Goal: Task Accomplishment & Management: Use online tool/utility

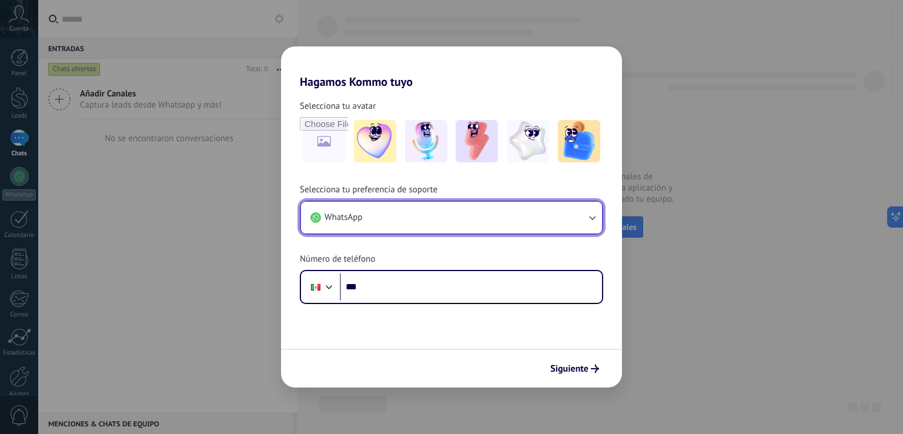
click at [520, 226] on button "WhatsApp" at bounding box center [451, 218] width 301 height 32
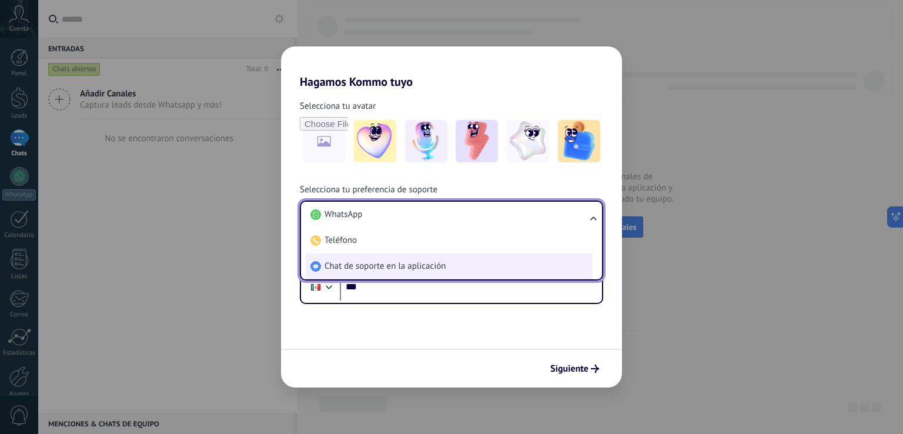
click at [465, 273] on li "Chat de soporte en la aplicación" at bounding box center [449, 266] width 287 height 26
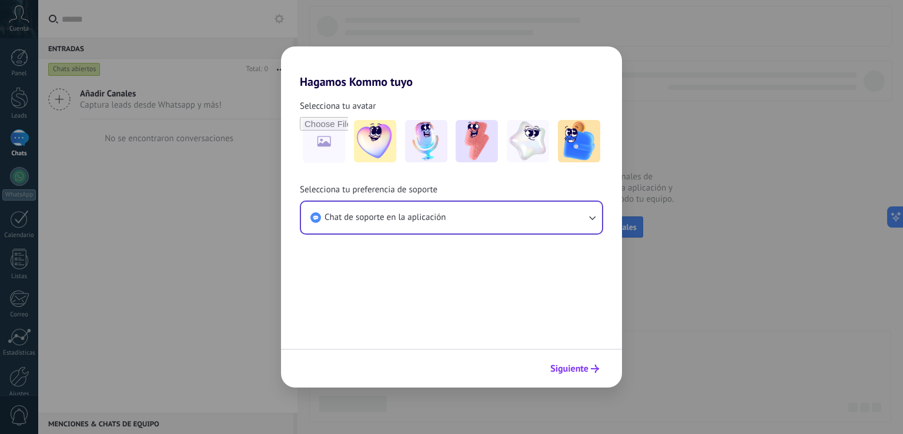
drag, startPoint x: 560, startPoint y: 366, endPoint x: 566, endPoint y: 361, distance: 7.9
click at [562, 366] on span "Siguiente" at bounding box center [569, 369] width 38 height 8
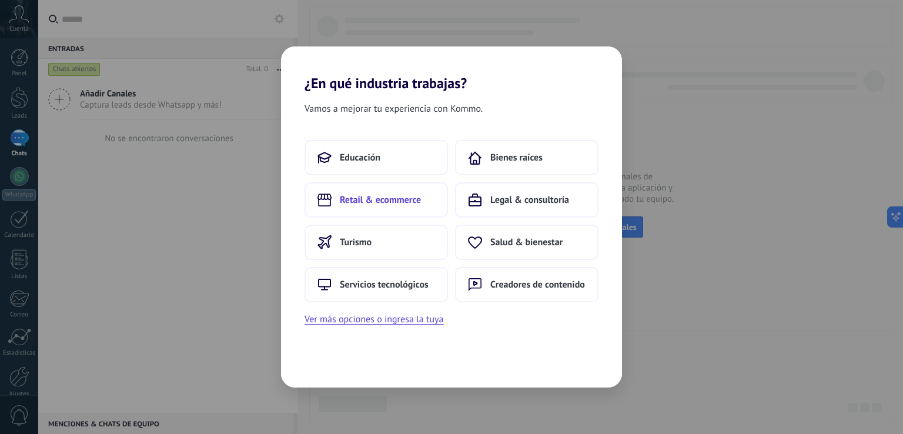
click at [382, 201] on span "Retail & ecommerce" at bounding box center [380, 200] width 81 height 12
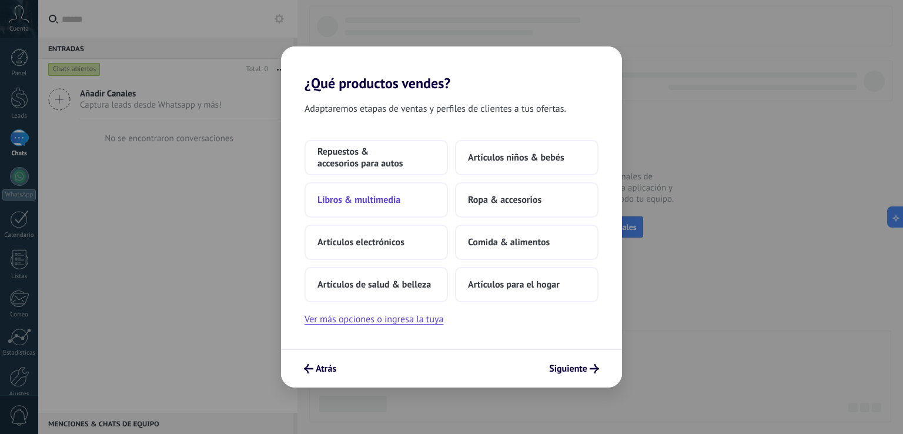
click at [398, 196] on span "Libros & multimedia" at bounding box center [359, 200] width 83 height 12
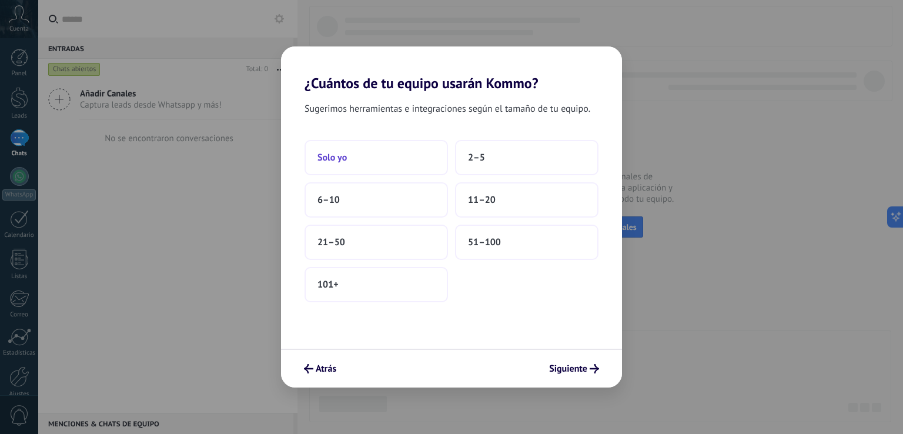
click at [352, 158] on button "Solo yo" at bounding box center [377, 157] width 144 height 35
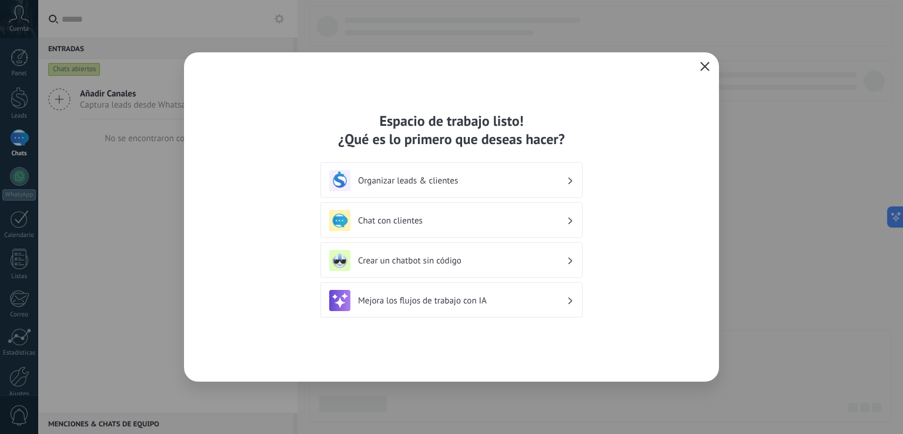
click at [388, 256] on h3 "Crear un chatbot sin código" at bounding box center [462, 260] width 209 height 11
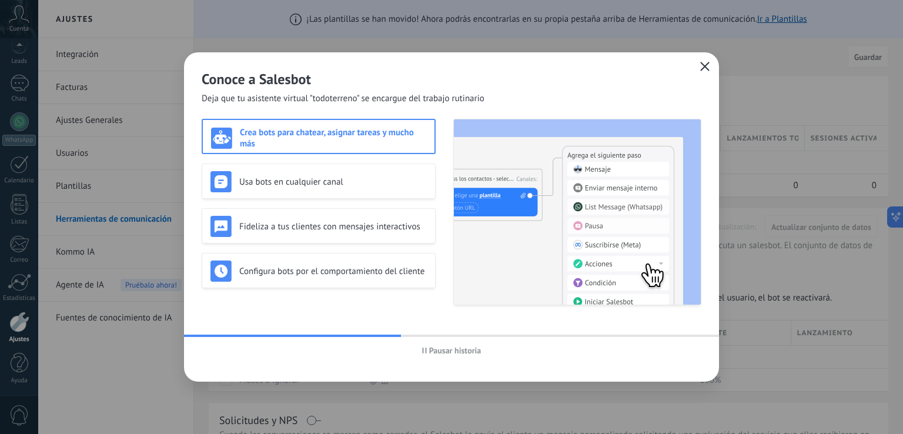
click at [701, 71] on span "button" at bounding box center [704, 67] width 9 height 11
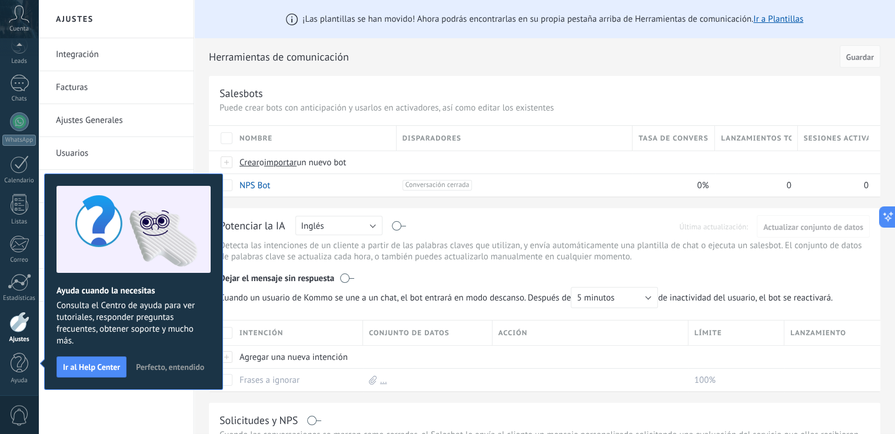
click at [188, 365] on span "Perfecto, entendido" at bounding box center [170, 367] width 68 height 8
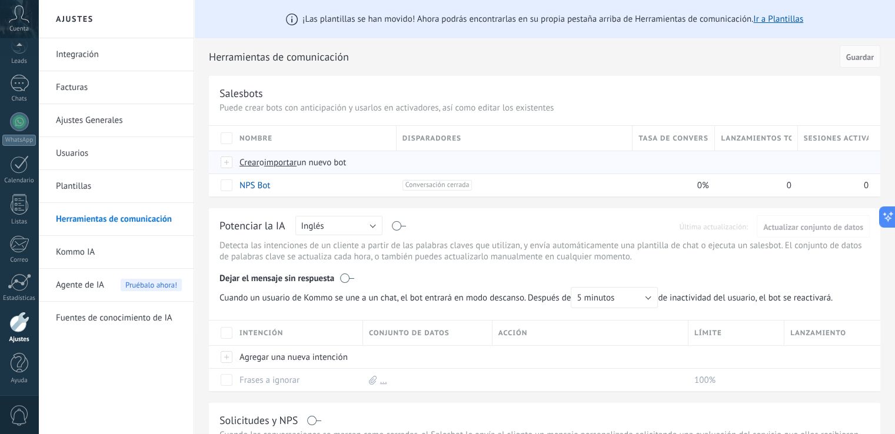
click at [252, 163] on span "Crear" at bounding box center [249, 162] width 20 height 11
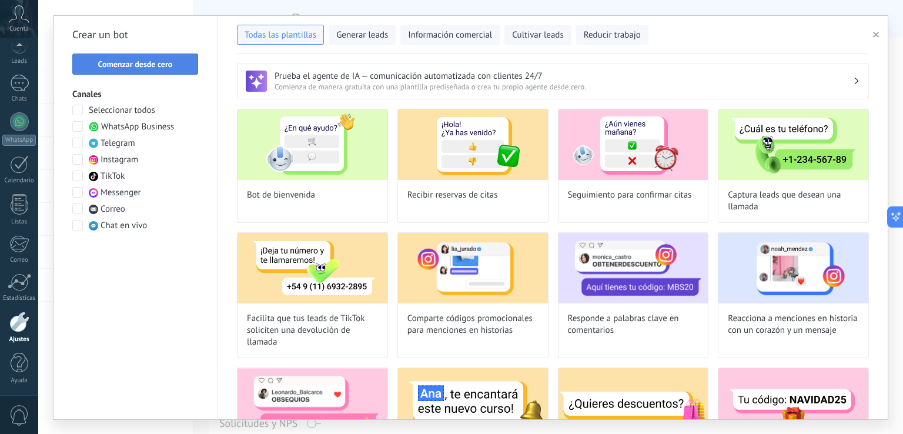
click at [159, 67] on span "Comenzar desde cero" at bounding box center [135, 64] width 75 height 8
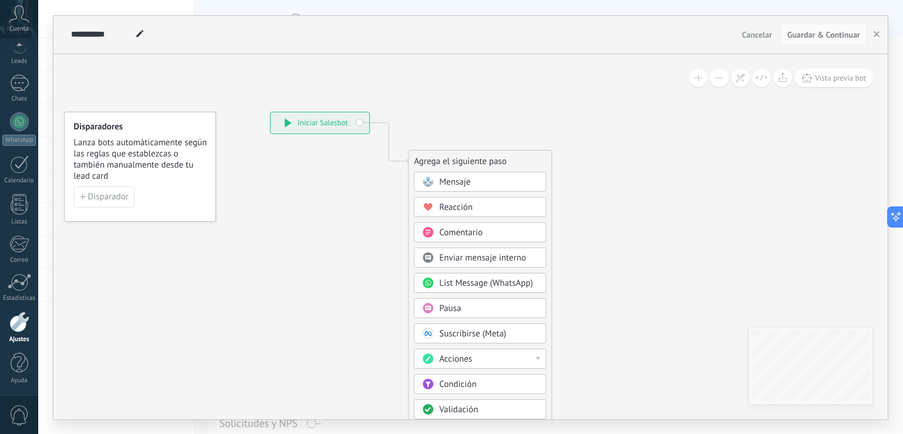
drag, startPoint x: 680, startPoint y: 216, endPoint x: 622, endPoint y: 188, distance: 64.4
click at [631, 184] on icon at bounding box center [371, 323] width 790 height 1011
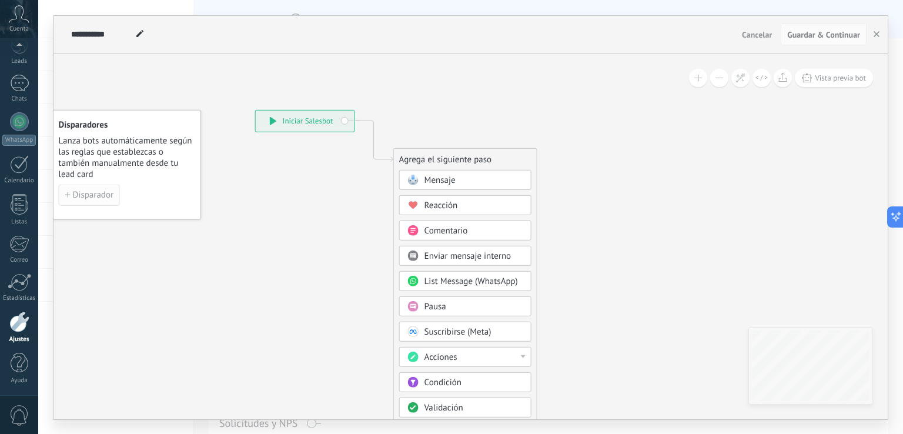
click at [114, 197] on button "Disparador" at bounding box center [89, 194] width 61 height 21
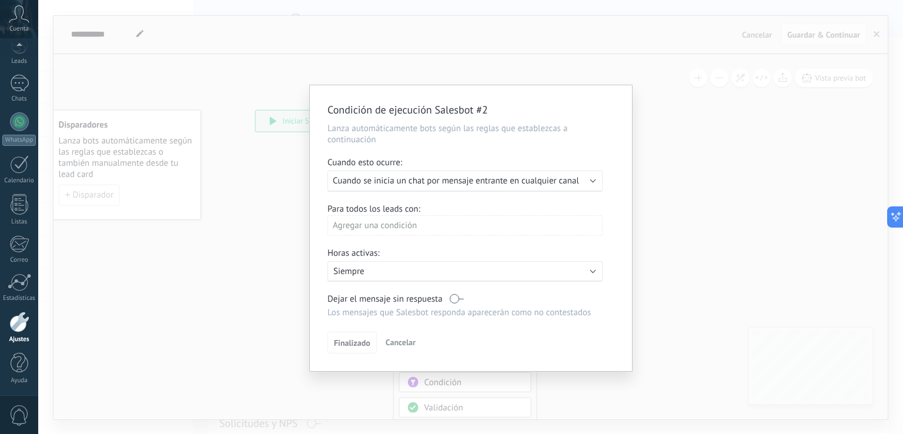
click at [513, 181] on span "Cuando se inicia un chat por mensaje entrante en cualquier canal" at bounding box center [456, 180] width 246 height 11
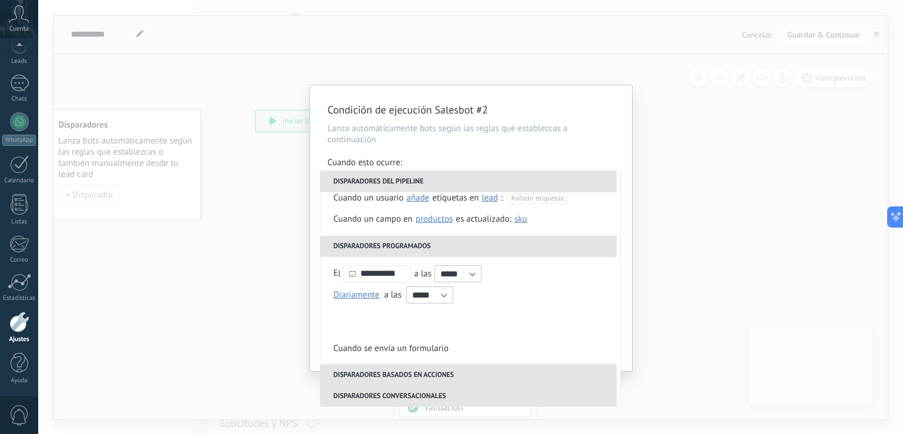
scroll to position [0, 0]
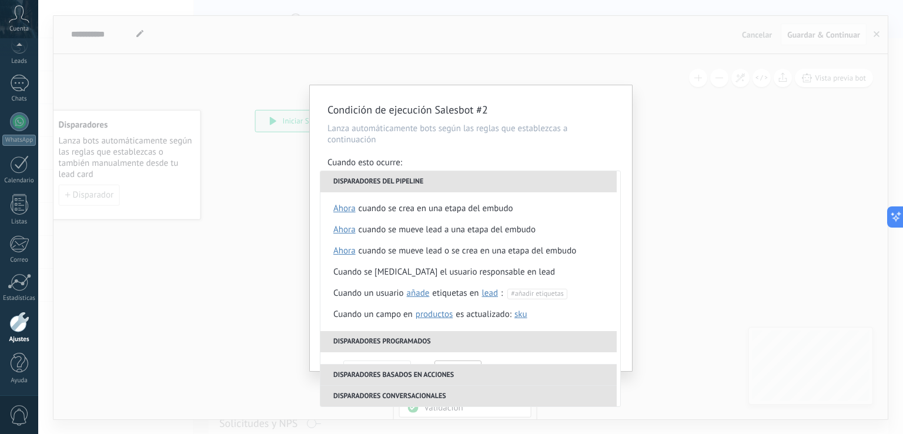
click at [598, 146] on div "Condición de ejecución Salesbot #2 Lanza automáticamente bots según las reglas …" at bounding box center [471, 228] width 322 height 286
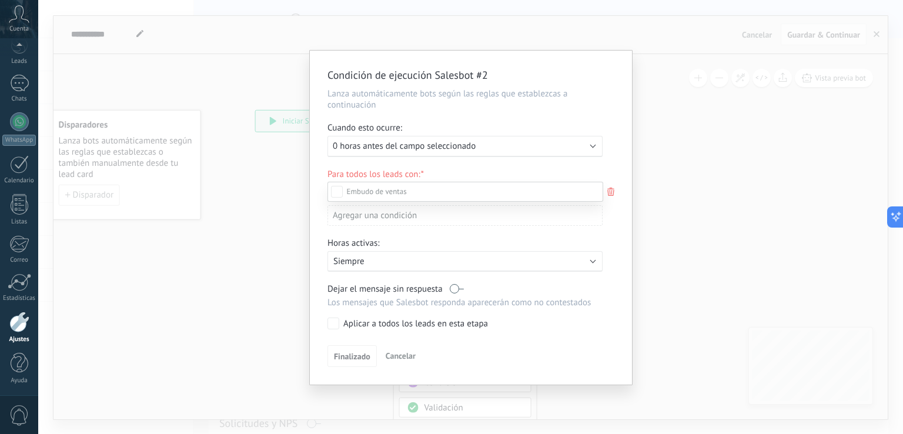
click at [670, 134] on div at bounding box center [470, 217] width 865 height 434
click at [710, 136] on div "Condición de ejecución Salesbot #2 Lanza automáticamente bots según las reglas …" at bounding box center [470, 217] width 865 height 434
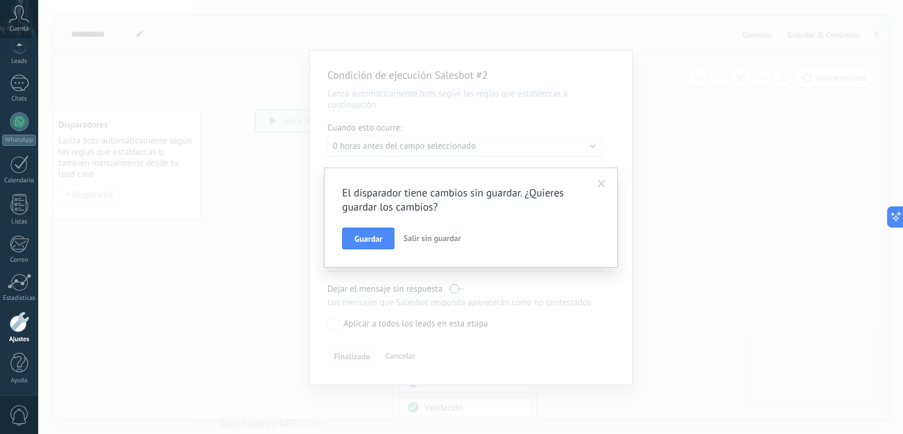
click at [401, 360] on div "El disparador tiene cambios sin guardar. ¿Quieres guardar los cambios? Guardar …" at bounding box center [470, 217] width 865 height 434
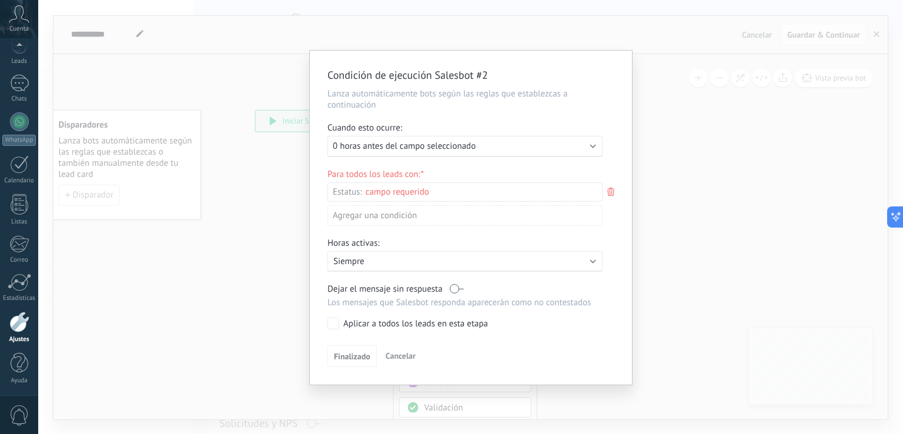
click at [401, 360] on span "Cancelar" at bounding box center [401, 356] width 30 height 11
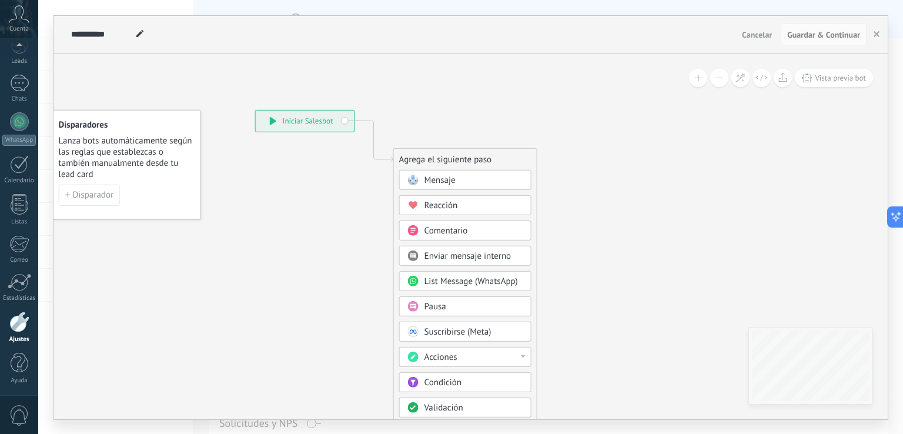
click at [317, 337] on icon at bounding box center [356, 320] width 790 height 1011
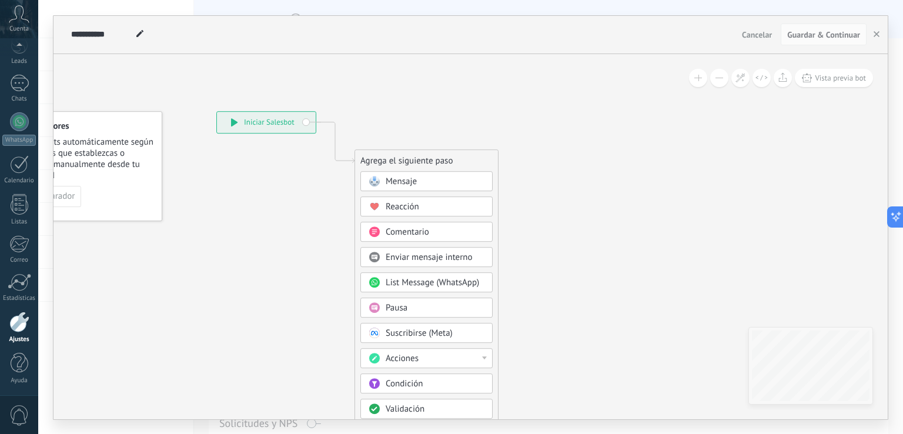
drag, startPoint x: 288, startPoint y: 256, endPoint x: 262, endPoint y: 256, distance: 25.9
click at [262, 256] on icon at bounding box center [317, 322] width 790 height 1011
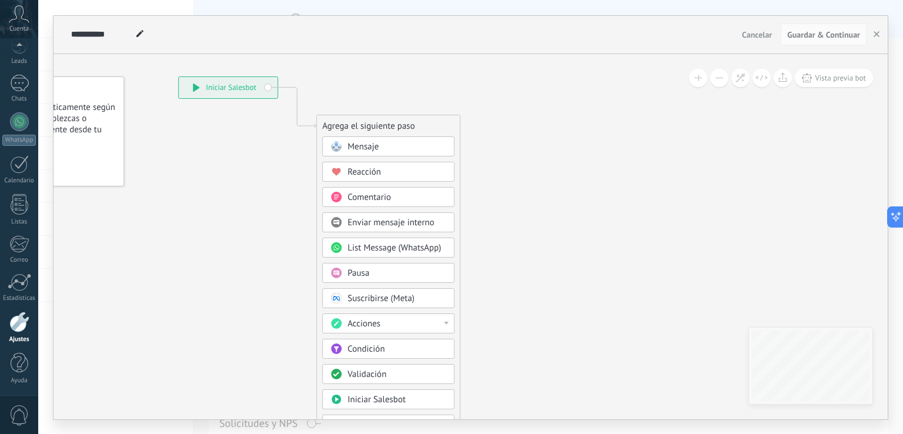
drag, startPoint x: 277, startPoint y: 258, endPoint x: 239, endPoint y: 223, distance: 51.2
click at [239, 223] on icon at bounding box center [279, 287] width 790 height 1011
click at [356, 346] on span "Condición" at bounding box center [366, 348] width 37 height 11
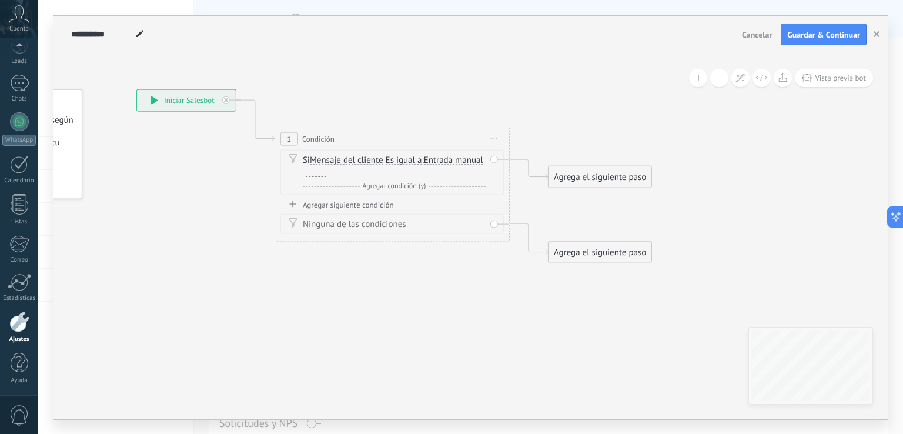
drag, startPoint x: 359, startPoint y: 286, endPoint x: 280, endPoint y: 301, distance: 80.7
click at [280, 301] on icon at bounding box center [374, 176] width 1064 height 762
click at [416, 158] on span "Es igual a" at bounding box center [403, 161] width 36 height 9
click at [416, 158] on button "Es igual a" at bounding box center [452, 161] width 147 height 21
click at [431, 201] on span "Contiene" at bounding box center [443, 204] width 142 height 12
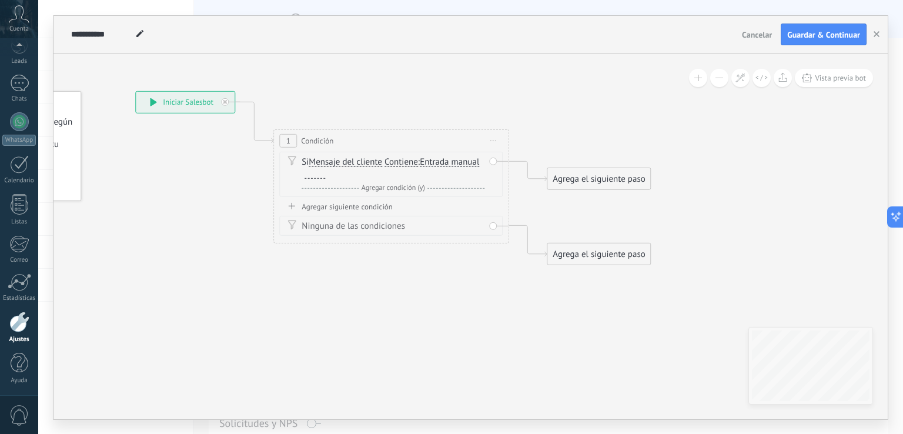
click at [475, 165] on span "Entrada manual" at bounding box center [449, 161] width 59 height 9
click at [475, 165] on button "Entrada manual" at bounding box center [487, 161] width 147 height 21
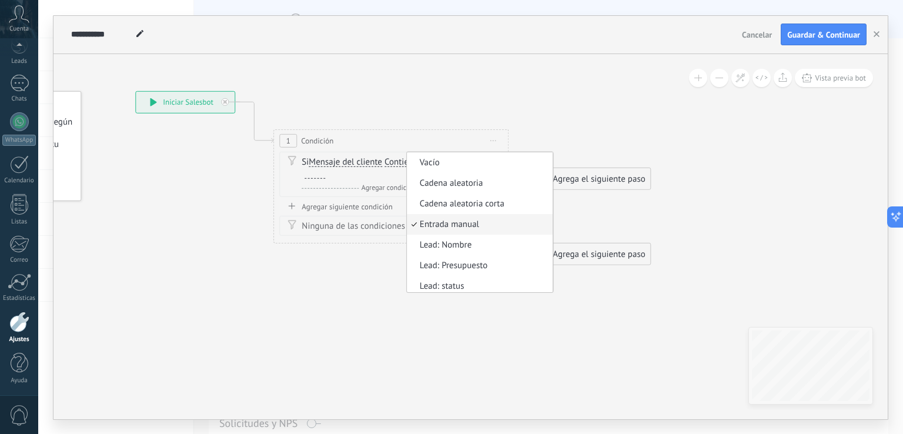
scroll to position [3, 0]
click at [379, 178] on div "Si Mensaje del cliente Mensaje del cliente Emoción de la conversación Comentari…" at bounding box center [393, 168] width 183 height 24
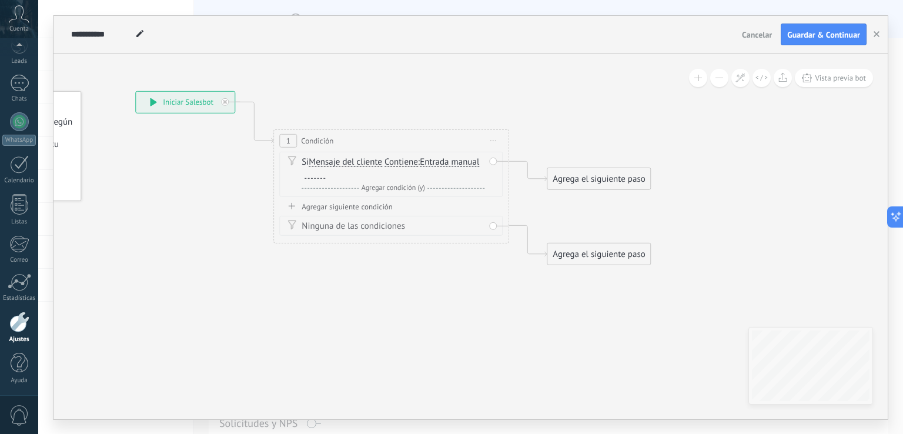
click at [325, 179] on div "Si Mensaje del cliente Mensaje del cliente Emoción de la conversación Comentari…" at bounding box center [393, 175] width 183 height 38
click at [313, 180] on div "Si Mensaje del cliente Mensaje del cliente Emoción de la conversación Comentari…" at bounding box center [393, 175] width 183 height 38
click at [495, 160] on div "Si Mensaje del cliente Mensaje del cliente Emoción de la conversación Comentari…" at bounding box center [390, 173] width 223 height 45
click at [309, 173] on div at bounding box center [315, 173] width 21 height 9
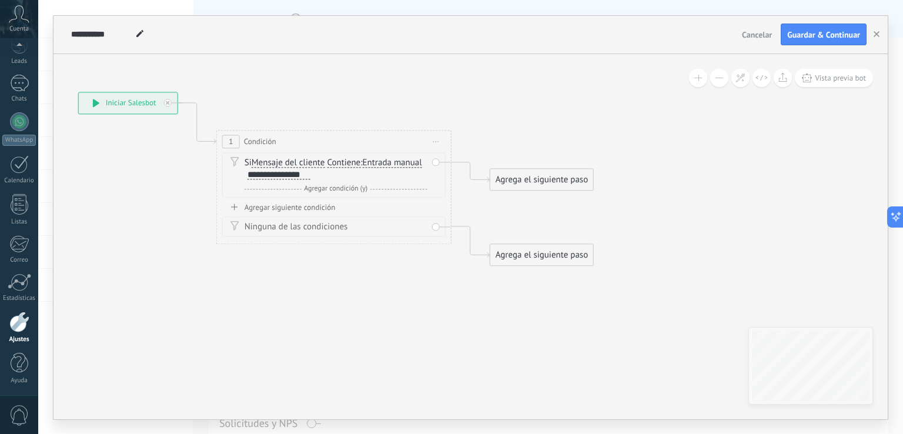
drag, startPoint x: 454, startPoint y: 298, endPoint x: 369, endPoint y: 307, distance: 85.1
click at [370, 306] on icon at bounding box center [316, 179] width 1064 height 762
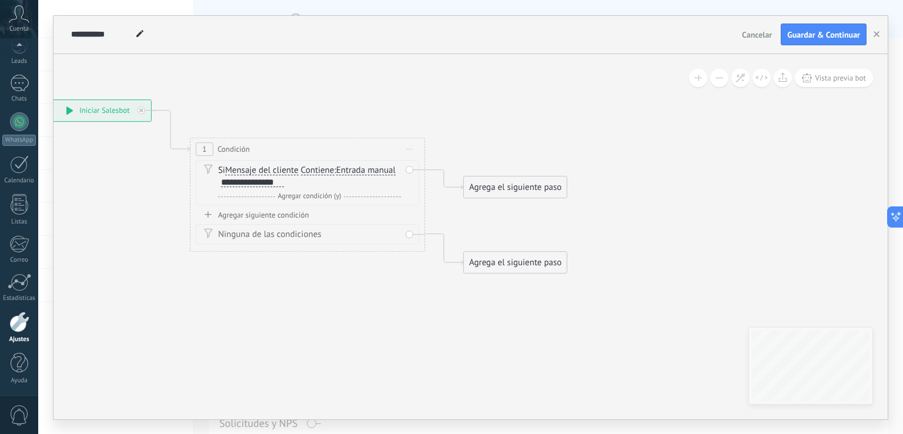
click at [409, 236] on div "Ninguna de las condiciones" at bounding box center [307, 234] width 223 height 20
click at [441, 239] on icon at bounding box center [444, 248] width 38 height 31
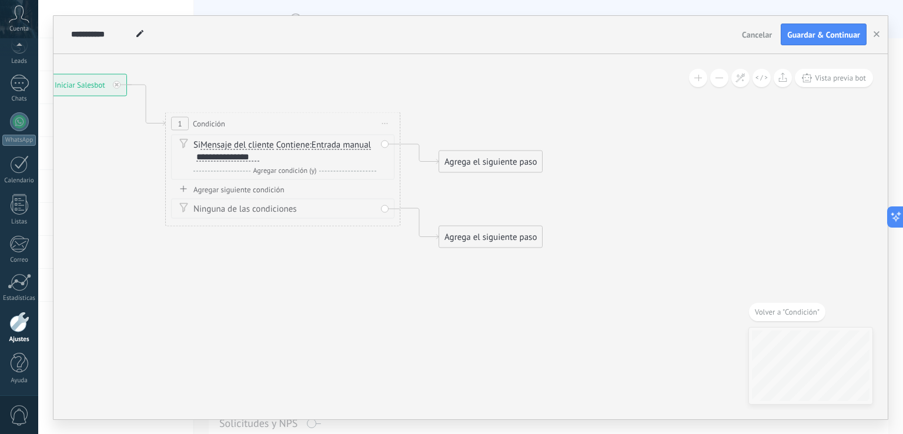
click at [383, 209] on div "Ninguna de las condiciones" at bounding box center [282, 208] width 223 height 20
drag, startPoint x: 513, startPoint y: 241, endPoint x: 456, endPoint y: 276, distance: 67.1
click at [372, 278] on div "Agrega el siguiente paso" at bounding box center [347, 272] width 103 height 19
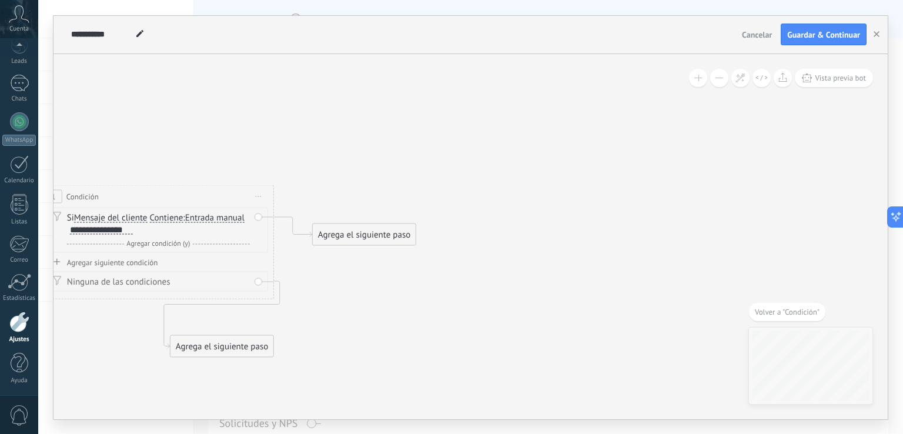
drag, startPoint x: 539, startPoint y: 250, endPoint x: 415, endPoint y: 323, distance: 143.9
click at [415, 323] on icon at bounding box center [139, 251] width 1064 height 799
drag, startPoint x: 374, startPoint y: 233, endPoint x: 420, endPoint y: 170, distance: 78.4
click at [420, 170] on div "Agrega el siguiente paso" at bounding box center [409, 169] width 103 height 19
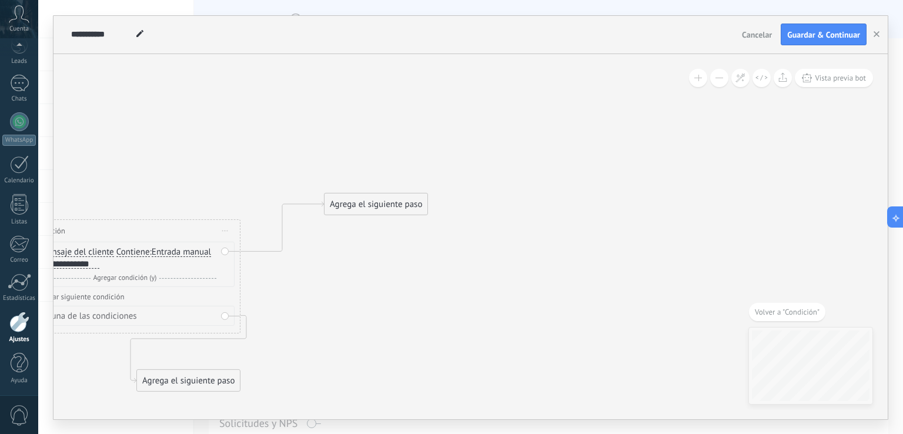
drag, startPoint x: 430, startPoint y: 269, endPoint x: 408, endPoint y: 292, distance: 32.4
click at [408, 292] on icon at bounding box center [127, 286] width 1109 height 799
click at [408, 205] on div "Agrega el siguiente paso" at bounding box center [374, 204] width 103 height 19
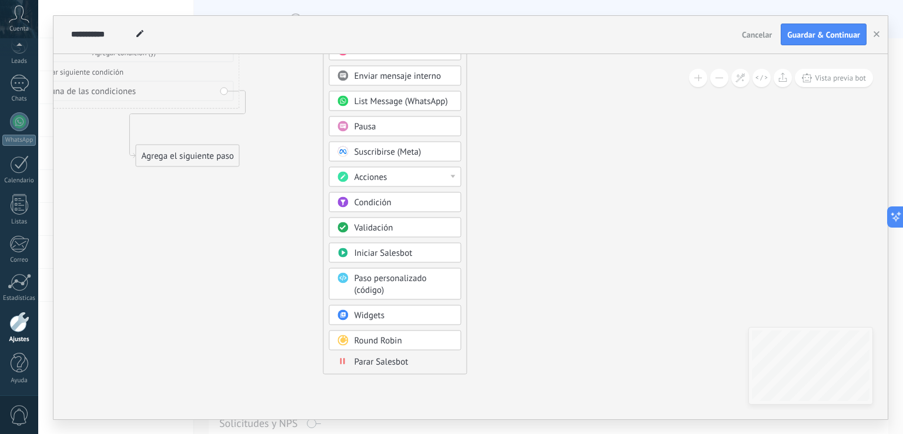
click at [407, 309] on body ".abccls-1,.abccls-2{fill-rule:evenodd}.abccls-2{fill:#fff} .abfcls-1{fill:none}…" at bounding box center [451, 217] width 903 height 434
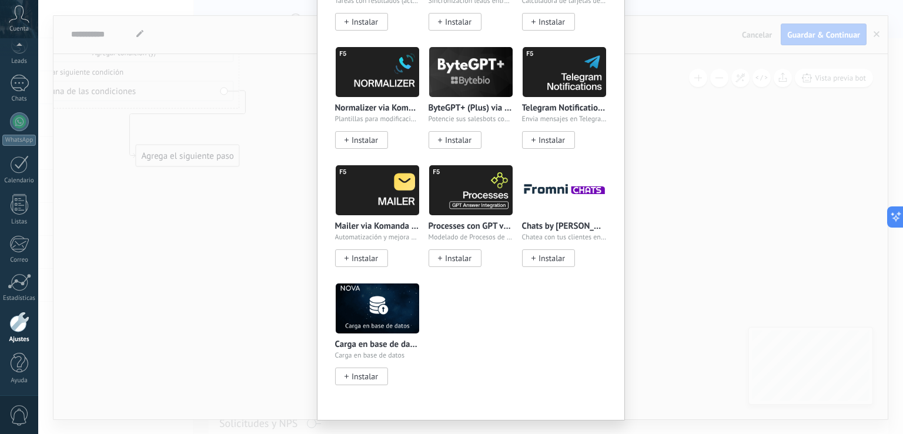
scroll to position [1234, 0]
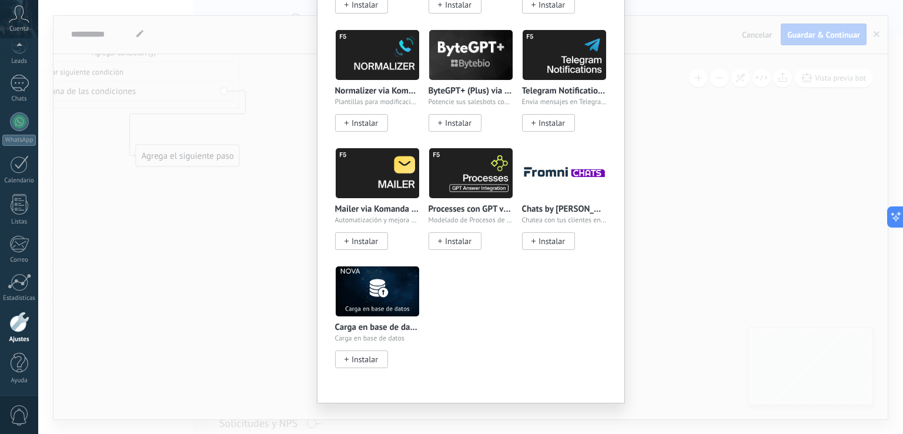
click at [713, 124] on div "Widgets Wazzup (WhatsApp & Instagram) Conectamos WhatsApp, Telegram e Instagram…" at bounding box center [470, 217] width 865 height 434
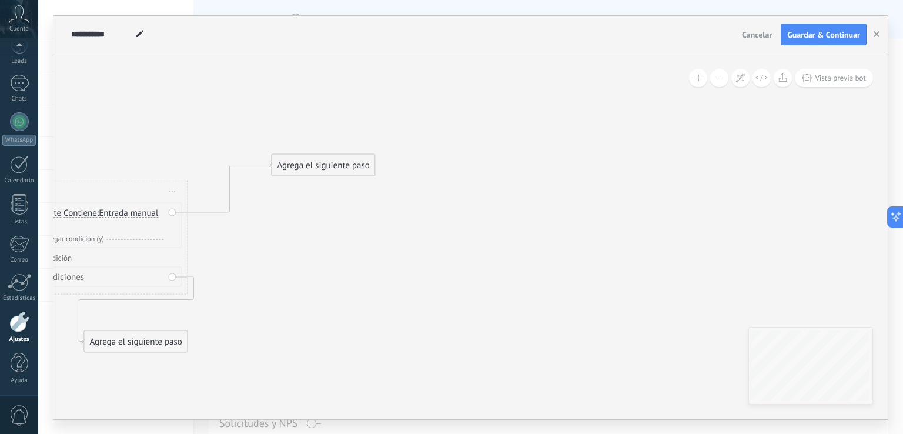
drag, startPoint x: 332, startPoint y: 161, endPoint x: 264, endPoint y: 297, distance: 152.3
click at [271, 330] on icon at bounding box center [74, 247] width 1109 height 799
click at [322, 155] on div "Agrega el siguiente paso" at bounding box center [319, 160] width 103 height 19
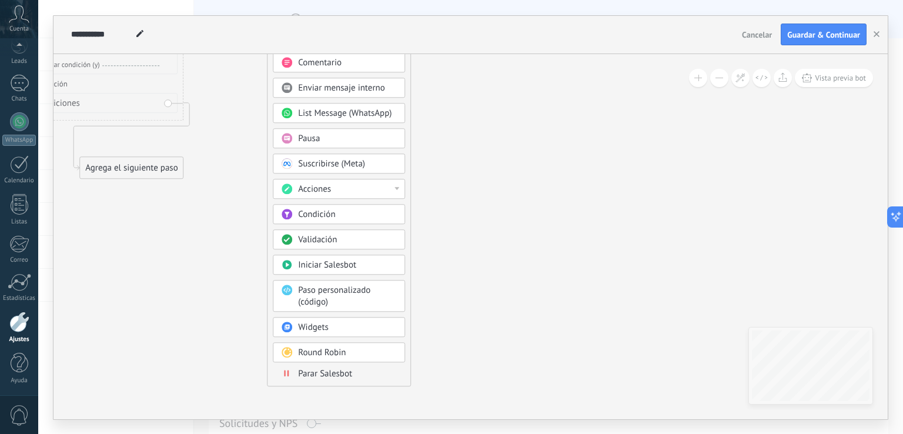
click at [381, 186] on div "Acciones" at bounding box center [347, 189] width 99 height 12
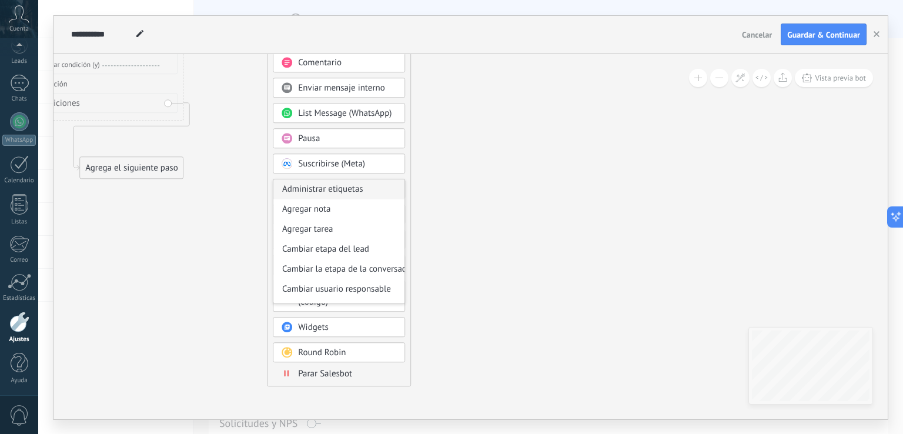
click at [362, 189] on div "Administrar etiquetas" at bounding box center [338, 189] width 131 height 20
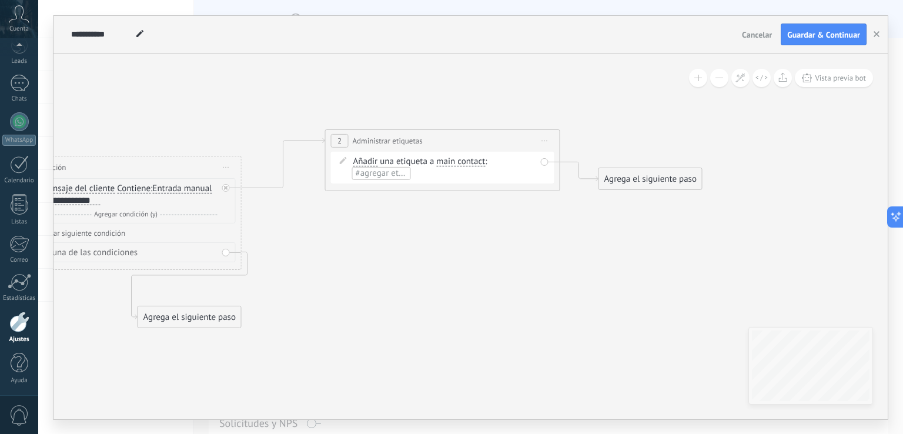
drag, startPoint x: 372, startPoint y: 134, endPoint x: 312, endPoint y: 238, distance: 119.6
click at [333, 278] on icon at bounding box center [265, 223] width 1383 height 799
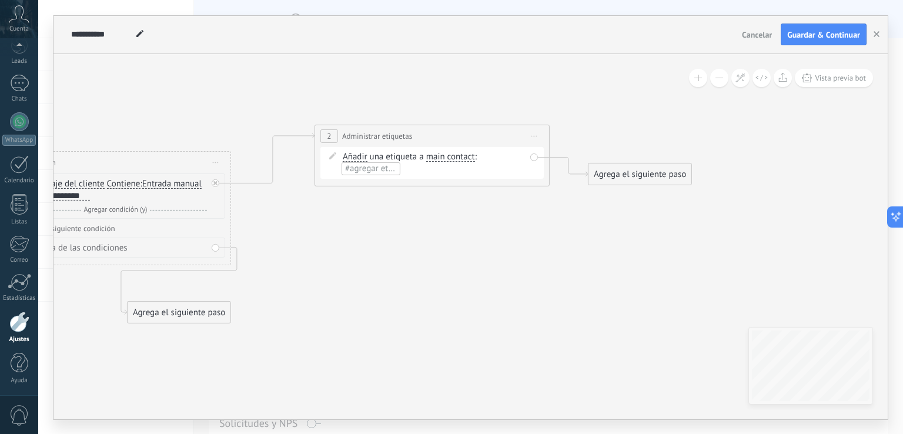
click at [377, 168] on span "#agregar etiquetas" at bounding box center [380, 168] width 71 height 11
type input "******"
click at [401, 191] on span "crear etiqueta Futbol" at bounding box center [388, 188] width 92 height 11
click at [439, 254] on icon at bounding box center [255, 218] width 1383 height 799
click at [623, 173] on div "Agrega el siguiente paso" at bounding box center [640, 174] width 103 height 19
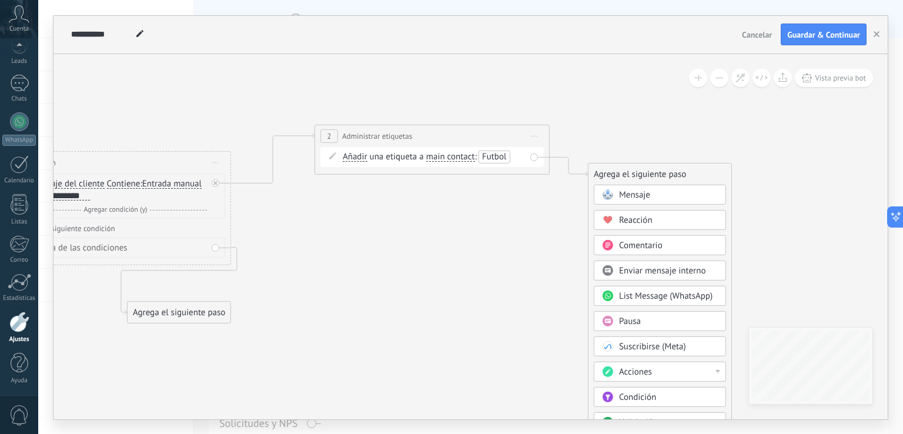
click at [647, 193] on span "Mensaje" at bounding box center [634, 194] width 31 height 11
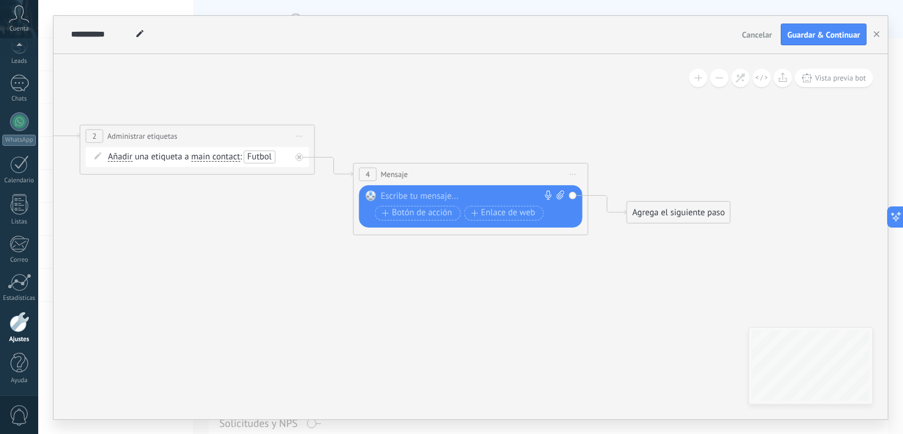
click at [445, 191] on div at bounding box center [468, 197] width 175 height 12
paste div
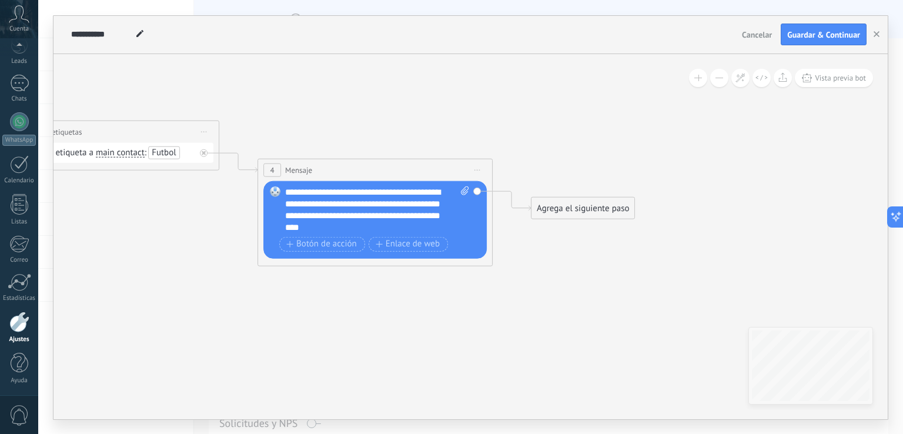
drag, startPoint x: 500, startPoint y: 318, endPoint x: 409, endPoint y: 277, distance: 100.6
click at [398, 312] on icon at bounding box center [61, 213] width 1656 height 799
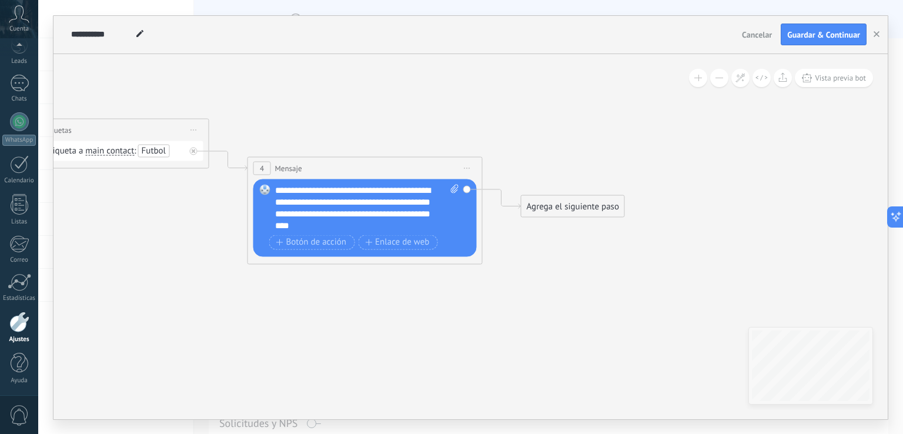
click at [559, 209] on div "Agrega el siguiente paso" at bounding box center [573, 205] width 103 height 19
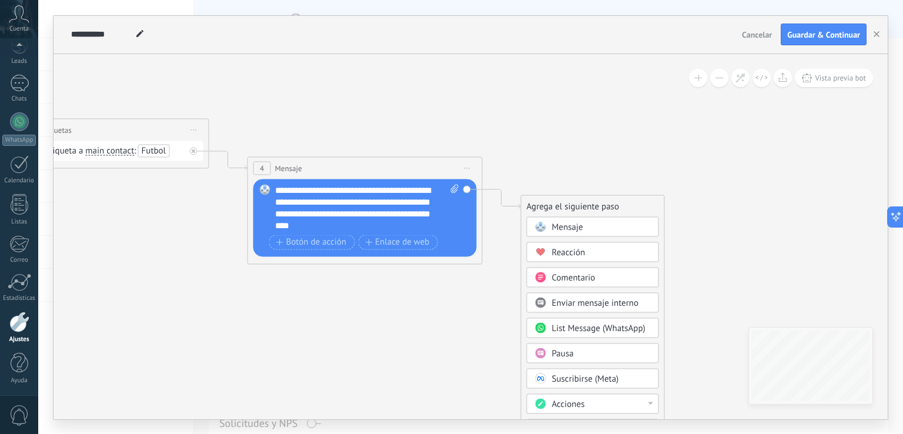
click at [572, 223] on span "Mensaje" at bounding box center [567, 226] width 31 height 11
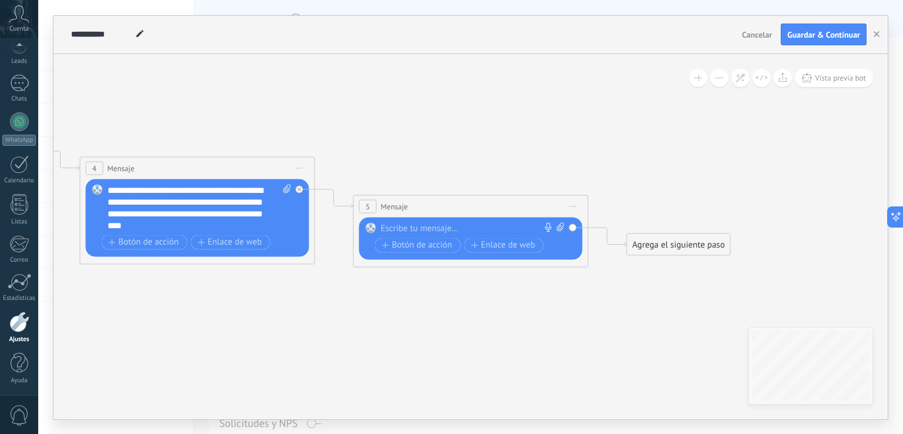
click at [487, 227] on div at bounding box center [468, 228] width 175 height 12
paste div
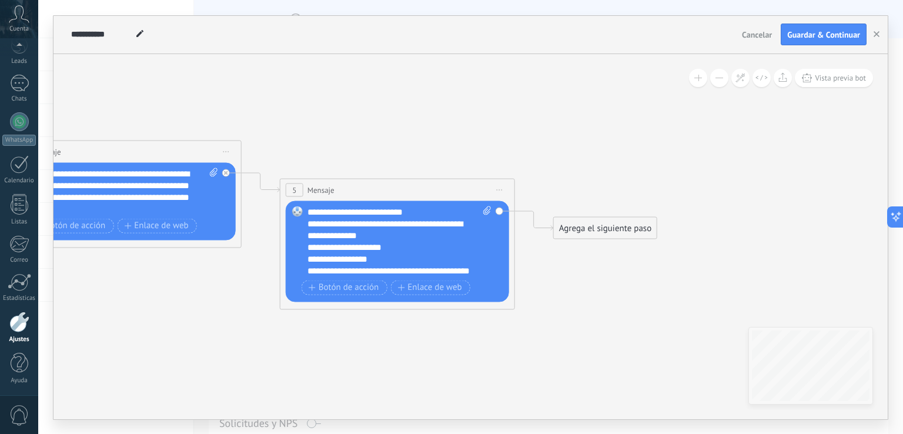
drag, startPoint x: 282, startPoint y: 346, endPoint x: 207, endPoint y: 329, distance: 77.1
click at [563, 231] on div "Agrega el siguiente paso" at bounding box center [604, 227] width 103 height 19
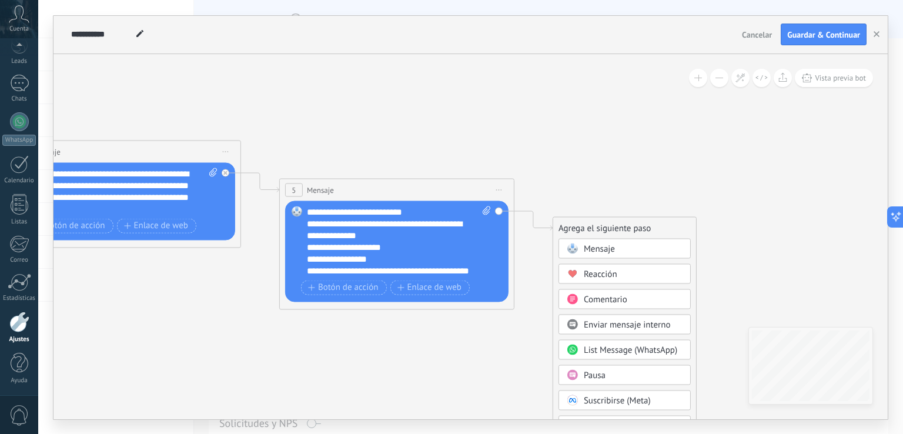
click at [593, 250] on span "Mensaje" at bounding box center [599, 248] width 31 height 11
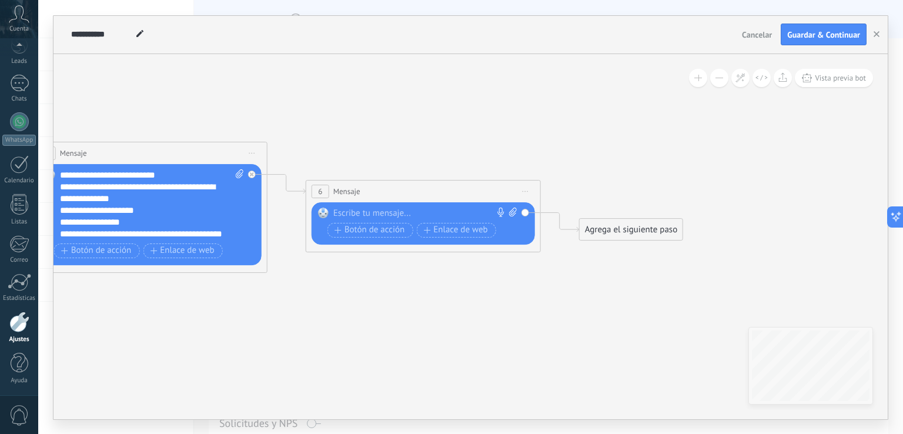
drag, startPoint x: 508, startPoint y: 325, endPoint x: 450, endPoint y: 309, distance: 59.4
click at [392, 217] on div at bounding box center [418, 213] width 175 height 12
click at [512, 210] on icon at bounding box center [511, 211] width 8 height 9
click input "Subir" at bounding box center [0, 0] width 0 height 0
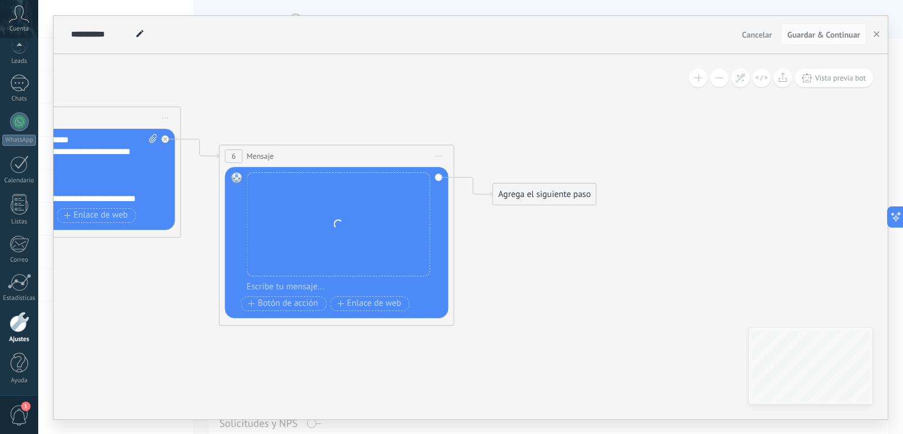
drag, startPoint x: 634, startPoint y: 292, endPoint x: 527, endPoint y: 252, distance: 114.1
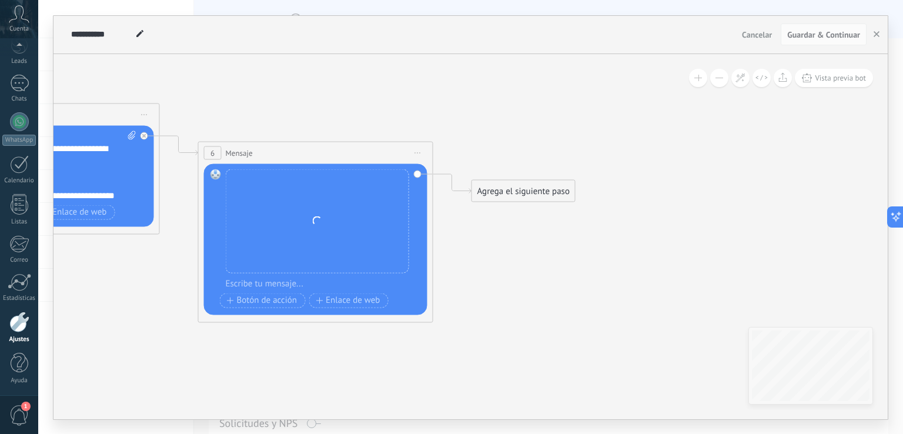
click at [530, 196] on div "Agrega el siguiente paso" at bounding box center [523, 190] width 103 height 19
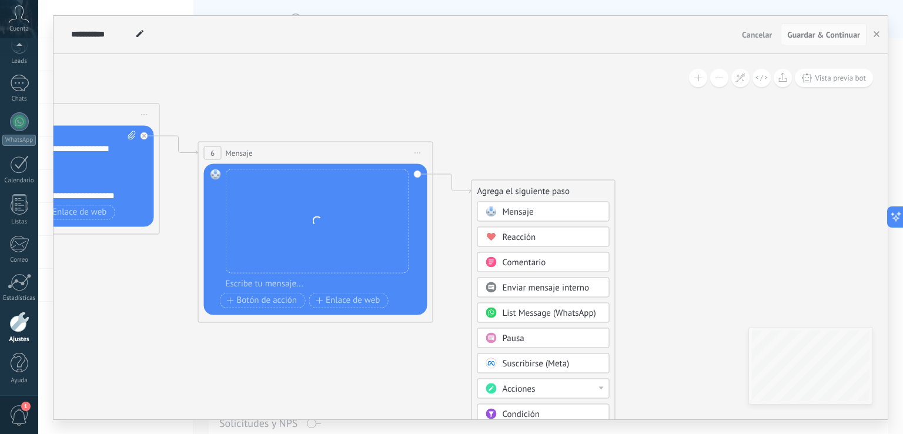
click at [531, 217] on div "Mensaje" at bounding box center [552, 212] width 99 height 12
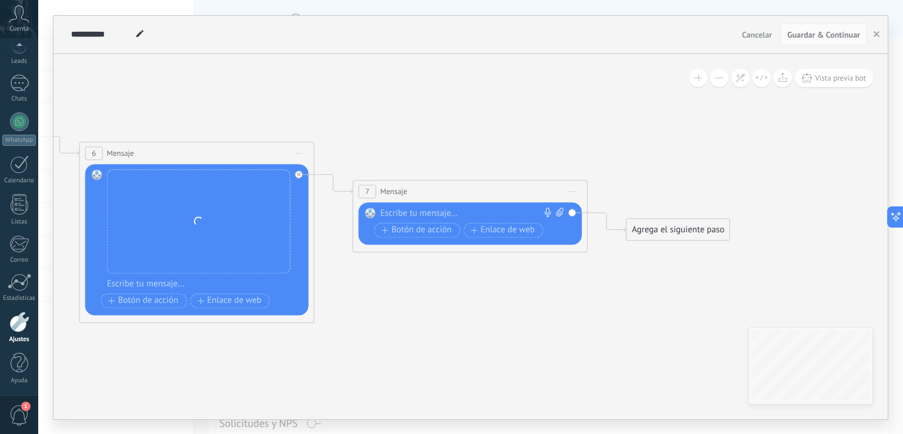
click at [438, 212] on div at bounding box center [468, 214] width 175 height 12
paste div
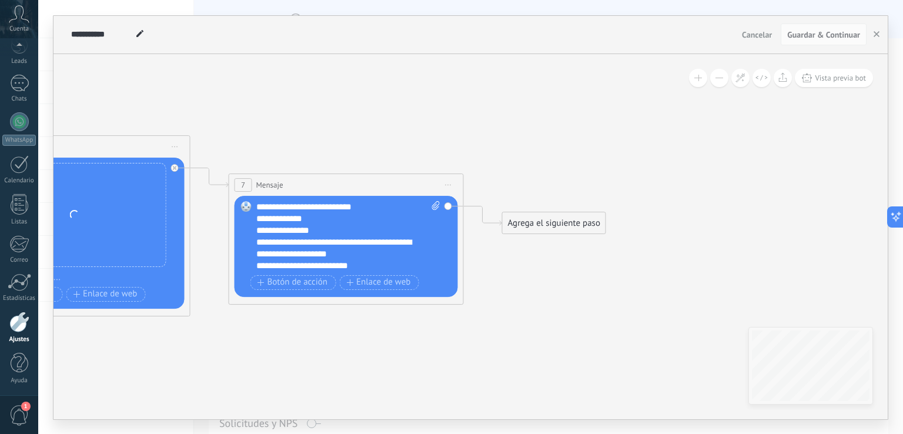
drag, startPoint x: 647, startPoint y: 294, endPoint x: 522, endPoint y: 288, distance: 124.8
click at [593, 222] on div "Agrega el siguiente paso" at bounding box center [554, 222] width 103 height 19
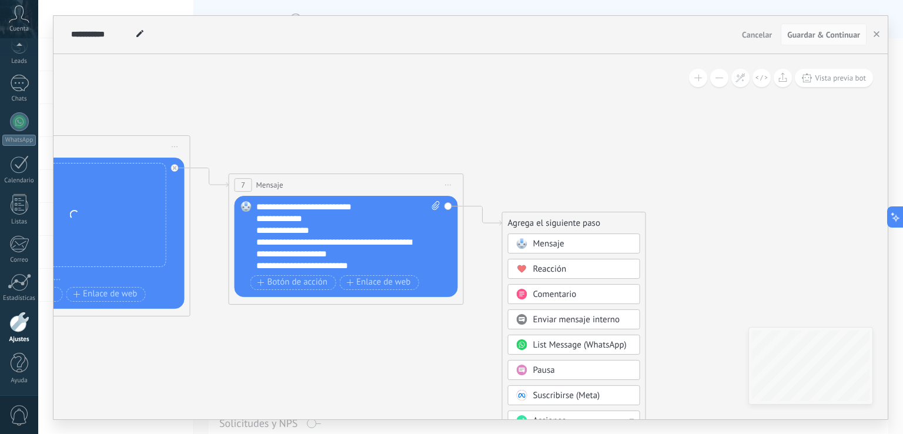
click at [568, 238] on div "Mensaje" at bounding box center [582, 244] width 99 height 12
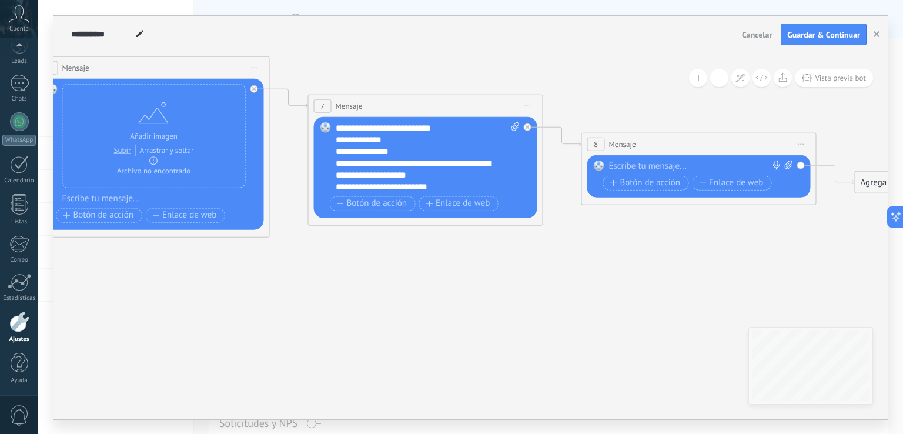
drag, startPoint x: 465, startPoint y: 353, endPoint x: 674, endPoint y: 269, distance: 225.6
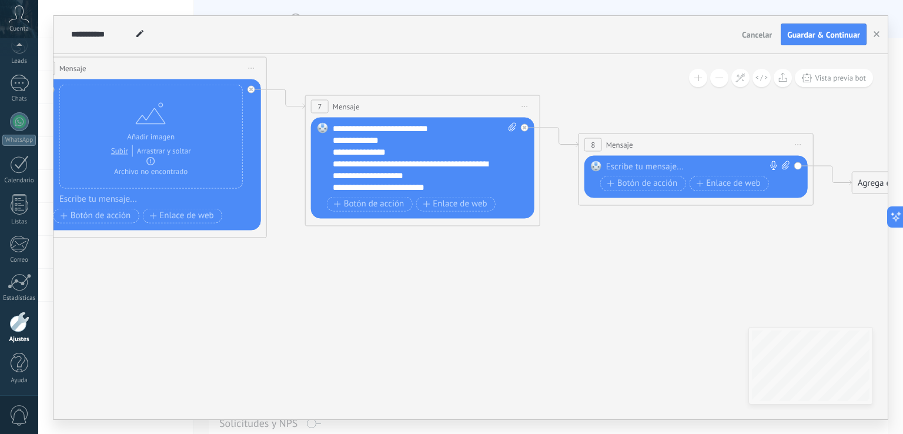
click at [461, 185] on div "**********" at bounding box center [415, 187] width 164 height 12
click at [466, 189] on div "**********" at bounding box center [415, 187] width 164 height 12
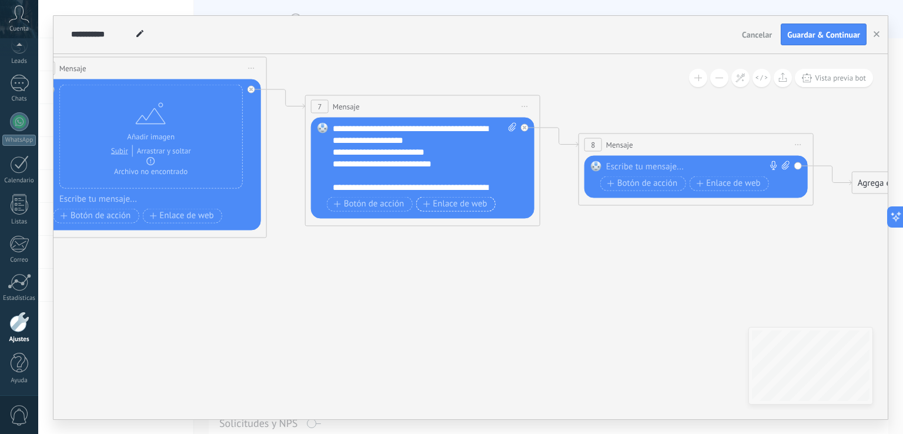
scroll to position [47, 0]
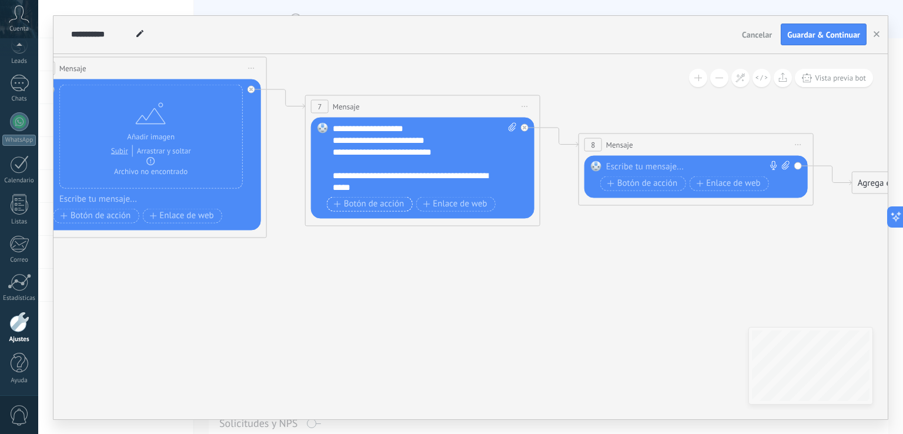
click at [393, 204] on span "Botón de acción" at bounding box center [369, 203] width 71 height 9
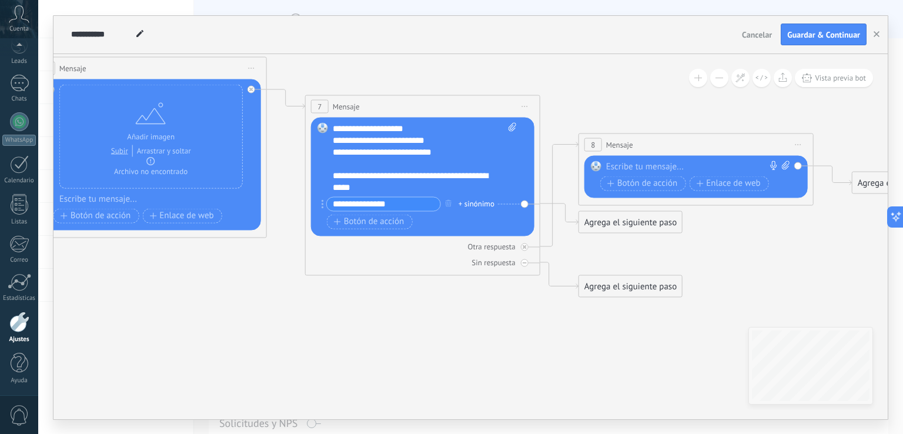
type input "**********"
click at [479, 203] on div "+ sinónimo" at bounding box center [477, 204] width 36 height 12
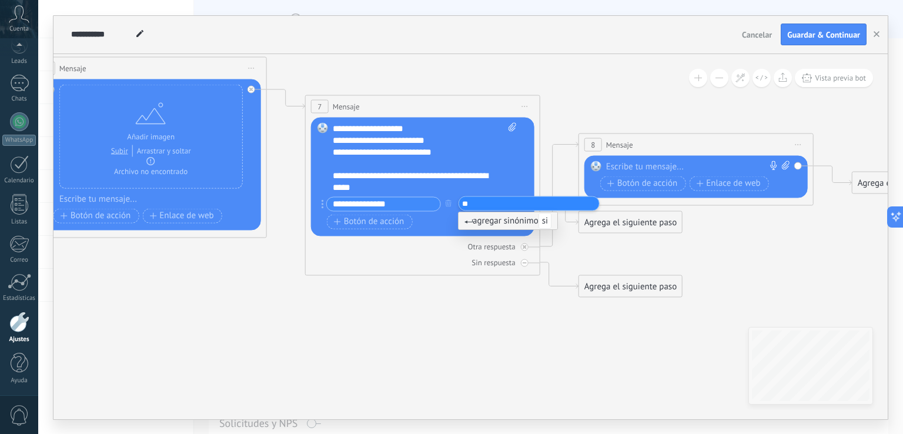
type input "**"
click at [516, 222] on span "agregar sinónimo si" at bounding box center [508, 220] width 87 height 11
click at [390, 222] on span "Botón de acción" at bounding box center [369, 221] width 71 height 9
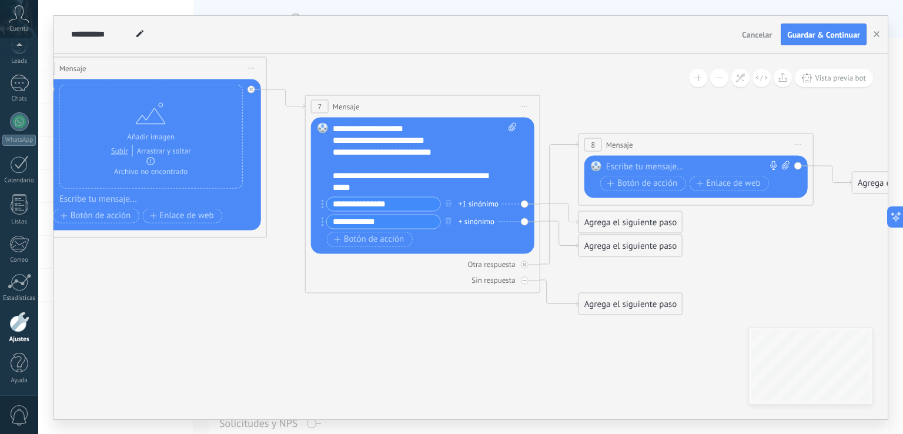
type input "**********"
drag, startPoint x: 358, startPoint y: 313, endPoint x: 356, endPoint y: 342, distance: 28.3
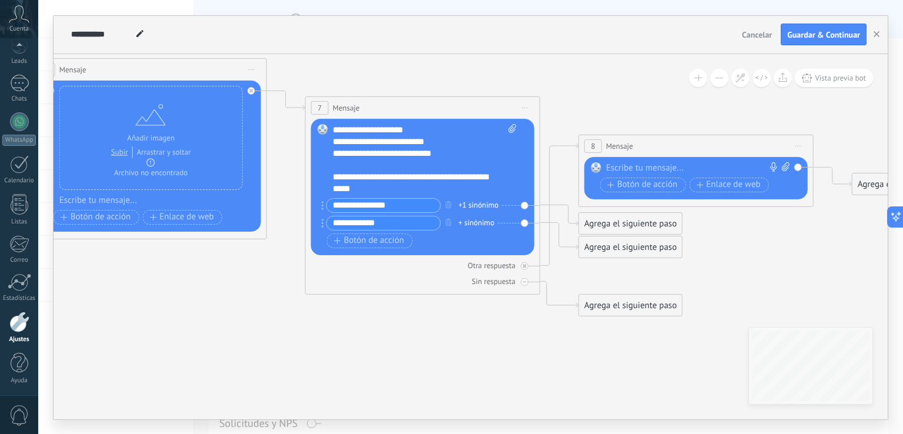
click at [462, 226] on div "+ sinónimo" at bounding box center [477, 223] width 36 height 12
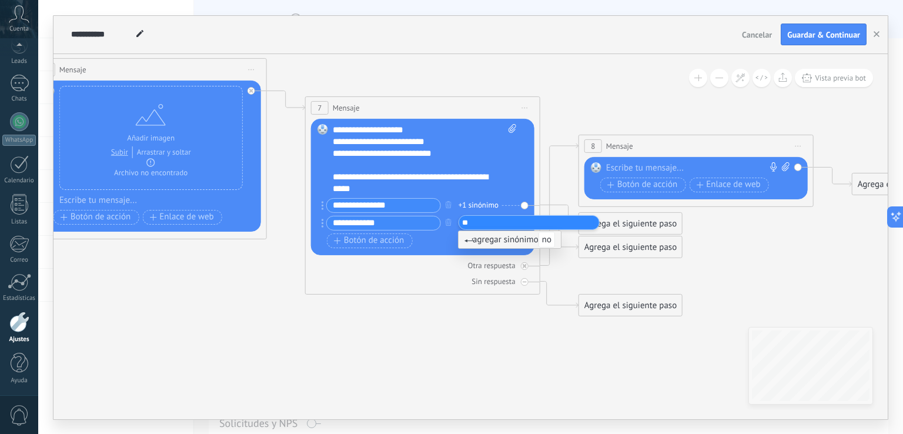
type input "**"
click at [502, 241] on span "agregar sinónimo no" at bounding box center [510, 239] width 91 height 11
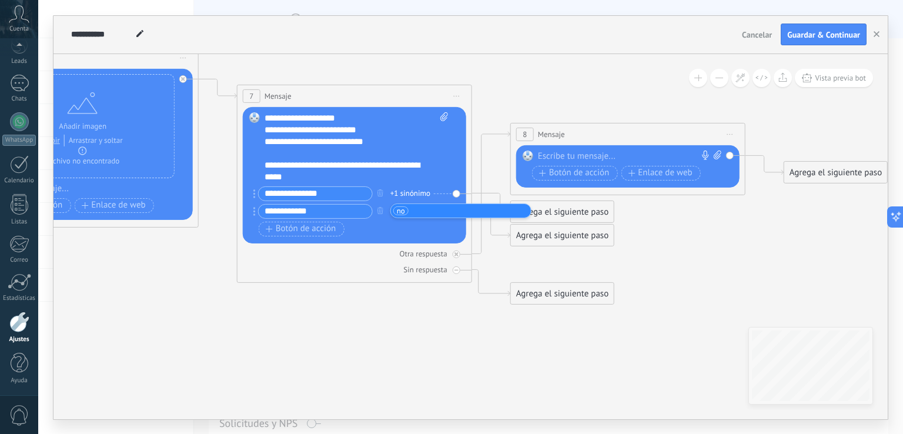
drag, startPoint x: 394, startPoint y: 297, endPoint x: 325, endPoint y: 286, distance: 70.3
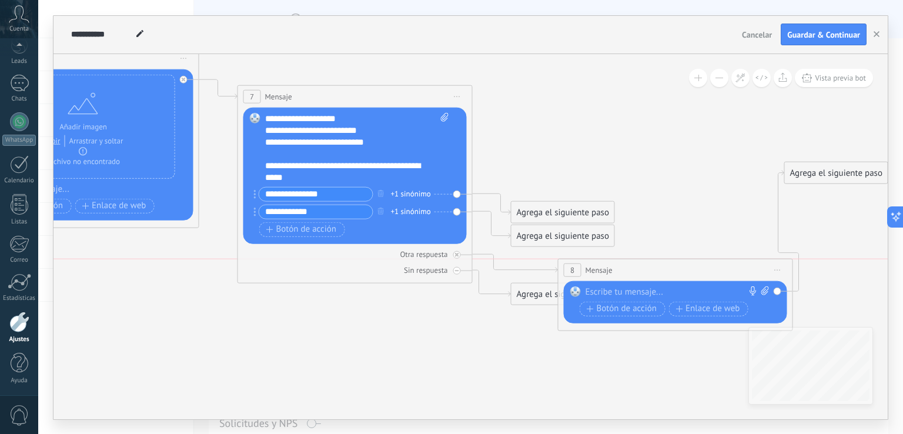
drag, startPoint x: 572, startPoint y: 143, endPoint x: 612, endPoint y: 276, distance: 138.8
click at [614, 276] on div "8 Mensaje ******* (a): Todos los contactos - canales seleccionados Todos los co…" at bounding box center [676, 270] width 234 height 22
click at [773, 291] on div "Reemplazar Quitar Convertir a mensaje de voz Arrastre la imagen aquí para adjun…" at bounding box center [670, 302] width 223 height 42
click at [772, 291] on div "Reemplazar Quitar Convertir a mensaje de voz Arrastre la imagen aquí para adjun…" at bounding box center [670, 302] width 223 height 42
click at [770, 266] on span "Iniciar vista previa aquí Cambiar nombre Duplicar [GEOGRAPHIC_DATA]" at bounding box center [773, 269] width 19 height 17
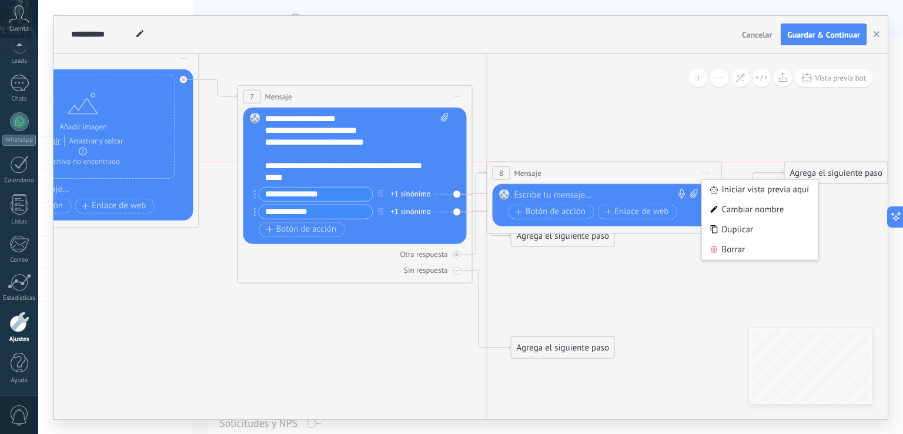
drag, startPoint x: 732, startPoint y: 259, endPoint x: 673, endPoint y: 170, distance: 106.7
click at [673, 170] on div "8 Mensaje ******* (a): Todos los contactos - canales seleccionados Todos los co…" at bounding box center [605, 173] width 234 height 22
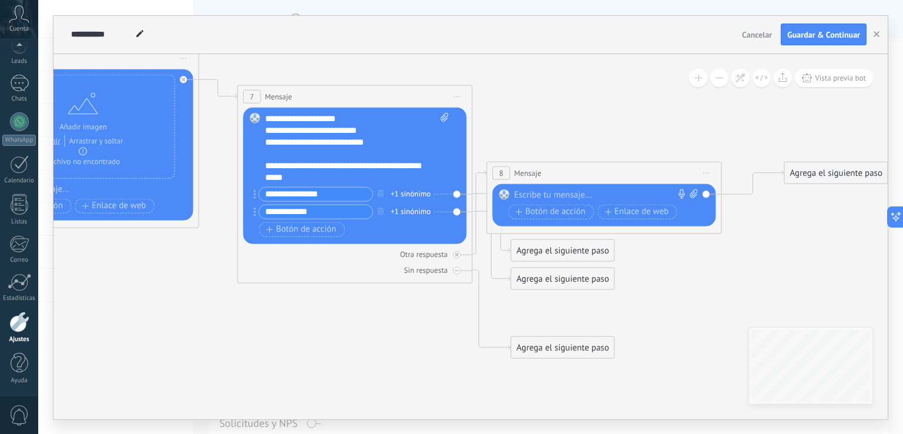
drag, startPoint x: 702, startPoint y: 171, endPoint x: 705, endPoint y: 206, distance: 35.5
click at [701, 171] on span "Iniciar vista previa aquí Cambiar nombre Duplicar [GEOGRAPHIC_DATA]" at bounding box center [707, 172] width 19 height 17
drag, startPoint x: 730, startPoint y: 247, endPoint x: 703, endPoint y: 261, distance: 30.0
click at [730, 248] on div "Borrar" at bounding box center [760, 249] width 116 height 20
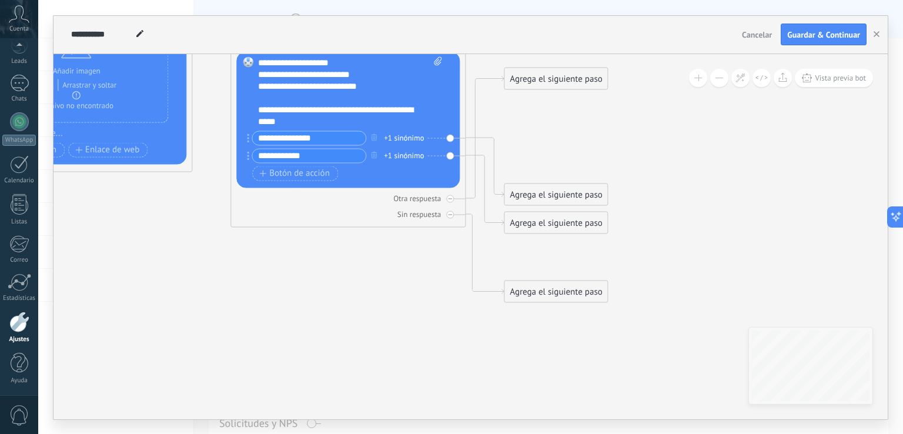
drag, startPoint x: 661, startPoint y: 194, endPoint x: 656, endPoint y: 159, distance: 35.6
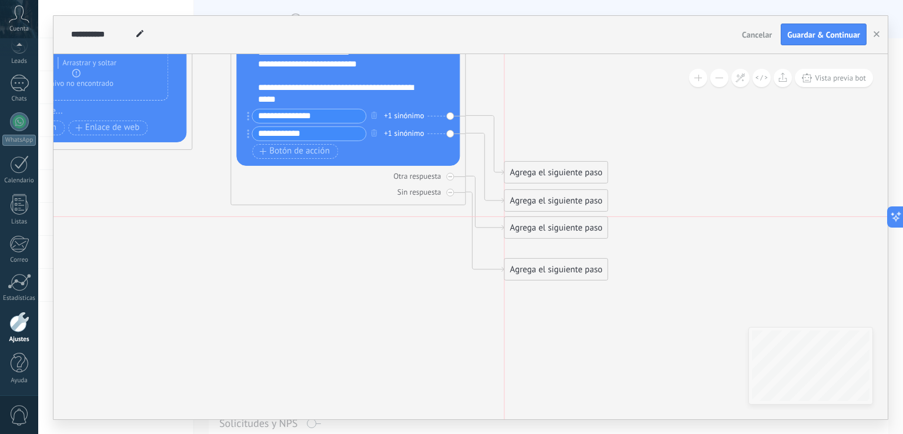
drag, startPoint x: 572, startPoint y: 68, endPoint x: 573, endPoint y: 232, distance: 163.5
click at [573, 232] on div "Agrega el siguiente paso" at bounding box center [556, 227] width 103 height 19
click at [445, 172] on div "Otra respuesta" at bounding box center [347, 176] width 223 height 11
click at [446, 190] on div at bounding box center [450, 193] width 8 height 8
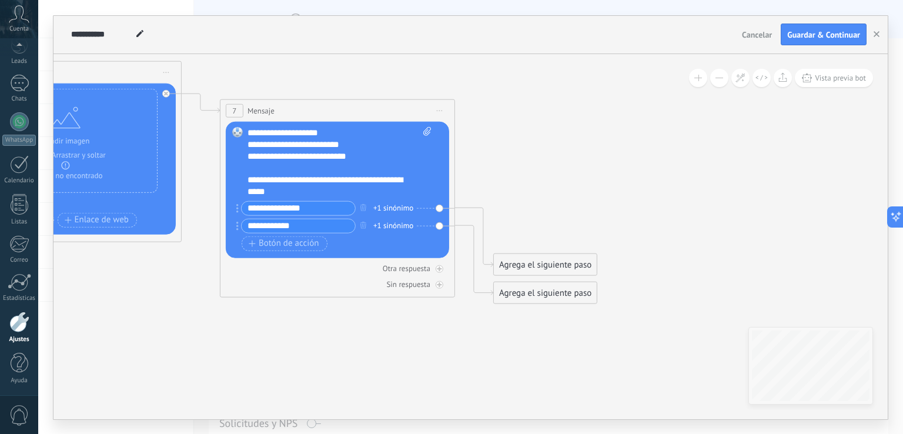
drag, startPoint x: 563, startPoint y: 157, endPoint x: 544, endPoint y: 229, distance: 74.2
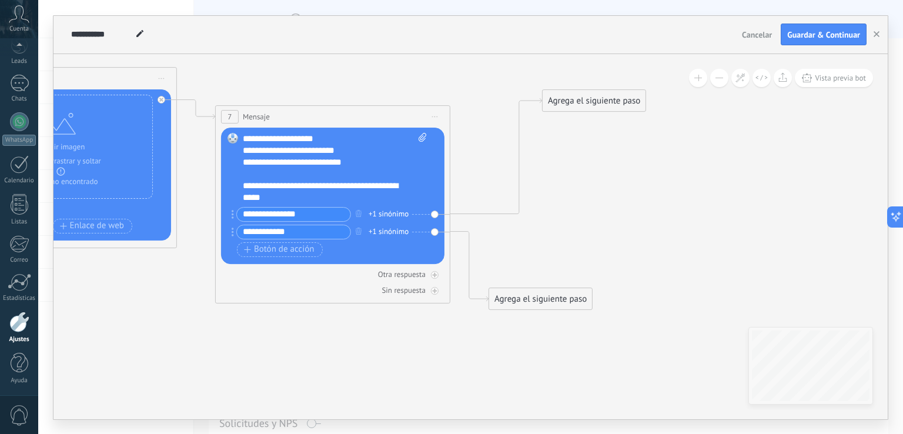
drag, startPoint x: 545, startPoint y: 266, endPoint x: 598, endPoint y: 96, distance: 178.4
click at [598, 96] on div "Agrega el siguiente paso" at bounding box center [594, 100] width 103 height 19
drag, startPoint x: 538, startPoint y: 302, endPoint x: 548, endPoint y: 241, distance: 62.0
click at [548, 241] on div "Agrega el siguiente paso" at bounding box center [556, 237] width 103 height 19
click at [597, 95] on div "Agrega el siguiente paso" at bounding box center [594, 100] width 103 height 19
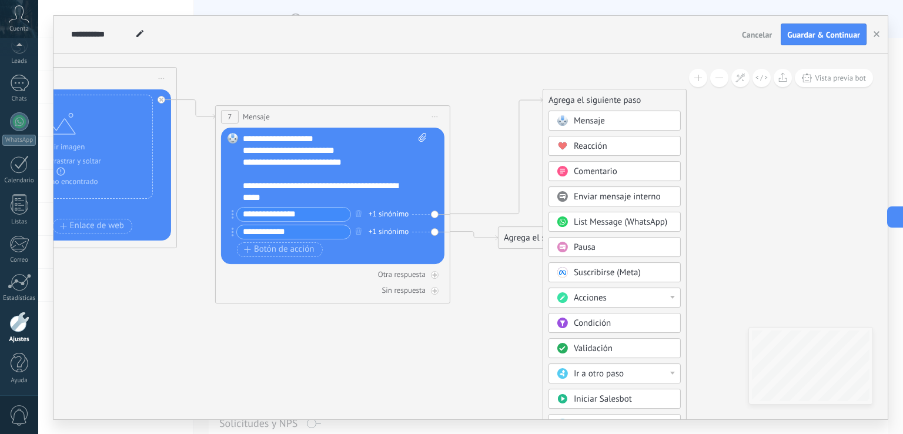
click at [627, 121] on div "Mensaje" at bounding box center [623, 121] width 99 height 12
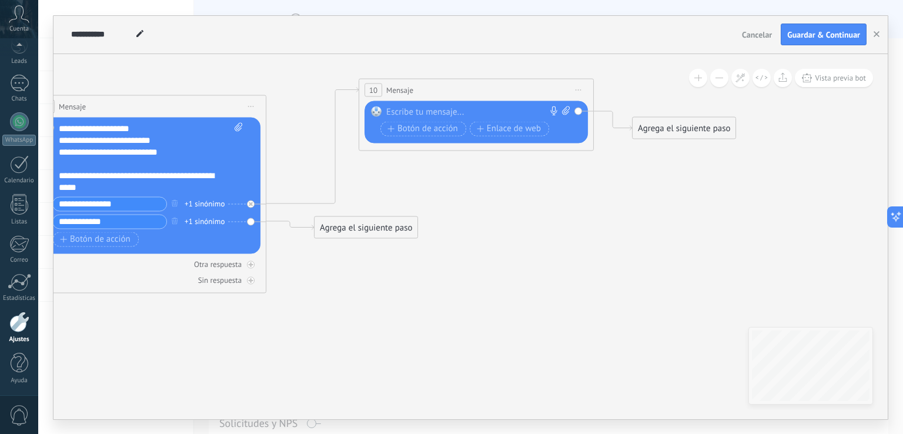
drag, startPoint x: 616, startPoint y: 232, endPoint x: 698, endPoint y: 177, distance: 98.4
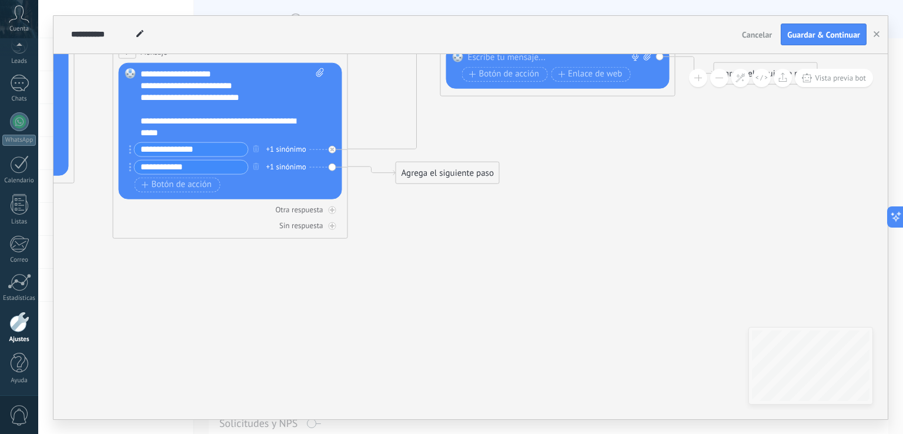
click at [456, 171] on div "Agrega el siguiente paso" at bounding box center [447, 172] width 103 height 19
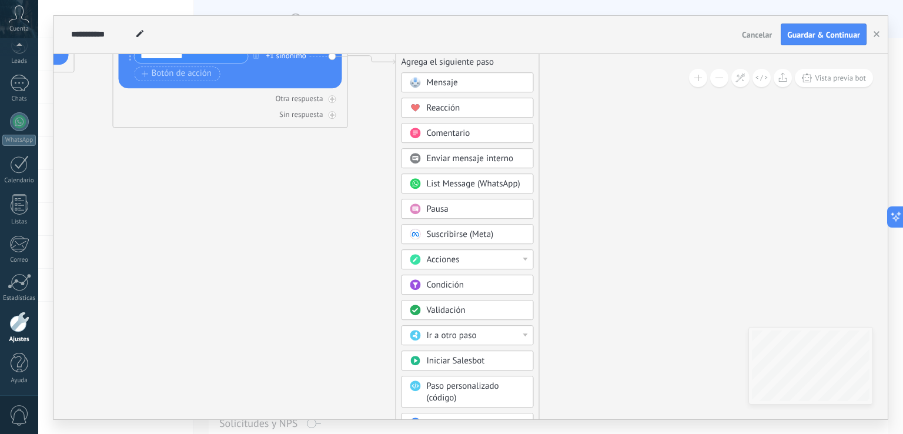
click at [526, 258] on div at bounding box center [525, 259] width 5 height 3
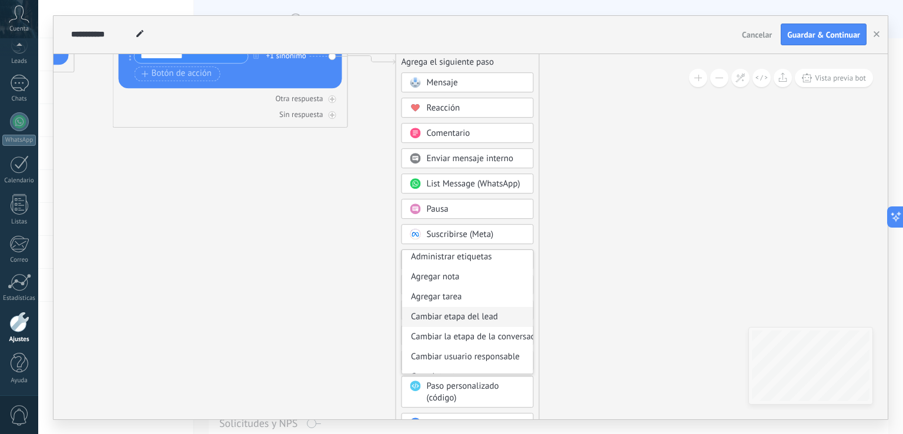
scroll to position [0, 0]
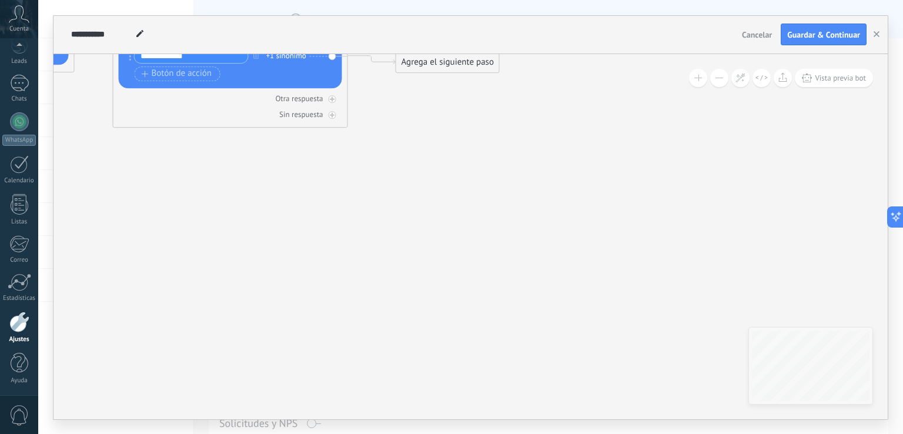
click at [478, 59] on div "Agrega el siguiente paso" at bounding box center [447, 61] width 103 height 19
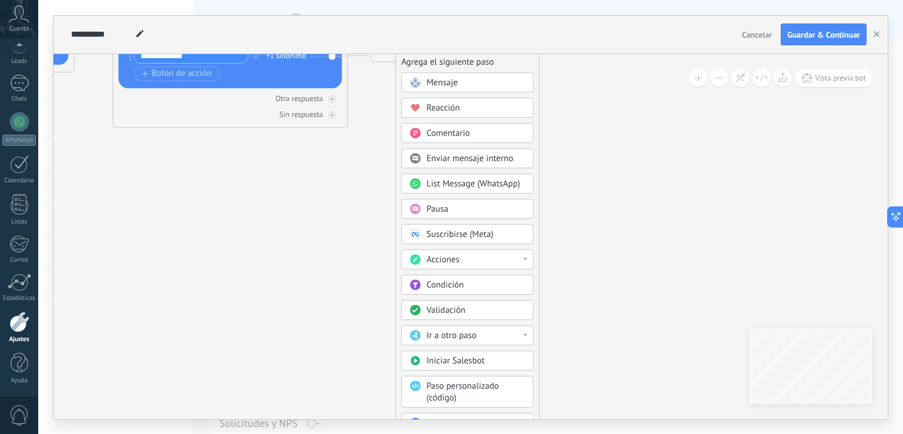
click at [485, 356] on div "Iniciar Salesbot" at bounding box center [476, 361] width 99 height 12
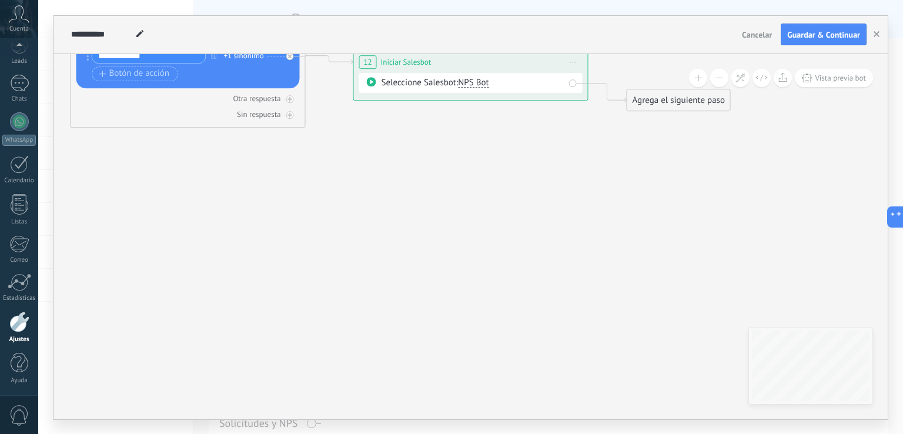
click at [555, 88] on div "Seleccione Salesbot: NPS Bot" at bounding box center [470, 83] width 223 height 20
click at [518, 81] on div "Seleccione Salesbot: NPS Bot" at bounding box center [473, 83] width 183 height 12
click at [475, 79] on span "NPS Bot" at bounding box center [473, 82] width 31 height 11
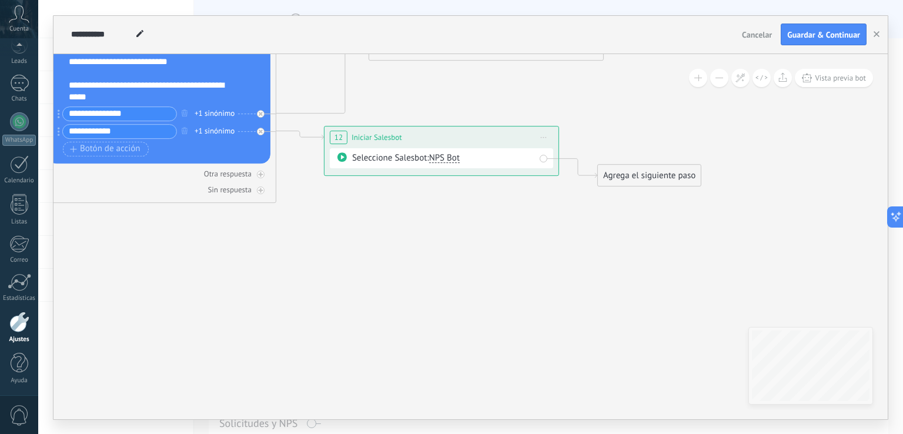
drag, startPoint x: 455, startPoint y: 156, endPoint x: 430, endPoint y: 225, distance: 73.3
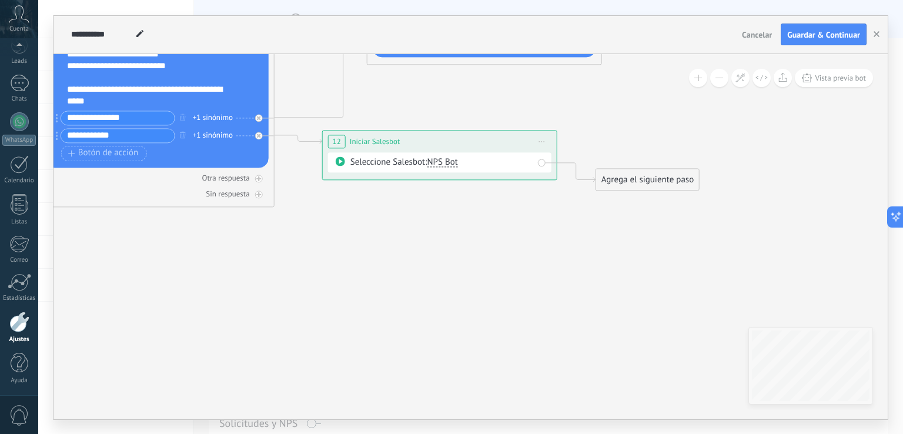
click at [539, 141] on icon at bounding box center [542, 141] width 6 height 1
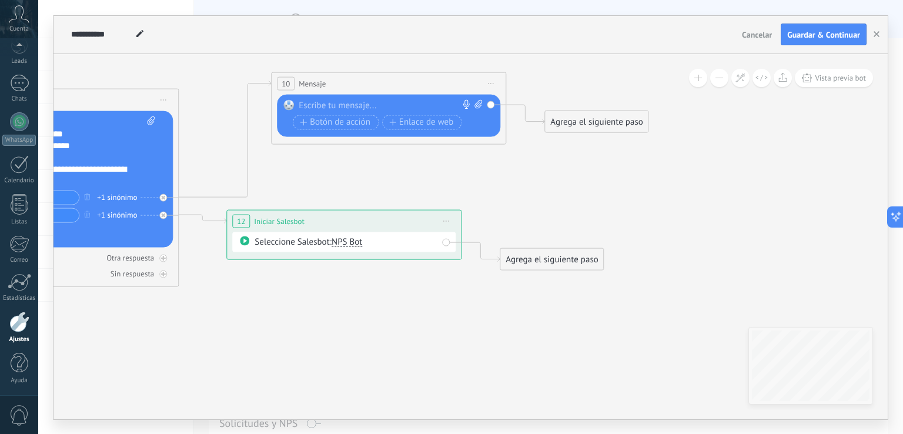
drag, startPoint x: 491, startPoint y: 262, endPoint x: 385, endPoint y: 353, distance: 139.8
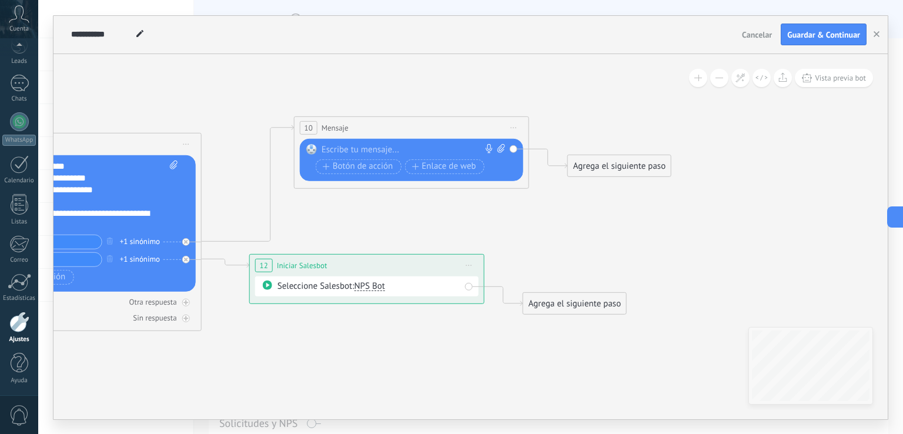
drag, startPoint x: 388, startPoint y: 173, endPoint x: 421, endPoint y: 206, distance: 47.4
click at [99, 36] on input "**********" at bounding box center [101, 34] width 61 height 9
drag, startPoint x: 131, startPoint y: 34, endPoint x: 57, endPoint y: 41, distance: 73.9
click at [57, 41] on div "**********" at bounding box center [471, 35] width 835 height 38
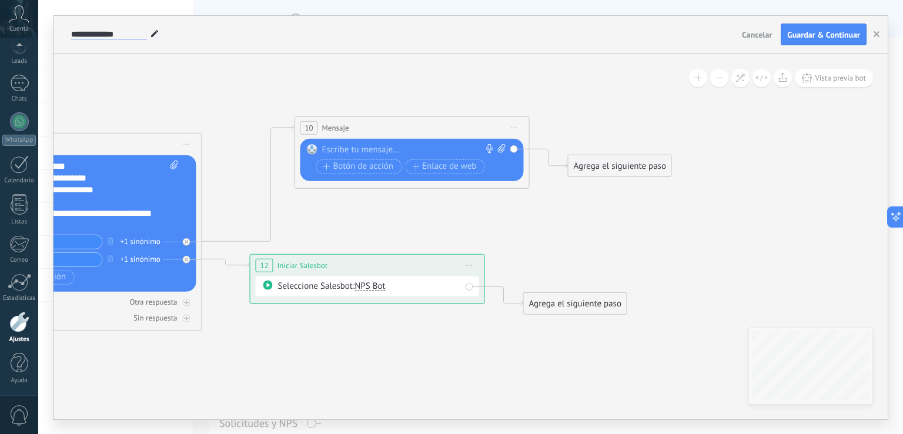
type input "**********"
click at [800, 31] on span "Guardar & Continuar" at bounding box center [823, 35] width 73 height 8
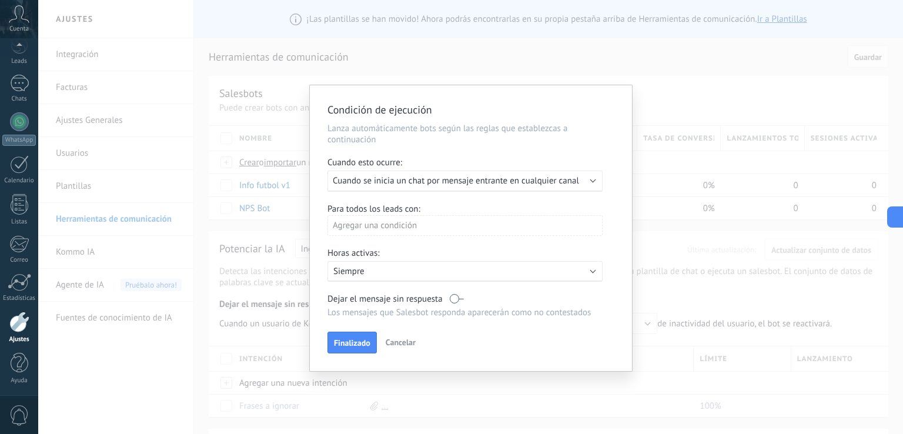
click at [563, 177] on span "Cuando se inicia un chat por mensaje entrante en cualquier canal" at bounding box center [456, 180] width 246 height 11
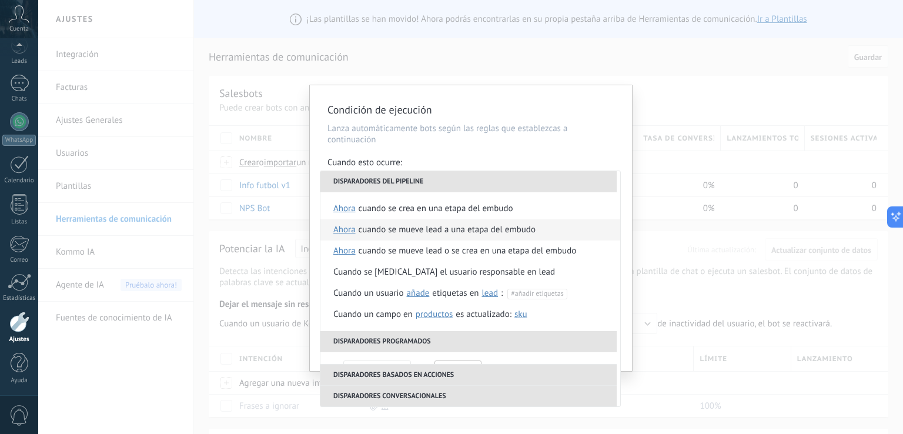
click at [544, 231] on li "Cuando se mueve lead a una etapa del embudo ahora después de 5 minutos después …" at bounding box center [471, 229] width 300 height 21
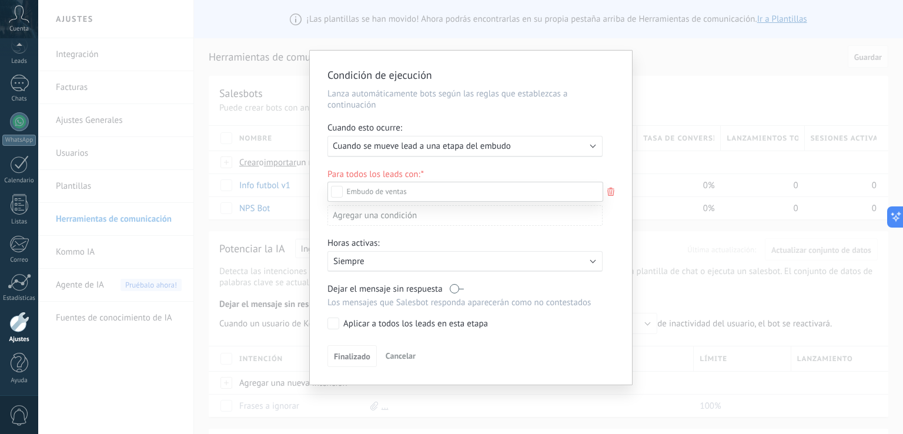
click at [510, 163] on div at bounding box center [470, 217] width 865 height 434
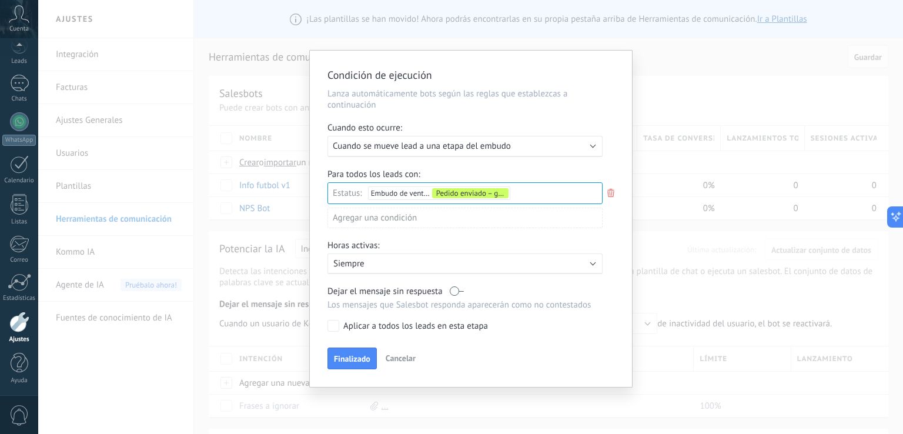
click at [414, 358] on span "Cancelar" at bounding box center [401, 358] width 30 height 11
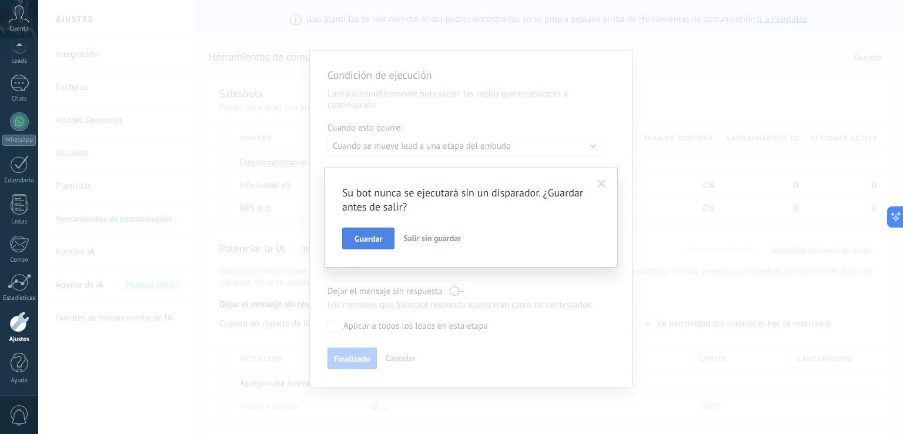
click at [379, 241] on span "Guardar" at bounding box center [369, 239] width 28 height 8
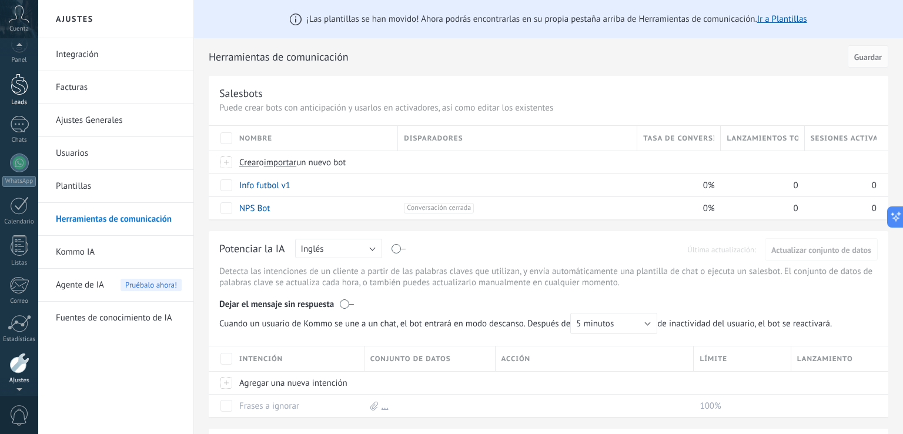
scroll to position [12, 0]
click at [16, 95] on div at bounding box center [20, 86] width 18 height 22
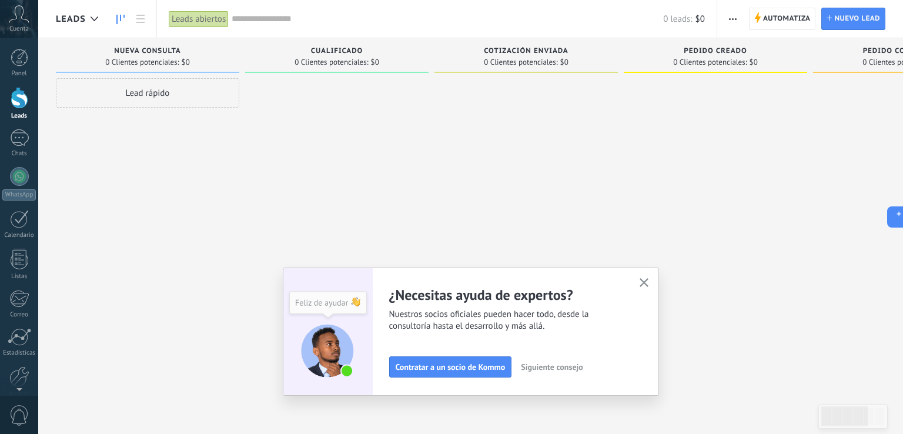
click at [729, 22] on span "button" at bounding box center [733, 19] width 8 height 22
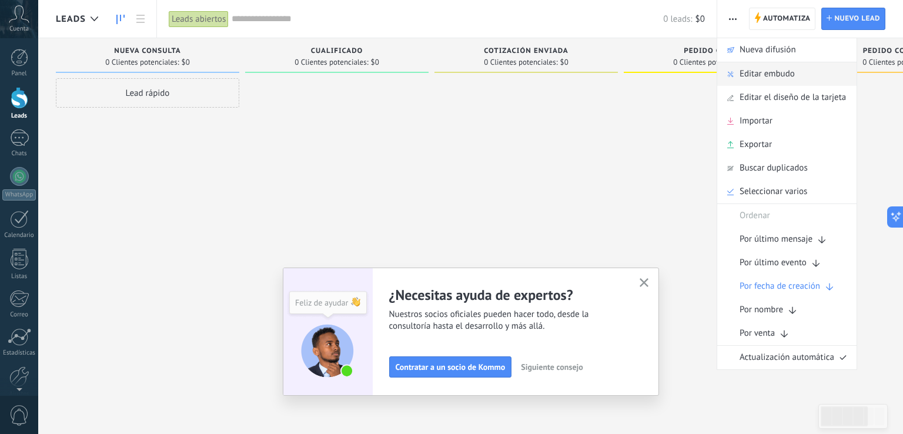
click at [750, 71] on span "Editar embudo" at bounding box center [767, 74] width 55 height 24
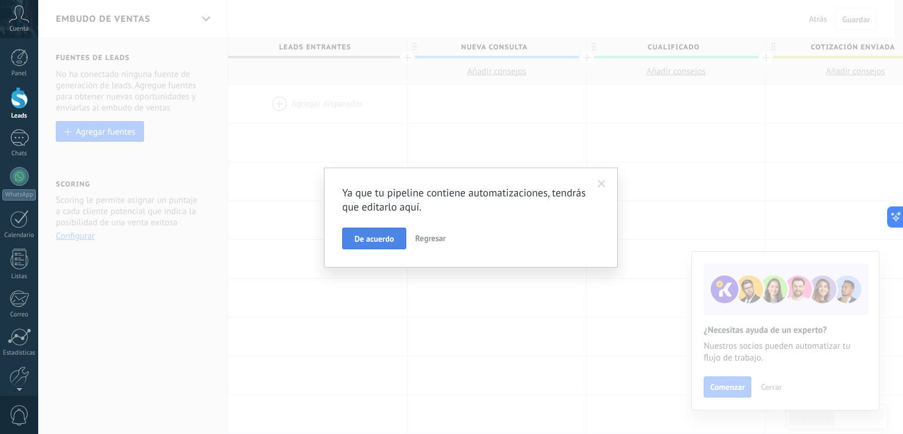
click at [393, 241] on span "De acuerdo" at bounding box center [374, 239] width 39 height 8
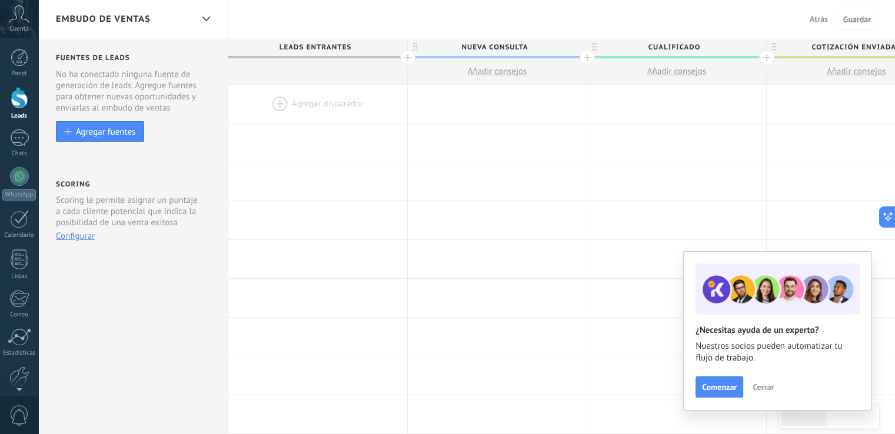
click at [495, 45] on span "Nueva consulta" at bounding box center [494, 47] width 173 height 18
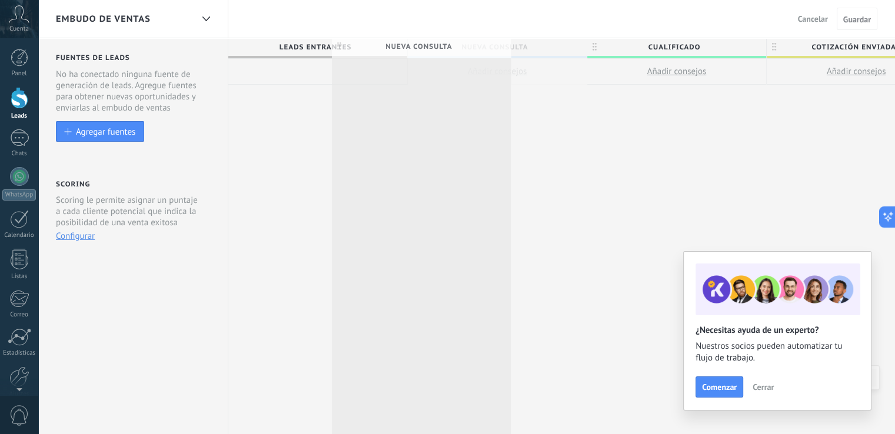
scroll to position [0, 2]
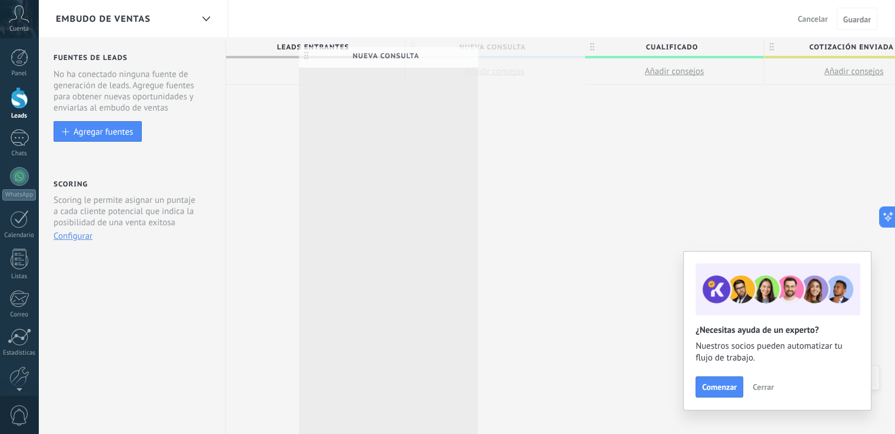
drag, startPoint x: 542, startPoint y: 48, endPoint x: 455, endPoint y: 56, distance: 87.4
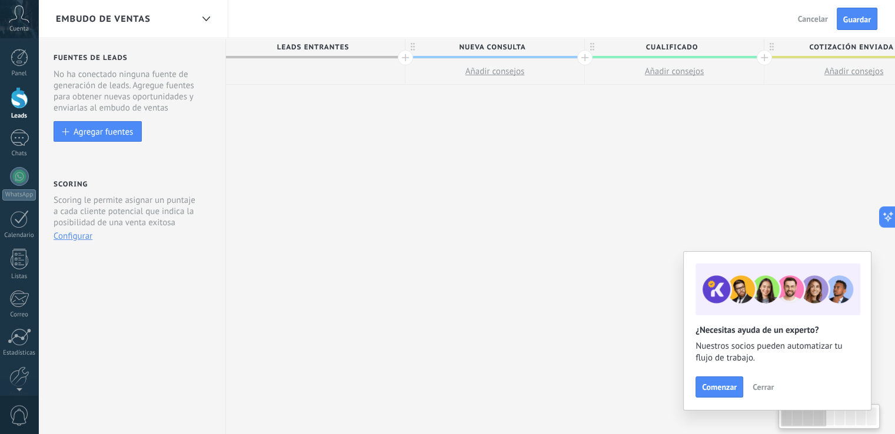
click at [536, 50] on span "Nueva consulta" at bounding box center [491, 47] width 173 height 18
type input "*"
click at [496, 48] on div at bounding box center [494, 47] width 179 height 18
click at [496, 49] on input "text" at bounding box center [492, 47] width 156 height 18
type input "**********"
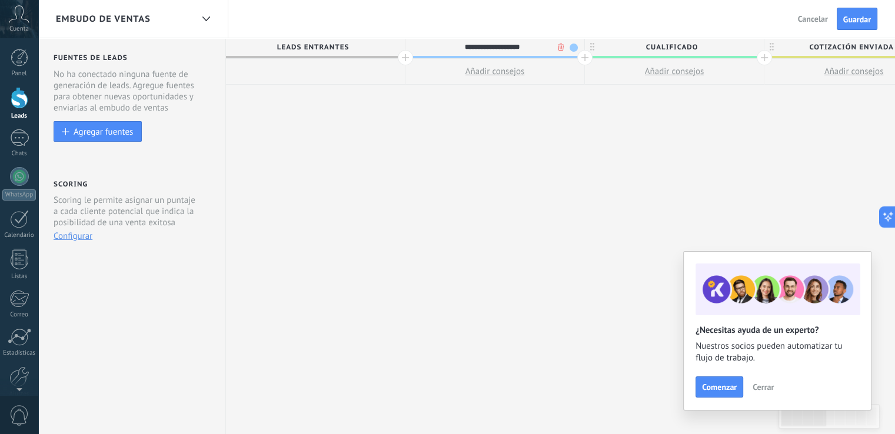
click at [702, 52] on span "Cualificado" at bounding box center [671, 47] width 173 height 18
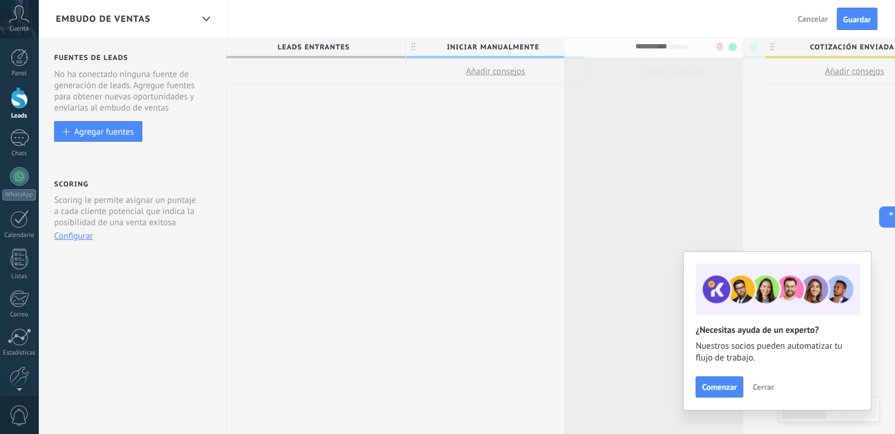
drag, startPoint x: 713, startPoint y: 49, endPoint x: 699, endPoint y: 48, distance: 14.2
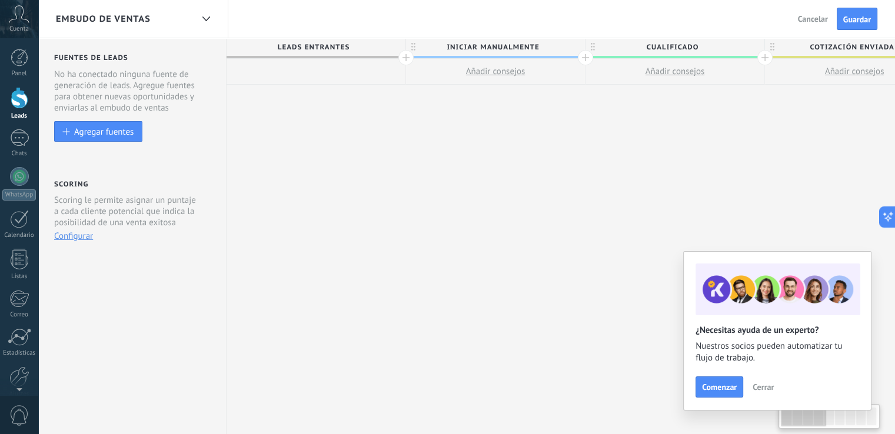
click at [699, 46] on span "Cualificado" at bounding box center [671, 47] width 173 height 18
drag, startPoint x: 699, startPoint y: 45, endPoint x: 638, endPoint y: 50, distance: 60.8
click at [638, 50] on input "**********" at bounding box center [672, 47] width 156 height 18
type input "**********"
drag, startPoint x: 646, startPoint y: 59, endPoint x: 638, endPoint y: 54, distance: 9.5
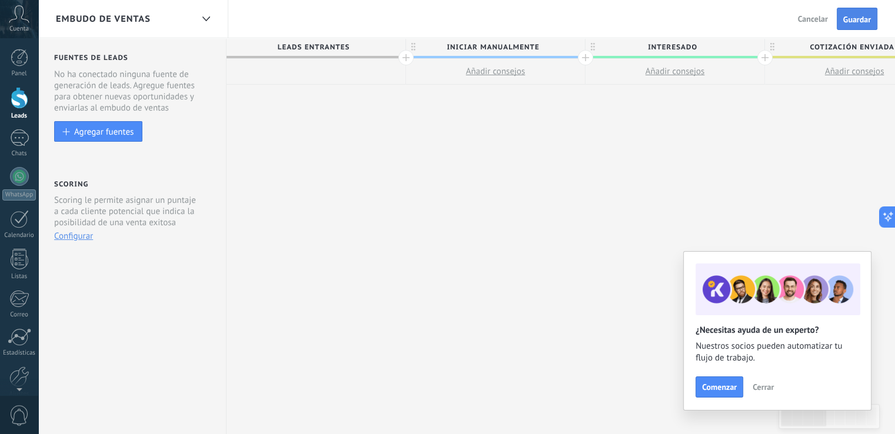
click at [857, 24] on span "Guardar" at bounding box center [857, 19] width 28 height 8
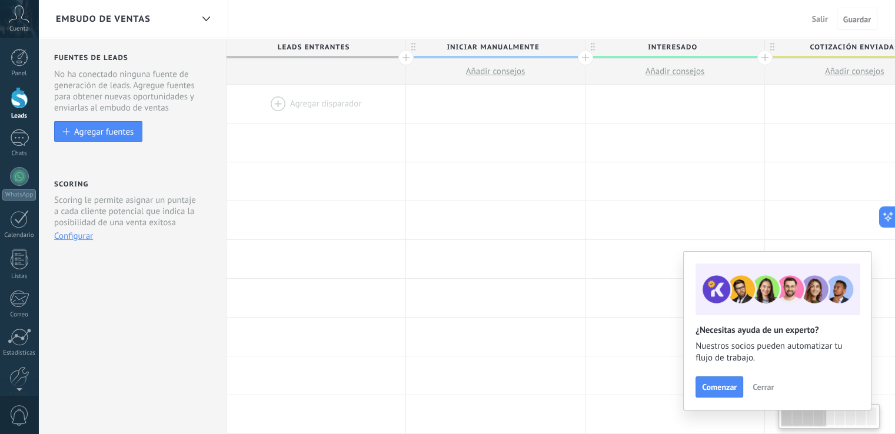
click at [662, 58] on span at bounding box center [674, 57] width 179 height 2
click at [662, 54] on span "Interesado" at bounding box center [671, 47] width 173 height 18
click at [752, 45] on span at bounding box center [753, 48] width 8 height 8
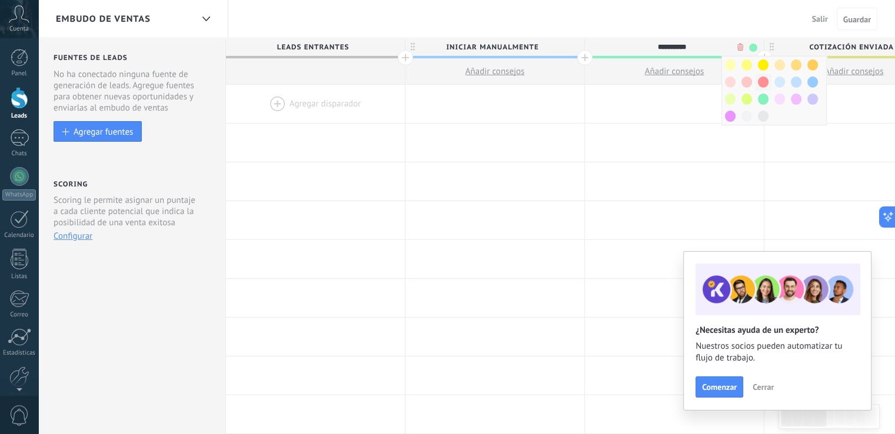
click at [762, 77] on span at bounding box center [762, 81] width 11 height 11
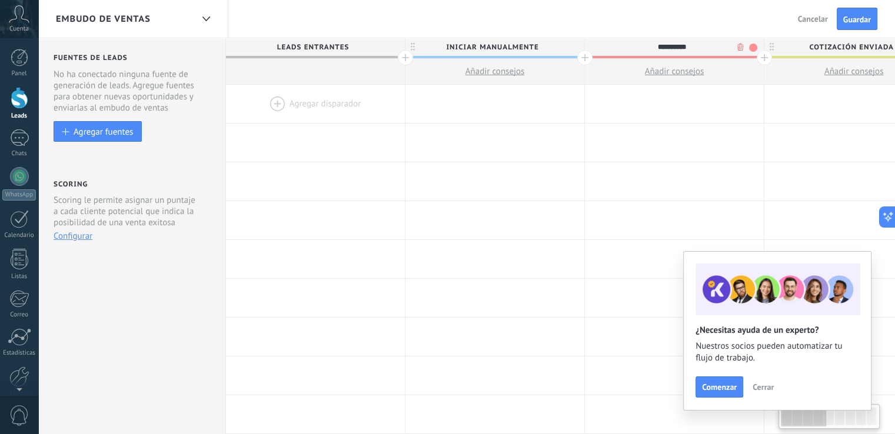
scroll to position [0, 2]
click at [803, 49] on span "Cotización enviada" at bounding box center [851, 47] width 173 height 18
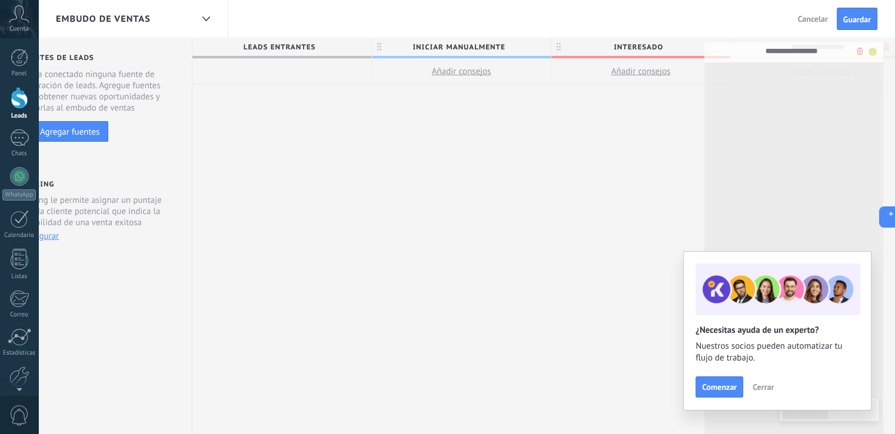
scroll to position [0, 58]
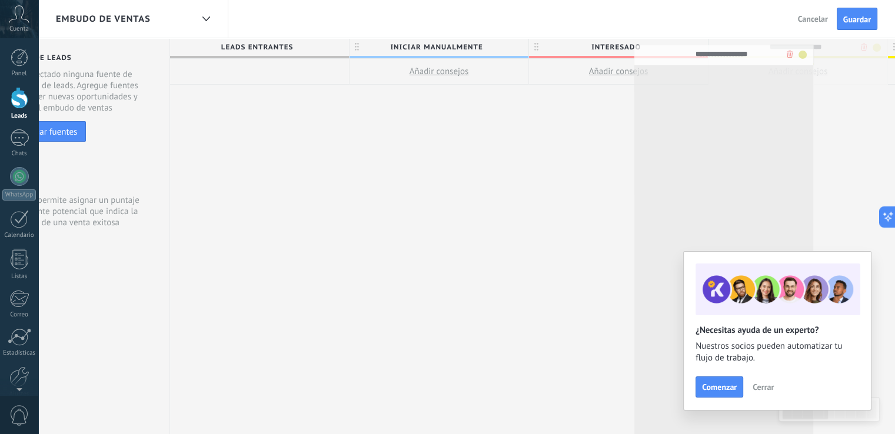
drag, startPoint x: 860, startPoint y: 45, endPoint x: 764, endPoint y: 52, distance: 96.1
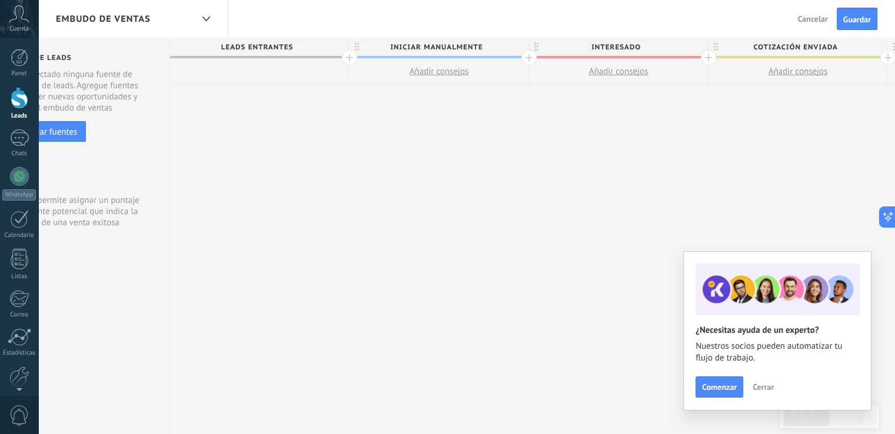
click at [837, 49] on span "Cotización enviada" at bounding box center [794, 47] width 173 height 18
drag, startPoint x: 837, startPoint y: 49, endPoint x: 751, endPoint y: 49, distance: 86.5
click at [751, 49] on input "**********" at bounding box center [795, 47] width 156 height 18
type input "**********"
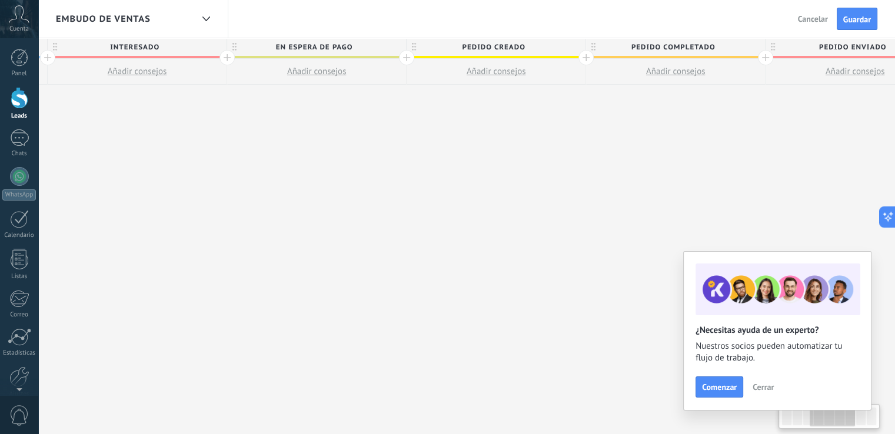
drag, startPoint x: 743, startPoint y: 56, endPoint x: 287, endPoint y: 81, distance: 456.5
click at [528, 48] on span "Pedido creado" at bounding box center [491, 47] width 173 height 18
drag, startPoint x: 525, startPoint y: 48, endPoint x: 454, endPoint y: 46, distance: 71.2
click at [454, 46] on input "**********" at bounding box center [492, 47] width 156 height 18
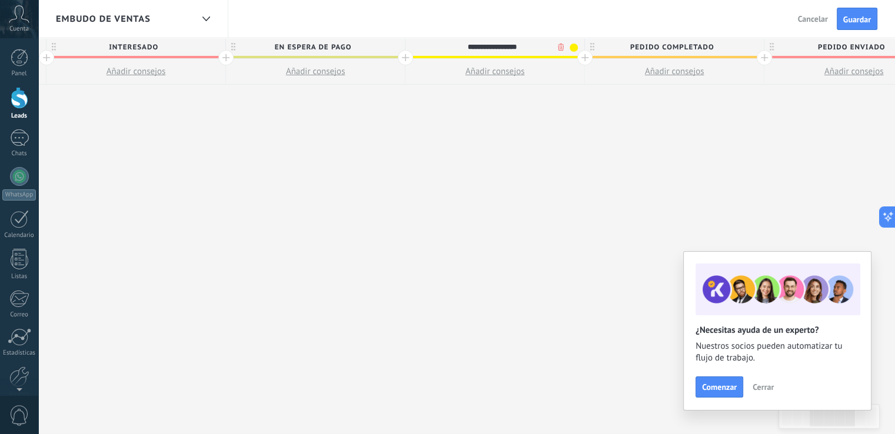
type input "**********"
click at [708, 41] on span "Pedido completado" at bounding box center [671, 47] width 173 height 18
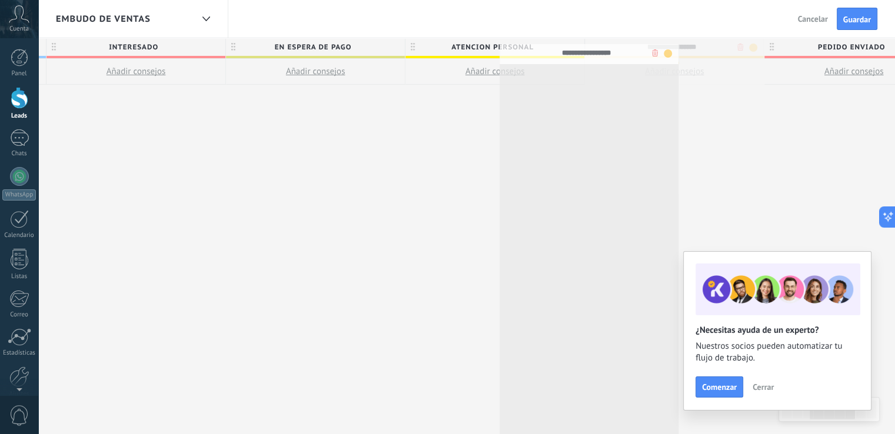
drag, startPoint x: 715, startPoint y: 46, endPoint x: 630, endPoint y: 52, distance: 84.9
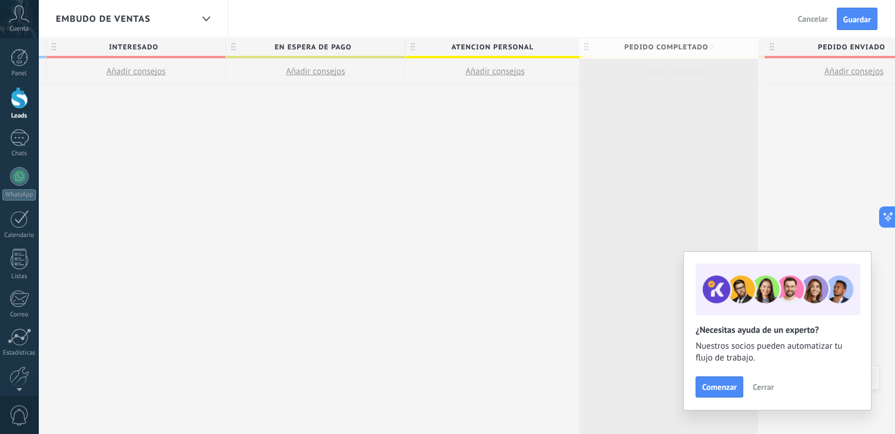
scroll to position [0, 542]
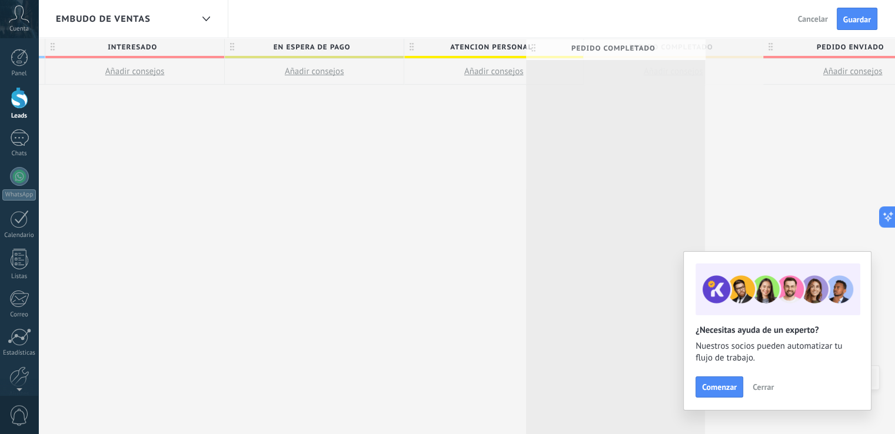
drag, startPoint x: 712, startPoint y: 46, endPoint x: 660, endPoint y: 46, distance: 51.8
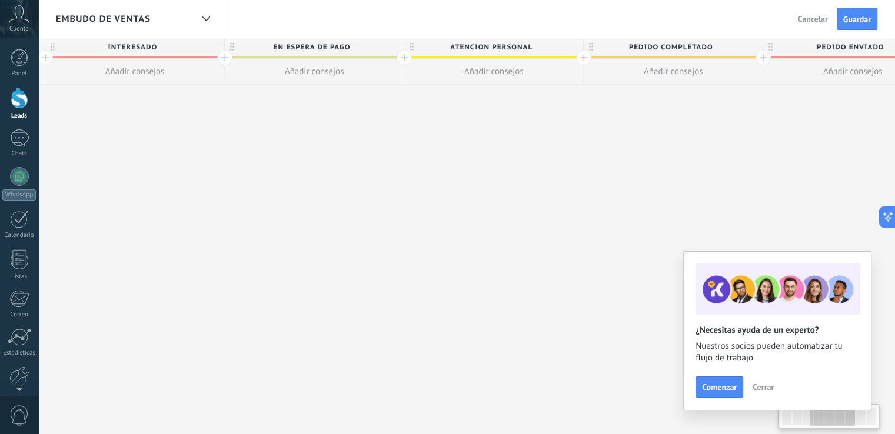
click at [679, 46] on span "Pedido completado" at bounding box center [669, 47] width 173 height 18
drag, startPoint x: 709, startPoint y: 48, endPoint x: 629, endPoint y: 46, distance: 80.6
click at [629, 46] on input "**********" at bounding box center [670, 47] width 156 height 18
type input "**********"
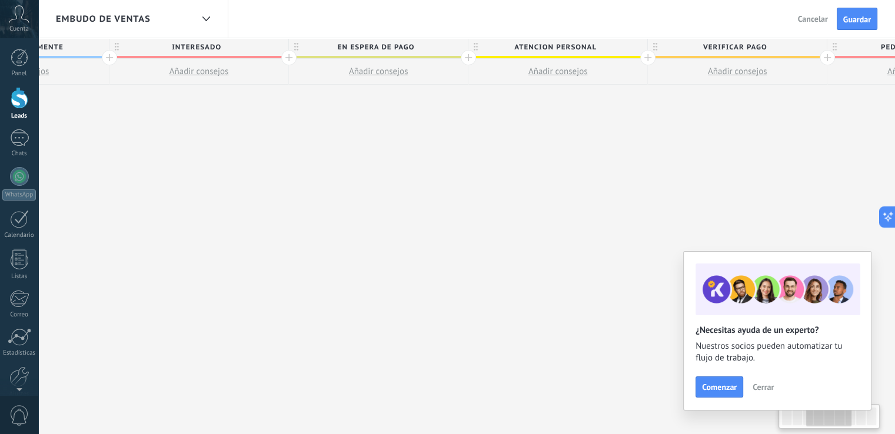
scroll to position [0, 477]
drag, startPoint x: 622, startPoint y: 58, endPoint x: 655, endPoint y: 114, distance: 64.9
click at [391, 56] on span at bounding box center [378, 57] width 179 height 2
click at [423, 48] on span "En espera de pago" at bounding box center [376, 47] width 173 height 18
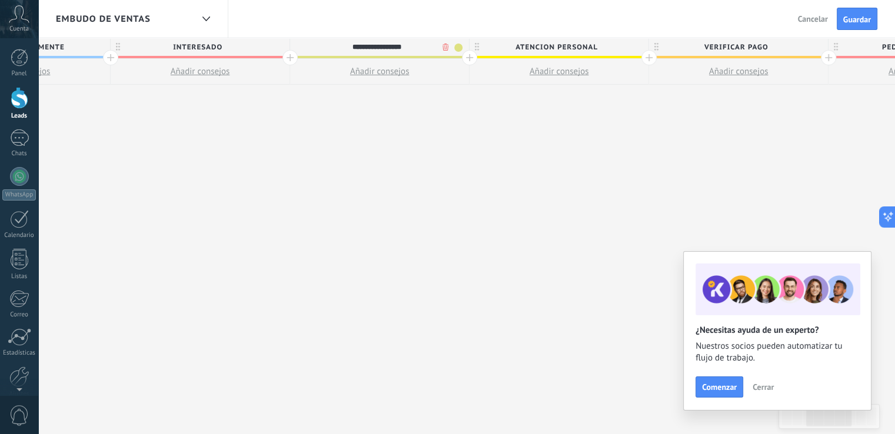
click at [459, 49] on span at bounding box center [458, 48] width 8 height 8
click at [497, 81] on span at bounding box center [501, 81] width 11 height 11
click at [454, 45] on span at bounding box center [458, 48] width 8 height 8
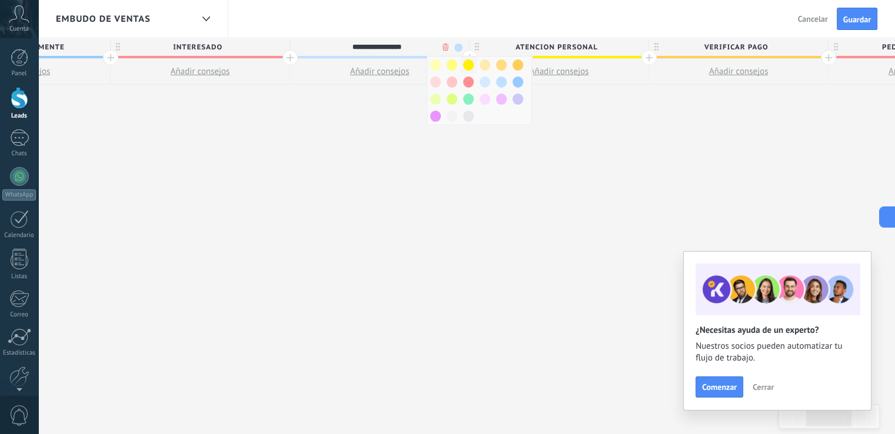
click at [466, 64] on span at bounding box center [468, 64] width 11 height 11
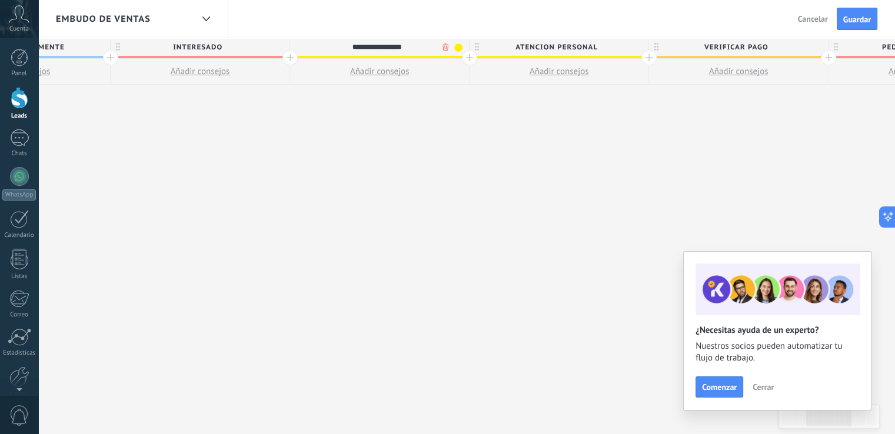
click at [626, 50] on span "Atencion personal" at bounding box center [555, 47] width 173 height 18
click at [633, 48] on span at bounding box center [637, 48] width 8 height 8
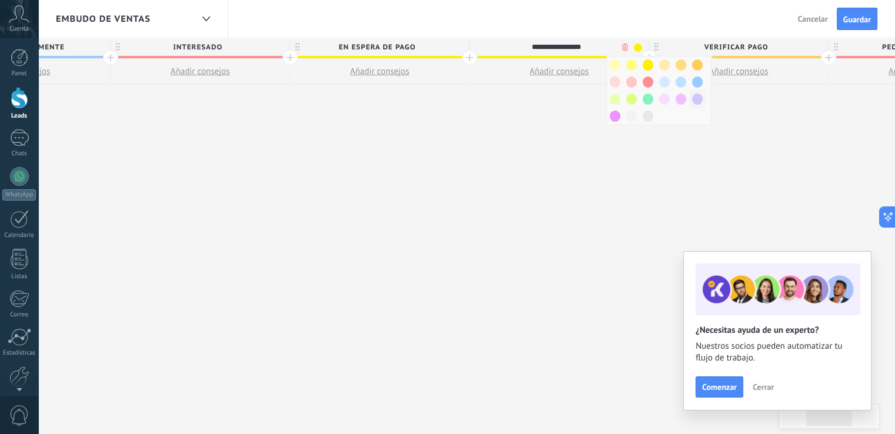
click at [701, 97] on div at bounding box center [697, 99] width 16 height 17
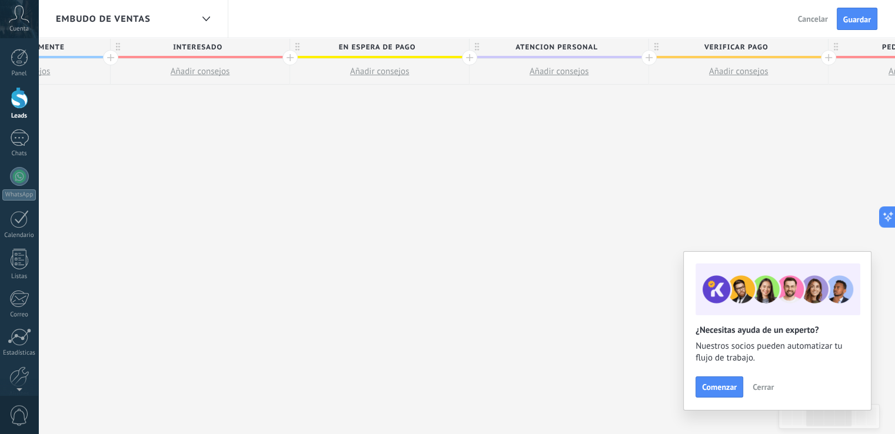
click at [619, 45] on span "Atencion personal" at bounding box center [555, 47] width 173 height 18
click at [783, 55] on span "Verificar pago" at bounding box center [735, 47] width 173 height 18
click at [816, 44] on span at bounding box center [817, 48] width 8 height 8
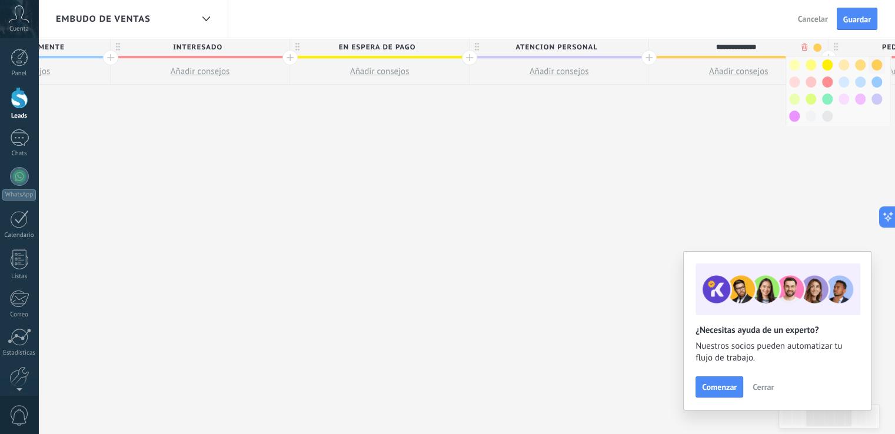
click at [872, 63] on span at bounding box center [876, 64] width 11 height 11
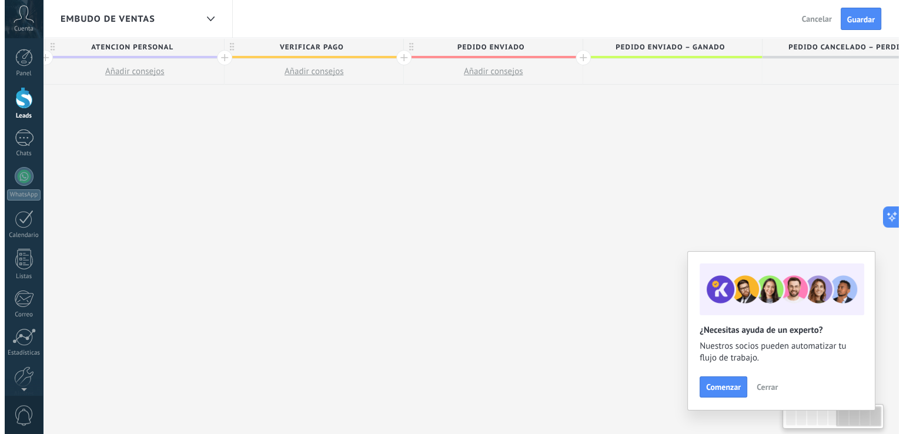
scroll to position [0, 947]
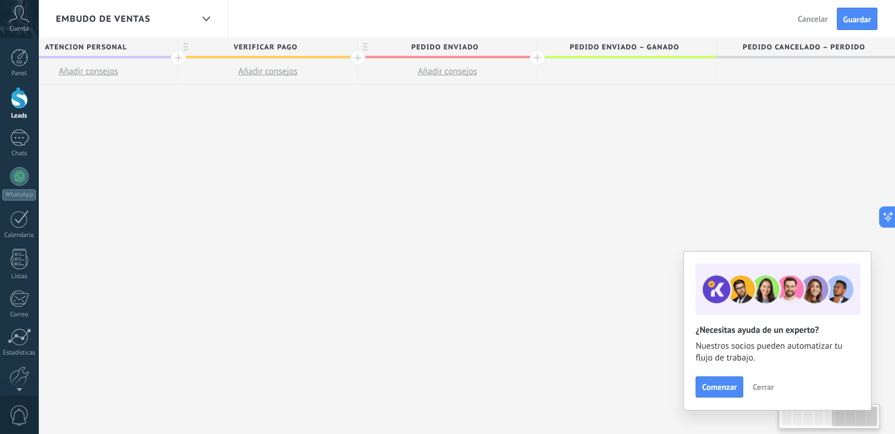
drag, startPoint x: 786, startPoint y: 57, endPoint x: 269, endPoint y: 81, distance: 517.5
click at [269, 81] on div "Verificar pago Añadir consejos" at bounding box center [267, 61] width 179 height 46
click at [596, 76] on div at bounding box center [626, 72] width 179 height 26
click at [621, 47] on span "Pedido enviado – ganado" at bounding box center [623, 47] width 173 height 18
click at [623, 41] on span "Pedido enviado – ganado" at bounding box center [623, 47] width 173 height 18
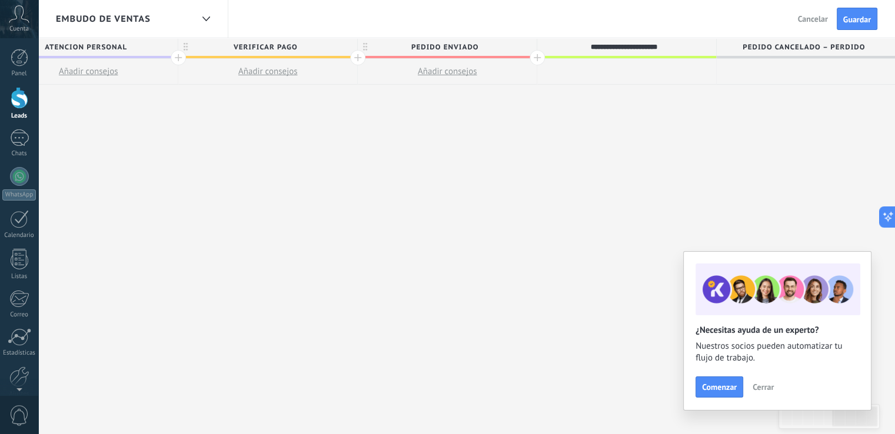
drag, startPoint x: 677, startPoint y: 46, endPoint x: 566, endPoint y: 54, distance: 111.4
click at [567, 54] on input "**********" at bounding box center [624, 47] width 156 height 18
type input "**********"
click at [466, 48] on span "Pedido enviado" at bounding box center [444, 47] width 173 height 18
click at [510, 48] on body ".abccls-1,.abccls-2{fill-rule:evenodd}.abccls-2{fill:#fff} .abfcls-1{fill:none}…" at bounding box center [447, 217] width 895 height 434
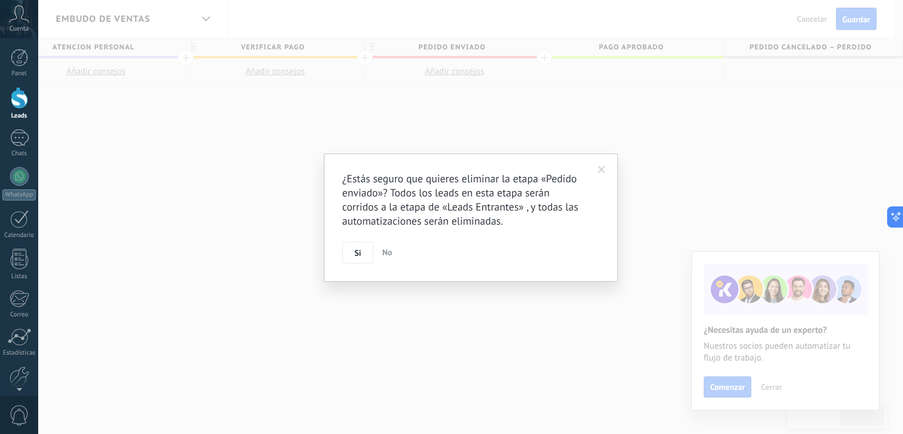
click at [362, 249] on button "Si" at bounding box center [357, 253] width 31 height 22
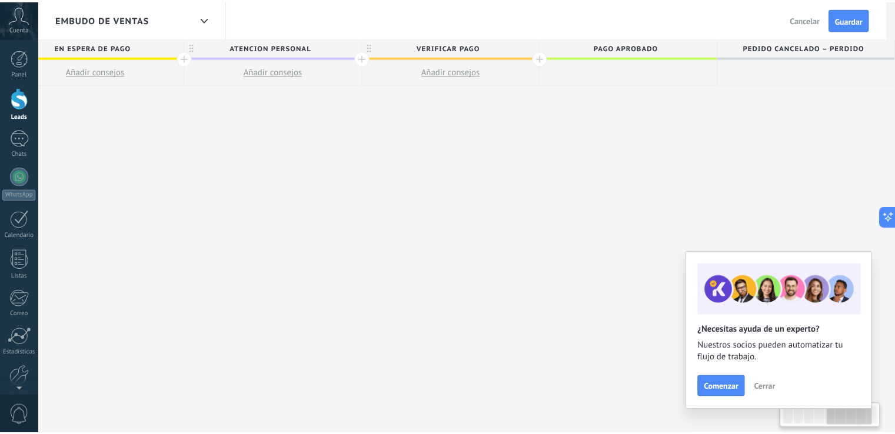
scroll to position [0, 759]
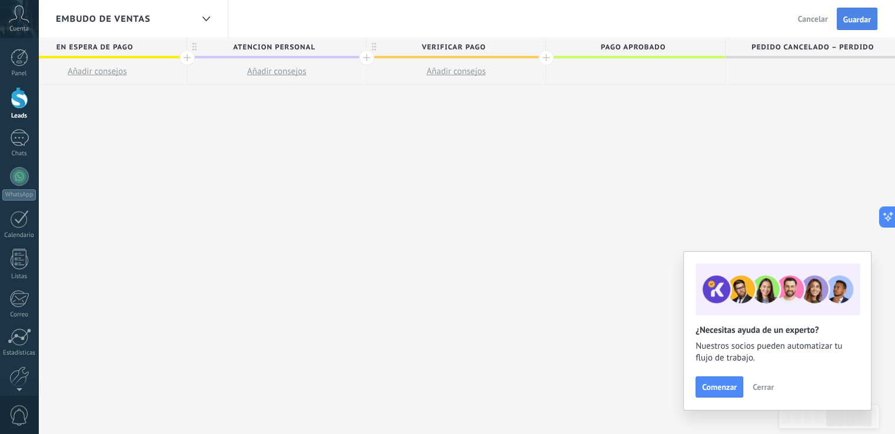
click at [860, 18] on span "Guardar" at bounding box center [857, 19] width 28 height 8
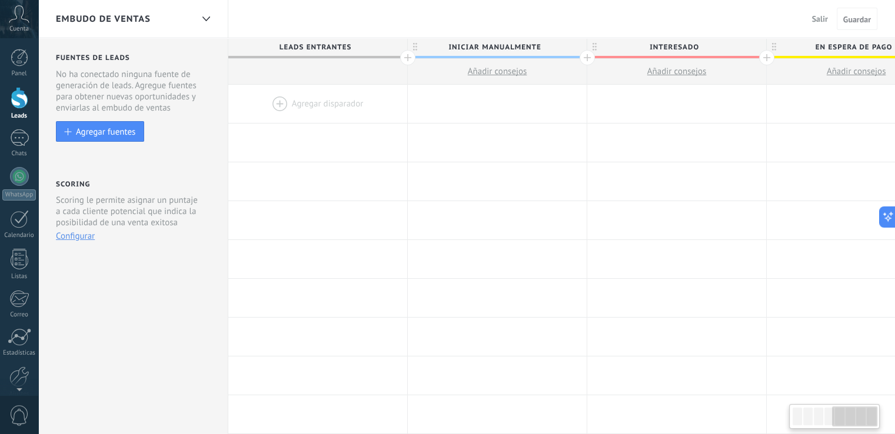
scroll to position [0, 759]
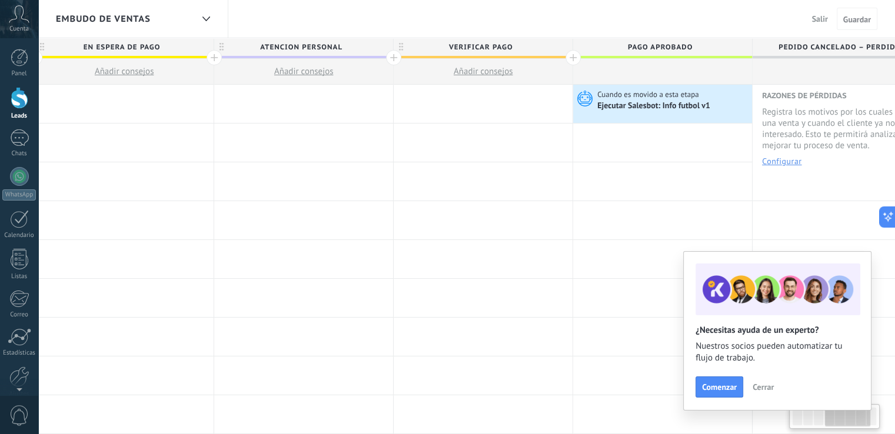
drag, startPoint x: 565, startPoint y: 57, endPoint x: 592, endPoint y: 74, distance: 31.5
click at [591, 64] on div "Pago aprobado" at bounding box center [662, 61] width 179 height 46
click at [735, 105] on icon at bounding box center [738, 105] width 6 height 8
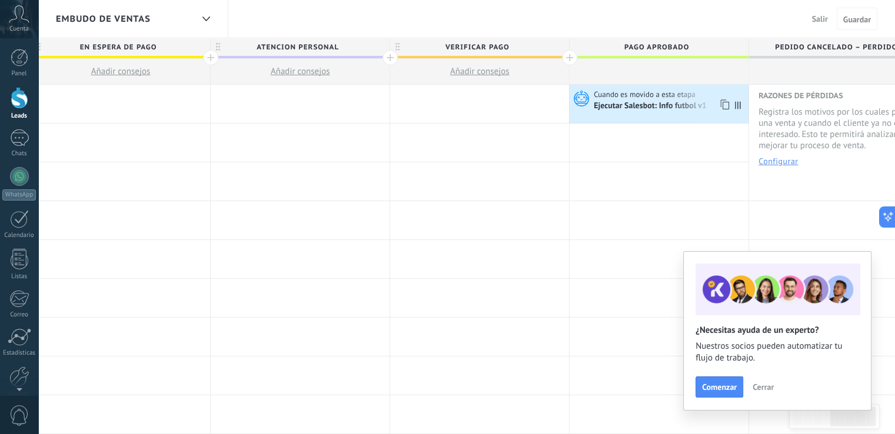
drag, startPoint x: 739, startPoint y: 108, endPoint x: 719, endPoint y: 111, distance: 20.2
click at [719, 111] on div "Cuando es movido a esta etapa Ejecutar [PERSON_NAME]: Info futbol v1 Avanzado" at bounding box center [658, 104] width 179 height 38
click at [609, 97] on span "Cuando es movido a esta etapa" at bounding box center [645, 94] width 104 height 11
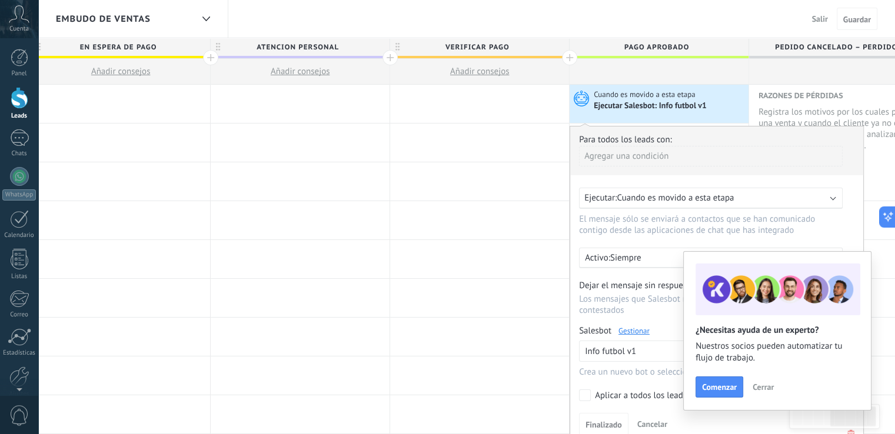
click at [584, 27] on div "Embudo de ventas Salir Cancelar Guardar" at bounding box center [466, 19] width 856 height 38
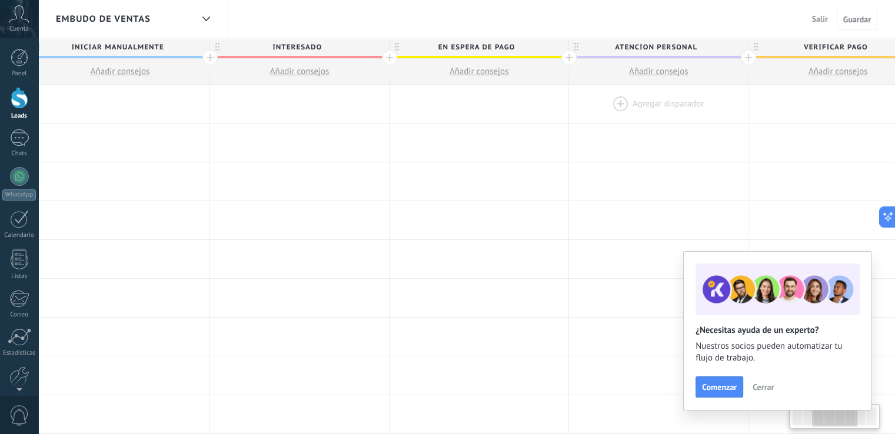
drag, startPoint x: 461, startPoint y: 85, endPoint x: 576, endPoint y: 88, distance: 114.7
click at [822, 103] on div at bounding box center [837, 104] width 179 height 38
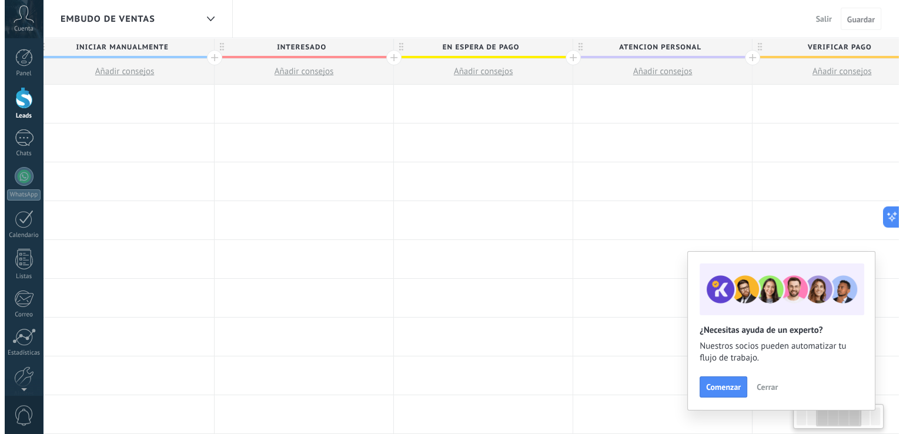
scroll to position [0, 376]
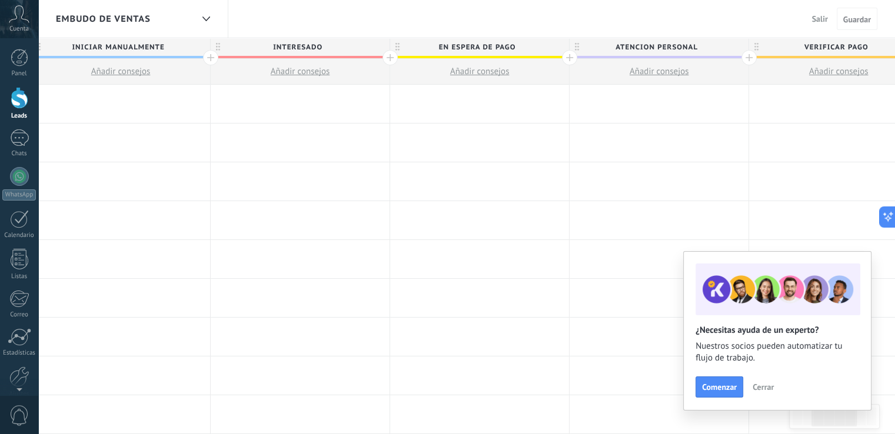
drag, startPoint x: 266, startPoint y: 76, endPoint x: 414, endPoint y: 83, distance: 148.3
click at [414, 83] on div "Leads Entrantes Iniciar manualmente Añadir consejos Interesado Añadir consejos …" at bounding box center [569, 61] width 1435 height 46
drag, startPoint x: 238, startPoint y: 75, endPoint x: 326, endPoint y: 75, distance: 88.8
click at [326, 75] on button "Añadir consejos" at bounding box center [300, 71] width 179 height 25
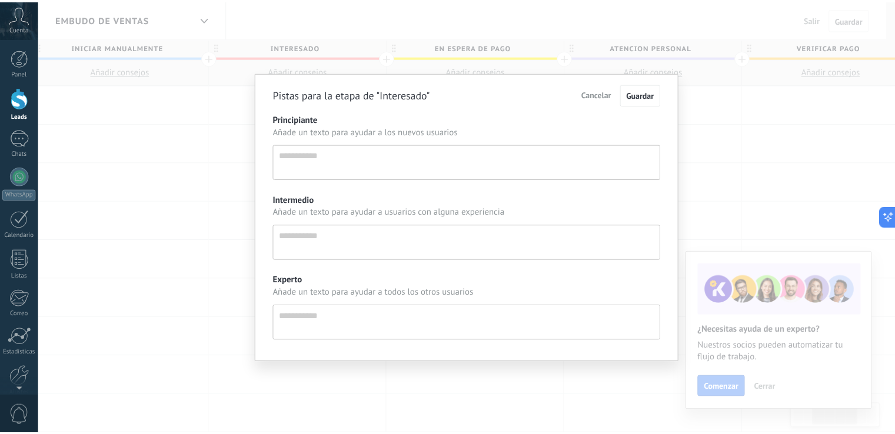
scroll to position [11, 0]
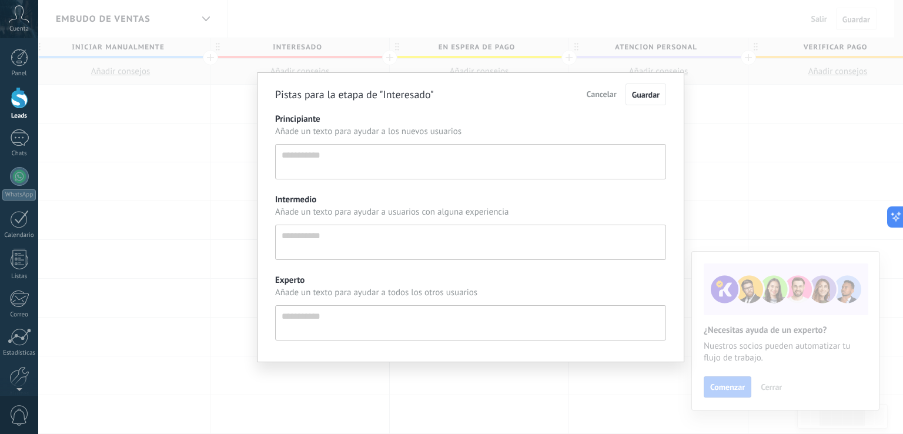
click at [202, 124] on div "Pistas para la etapa de "Interesado" Cancelar Guardar Principiante Añade un tex…" at bounding box center [470, 217] width 865 height 434
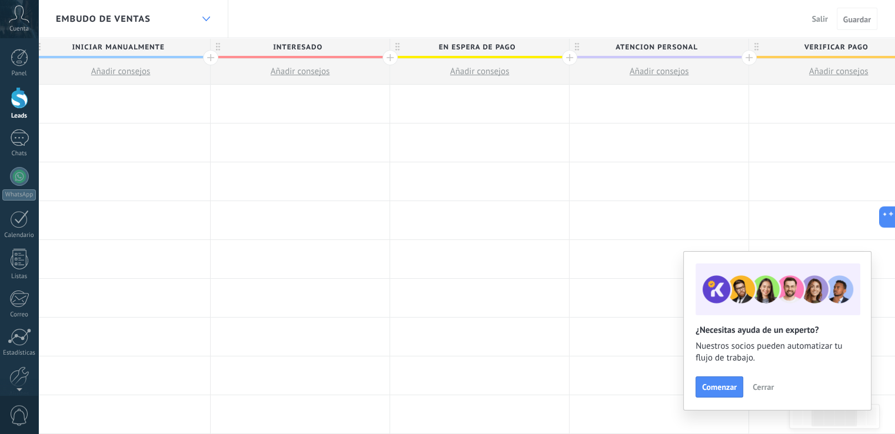
click at [211, 12] on div at bounding box center [206, 19] width 20 height 23
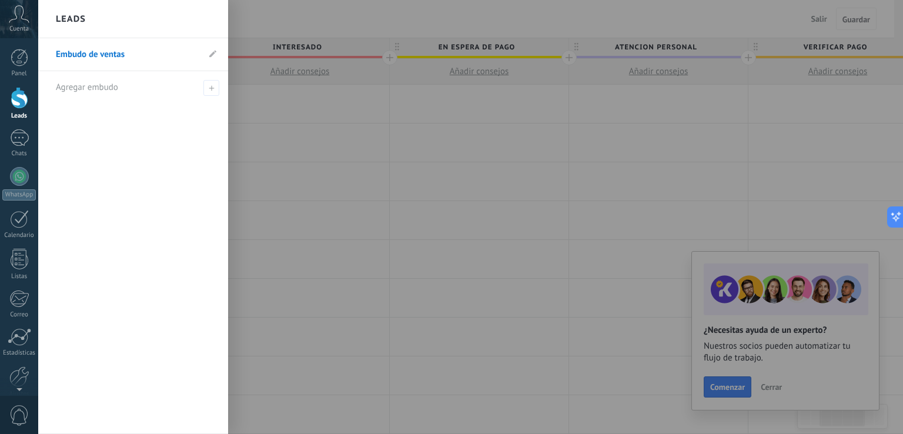
click at [345, 32] on div at bounding box center [489, 217] width 903 height 434
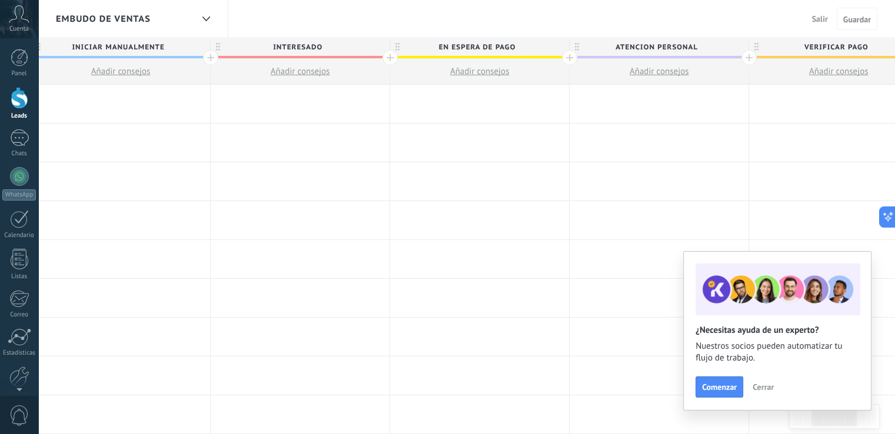
click at [817, 15] on span "Salir" at bounding box center [820, 19] width 16 height 11
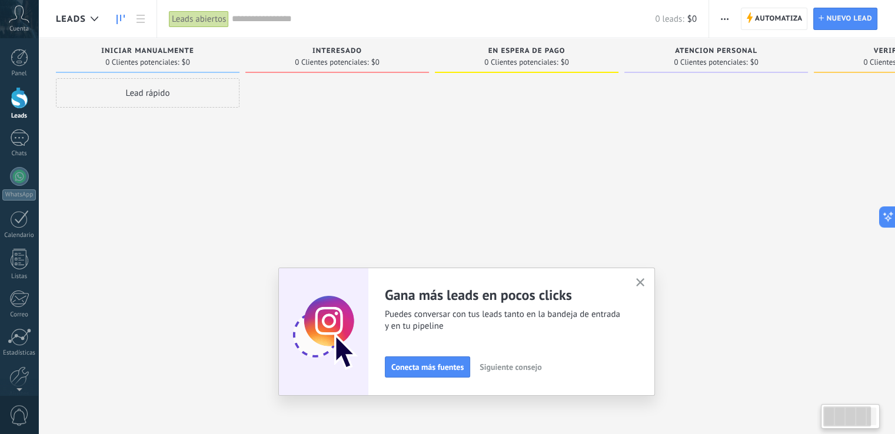
drag, startPoint x: 657, startPoint y: 72, endPoint x: 558, endPoint y: 102, distance: 103.7
click at [558, 102] on div "Leads Entrantes Solicitudes: 0 0 0 0 0 0 0 0 0 Iniciar manualmente 0 Clientes p…" at bounding box center [535, 198] width 959 height 321
click at [727, 22] on span "button" at bounding box center [724, 19] width 8 height 22
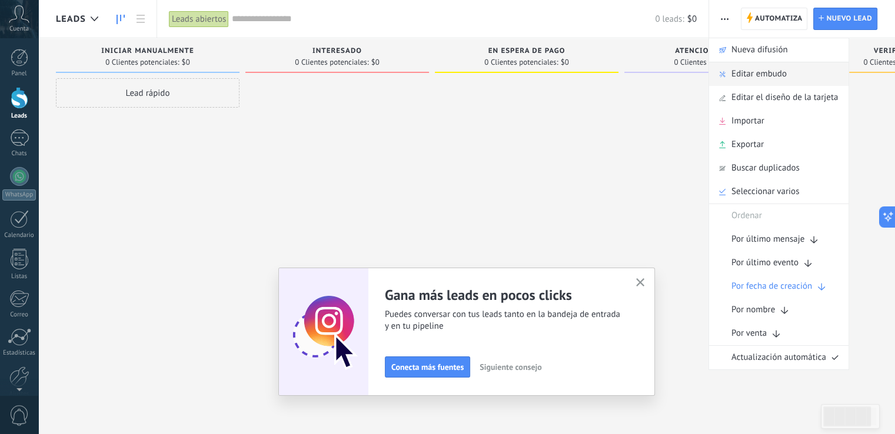
click at [767, 69] on span "Editar embudo" at bounding box center [758, 74] width 55 height 24
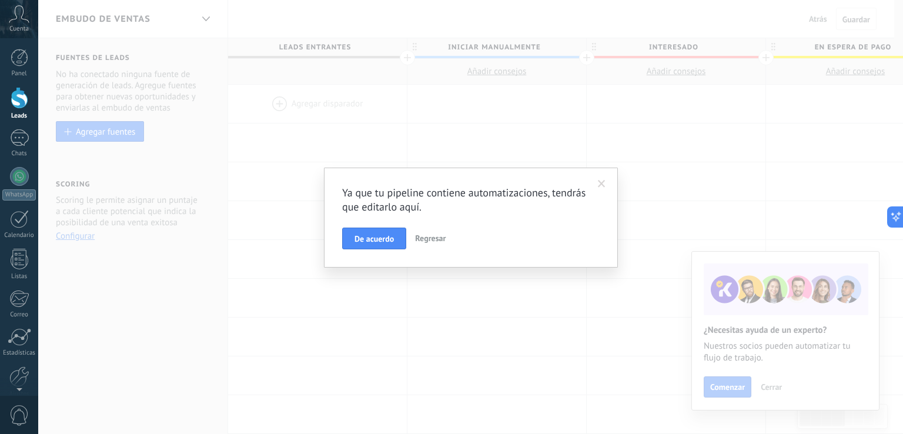
click at [362, 232] on button "De acuerdo" at bounding box center [374, 239] width 64 height 22
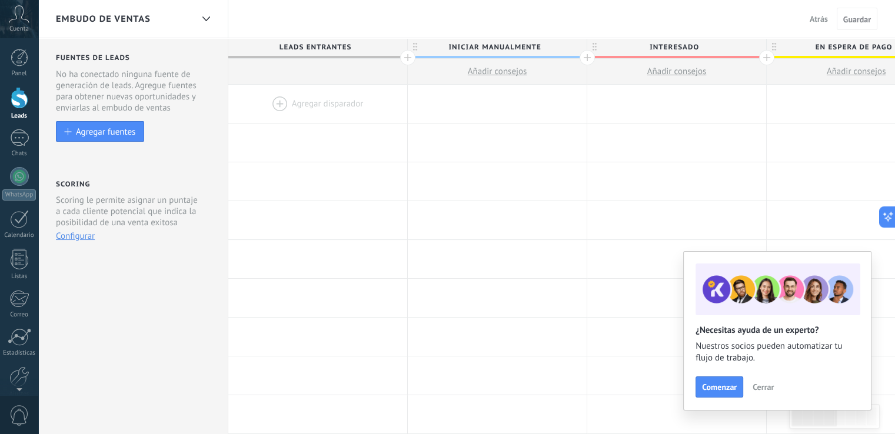
drag, startPoint x: 546, startPoint y: 59, endPoint x: 485, endPoint y: 62, distance: 61.2
click at [485, 62] on button "Añadir consejos" at bounding box center [497, 71] width 179 height 25
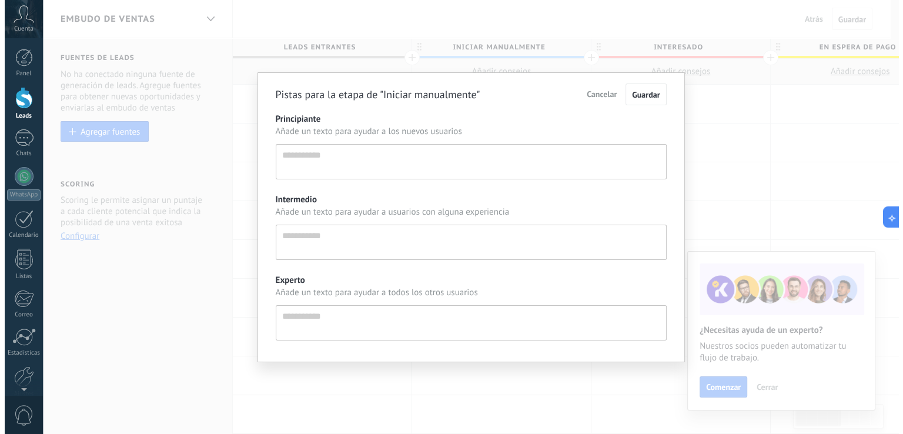
scroll to position [11, 0]
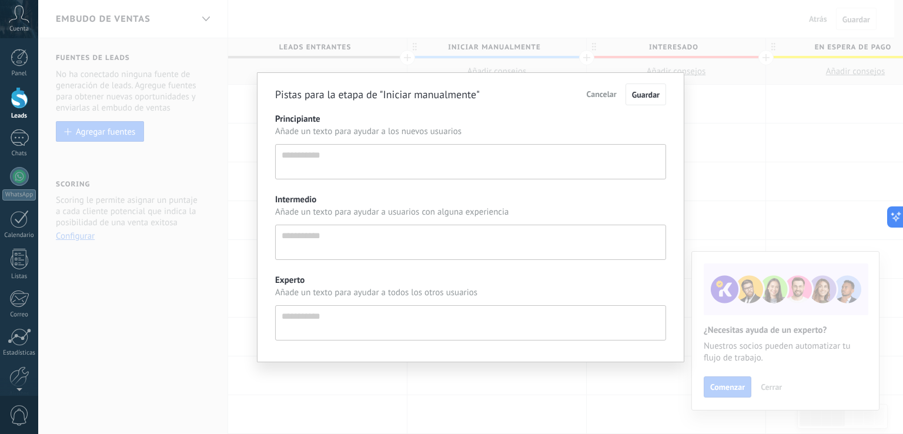
click at [515, 54] on div "Pistas para la etapa de "Iniciar manualmente" Cancelar Guardar Principiante Aña…" at bounding box center [470, 217] width 865 height 434
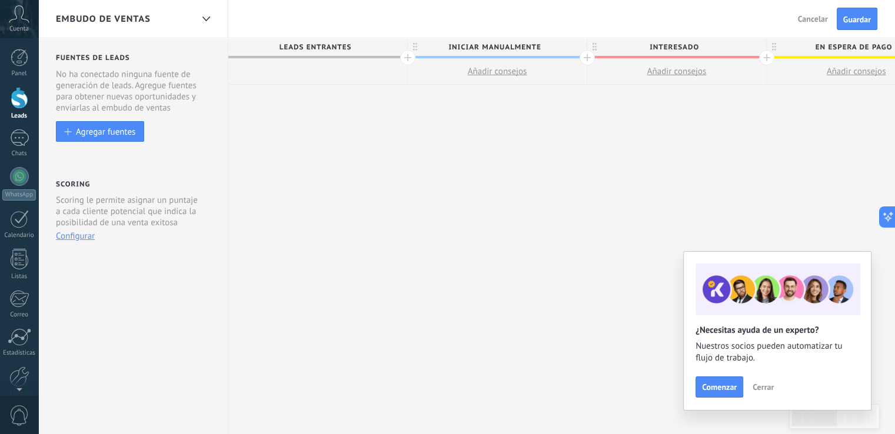
drag, startPoint x: 547, startPoint y: 61, endPoint x: 470, endPoint y: 64, distance: 76.5
click at [470, 64] on button "Añadir consejos" at bounding box center [497, 71] width 179 height 25
type textarea "**********"
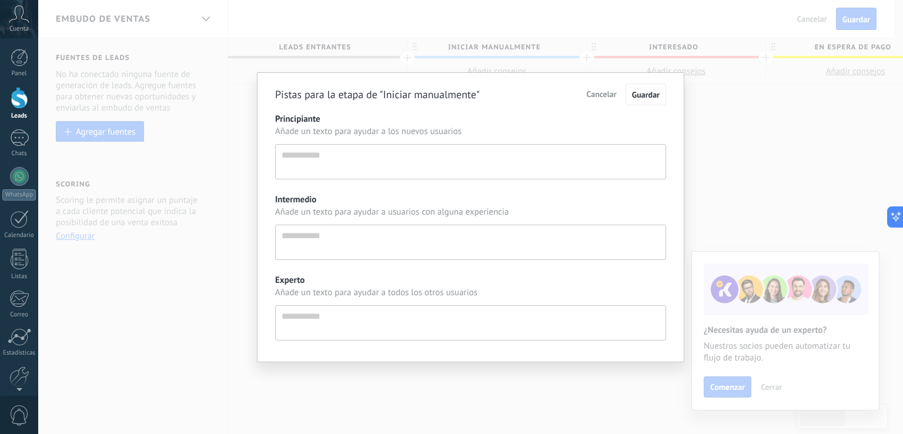
click at [618, 52] on div "Pistas para la etapa de "Iniciar manualmente" Cancelar Guardar Principiante Aña…" at bounding box center [470, 217] width 865 height 434
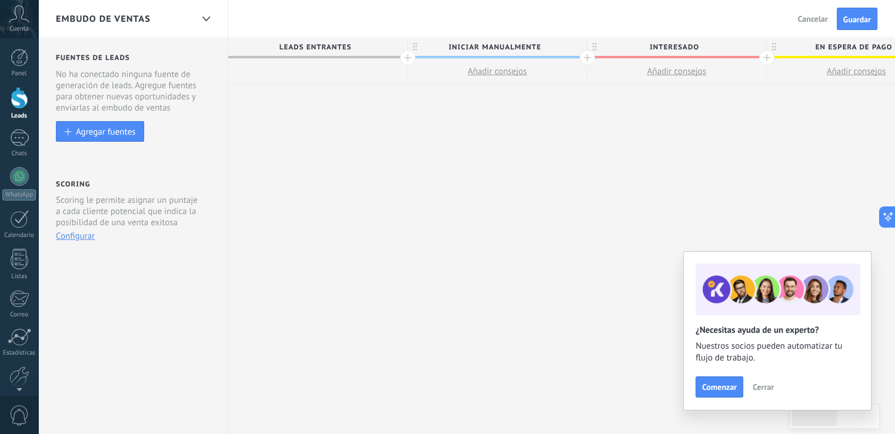
drag, startPoint x: 620, startPoint y: 58, endPoint x: 550, endPoint y: 66, distance: 70.4
drag, startPoint x: 620, startPoint y: 68, endPoint x: 432, endPoint y: 78, distance: 188.5
click at [509, 26] on div "Embudo de ventas Atrás Cancelar Guardar" at bounding box center [466, 19] width 856 height 38
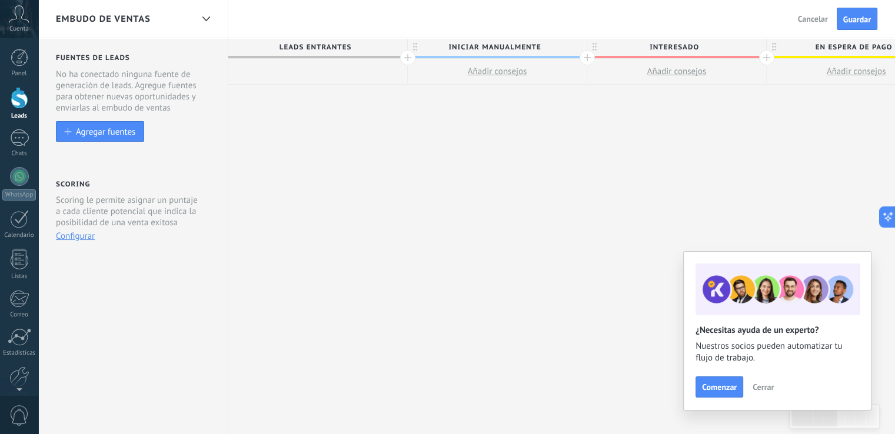
click at [382, 51] on span "Leads Entrantes" at bounding box center [314, 47] width 173 height 18
click at [346, 45] on span "Leads Entrantes" at bounding box center [314, 47] width 173 height 18
click at [289, 44] on span "Leads Entrantes" at bounding box center [314, 47] width 173 height 18
click at [486, 84] on div "Añadir consejos" at bounding box center [497, 72] width 179 height 26
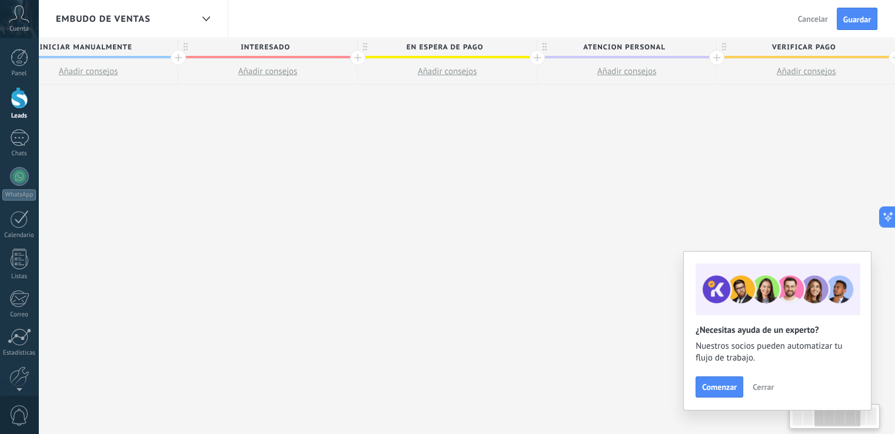
scroll to position [0, 431]
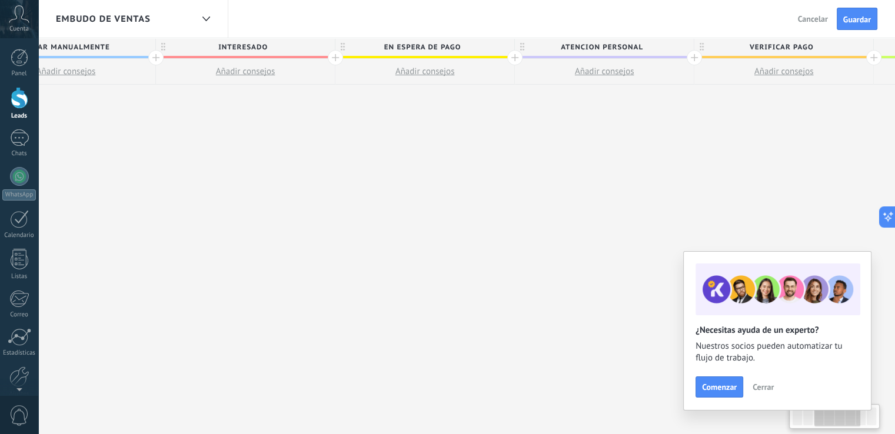
drag, startPoint x: 486, startPoint y: 92, endPoint x: 0, endPoint y: 90, distance: 486.4
click at [0, 90] on body ".abccls-1,.abccls-2{fill-rule:evenodd}.abccls-2{fill:#fff} .abfcls-1{fill:none}…" at bounding box center [447, 217] width 895 height 434
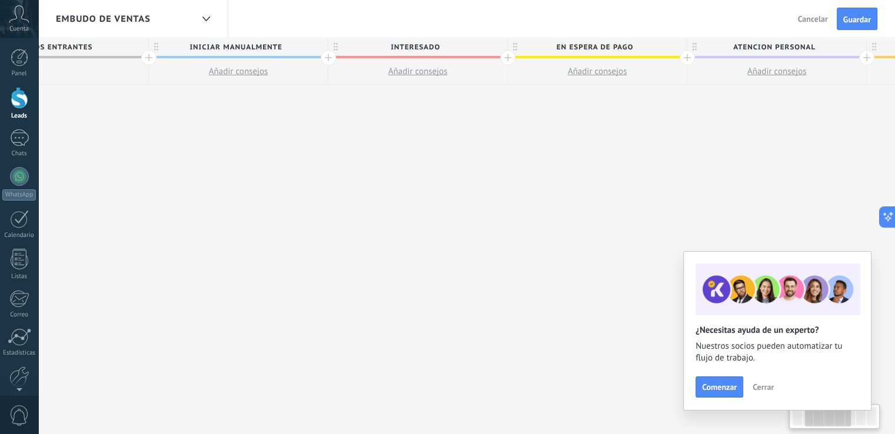
drag, startPoint x: 591, startPoint y: 108, endPoint x: 763, endPoint y: 99, distance: 172.5
click at [738, 99] on div "**********" at bounding box center [686, 236] width 1435 height 396
click at [862, 22] on span "Guardar" at bounding box center [857, 19] width 28 height 8
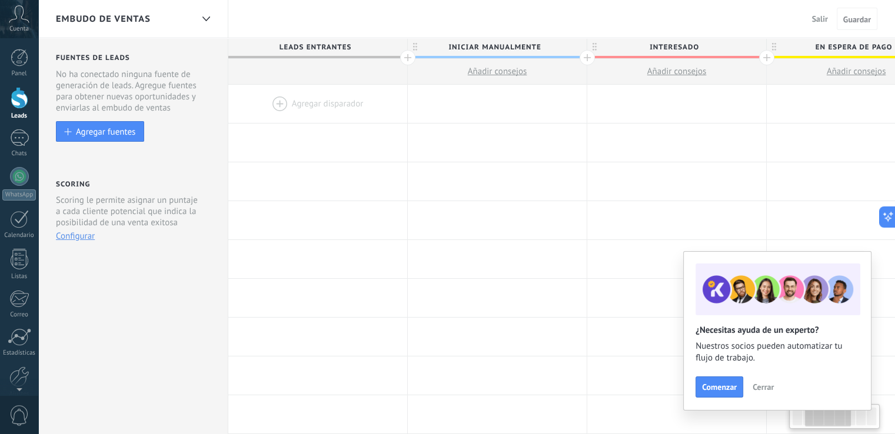
scroll to position [0, 252]
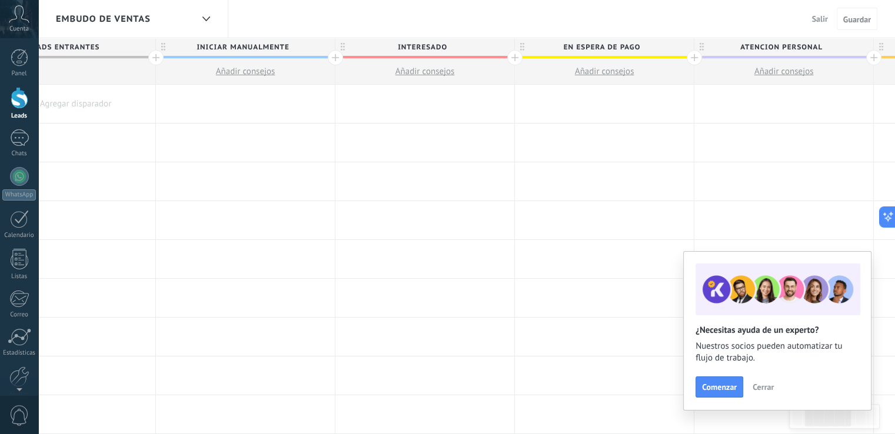
click at [819, 19] on span "Salir" at bounding box center [820, 19] width 16 height 11
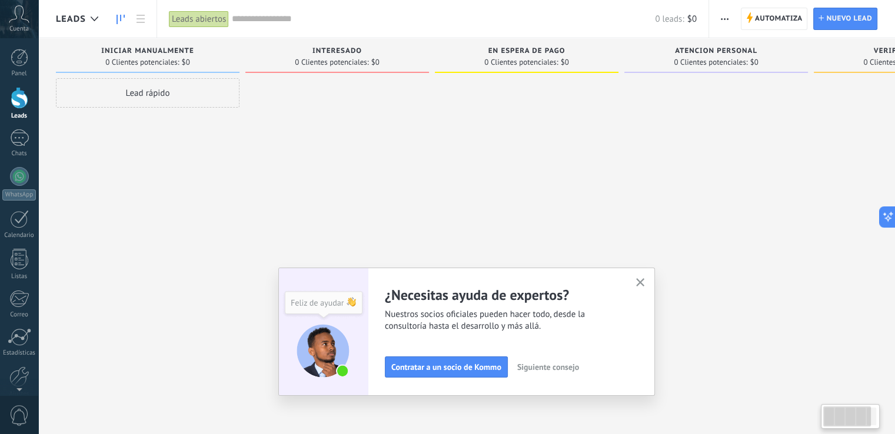
drag, startPoint x: 438, startPoint y: 88, endPoint x: 559, endPoint y: 112, distance: 123.0
click at [559, 112] on div at bounding box center [526, 218] width 183 height 281
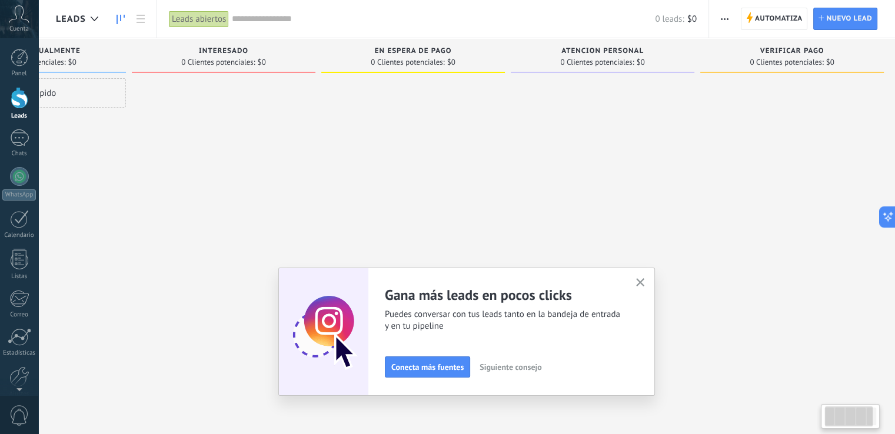
scroll to position [0, 120]
drag, startPoint x: 492, startPoint y: 81, endPoint x: 35, endPoint y: 96, distance: 456.7
click at [35, 96] on body ".abccls-1,.abccls-2{fill-rule:evenodd}.abccls-2{fill:#fff} .abfcls-1{fill:none}…" at bounding box center [447, 217] width 895 height 434
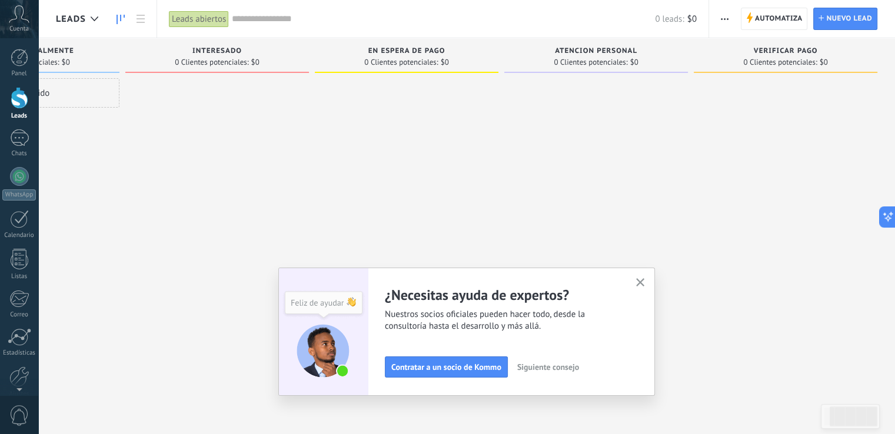
drag, startPoint x: 389, startPoint y: 85, endPoint x: 296, endPoint y: 91, distance: 93.1
click at [297, 91] on div "Leads Entrantes Solicitudes: 0 0 0 0 0 0 0 0 0 Iniciar manualmente 0 Clientes p…" at bounding box center [415, 198] width 959 height 321
click at [196, 20] on div "Leads abiertos" at bounding box center [199, 19] width 60 height 17
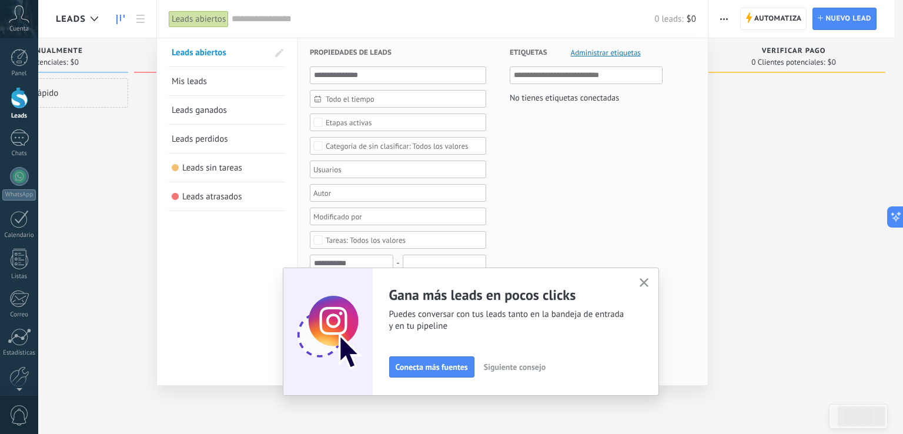
click at [188, 81] on span "Mis leads" at bounding box center [189, 81] width 35 height 11
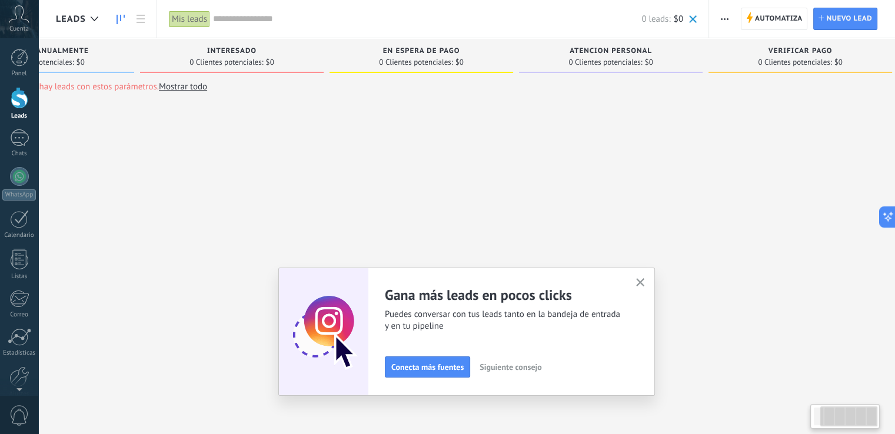
scroll to position [0, 120]
drag, startPoint x: 589, startPoint y: 57, endPoint x: 64, endPoint y: 69, distance: 525.9
click at [64, 69] on div "Lamentablemente, no hay leads con estos parámetros. Mostrar todo Leads Entrante…" at bounding box center [415, 58] width 959 height 40
click at [174, 17] on div "Mis leads" at bounding box center [189, 19] width 41 height 17
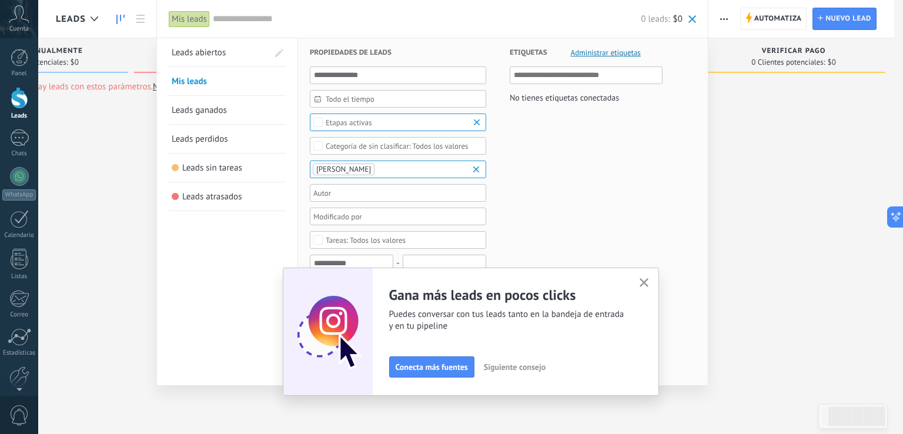
click at [208, 48] on span "Leads abiertos" at bounding box center [199, 52] width 54 height 11
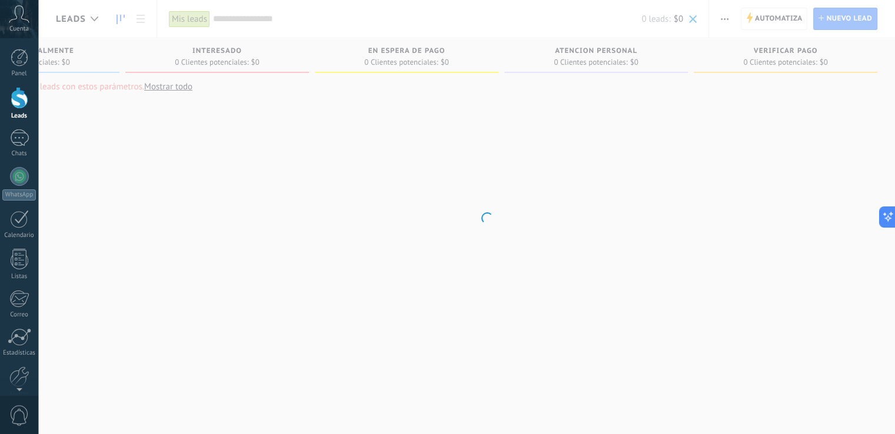
scroll to position [0, 111]
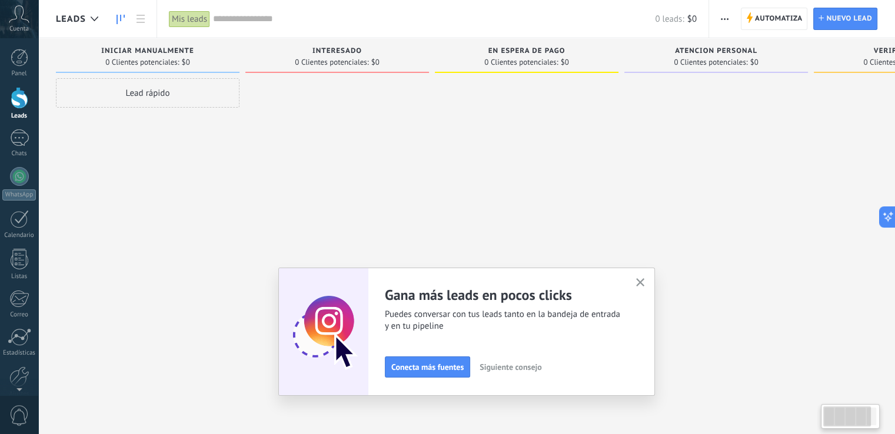
click at [202, 16] on div "Mis leads" at bounding box center [189, 19] width 41 height 17
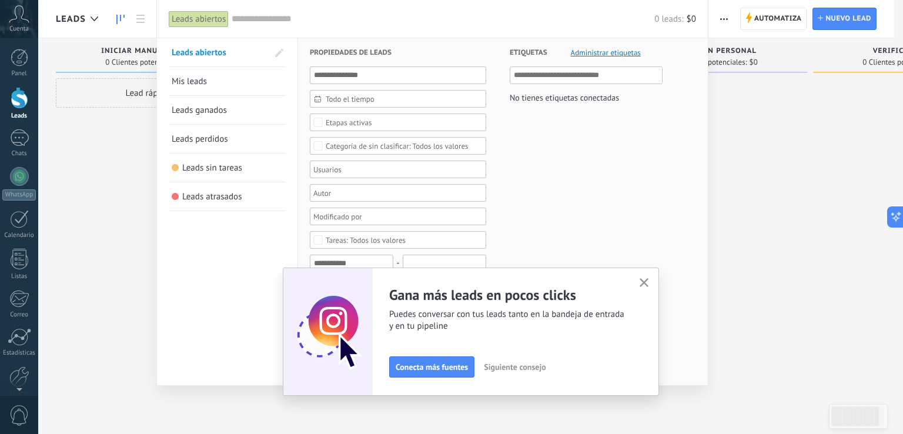
click at [209, 106] on span "Leads ganados" at bounding box center [199, 110] width 55 height 11
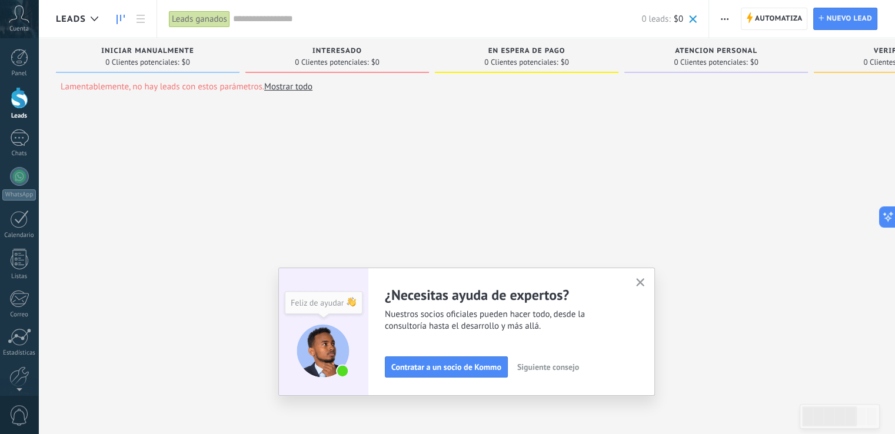
drag, startPoint x: 585, startPoint y: 65, endPoint x: 539, endPoint y: 77, distance: 47.5
click at [539, 77] on div "En espera de pago 0 Clientes potenciales: $0" at bounding box center [526, 58] width 183 height 40
click at [298, 84] on link "Mostrar todo" at bounding box center [288, 86] width 48 height 11
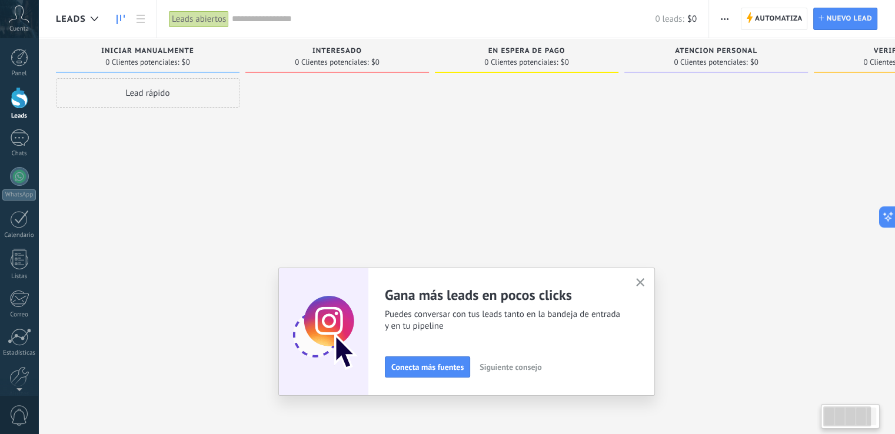
drag, startPoint x: 531, startPoint y: 73, endPoint x: 678, endPoint y: 97, distance: 149.0
click at [677, 97] on div "Leads Entrantes Solicitudes: 0 0 0 0 0 0 0 0 0 Iniciar manualmente 0 Clientes p…" at bounding box center [535, 198] width 959 height 321
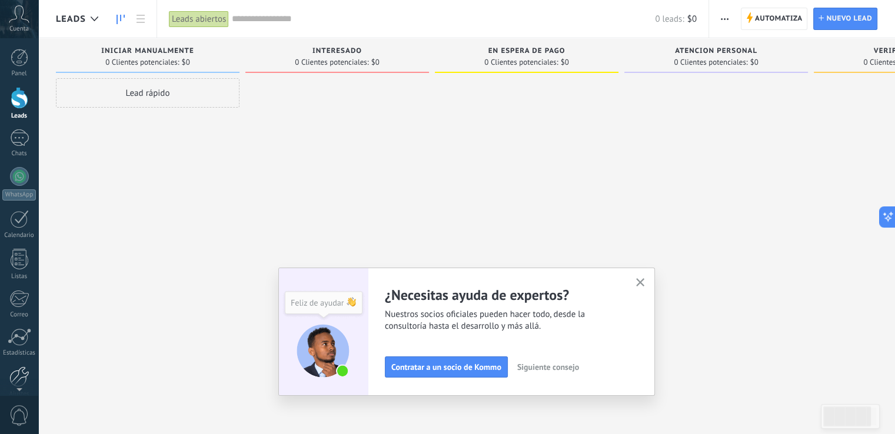
click at [26, 372] on div at bounding box center [19, 376] width 20 height 21
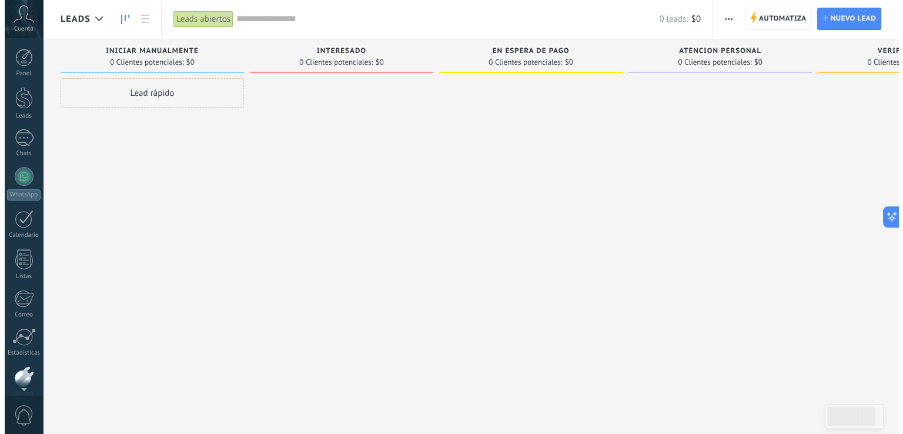
scroll to position [55, 0]
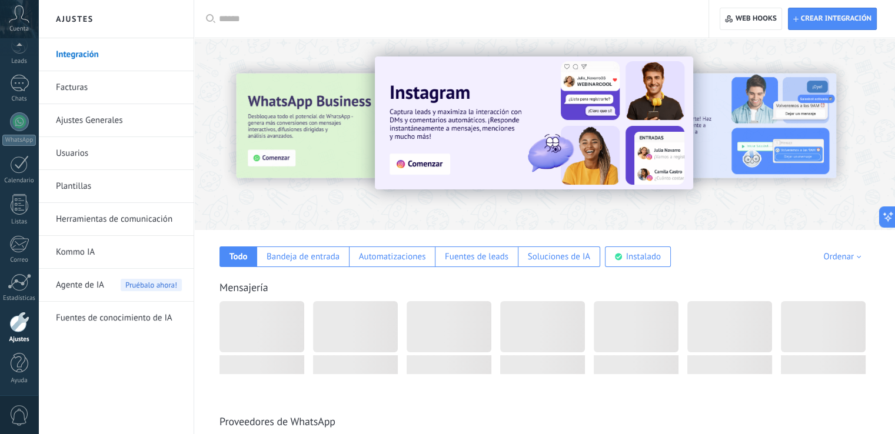
click at [169, 220] on link "Herramientas de comunicación" at bounding box center [119, 219] width 126 height 33
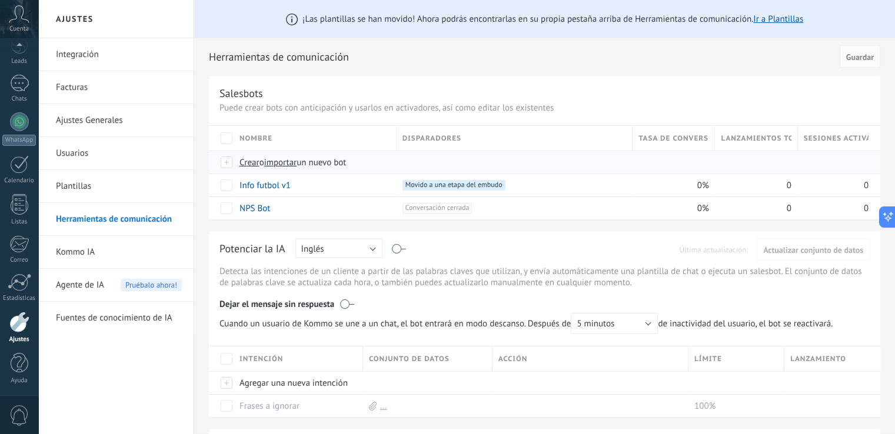
click at [245, 163] on span "Crear" at bounding box center [249, 162] width 20 height 11
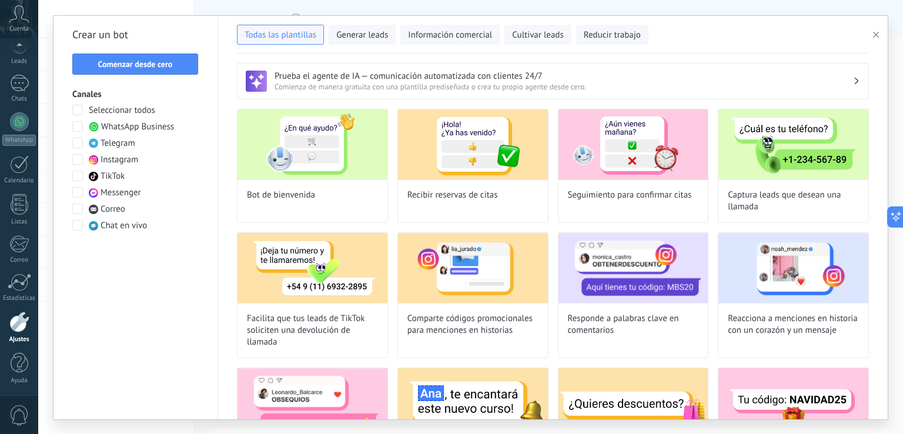
type input "**********"
click at [153, 65] on span "Comenzar desde cero" at bounding box center [135, 64] width 75 height 8
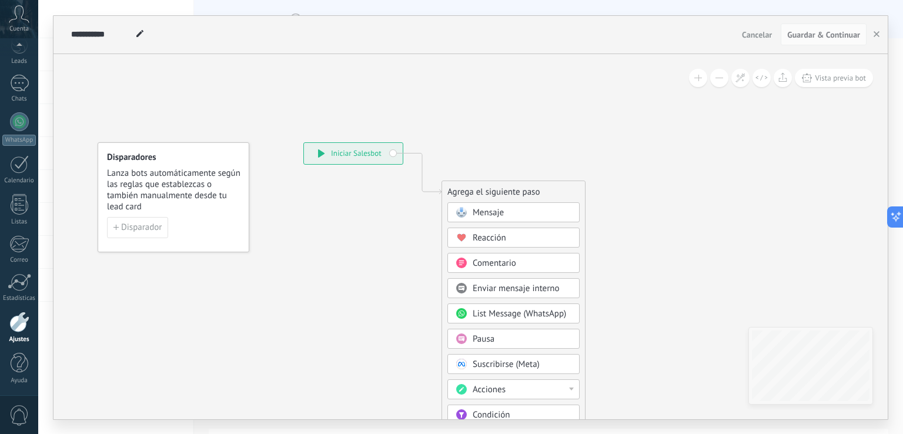
click at [533, 215] on div "Mensaje" at bounding box center [522, 213] width 99 height 12
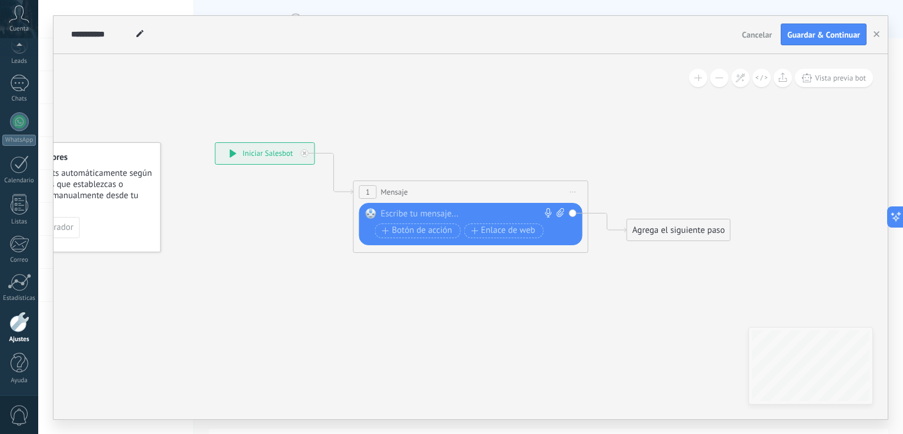
click at [402, 208] on div at bounding box center [468, 214] width 175 height 12
paste div
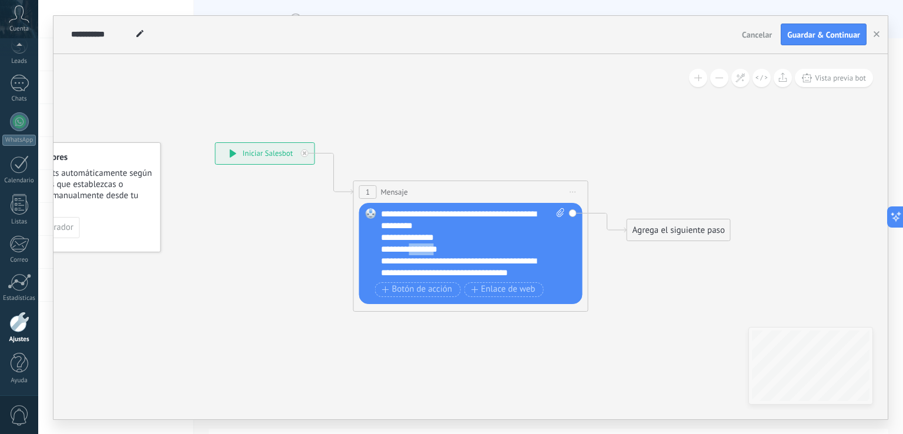
drag, startPoint x: 445, startPoint y: 251, endPoint x: 410, endPoint y: 252, distance: 34.7
click at [410, 252] on div "**********" at bounding box center [463, 249] width 164 height 12
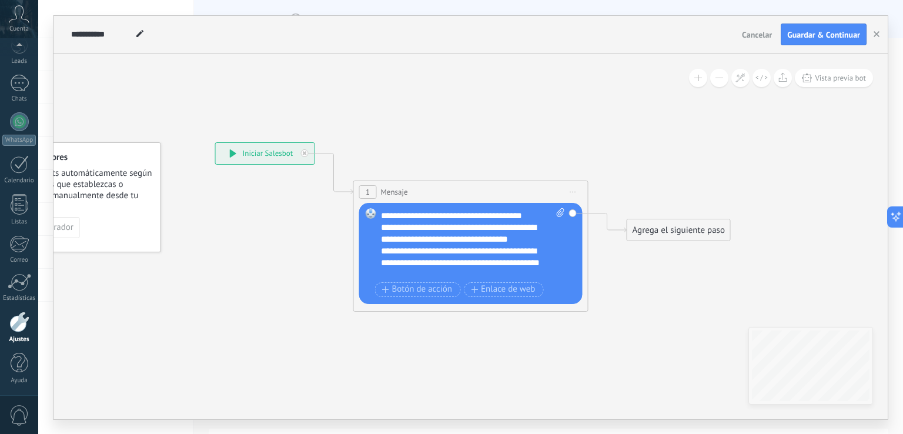
scroll to position [47, 0]
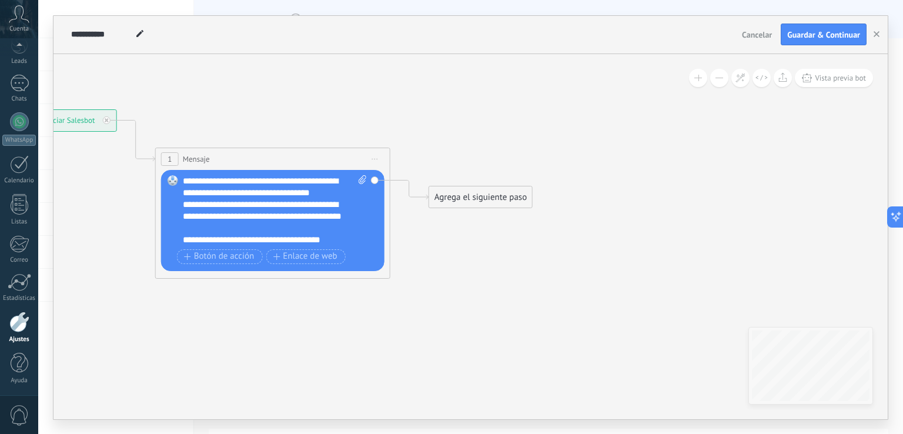
drag, startPoint x: 459, startPoint y: 332, endPoint x: 262, endPoint y: 299, distance: 199.8
click at [262, 299] on icon at bounding box center [255, 164] width 1064 height 698
click at [223, 253] on span "Botón de acción" at bounding box center [219, 256] width 71 height 9
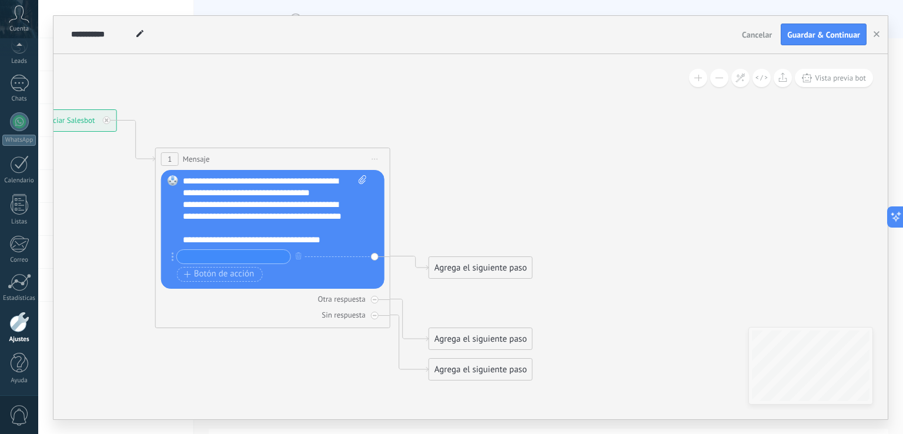
click at [466, 205] on icon at bounding box center [255, 244] width 1064 height 859
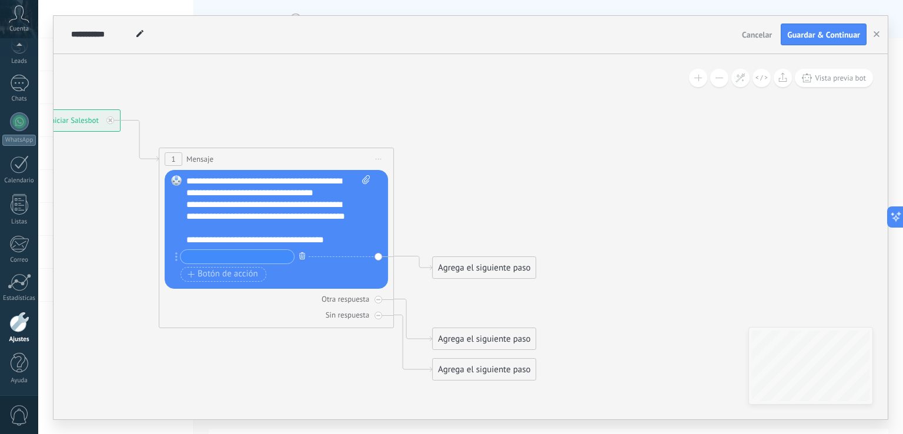
click at [303, 253] on icon "button" at bounding box center [302, 255] width 6 height 7
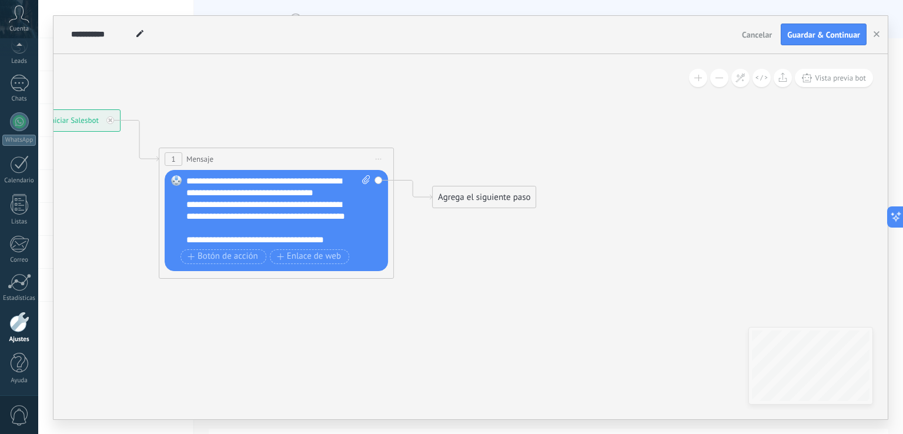
click at [438, 198] on div "Agrega el siguiente paso" at bounding box center [484, 197] width 103 height 19
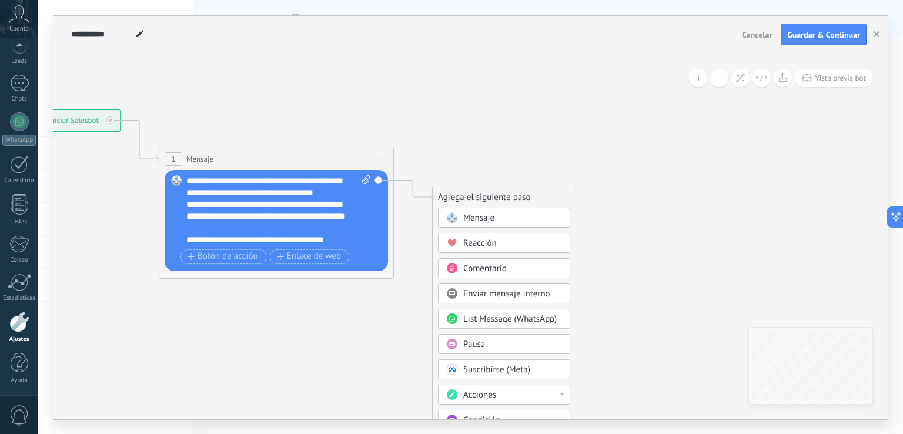
click at [461, 215] on span at bounding box center [452, 217] width 23 height 9
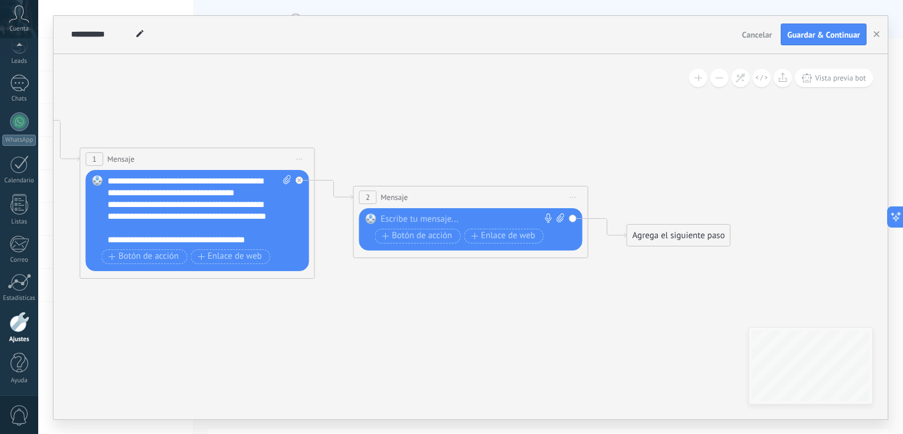
click at [465, 219] on div at bounding box center [468, 219] width 175 height 12
paste div
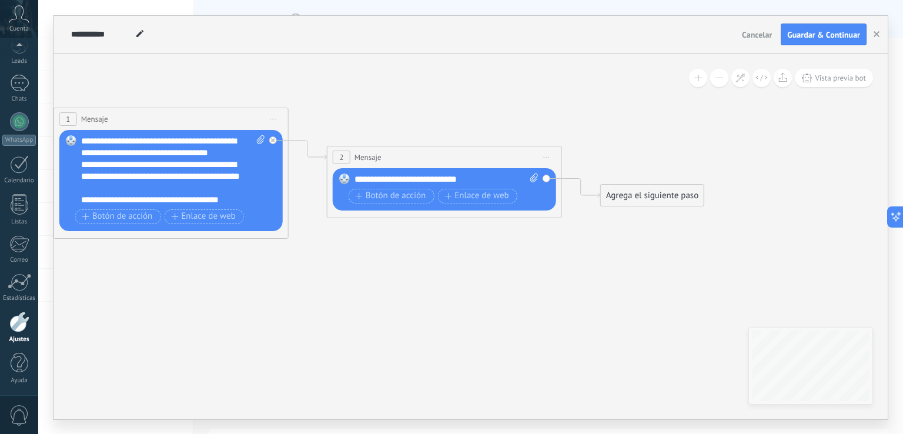
drag, startPoint x: 455, startPoint y: 299, endPoint x: 411, endPoint y: 252, distance: 64.5
click at [411, 252] on icon at bounding box center [289, 153] width 1337 height 757
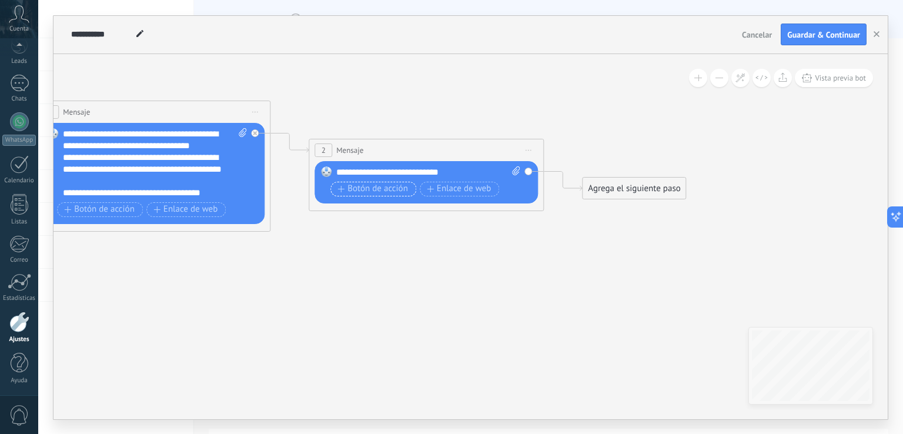
click at [393, 188] on span "Botón de acción" at bounding box center [373, 188] width 71 height 9
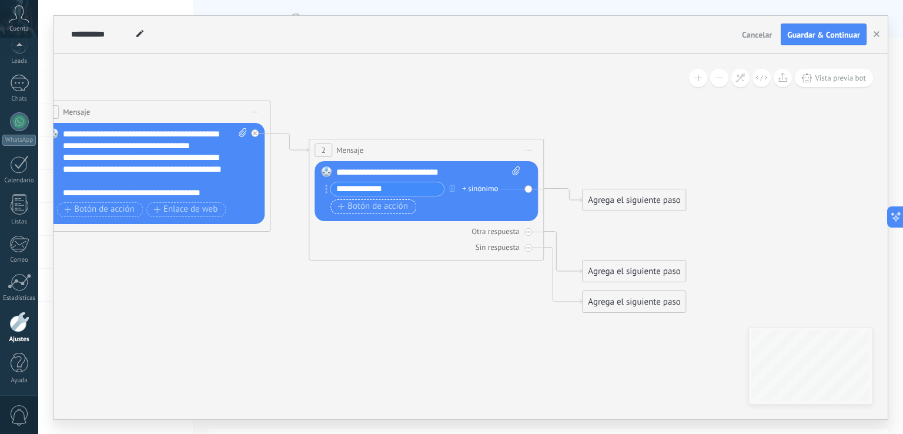
type input "**********"
click at [379, 199] on button "Botón de acción" at bounding box center [374, 206] width 86 height 15
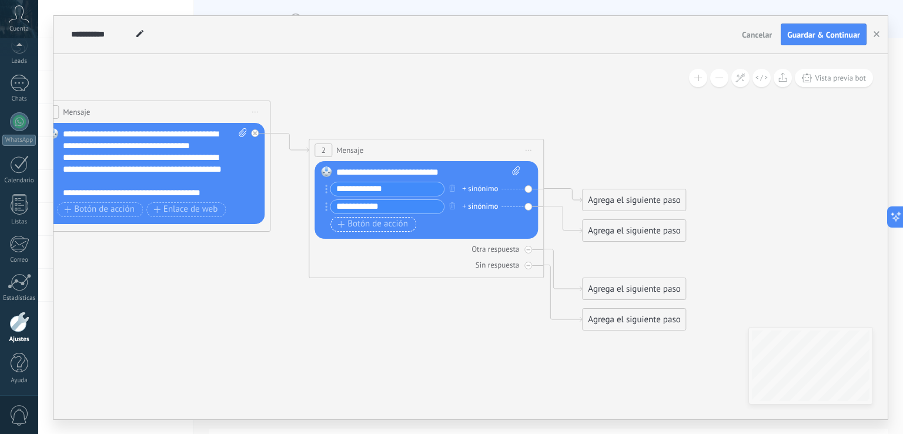
type input "**********"
click at [392, 224] on span "Botón de acción" at bounding box center [373, 223] width 71 height 9
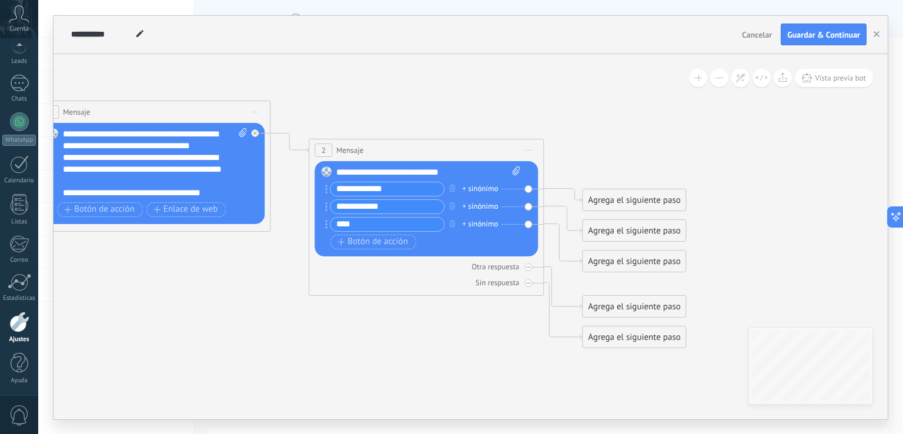
type input "****"
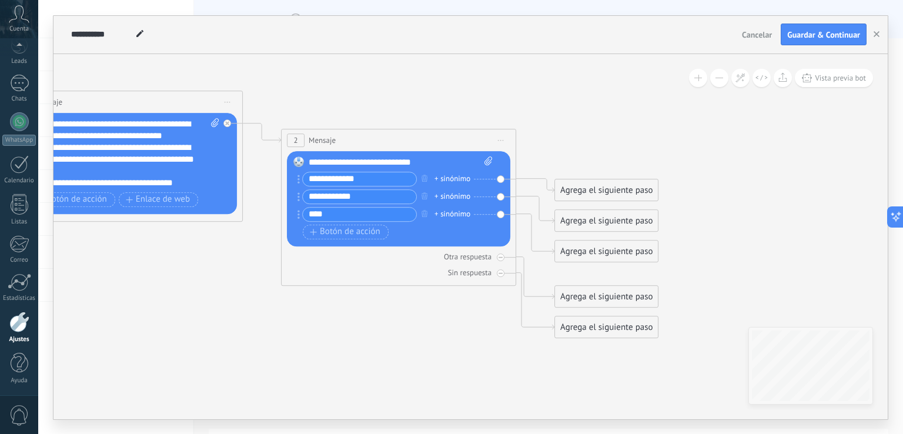
drag, startPoint x: 415, startPoint y: 340, endPoint x: 383, endPoint y: 315, distance: 39.8
click at [376, 328] on icon at bounding box center [243, 195] width 1337 height 874
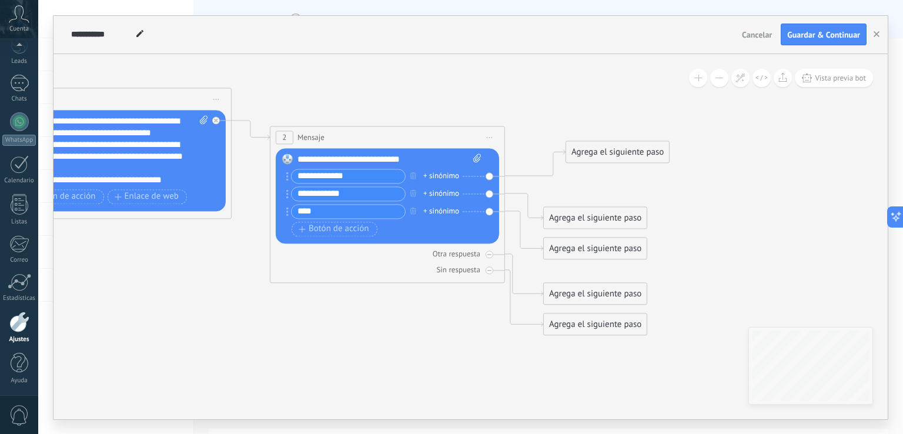
drag, startPoint x: 626, startPoint y: 186, endPoint x: 649, endPoint y: 151, distance: 41.6
click at [649, 151] on div "Agrega el siguiente paso" at bounding box center [617, 151] width 103 height 19
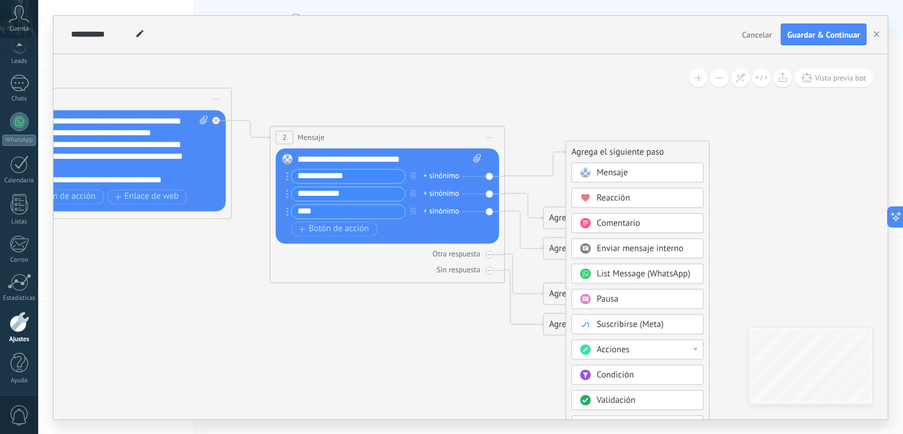
click at [644, 171] on div "Mensaje" at bounding box center [646, 173] width 99 height 12
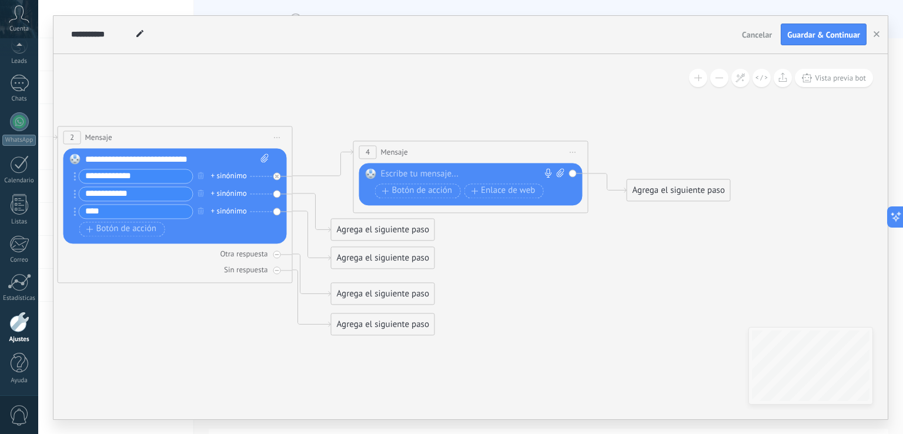
click at [415, 171] on div at bounding box center [468, 174] width 175 height 12
paste div
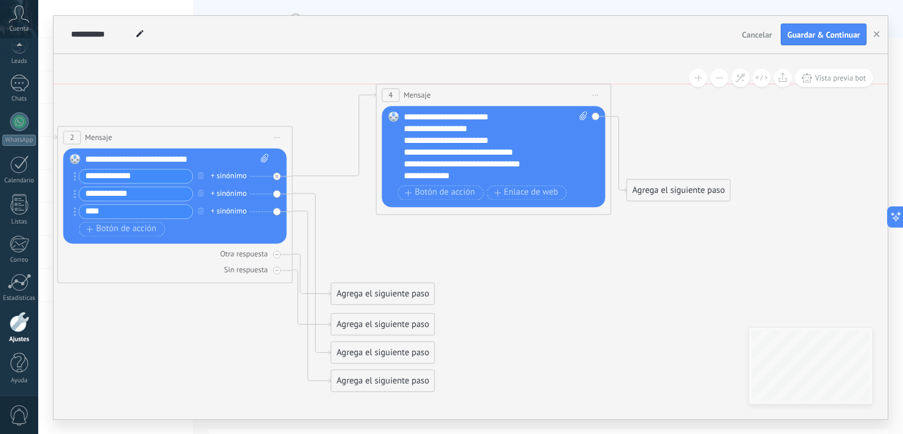
drag, startPoint x: 455, startPoint y: 149, endPoint x: 478, endPoint y: 91, distance: 63.1
click at [478, 91] on div "4 Mensaje ******* (a): Todos los contactos - canales seleccionados Todos los co…" at bounding box center [494, 95] width 234 height 22
click at [510, 239] on icon at bounding box center [168, 220] width 1633 height 930
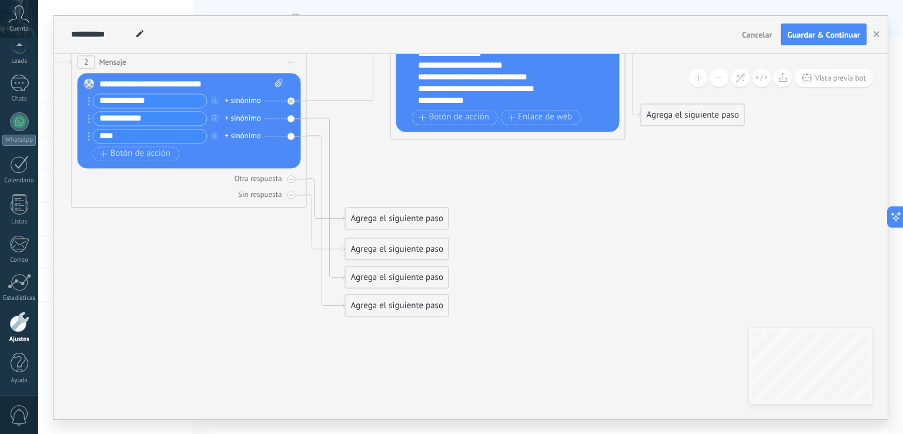
drag, startPoint x: 525, startPoint y: 278, endPoint x: 539, endPoint y: 205, distance: 74.3
click at [539, 205] on icon at bounding box center [182, 145] width 1633 height 930
drag, startPoint x: 400, startPoint y: 218, endPoint x: 335, endPoint y: 293, distance: 100.1
click at [335, 293] on div "Agrega el siguiente paso" at bounding box center [332, 293] width 103 height 19
click at [296, 179] on div "Otra respuesta" at bounding box center [189, 178] width 223 height 11
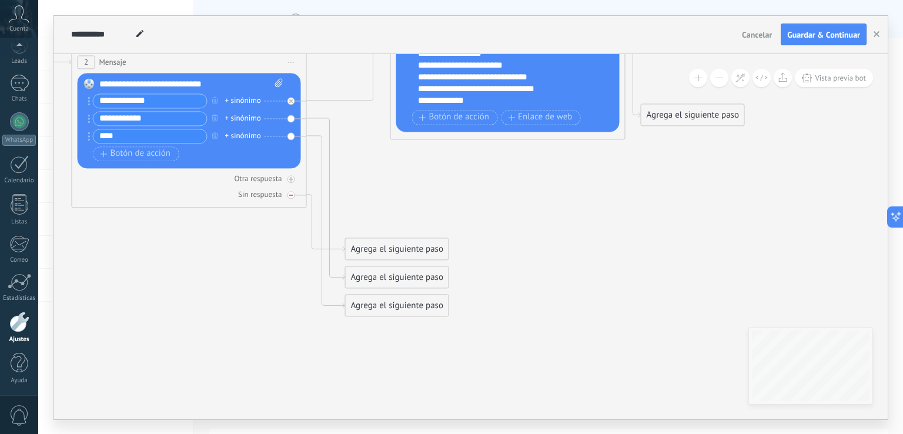
click at [288, 191] on div "Sin respuesta" at bounding box center [189, 194] width 223 height 11
drag, startPoint x: 392, startPoint y: 271, endPoint x: 459, endPoint y: 177, distance: 115.5
click at [462, 178] on div "Agrega el siguiente paso" at bounding box center [466, 183] width 103 height 19
click at [460, 183] on div "Agrega el siguiente paso" at bounding box center [466, 182] width 103 height 19
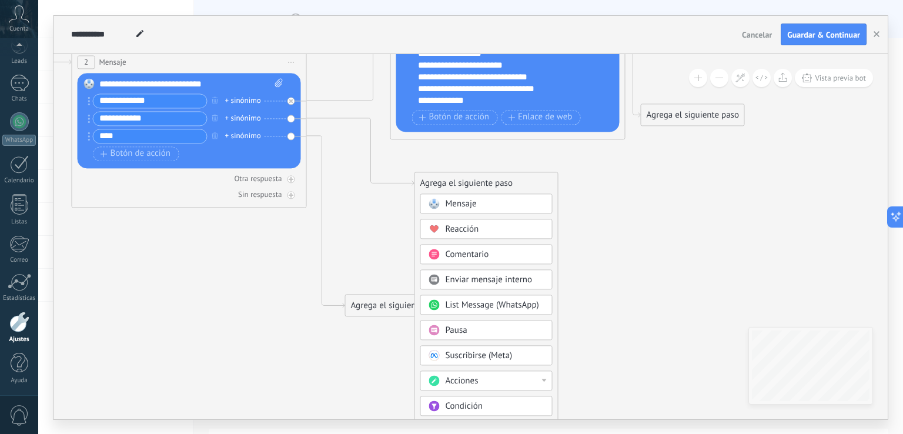
click at [487, 201] on div "Mensaje" at bounding box center [495, 204] width 99 height 12
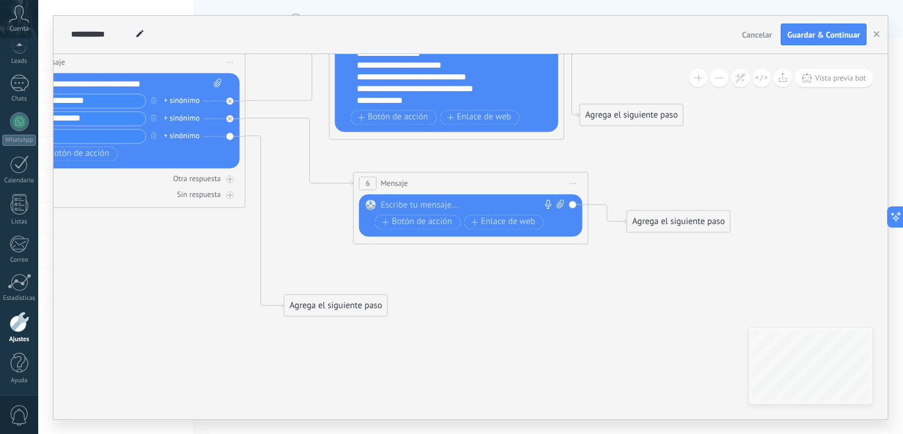
click at [451, 206] on div at bounding box center [468, 205] width 175 height 12
paste div
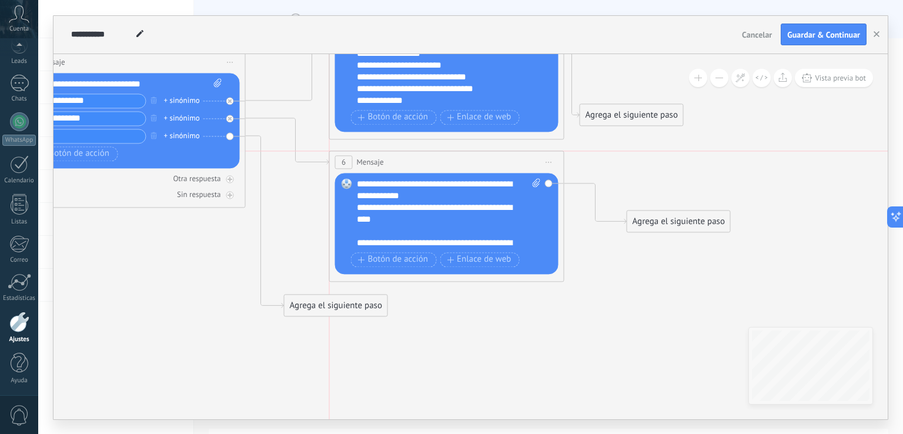
drag, startPoint x: 459, startPoint y: 183, endPoint x: 437, endPoint y: 160, distance: 32.4
click at [437, 160] on div "6 Mensaje ******* (a): Todos los contactos - canales seleccionados Todos los co…" at bounding box center [447, 162] width 234 height 22
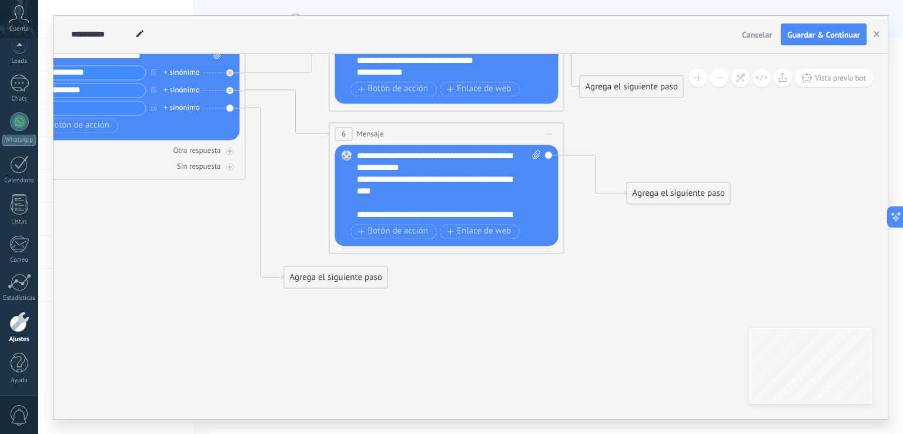
click at [364, 279] on div "Agrega el siguiente paso" at bounding box center [336, 277] width 103 height 19
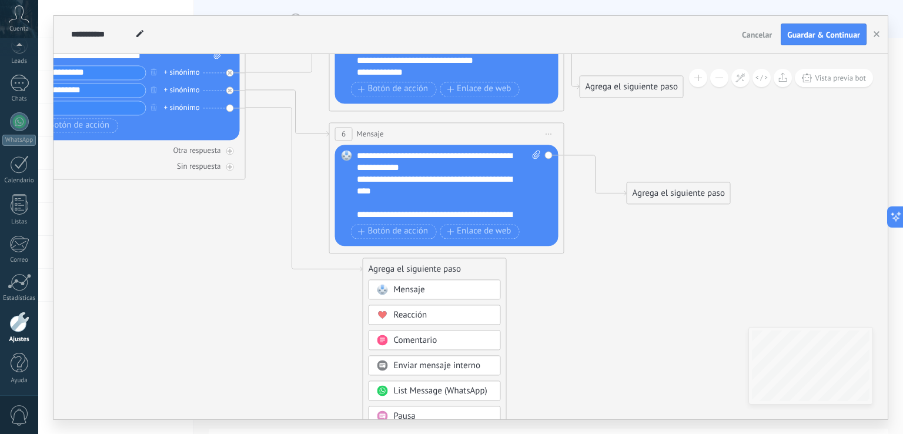
drag, startPoint x: 358, startPoint y: 281, endPoint x: 440, endPoint y: 273, distance: 82.2
click at [440, 273] on div "Agrega el siguiente paso" at bounding box center [434, 268] width 143 height 19
click at [429, 288] on div "Mensaje" at bounding box center [446, 289] width 99 height 12
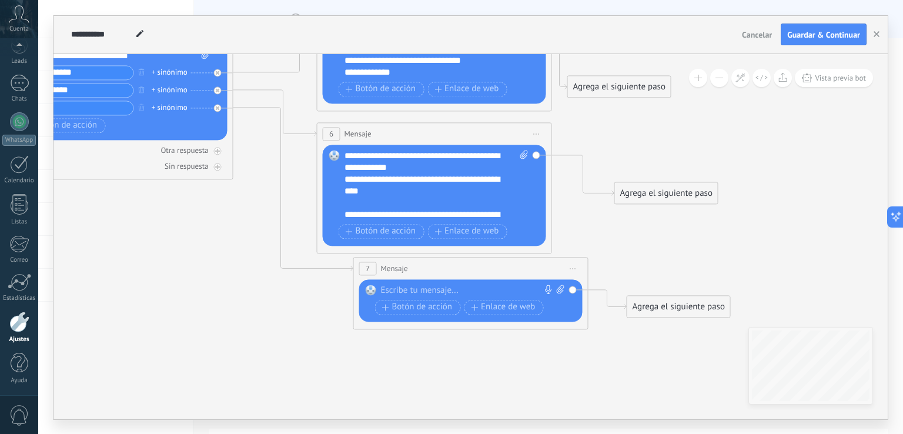
click at [446, 286] on div at bounding box center [468, 291] width 175 height 12
paste div
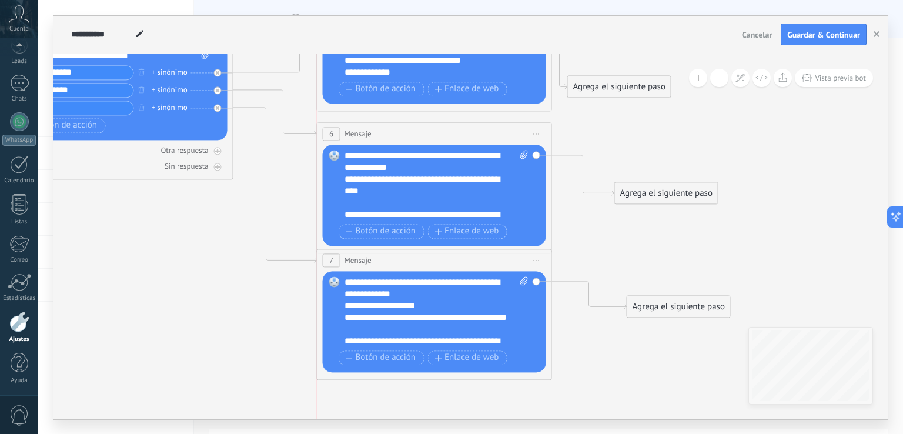
drag, startPoint x: 447, startPoint y: 269, endPoint x: 413, endPoint y: 259, distance: 34.8
click at [413, 259] on div "7 Mensaje ******* (a): Todos los contactos - canales seleccionados Todos los co…" at bounding box center [435, 260] width 234 height 22
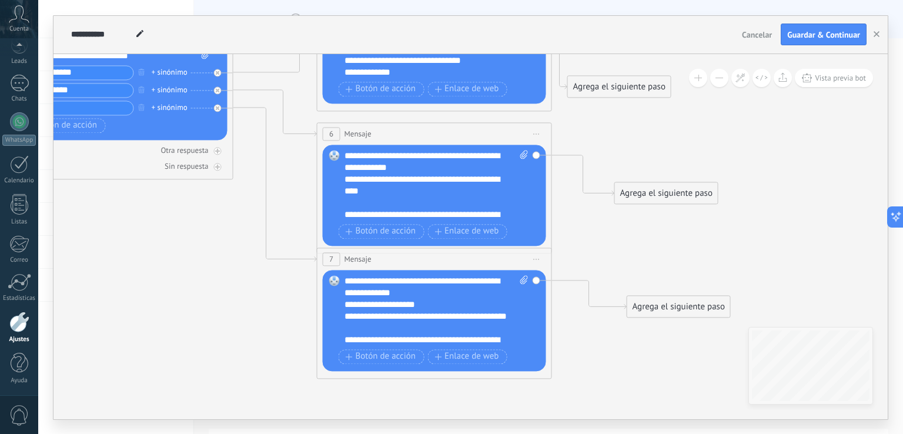
click at [449, 197] on div "**********" at bounding box center [427, 190] width 164 height 35
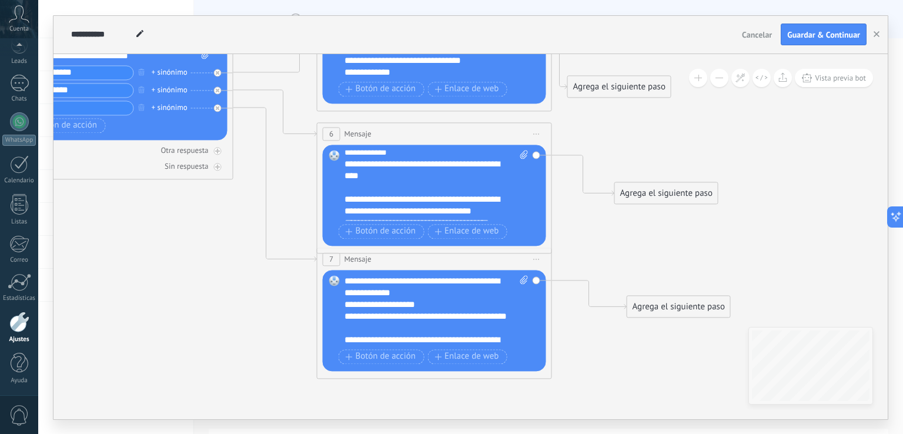
scroll to position [24, 0]
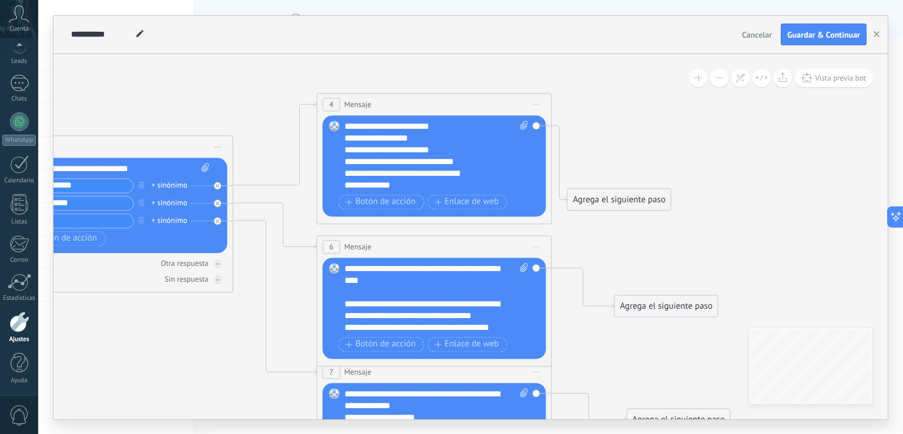
click at [409, 174] on div "**********" at bounding box center [427, 174] width 164 height 12
click at [426, 186] on div "**********" at bounding box center [427, 185] width 164 height 12
click at [576, 128] on icon at bounding box center [138, 275] width 1693 height 1020
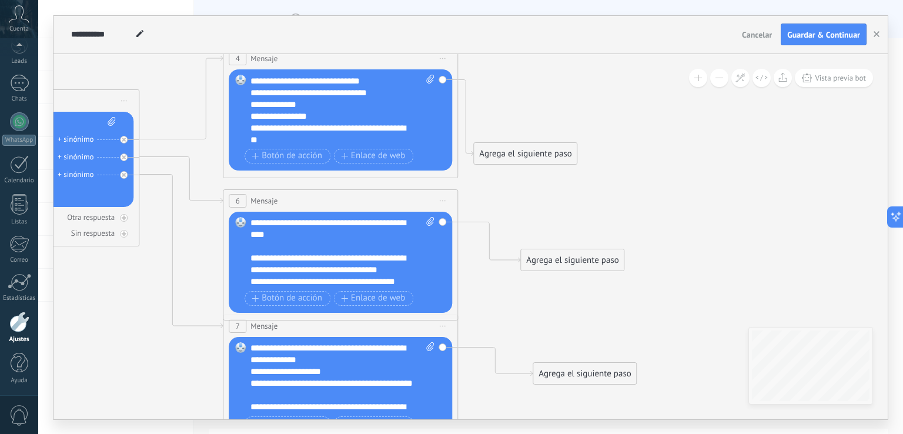
drag, startPoint x: 587, startPoint y: 125, endPoint x: 489, endPoint y: 110, distance: 98.7
click at [492, 78] on icon at bounding box center [44, 229] width 1693 height 1020
drag, startPoint x: 498, startPoint y: 142, endPoint x: 555, endPoint y: 95, distance: 73.9
click at [552, 97] on div "Agrega el siguiente paso" at bounding box center [572, 106] width 103 height 19
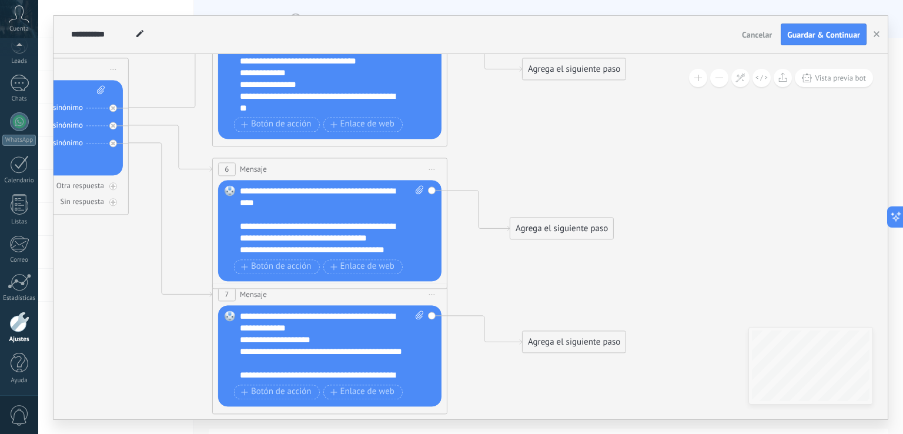
drag, startPoint x: 550, startPoint y: 173, endPoint x: 540, endPoint y: 142, distance: 32.9
click at [540, 142] on icon at bounding box center [34, 197] width 1693 height 1020
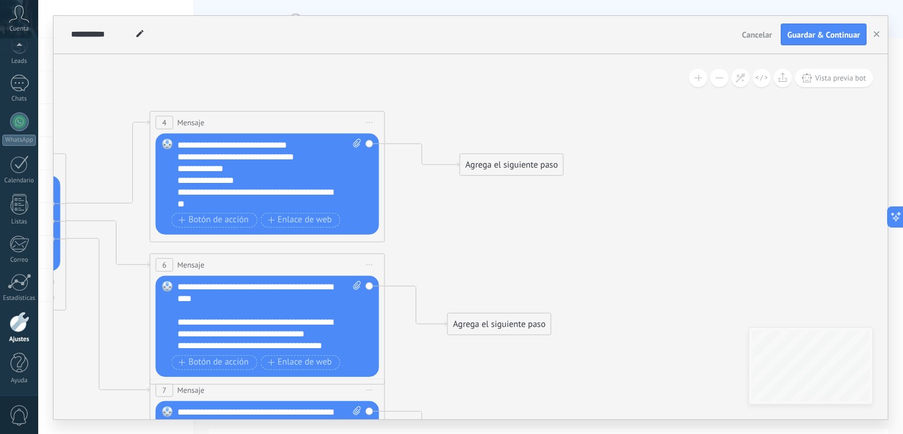
drag, startPoint x: 539, startPoint y: 141, endPoint x: 445, endPoint y: 249, distance: 143.3
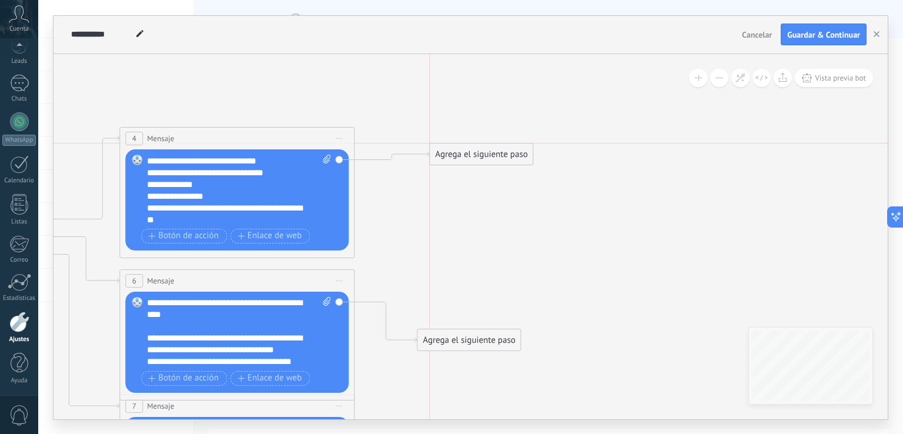
drag, startPoint x: 473, startPoint y: 175, endPoint x: 473, endPoint y: 154, distance: 21.2
click at [473, 154] on div "Agrega el siguiente paso" at bounding box center [481, 154] width 103 height 19
click at [490, 151] on div "Agrega el siguiente paso" at bounding box center [481, 154] width 103 height 19
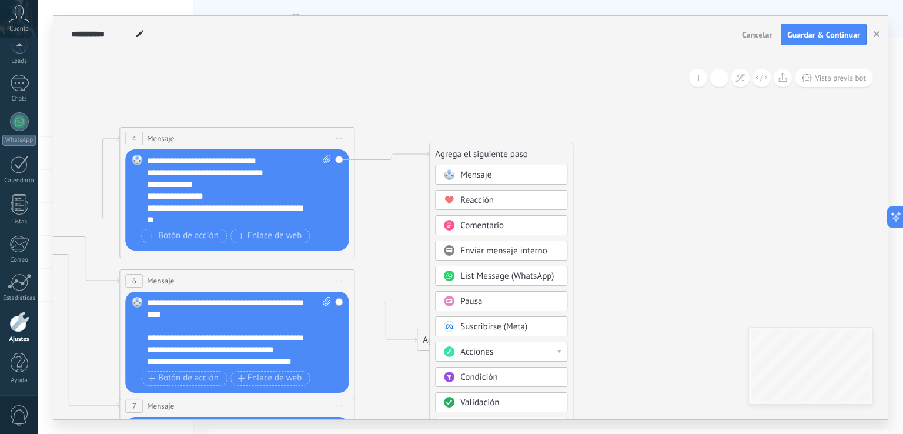
click at [506, 348] on div "Acciones" at bounding box center [509, 352] width 99 height 12
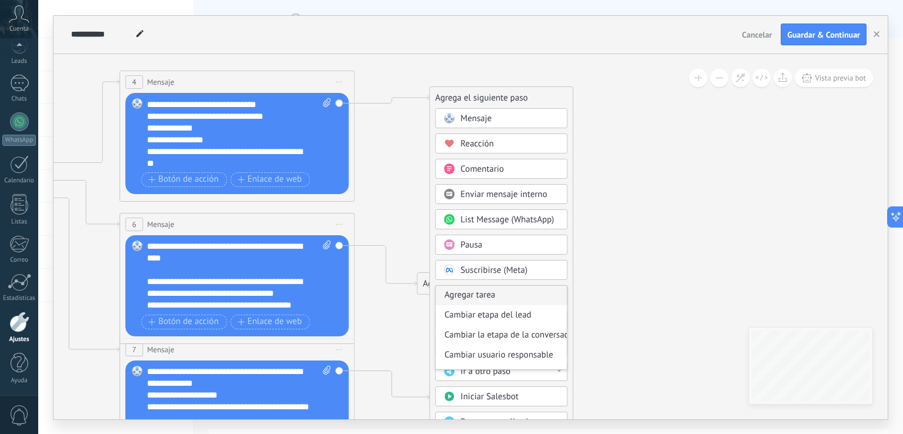
scroll to position [59, 0]
click at [522, 296] on div "Cambiar etapa del lead" at bounding box center [501, 297] width 131 height 20
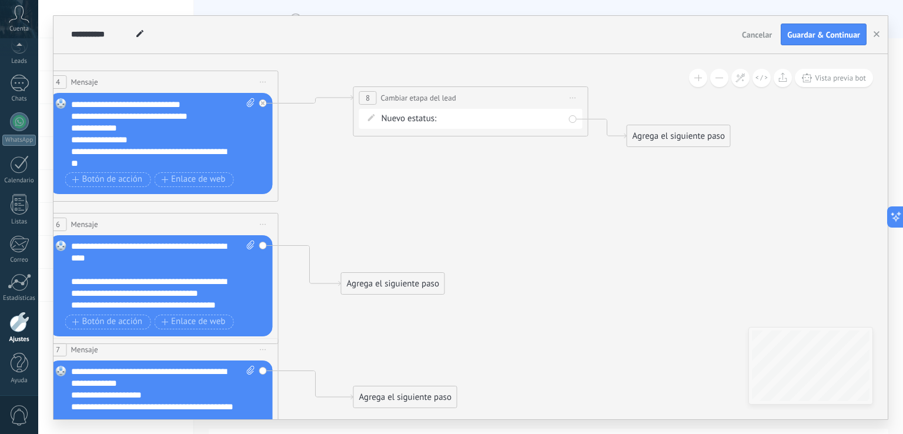
click at [0, 0] on div "Iniciar manualmente Interesado En espera de pago Atencion personal Verificar pa…" at bounding box center [0, 0] width 0 height 0
click at [0, 0] on label "En espera de pago" at bounding box center [0, 0] width 0 height 0
drag, startPoint x: 447, startPoint y: 111, endPoint x: 471, endPoint y: 149, distance: 45.2
click at [471, 149] on span "Cambiar etapa del lead" at bounding box center [453, 153] width 75 height 11
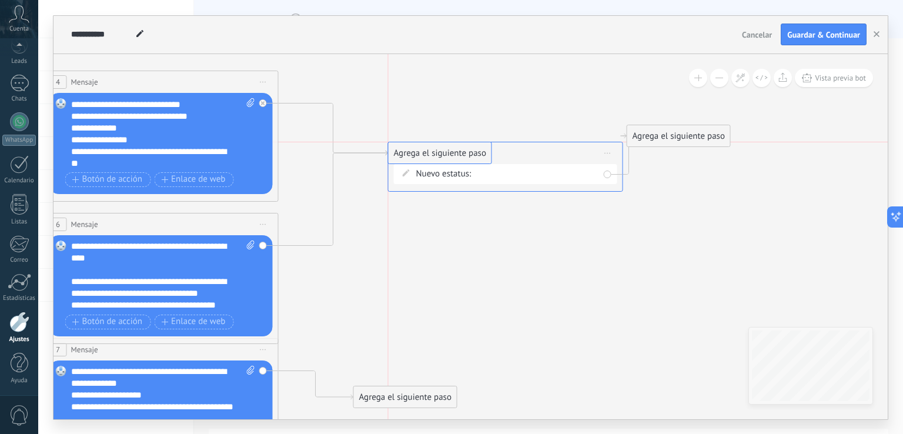
drag, startPoint x: 405, startPoint y: 281, endPoint x: 449, endPoint y: 154, distance: 134.7
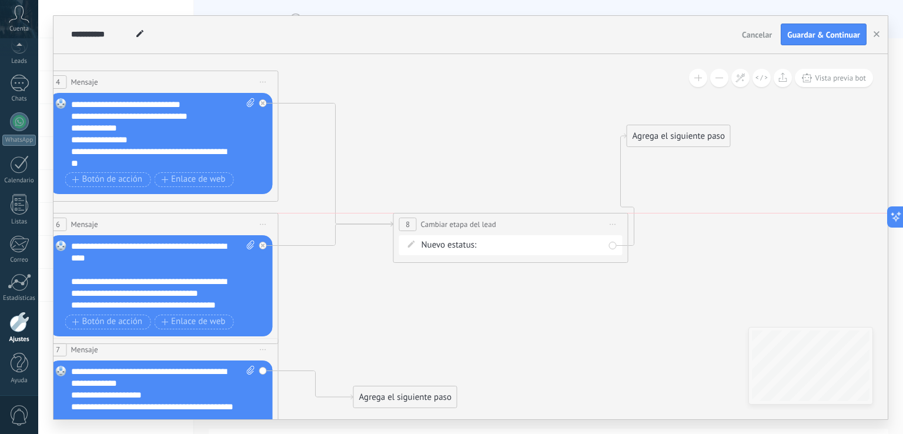
drag, startPoint x: 470, startPoint y: 175, endPoint x: 482, endPoint y: 220, distance: 46.8
click at [481, 219] on span "Cambiar etapa del lead" at bounding box center [458, 224] width 75 height 11
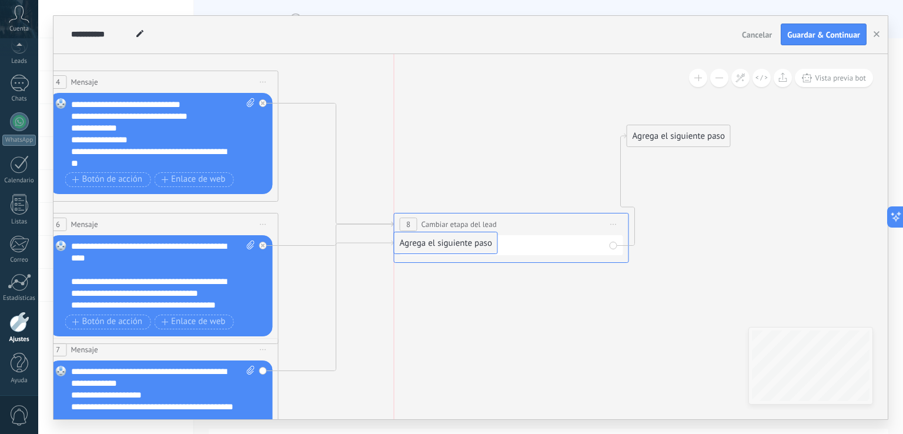
drag, startPoint x: 412, startPoint y: 389, endPoint x: 459, endPoint y: 231, distance: 165.2
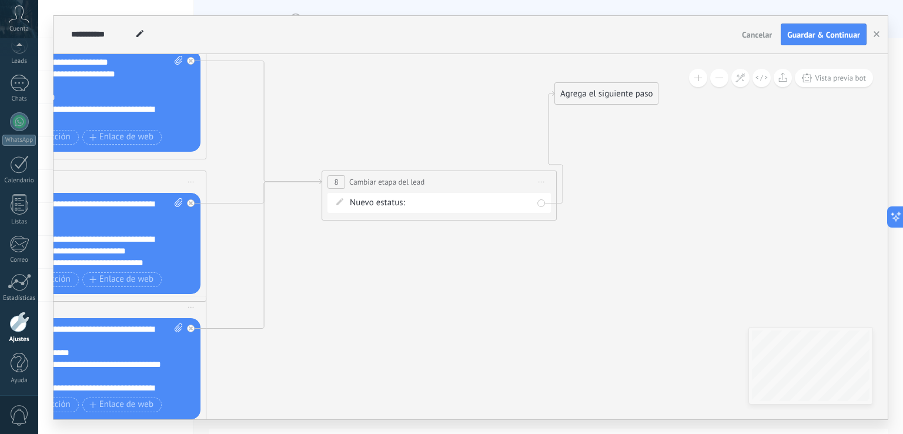
drag, startPoint x: 481, startPoint y: 183, endPoint x: 411, endPoint y: 138, distance: 83.9
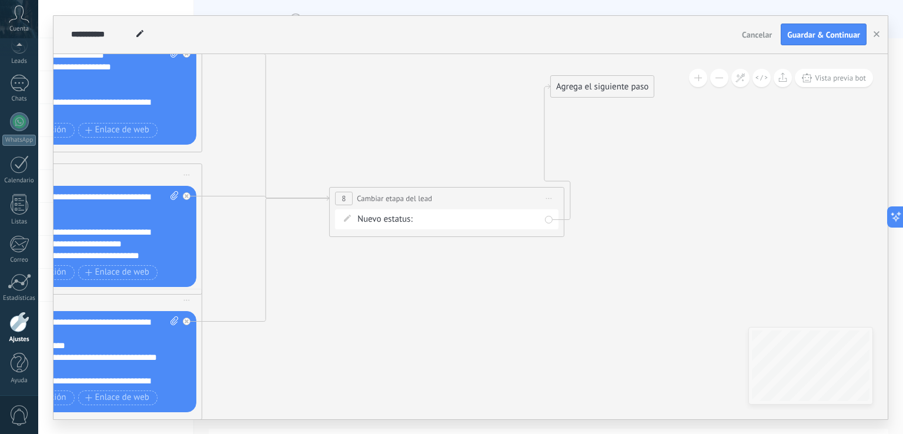
drag, startPoint x: 400, startPoint y: 175, endPoint x: 412, endPoint y: 198, distance: 26.3
click at [412, 198] on span "Cambiar etapa del lead" at bounding box center [394, 198] width 75 height 11
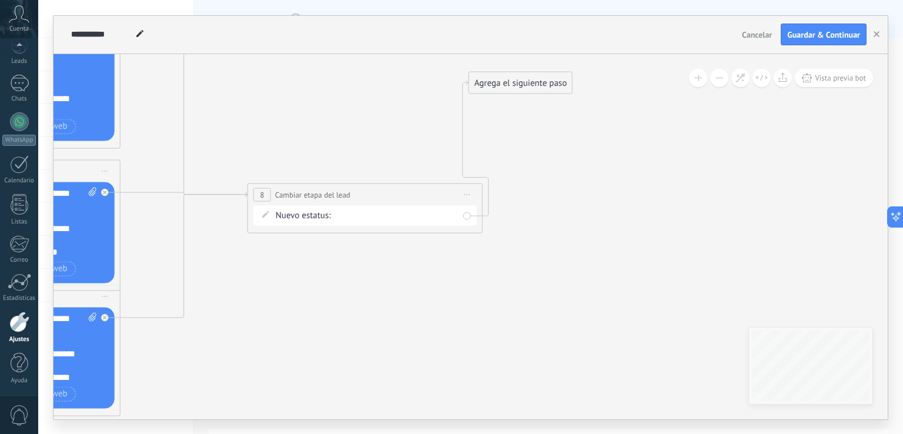
drag, startPoint x: 454, startPoint y: 150, endPoint x: 373, endPoint y: 149, distance: 80.6
drag, startPoint x: 533, startPoint y: 92, endPoint x: 599, endPoint y: 218, distance: 141.5
click at [599, 218] on div "Agrega el siguiente paso" at bounding box center [593, 217] width 103 height 19
click at [0, 0] on div "Iniciar manualmente Interesado En espera de pago Atencion personal Verificar pa…" at bounding box center [0, 0] width 0 height 0
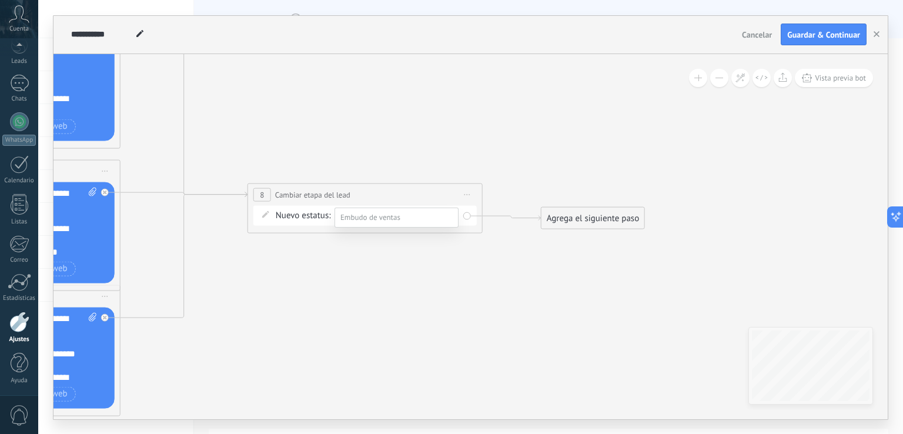
click at [404, 188] on div at bounding box center [470, 217] width 865 height 434
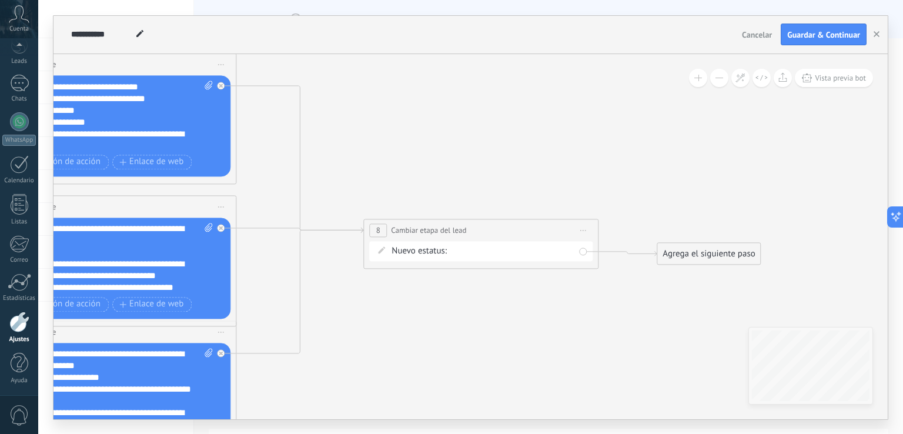
drag, startPoint x: 352, startPoint y: 345, endPoint x: 462, endPoint y: 377, distance: 114.1
click at [800, 31] on span "Guardar & Continuar" at bounding box center [823, 35] width 73 height 8
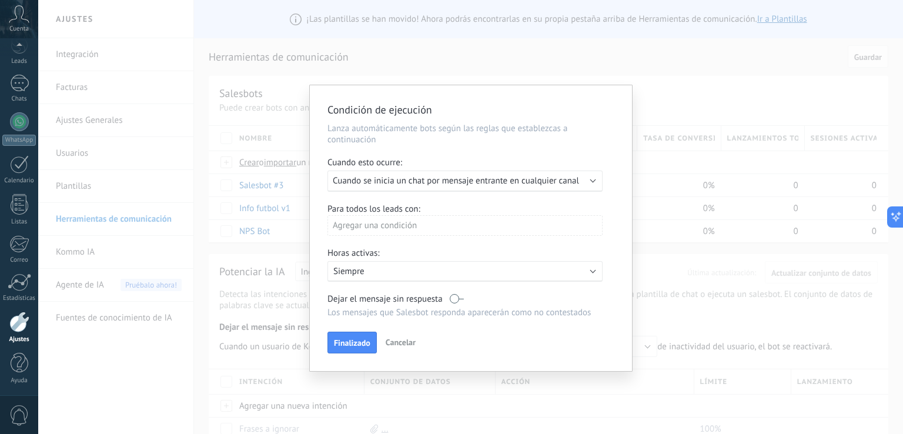
click at [741, 91] on div "Condición de ejecución Lanza automáticamente bots según las reglas que establez…" at bounding box center [470, 217] width 865 height 434
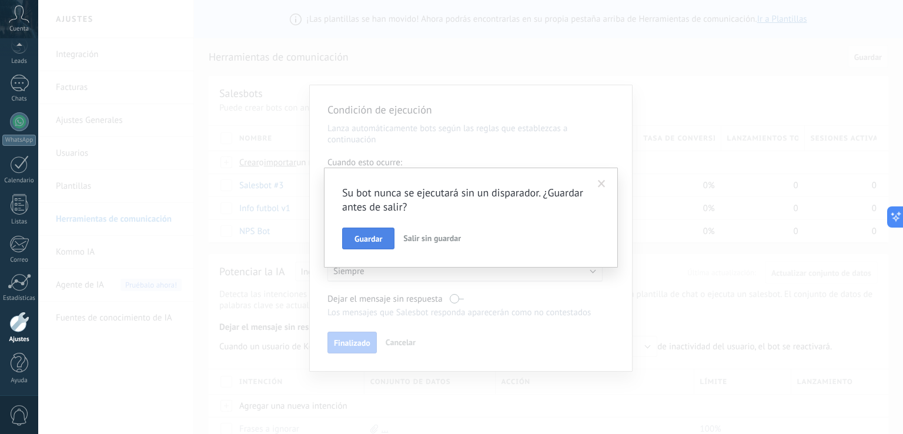
click at [371, 241] on span "Guardar" at bounding box center [369, 239] width 28 height 8
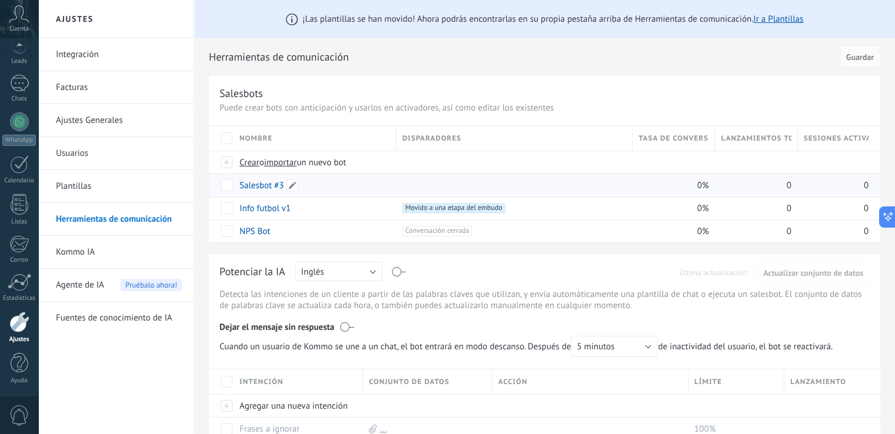
click at [269, 188] on link "Salesbot #3" at bounding box center [261, 185] width 44 height 11
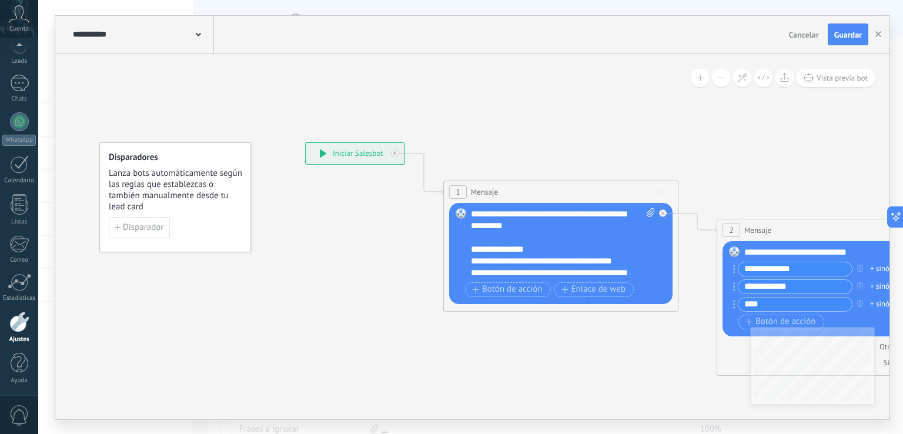
click at [202, 31] on div "**********" at bounding box center [142, 35] width 144 height 38
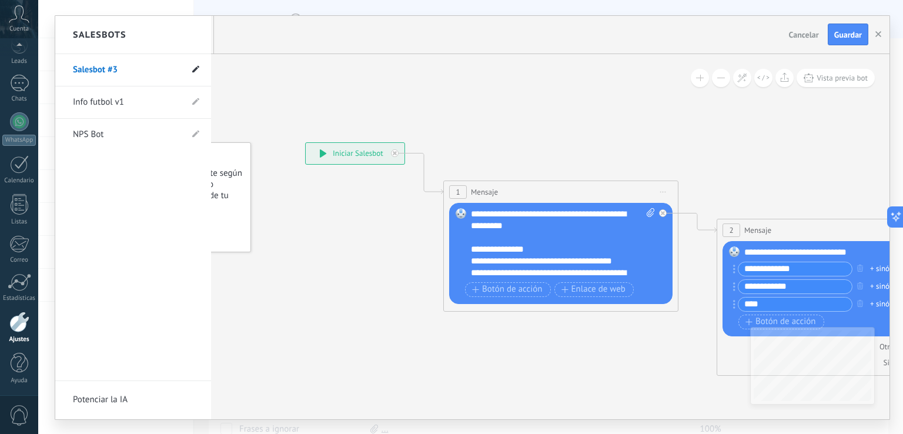
click at [198, 74] on span at bounding box center [195, 69] width 7 height 11
drag, startPoint x: 127, startPoint y: 68, endPoint x: 65, endPoint y: 75, distance: 62.2
click at [70, 75] on li "**********" at bounding box center [133, 70] width 156 height 32
type input "**********"
click at [193, 71] on use at bounding box center [195, 70] width 8 height 6
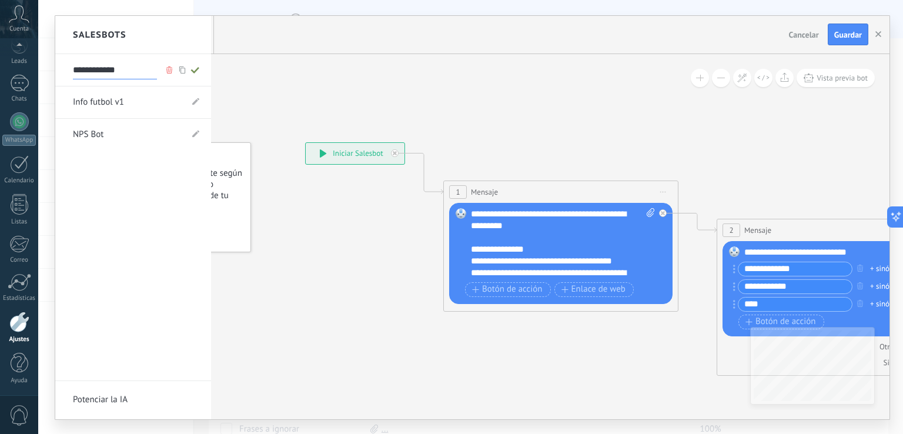
type input "**********"
click at [674, 44] on div at bounding box center [472, 217] width 835 height 403
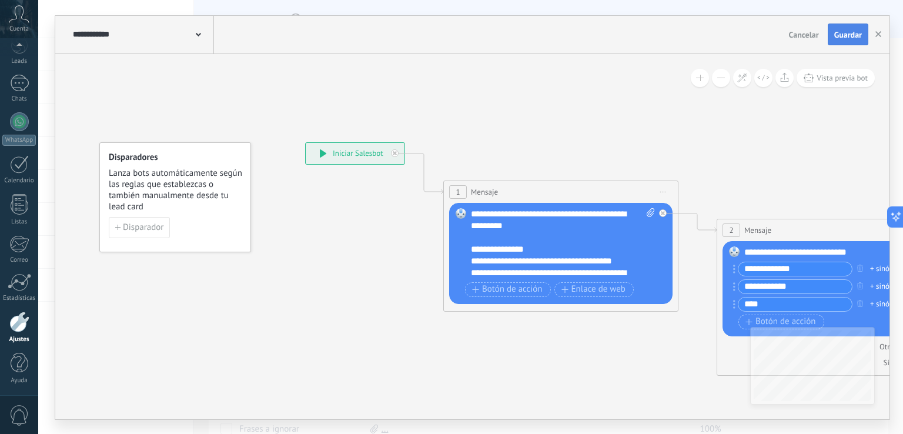
click at [843, 34] on span "Guardar" at bounding box center [849, 35] width 28 height 8
click at [880, 34] on icon "button" at bounding box center [879, 34] width 6 height 6
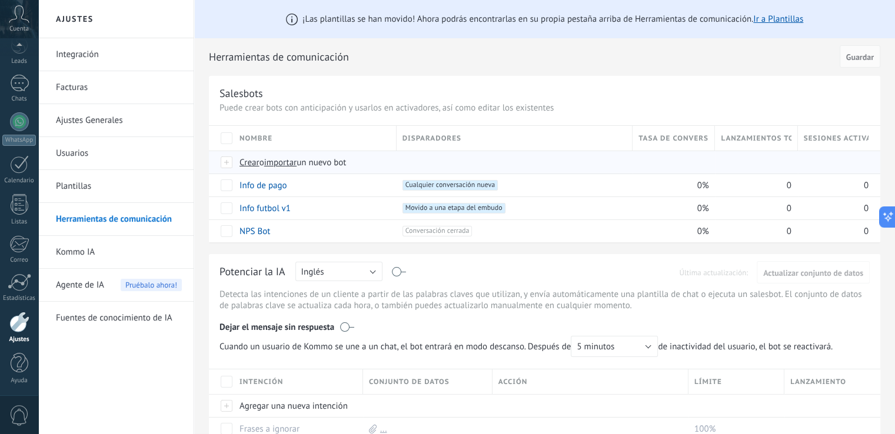
click at [252, 163] on span "Crear" at bounding box center [249, 162] width 20 height 11
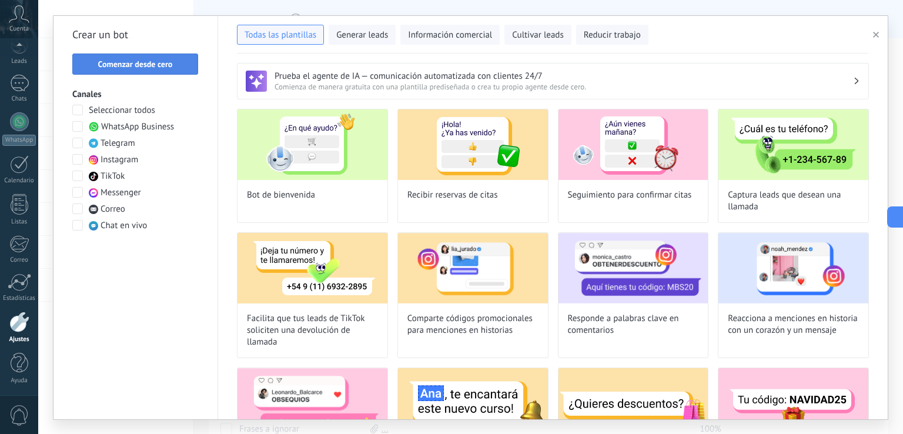
click at [161, 64] on span "Comenzar desde cero" at bounding box center [135, 64] width 75 height 8
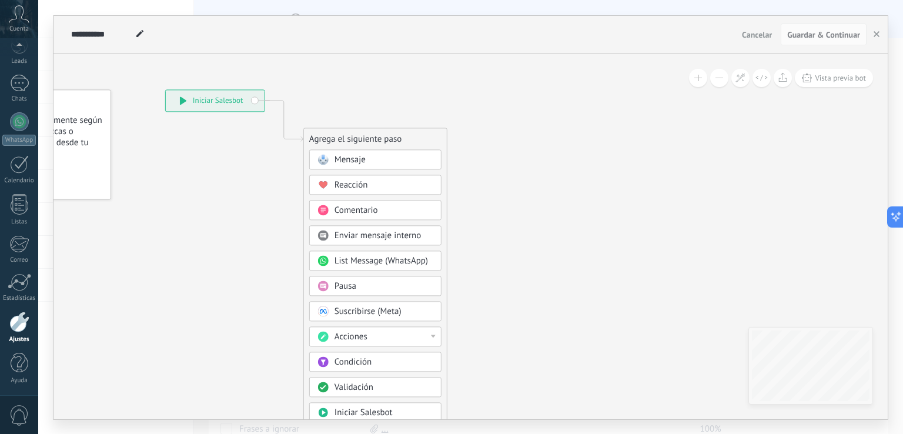
drag, startPoint x: 465, startPoint y: 135, endPoint x: 327, endPoint y: 83, distance: 147.8
click at [327, 83] on icon at bounding box center [266, 300] width 790 height 1011
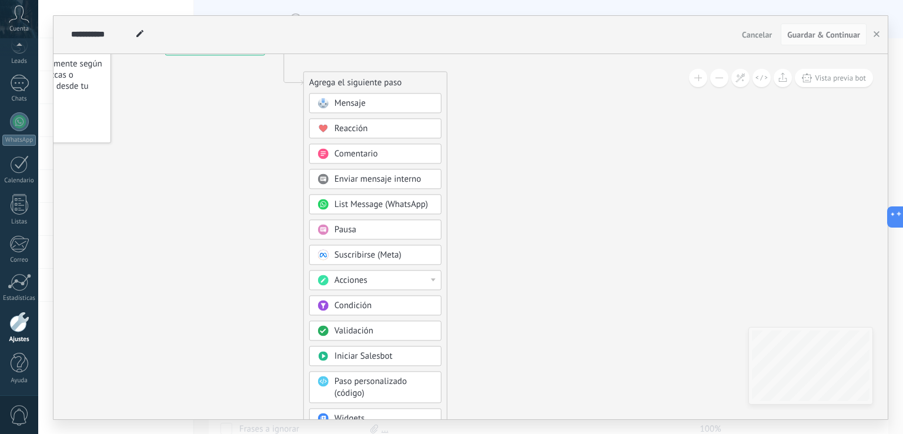
click at [415, 330] on div "Validación" at bounding box center [384, 331] width 99 height 12
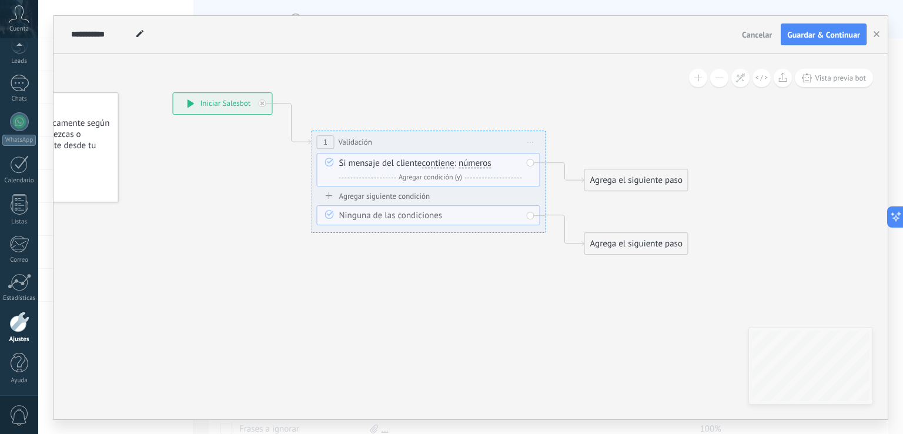
drag, startPoint x: 445, startPoint y: 225, endPoint x: 400, endPoint y: 283, distance: 72.9
click at [402, 283] on icon at bounding box center [411, 173] width 1064 height 750
click at [484, 158] on span "números" at bounding box center [474, 162] width 33 height 9
click at [484, 158] on button "números" at bounding box center [525, 162] width 147 height 21
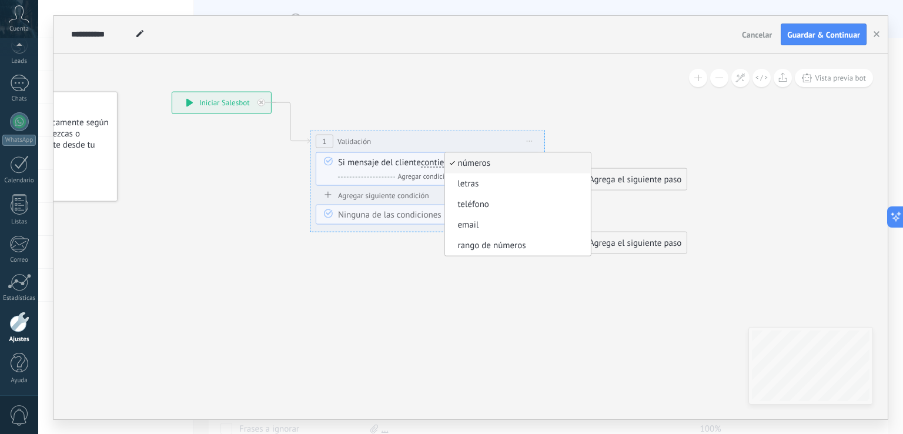
click at [484, 182] on span "letras" at bounding box center [516, 184] width 142 height 12
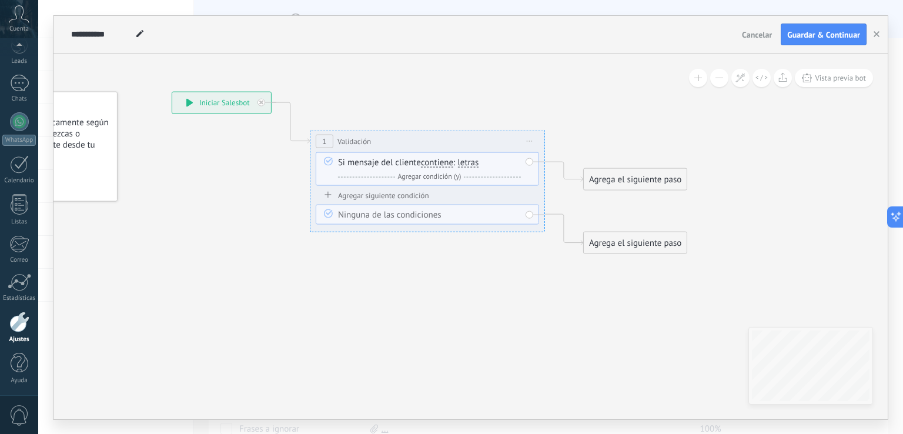
click at [397, 193] on div "Agregar siguiente condición" at bounding box center [427, 195] width 223 height 10
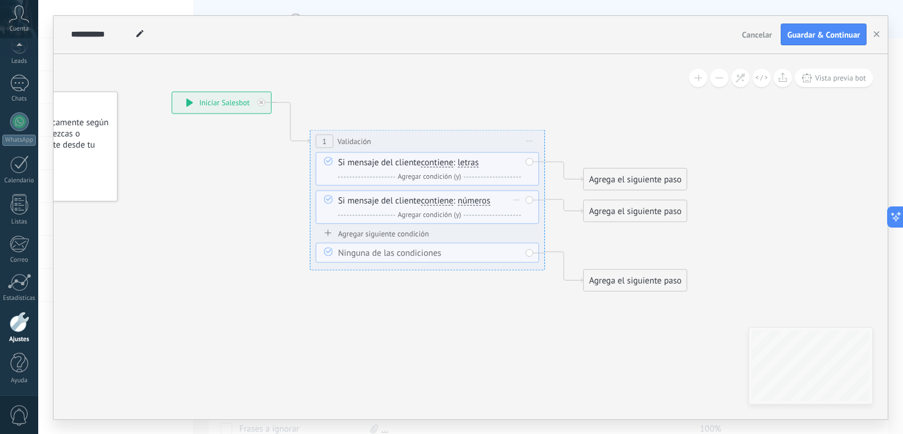
click at [482, 203] on span "números" at bounding box center [474, 200] width 33 height 9
click at [482, 203] on button "números" at bounding box center [525, 200] width 147 height 21
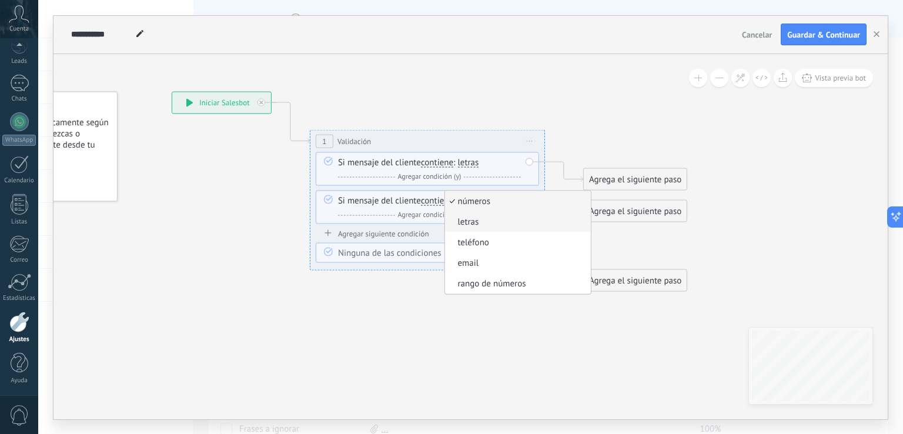
click at [485, 224] on span "letras" at bounding box center [516, 222] width 142 height 12
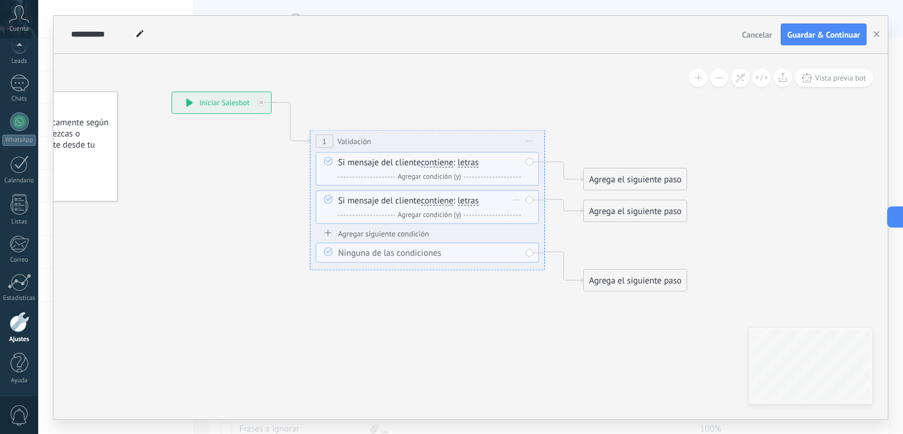
click at [435, 202] on span "contiene" at bounding box center [437, 200] width 32 height 9
click at [435, 202] on button "contiene" at bounding box center [488, 200] width 147 height 21
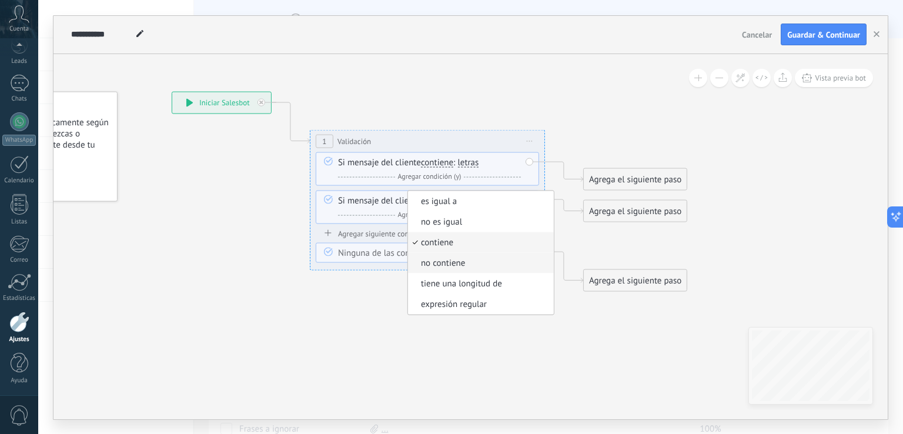
click at [456, 262] on span "no contiene" at bounding box center [479, 263] width 142 height 12
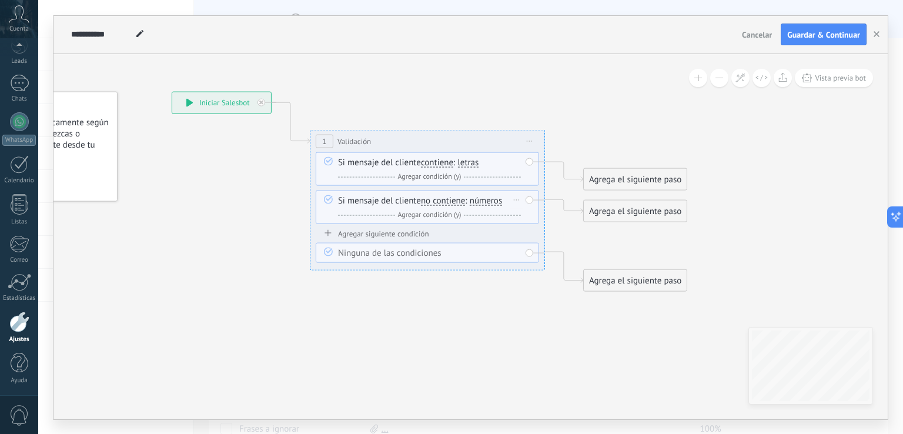
click at [438, 205] on div "Si mensaje del cliente no contiene es igual a no es igual contiene no contiene …" at bounding box center [429, 208] width 183 height 26
click at [440, 203] on span "no contiene" at bounding box center [443, 200] width 44 height 9
click at [440, 203] on button "no contiene" at bounding box center [488, 200] width 147 height 21
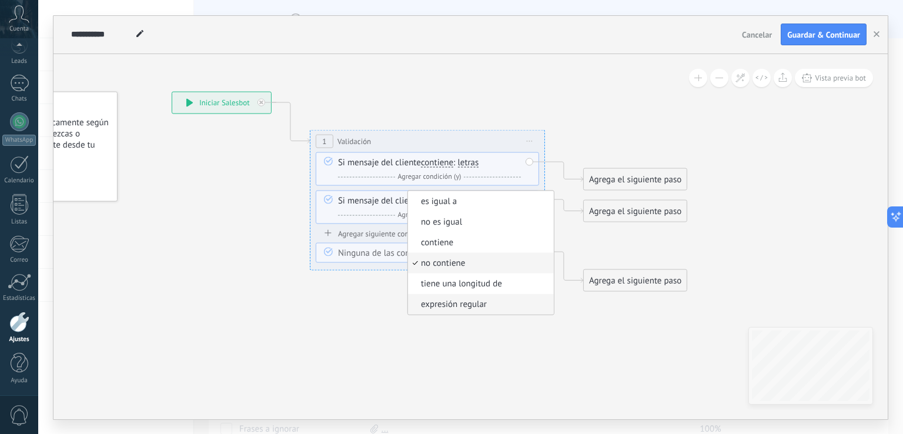
click at [479, 304] on span "expresión regular" at bounding box center [479, 304] width 142 height 12
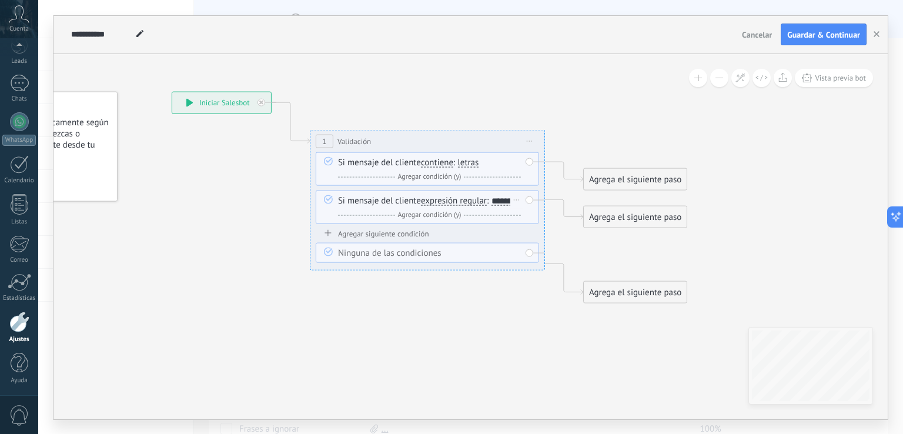
click at [456, 201] on span "expresión regular" at bounding box center [454, 200] width 66 height 9
click at [456, 201] on button "expresión regular" at bounding box center [488, 200] width 147 height 21
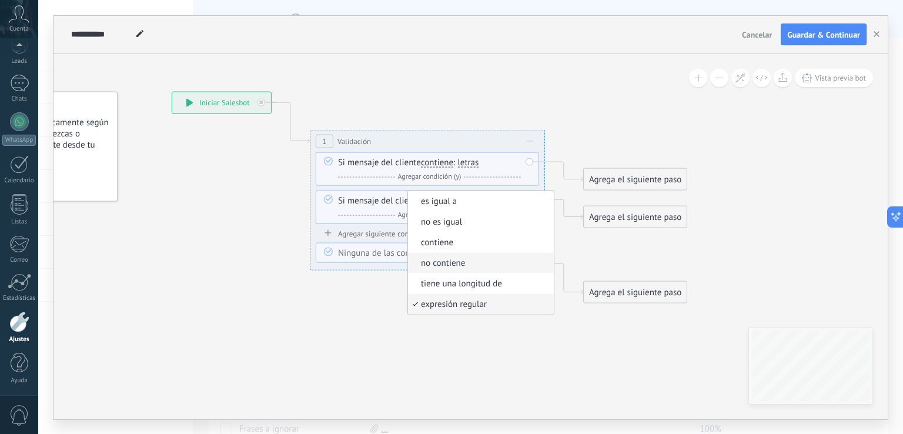
click at [465, 255] on li "no contiene" at bounding box center [481, 262] width 146 height 21
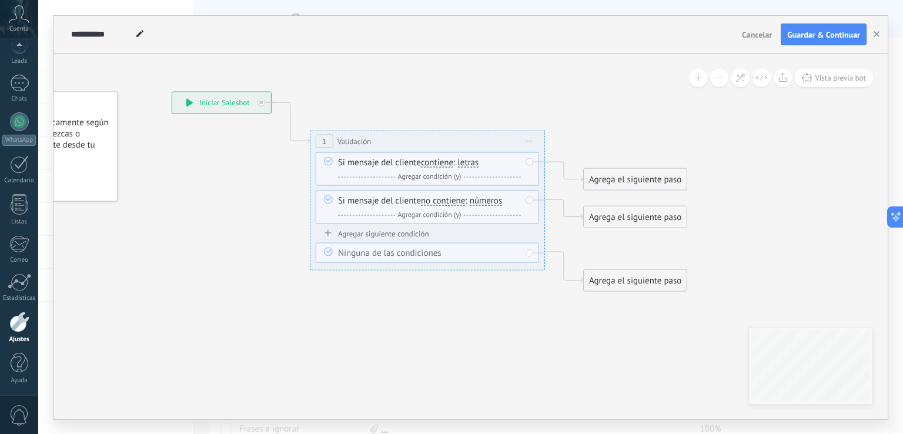
click at [487, 306] on icon at bounding box center [410, 191] width 1064 height 788
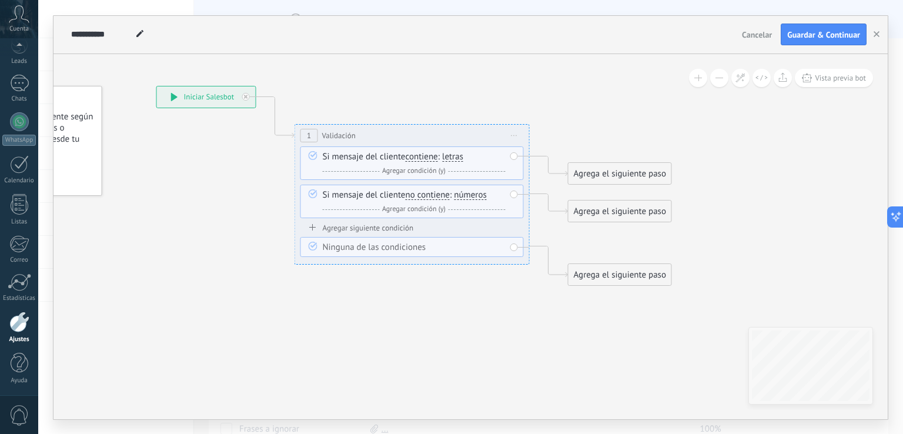
drag, startPoint x: 472, startPoint y: 303, endPoint x: 465, endPoint y: 297, distance: 9.2
click at [465, 297] on icon at bounding box center [394, 186] width 1064 height 788
click at [595, 168] on div "Agrega el siguiente paso" at bounding box center [620, 173] width 103 height 19
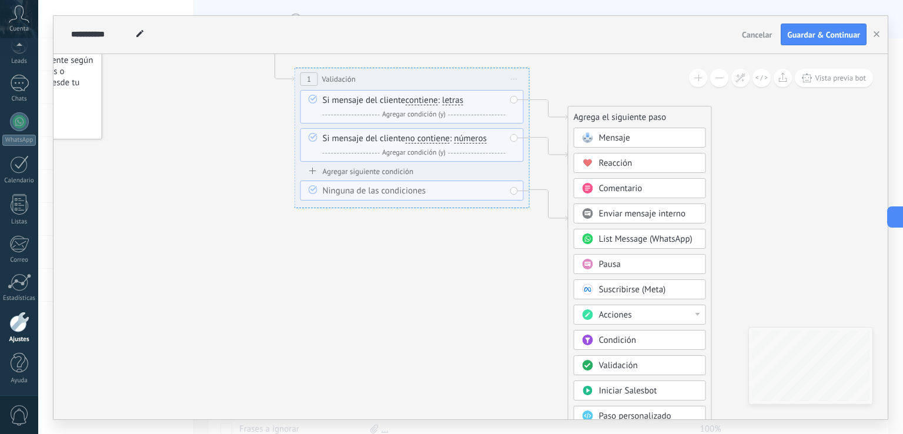
click at [638, 309] on div "Acciones" at bounding box center [648, 315] width 99 height 12
click at [640, 375] on div "Cambiar etapa del lead" at bounding box center [640, 375] width 131 height 20
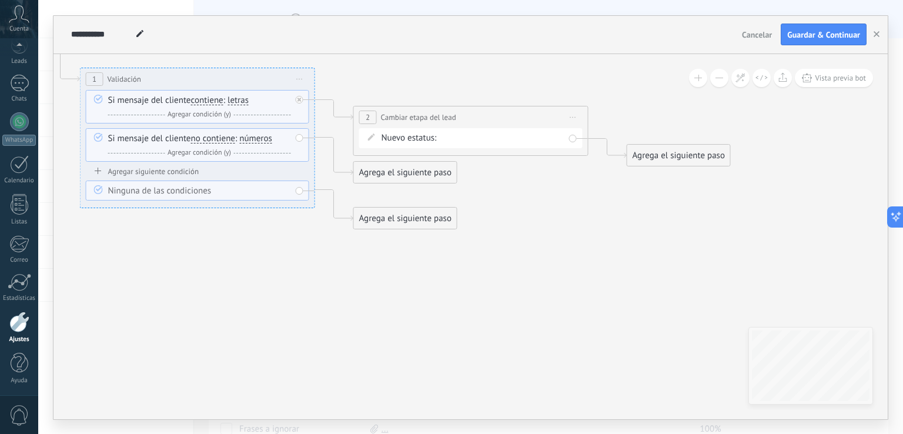
click at [0, 0] on div "Iniciar manualmente Interesado En espera de pago Atencion personal Verificar pa…" at bounding box center [0, 0] width 0 height 0
click at [0, 0] on label "Verificar pago" at bounding box center [0, 0] width 0 height 0
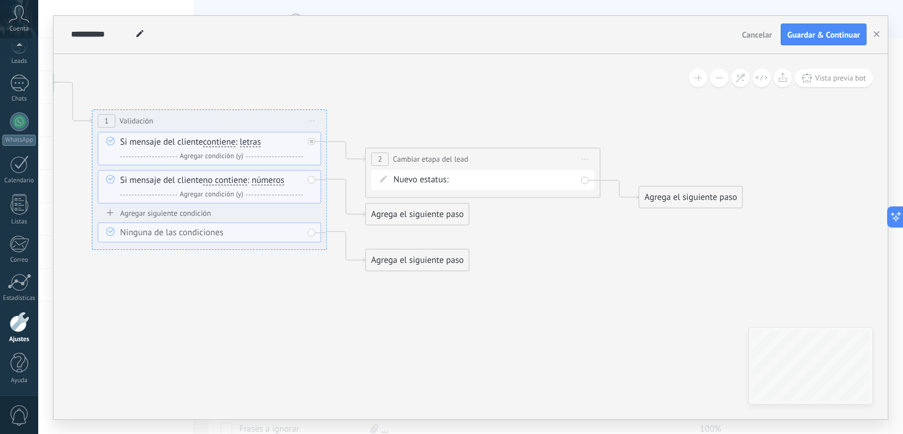
drag, startPoint x: 540, startPoint y: 225, endPoint x: 555, endPoint y: 281, distance: 57.9
click at [555, 281] on icon at bounding box center [327, 171] width 1337 height 788
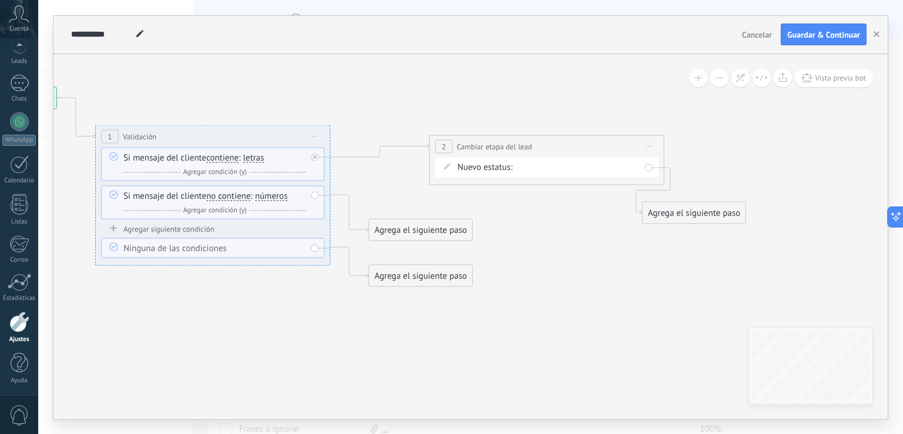
drag, startPoint x: 499, startPoint y: 168, endPoint x: 556, endPoint y: 139, distance: 64.2
click at [556, 139] on div "**********" at bounding box center [547, 146] width 234 height 22
click at [441, 232] on div "Agrega el siguiente paso" at bounding box center [420, 229] width 103 height 19
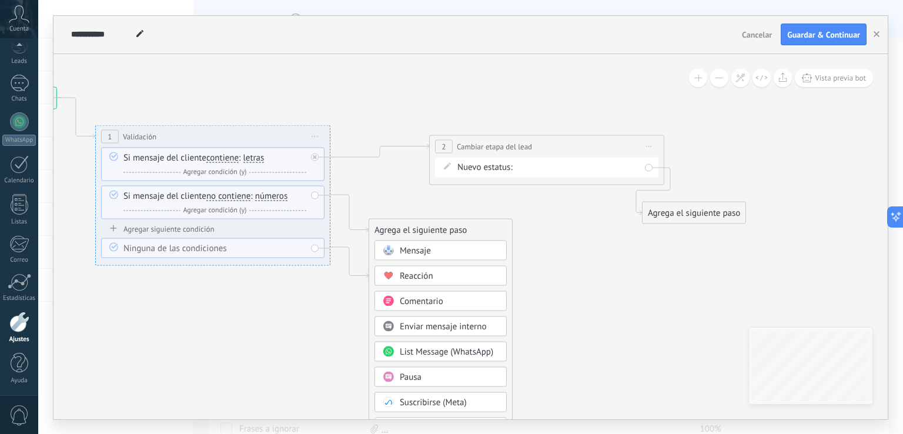
drag, startPoint x: 453, startPoint y: 196, endPoint x: 444, endPoint y: 211, distance: 17.1
click at [451, 199] on icon at bounding box center [331, 186] width 1337 height 788
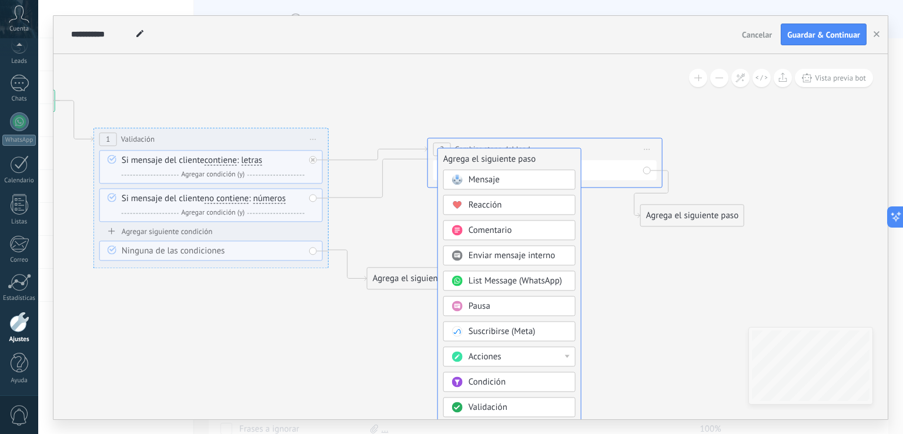
drag, startPoint x: 418, startPoint y: 229, endPoint x: 488, endPoint y: 156, distance: 101.9
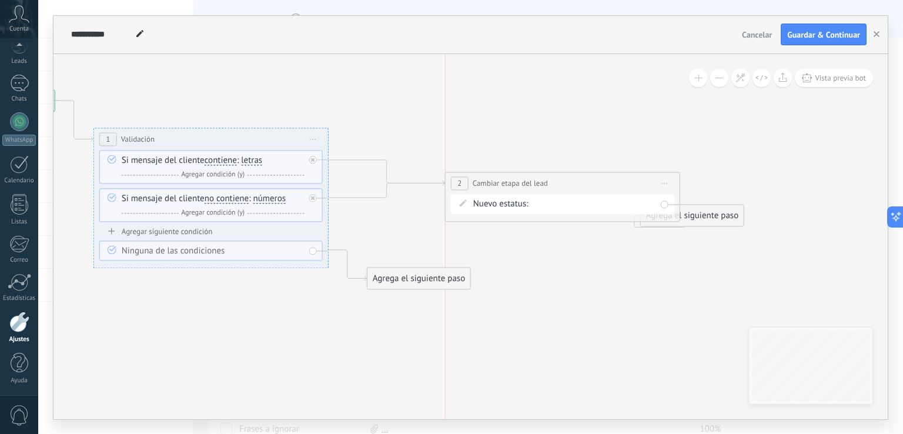
drag, startPoint x: 514, startPoint y: 148, endPoint x: 527, endPoint y: 182, distance: 36.5
click at [527, 182] on span "Cambiar etapa del lead" at bounding box center [510, 183] width 75 height 11
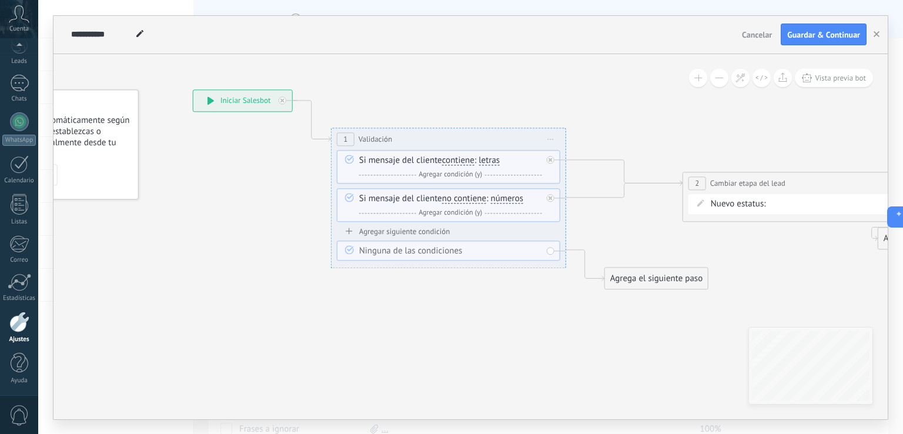
drag, startPoint x: 381, startPoint y: 238, endPoint x: 618, endPoint y: 238, distance: 237.6
click at [618, 238] on icon at bounding box center [567, 189] width 1337 height 788
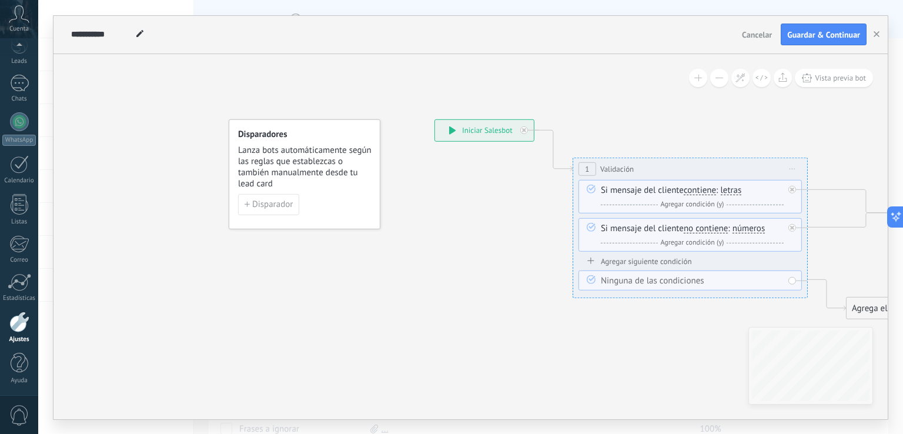
drag, startPoint x: 245, startPoint y: 229, endPoint x: 447, endPoint y: 242, distance: 202.1
click at [449, 245] on icon at bounding box center [809, 219] width 1337 height 788
drag, startPoint x: 265, startPoint y: 237, endPoint x: 270, endPoint y: 222, distance: 16.0
click at [265, 236] on icon at bounding box center [809, 219] width 1337 height 788
click at [273, 213] on button "Disparador" at bounding box center [269, 203] width 61 height 21
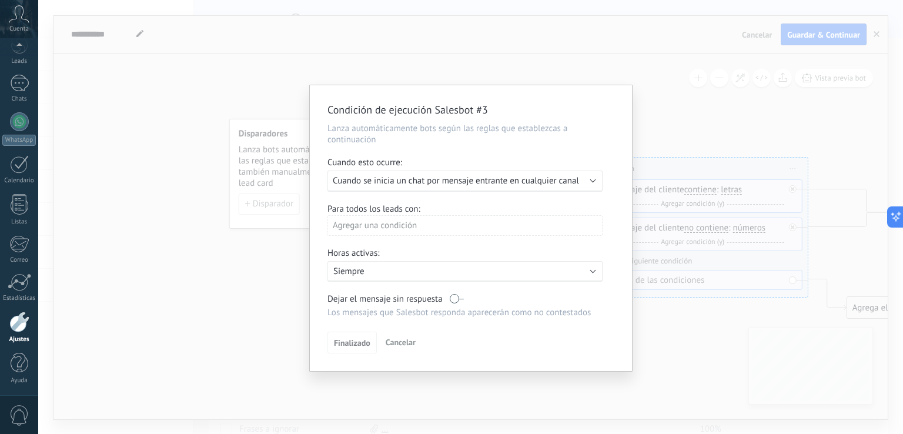
click at [388, 186] on div "Ejecutar: Cuando se inicia un chat por mensaje entrante en cualquier canal" at bounding box center [465, 181] width 275 height 21
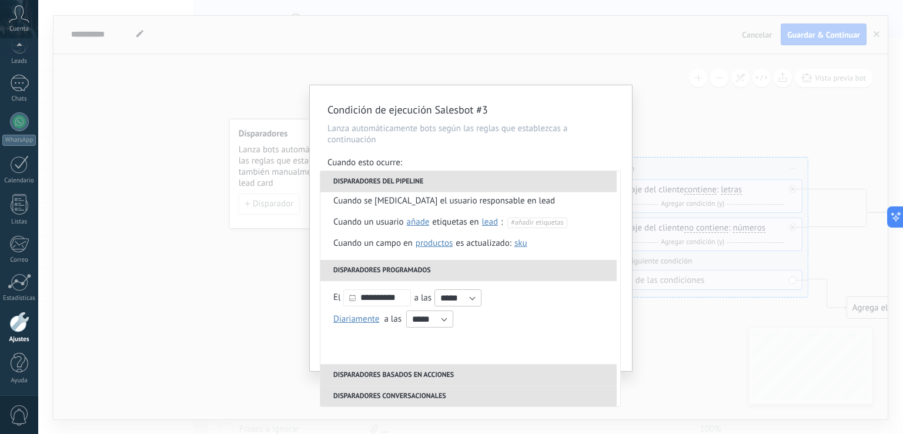
scroll to position [0, 0]
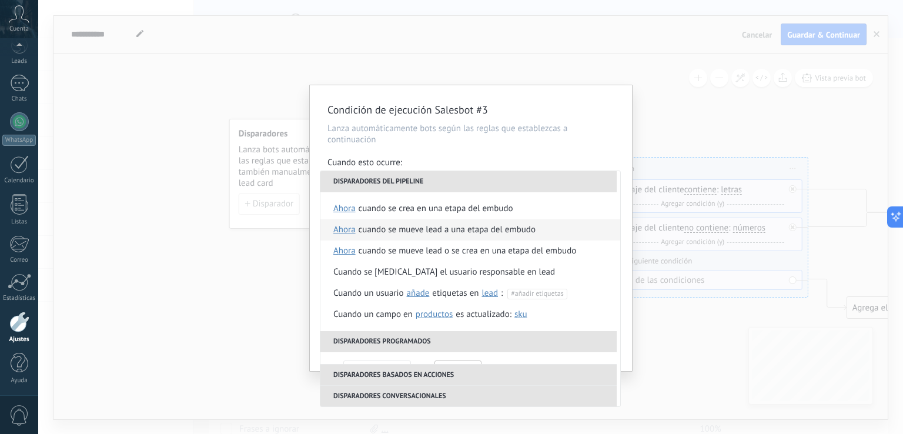
click at [452, 231] on div "Cuando se mueve lead a una etapa del embudo" at bounding box center [447, 229] width 177 height 21
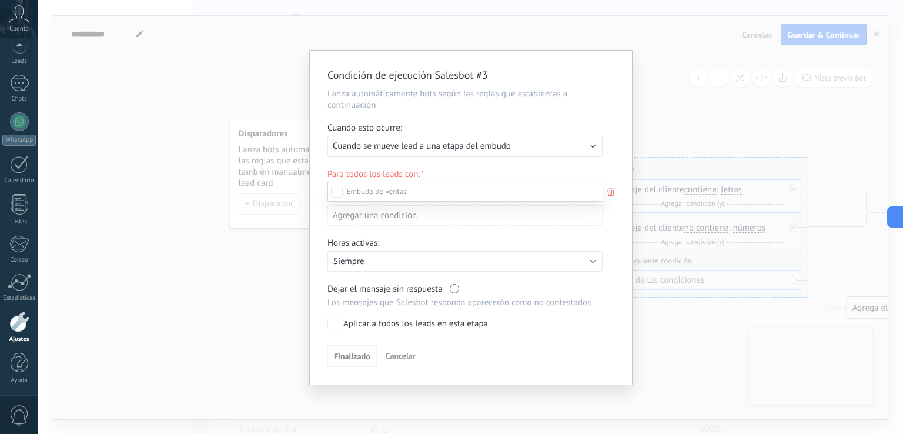
click at [503, 170] on div at bounding box center [470, 217] width 865 height 434
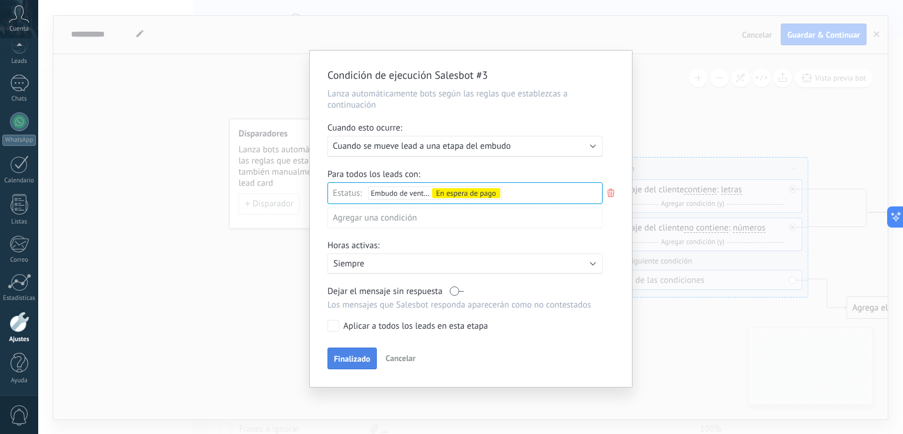
click at [347, 358] on span "Finalizado" at bounding box center [352, 359] width 36 height 8
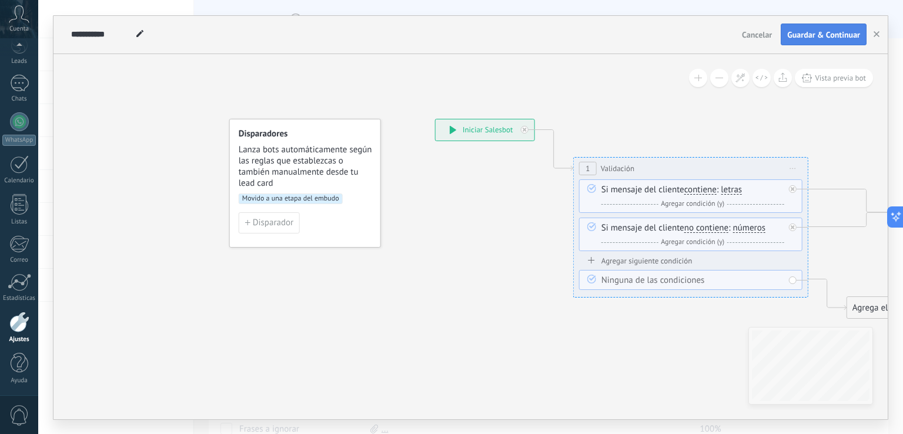
click at [801, 37] on span "Guardar & Continuar" at bounding box center [823, 35] width 73 height 8
click at [877, 34] on use "button" at bounding box center [877, 34] width 6 height 6
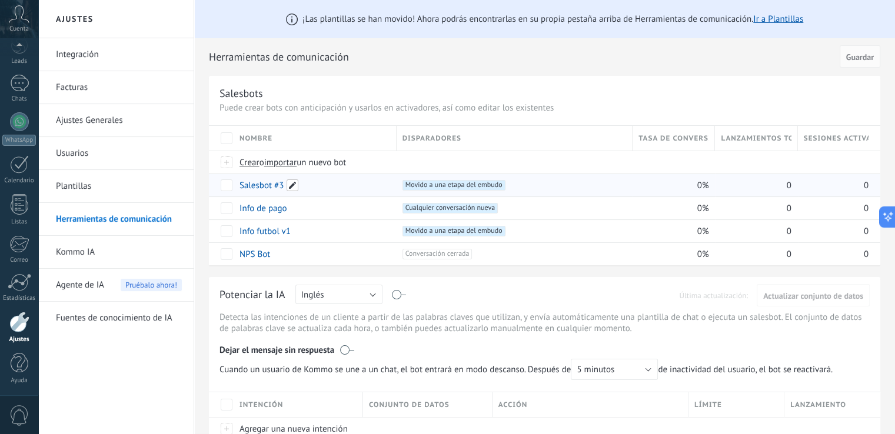
click at [295, 183] on span at bounding box center [292, 185] width 12 height 12
drag, startPoint x: 285, startPoint y: 181, endPoint x: 240, endPoint y: 190, distance: 46.1
click at [240, 190] on input "**********" at bounding box center [314, 185] width 148 height 19
click at [240, 191] on input "**********" at bounding box center [314, 185] width 148 height 19
drag, startPoint x: 351, startPoint y: 185, endPoint x: 293, endPoint y: 189, distance: 57.8
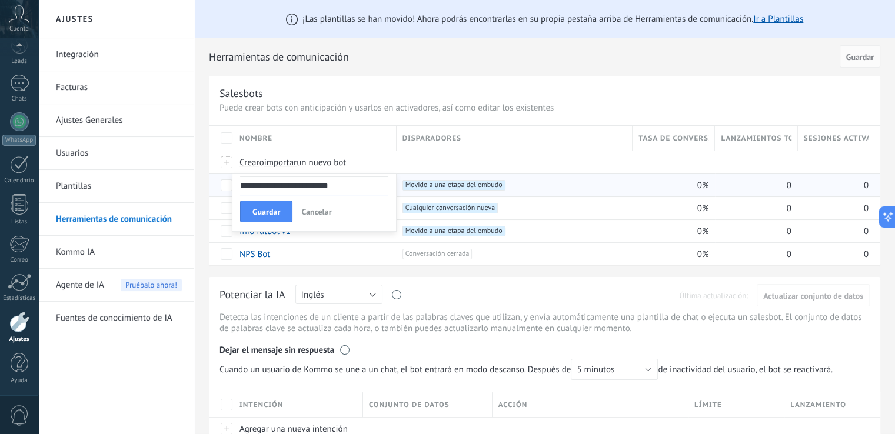
click at [293, 189] on input "**********" at bounding box center [314, 185] width 148 height 19
type input "**********"
click at [265, 221] on button "Guardar" at bounding box center [266, 212] width 52 height 22
click at [247, 162] on span "Crear" at bounding box center [249, 162] width 20 height 11
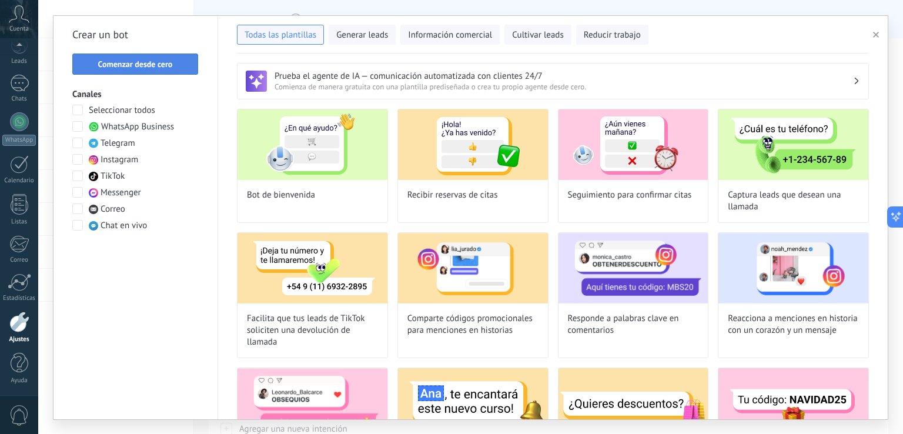
click at [176, 66] on span "Comenzar desde cero" at bounding box center [135, 64] width 113 height 8
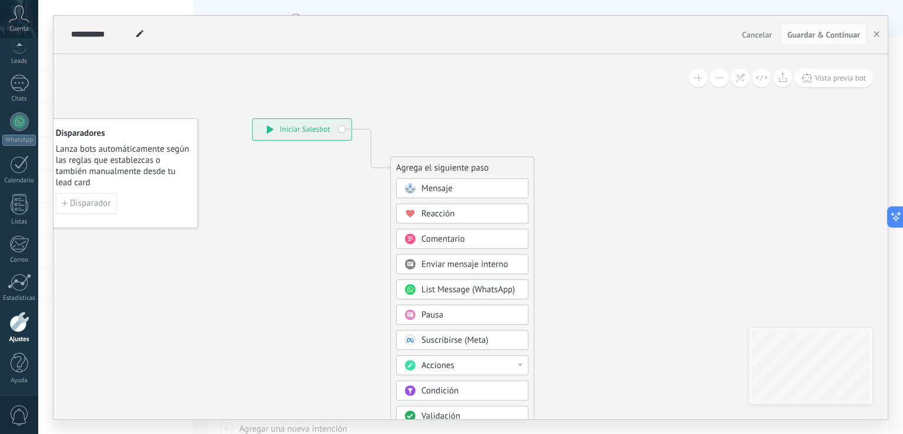
drag, startPoint x: 339, startPoint y: 235, endPoint x: 254, endPoint y: 202, distance: 91.6
click at [254, 202] on icon at bounding box center [353, 329] width 790 height 1011
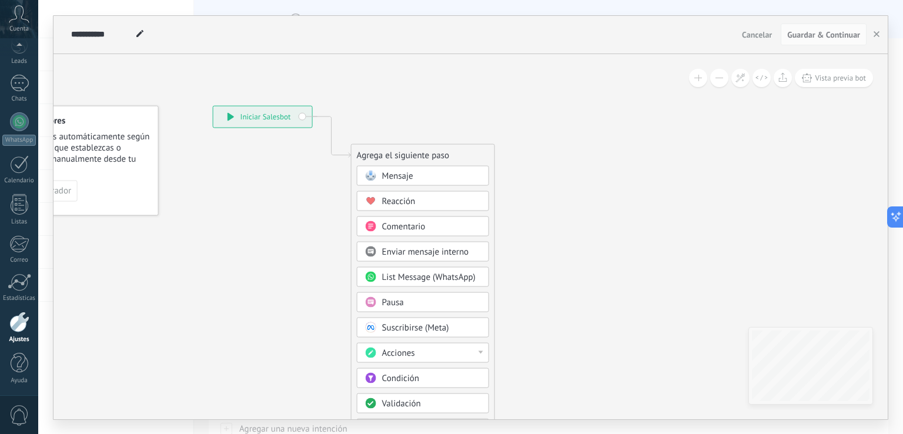
click at [386, 175] on span "Mensaje" at bounding box center [397, 175] width 31 height 11
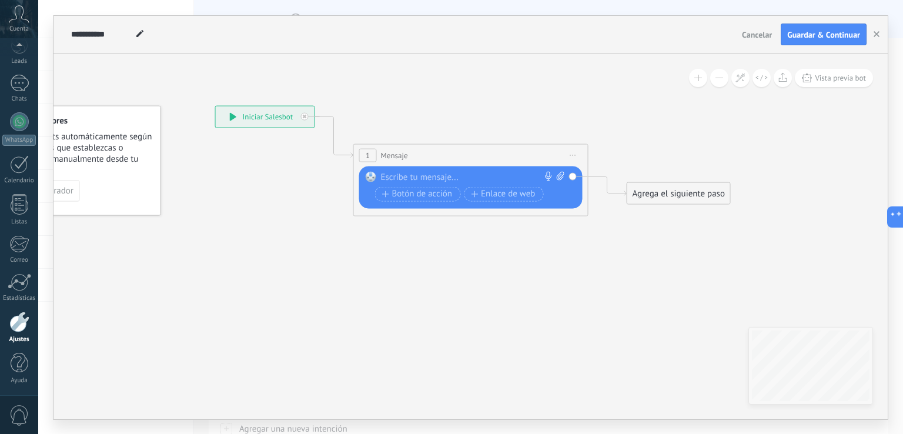
click at [448, 175] on div at bounding box center [468, 177] width 175 height 12
paste div
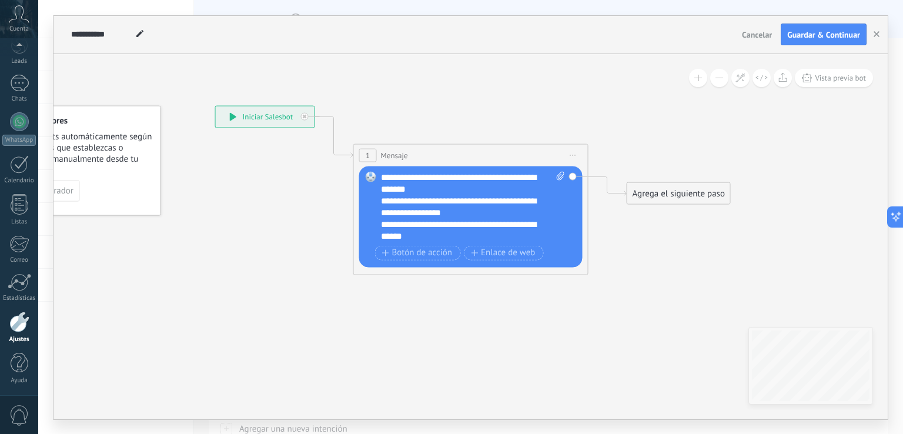
click at [681, 190] on div "Agrega el siguiente paso" at bounding box center [679, 192] width 103 height 19
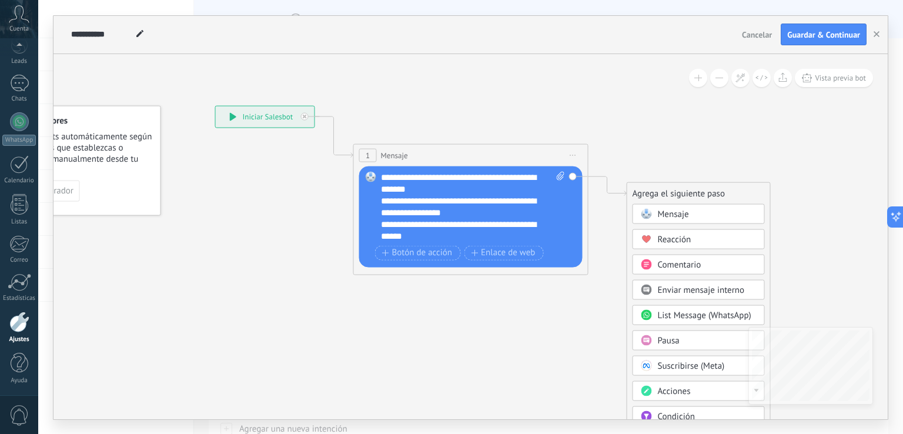
click at [683, 218] on span "Mensaje" at bounding box center [673, 213] width 31 height 11
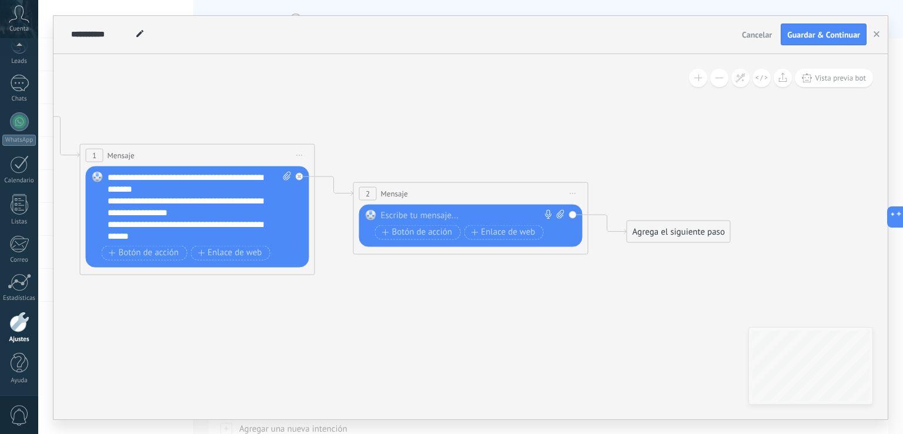
click at [500, 212] on div at bounding box center [468, 215] width 175 height 12
paste div
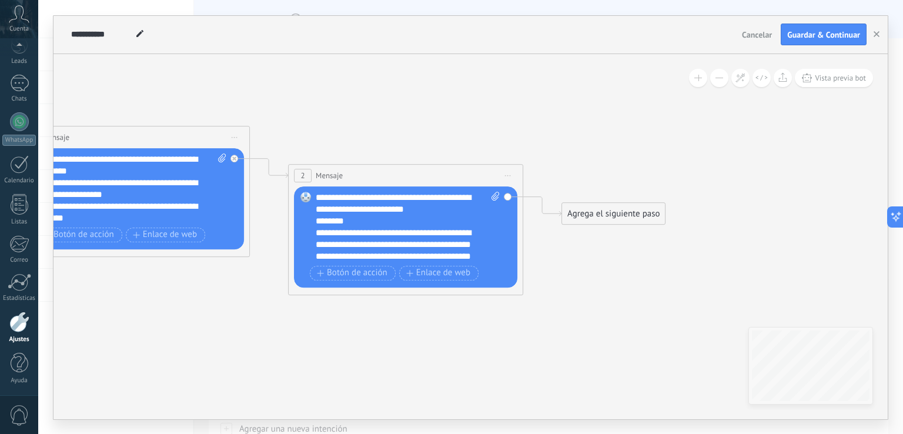
drag, startPoint x: 589, startPoint y: 322, endPoint x: 489, endPoint y: 288, distance: 105.6
click at [493, 292] on icon at bounding box center [250, 172] width 1337 height 757
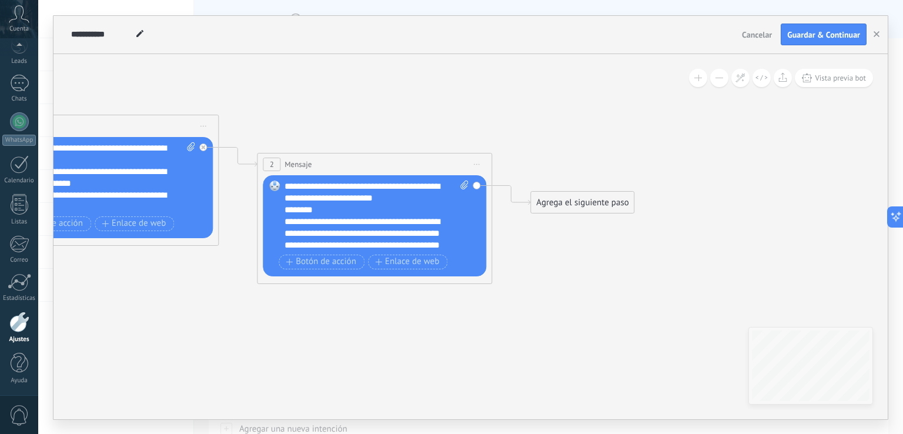
click at [586, 210] on div "Agrega el siguiente paso" at bounding box center [582, 202] width 103 height 19
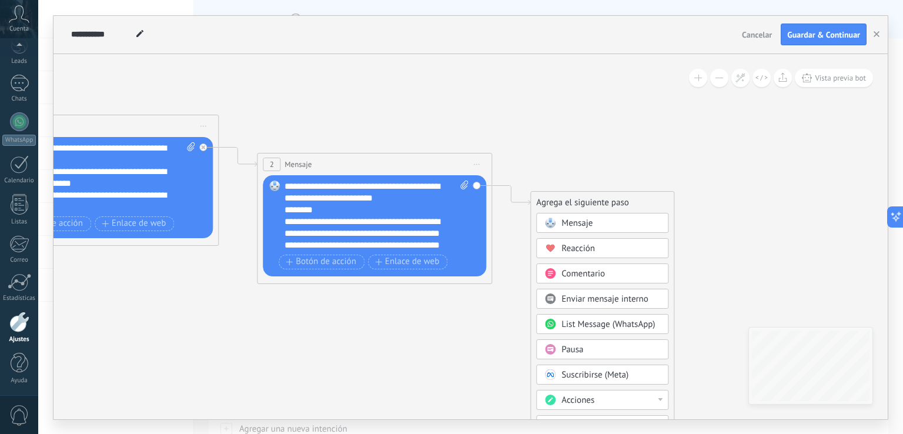
drag, startPoint x: 596, startPoint y: 221, endPoint x: 537, endPoint y: 278, distance: 81.9
click at [596, 222] on div "Mensaje" at bounding box center [611, 224] width 99 height 12
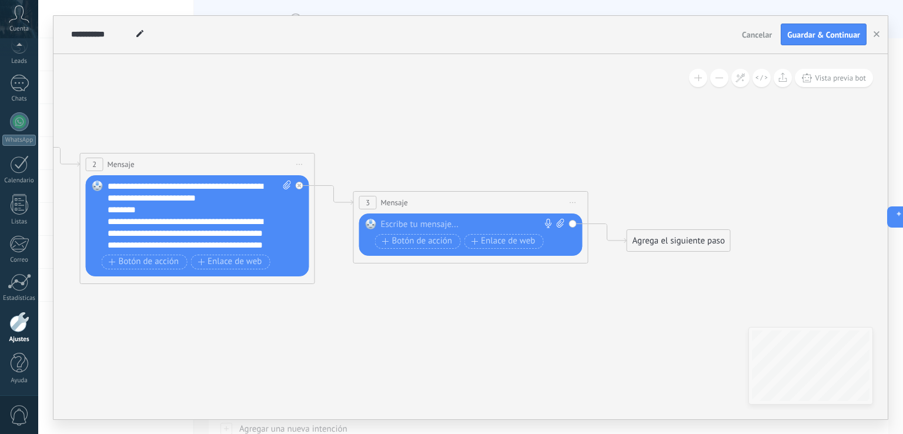
click at [442, 223] on div at bounding box center [468, 225] width 175 height 12
paste div
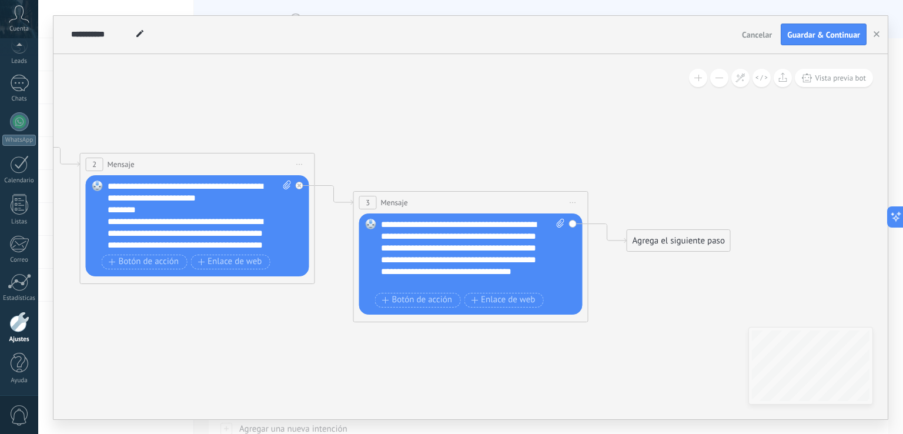
click at [550, 137] on icon at bounding box center [179, 179] width 1611 height 795
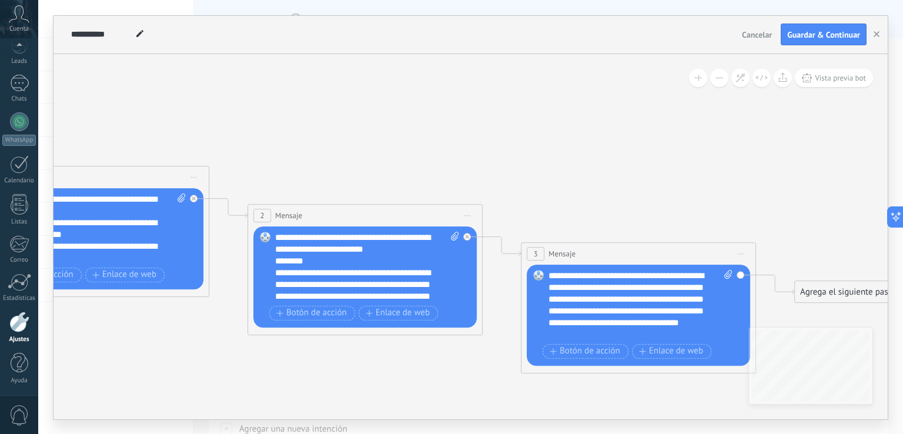
drag, startPoint x: 520, startPoint y: 153, endPoint x: 725, endPoint y: 211, distance: 212.6
click at [719, 210] on icon at bounding box center [347, 231] width 1611 height 795
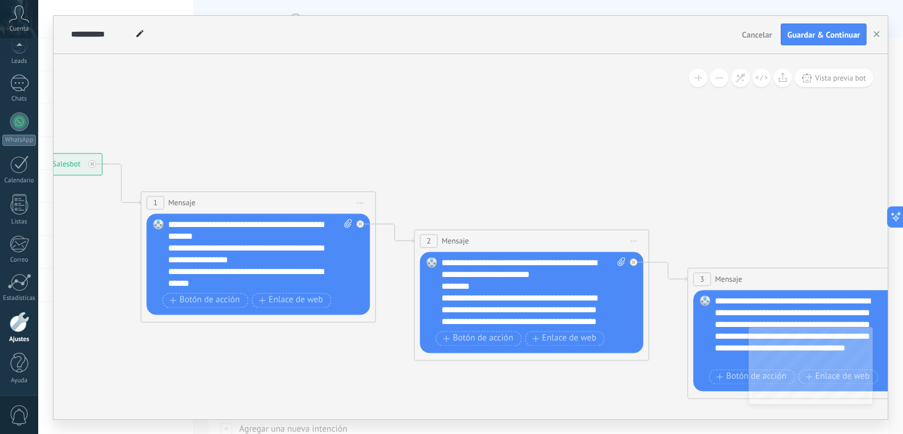
drag, startPoint x: 607, startPoint y: 180, endPoint x: 822, endPoint y: 205, distance: 216.1
click at [828, 205] on icon at bounding box center [513, 256] width 1611 height 795
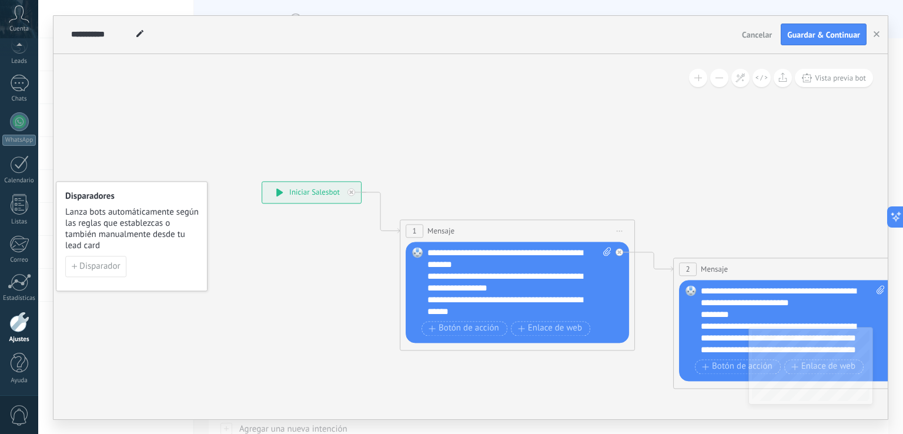
drag, startPoint x: 592, startPoint y: 172, endPoint x: 682, endPoint y: 183, distance: 91.3
click at [682, 183] on icon at bounding box center [773, 284] width 1611 height 795
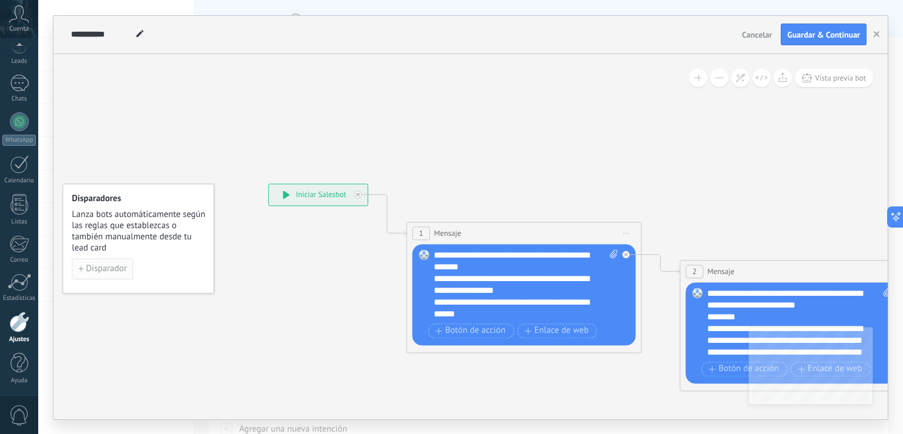
click at [108, 275] on button "Disparador" at bounding box center [102, 268] width 61 height 21
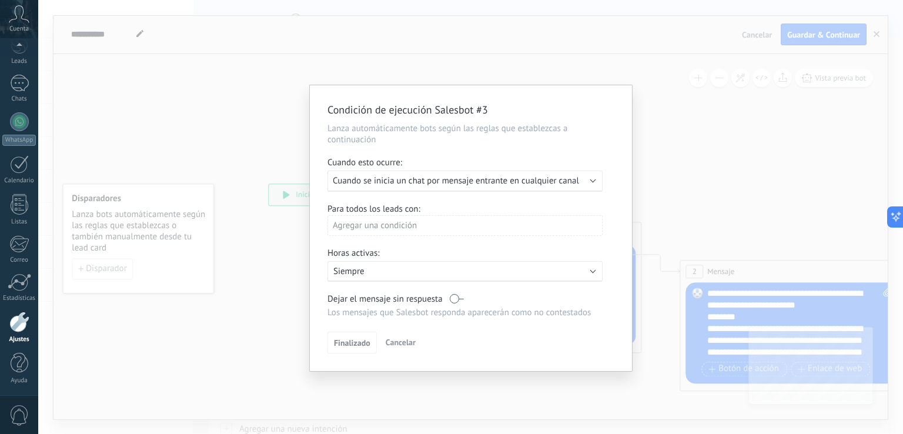
click at [393, 182] on span "Cuando se inicia un chat por mensaje entrante en cualquier canal" at bounding box center [456, 180] width 246 height 11
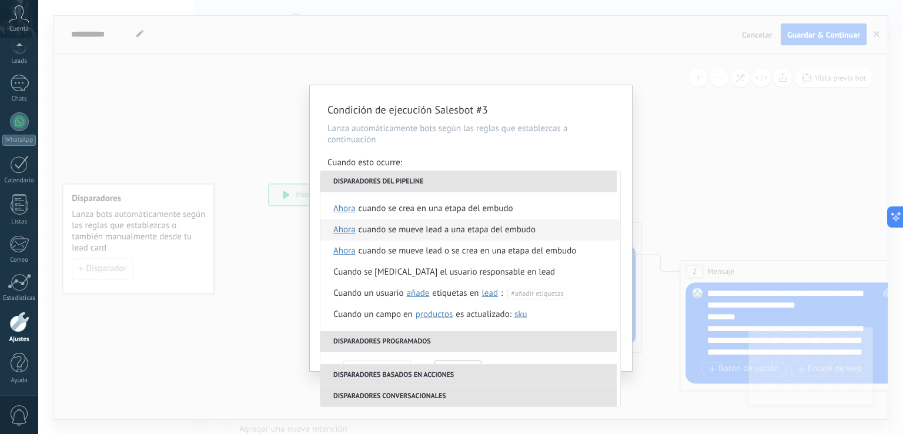
click at [477, 233] on div "Cuando se mueve lead a una etapa del embudo" at bounding box center [447, 229] width 177 height 21
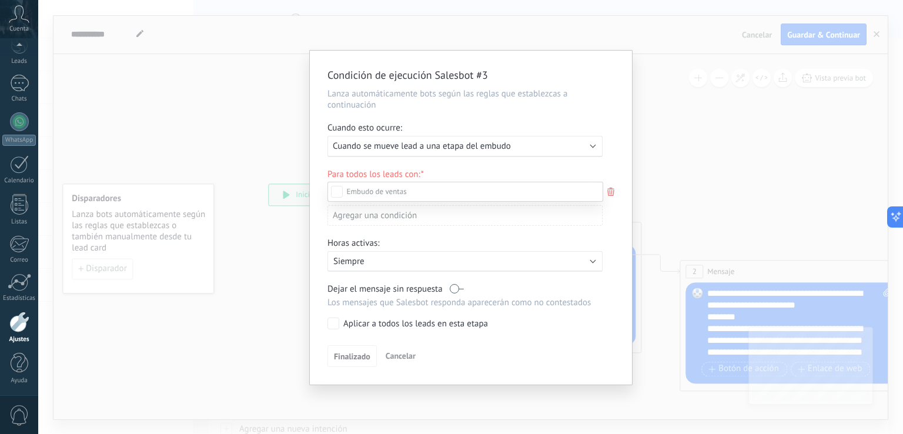
click at [581, 140] on div at bounding box center [470, 217] width 865 height 434
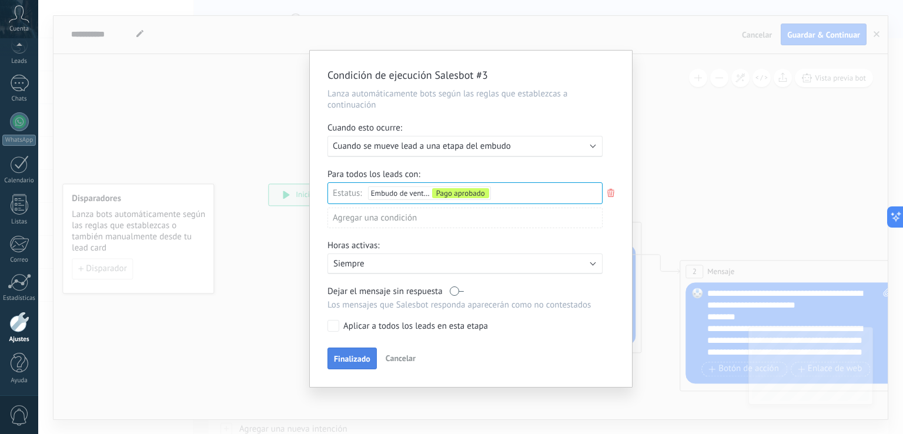
click at [363, 358] on span "Finalizado" at bounding box center [352, 359] width 36 height 8
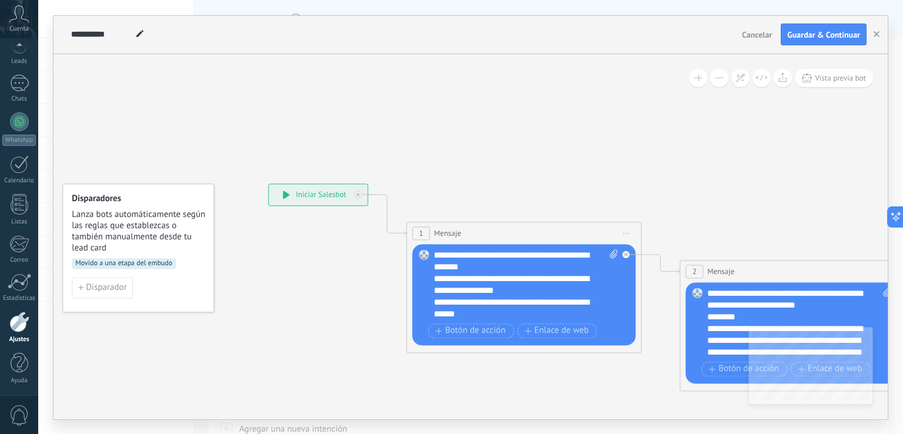
drag, startPoint x: 850, startPoint y: 34, endPoint x: 825, endPoint y: 68, distance: 42.8
click at [850, 34] on span "Guardar & Continuar" at bounding box center [823, 35] width 73 height 8
click at [139, 37] on icon at bounding box center [139, 33] width 7 height 7
click at [138, 31] on icon at bounding box center [139, 33] width 7 height 7
drag, startPoint x: 131, startPoint y: 27, endPoint x: 66, endPoint y: 42, distance: 66.3
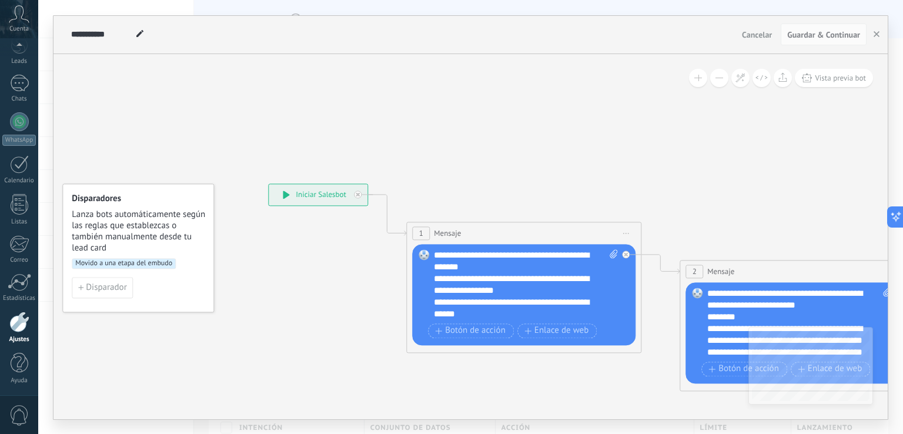
click at [68, 42] on div "**********" at bounding box center [402, 35] width 669 height 38
drag, startPoint x: 70, startPoint y: 34, endPoint x: 115, endPoint y: 39, distance: 45.1
click at [114, 40] on div "**********" at bounding box center [402, 35] width 669 height 38
click at [122, 36] on input "**********" at bounding box center [101, 34] width 61 height 9
click at [131, 30] on input "**********" at bounding box center [101, 34] width 61 height 9
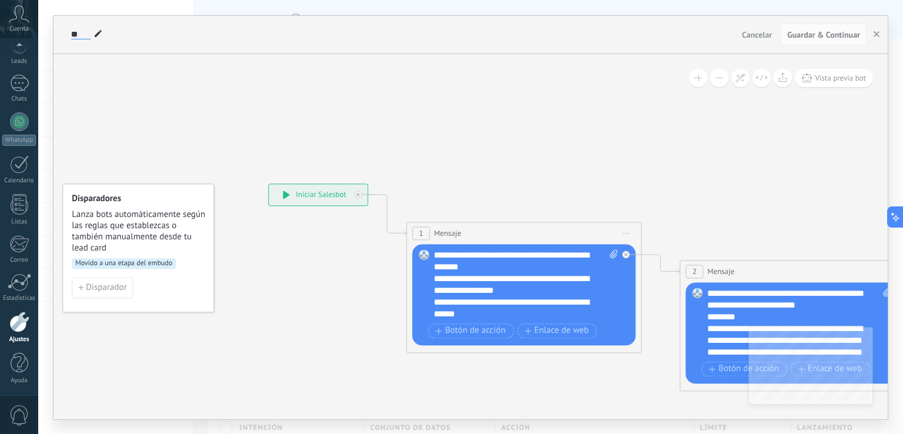
type input "*"
type input "**********"
click at [251, 46] on div "**********" at bounding box center [402, 35] width 669 height 38
click at [872, 32] on button "button" at bounding box center [877, 35] width 18 height 22
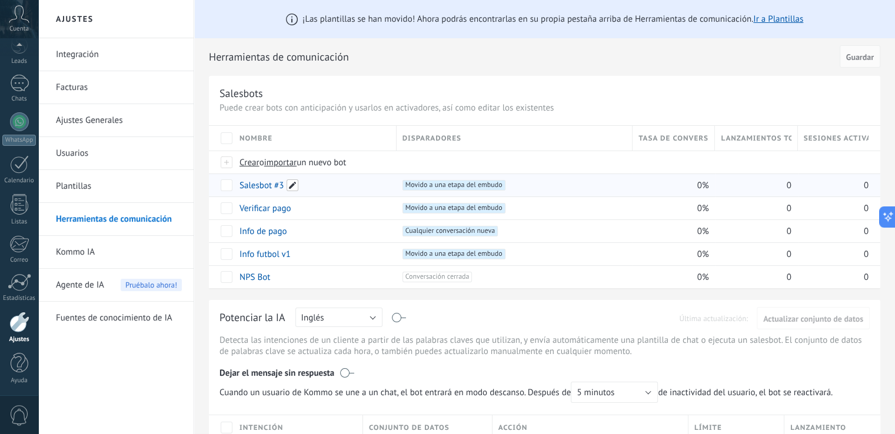
click at [292, 186] on span at bounding box center [292, 185] width 12 height 12
type input "*"
type input "**********"
click at [265, 210] on span "Guardar" at bounding box center [266, 212] width 28 height 8
click at [281, 183] on link "Aprobado futbol" at bounding box center [269, 185] width 61 height 11
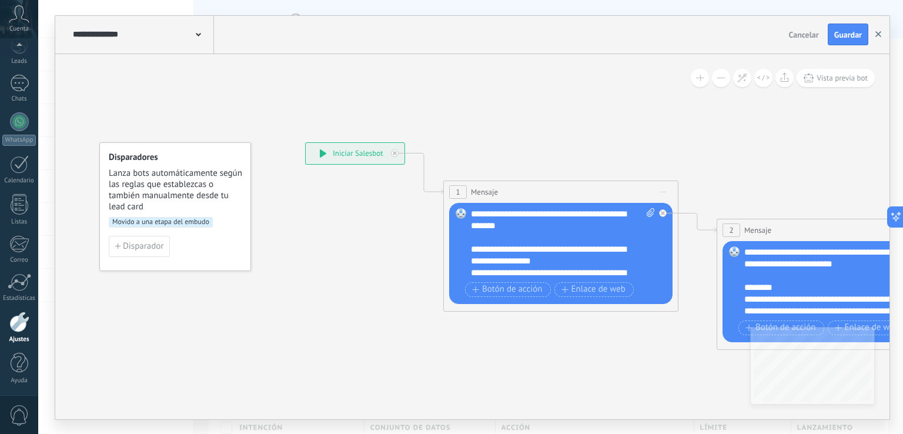
click at [884, 34] on button "button" at bounding box center [879, 35] width 18 height 22
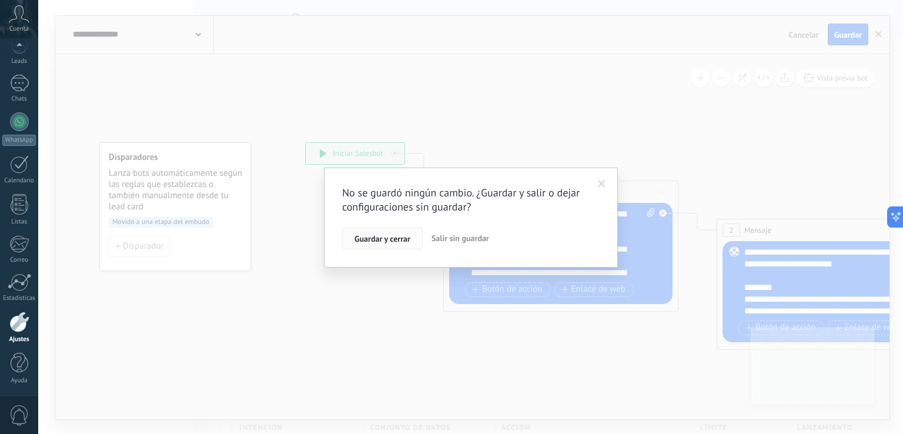
click at [409, 237] on span "Guardar y cerrar" at bounding box center [383, 239] width 56 height 8
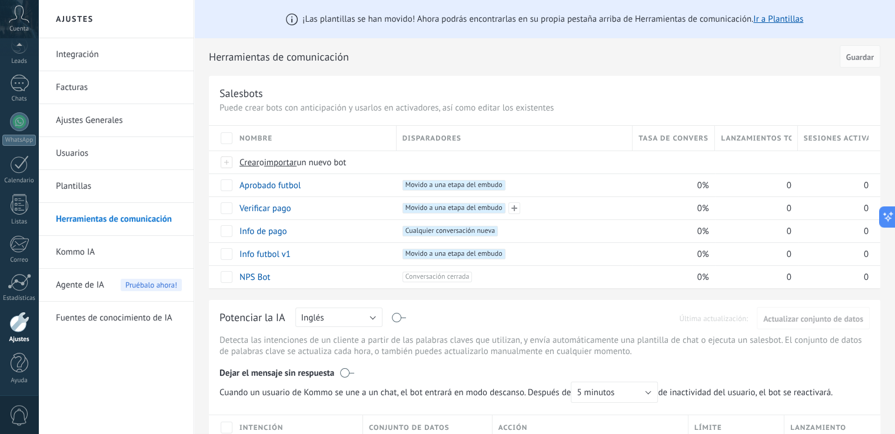
click at [495, 194] on div "Nombre Disparadores Tasa de conversión Lanzamientos totales Sesiones activas Cr…" at bounding box center [544, 207] width 671 height 162
click at [377, 257] on div "Info futbol v1" at bounding box center [311, 254] width 157 height 22
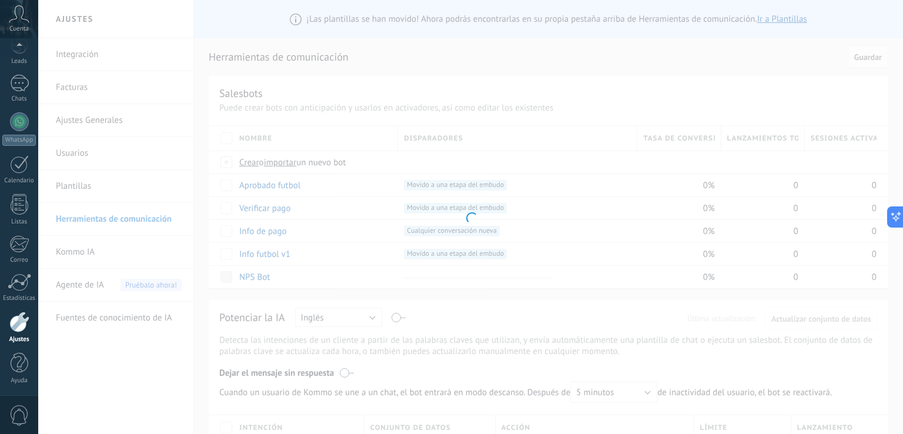
type input "**********"
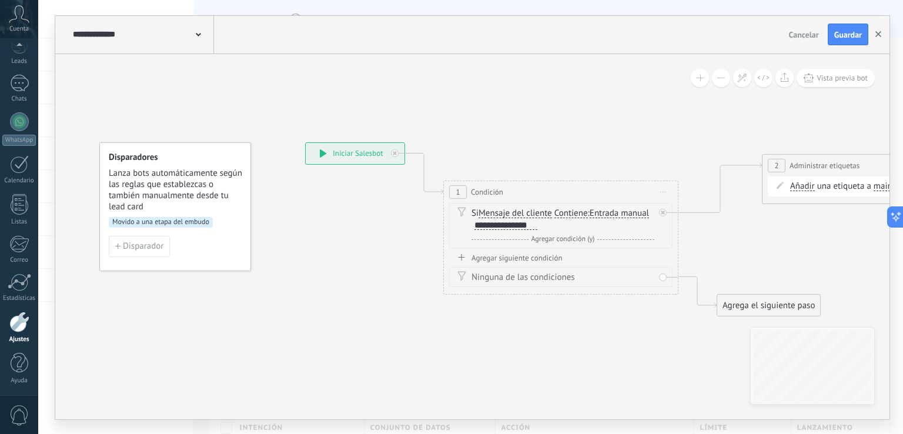
click at [879, 30] on button "button" at bounding box center [879, 35] width 18 height 22
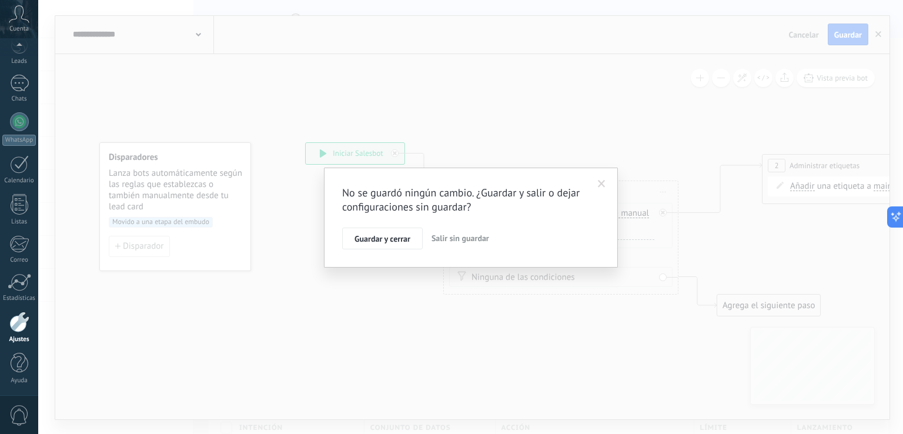
click at [452, 236] on span "Salir sin guardar" at bounding box center [461, 238] width 58 height 11
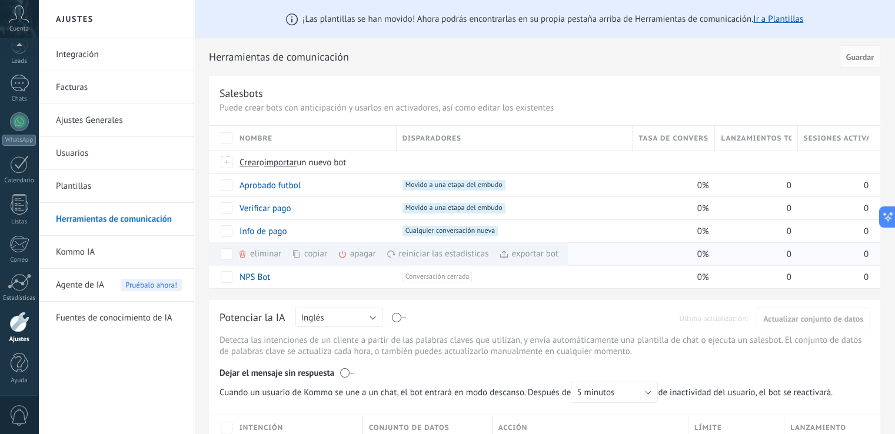
click at [301, 252] on span at bounding box center [296, 253] width 9 height 9
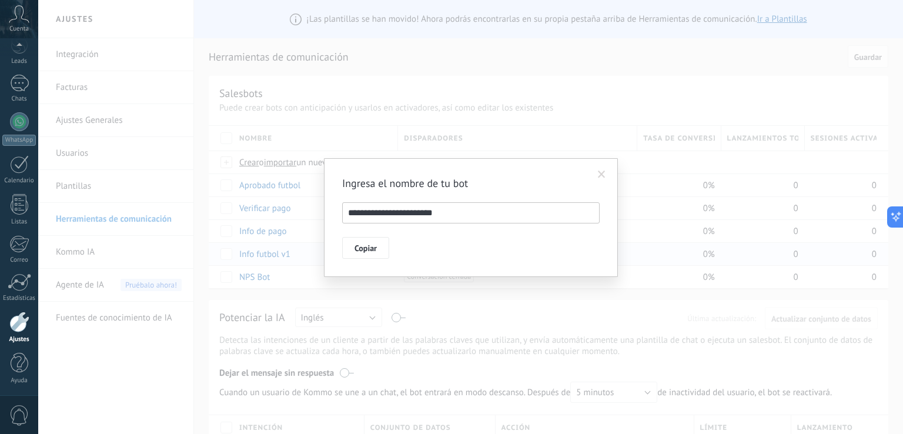
drag, startPoint x: 460, startPoint y: 214, endPoint x: 446, endPoint y: 214, distance: 13.5
click at [446, 214] on input "**********" at bounding box center [471, 212] width 258 height 21
click at [346, 214] on input "**********" at bounding box center [471, 212] width 258 height 21
click at [370, 210] on input "**********" at bounding box center [471, 212] width 258 height 21
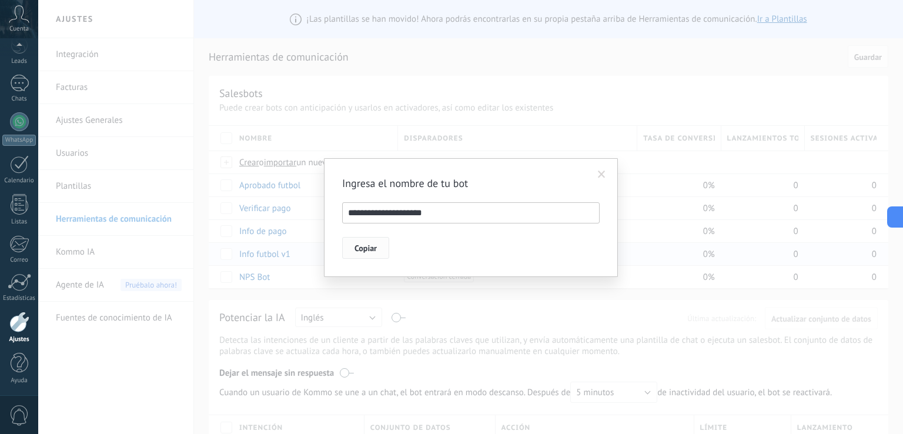
type input "**********"
click at [362, 249] on span "Copiar" at bounding box center [366, 248] width 22 height 8
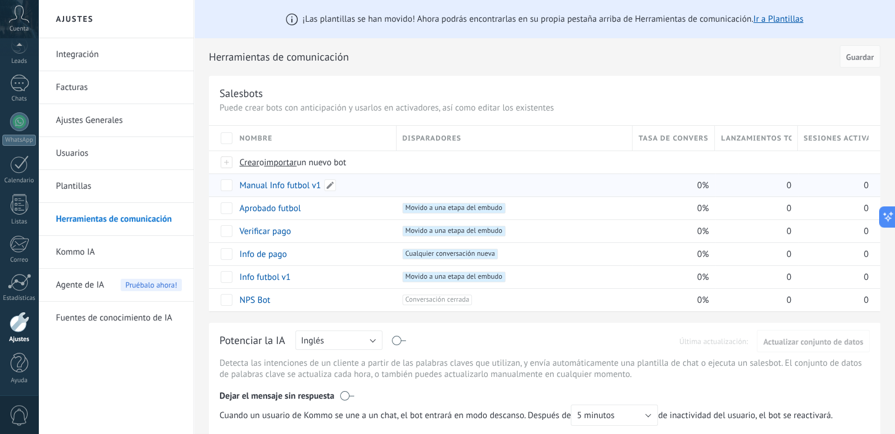
click at [290, 185] on link "Manual Info futbol v1" at bounding box center [279, 185] width 81 height 11
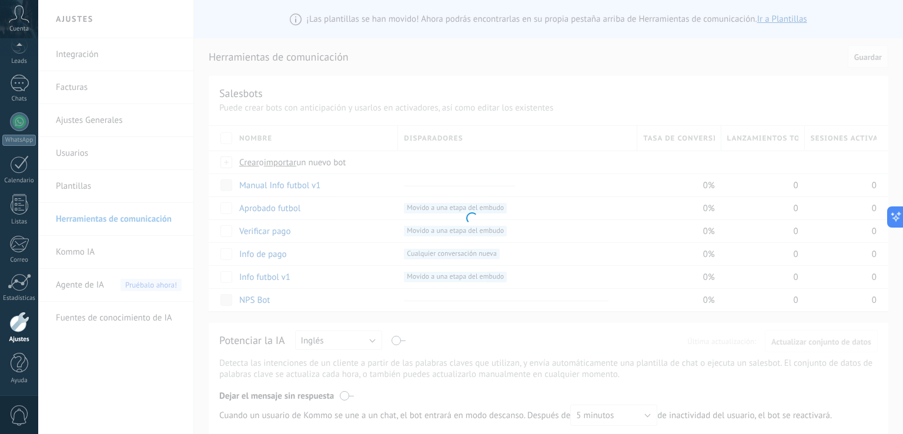
type input "**********"
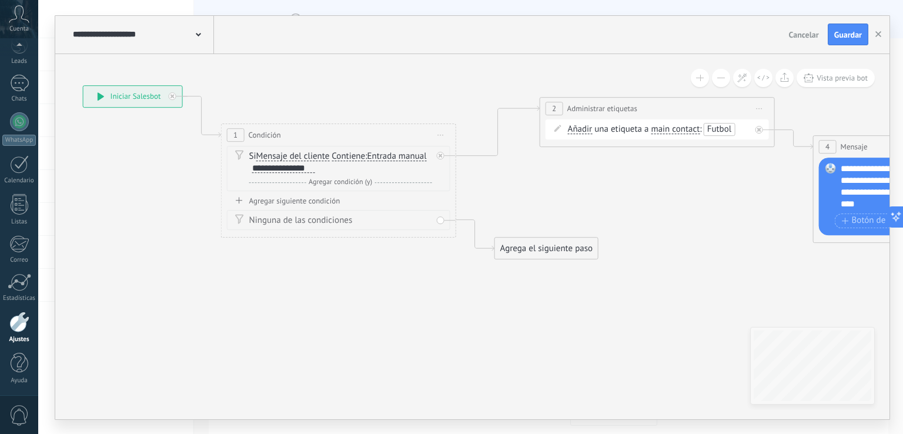
drag, startPoint x: 336, startPoint y: 249, endPoint x: 179, endPoint y: 211, distance: 162.2
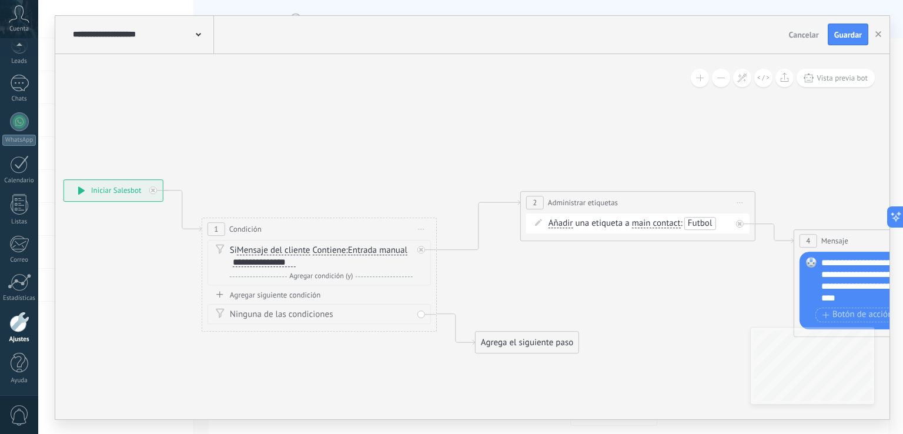
drag, startPoint x: 546, startPoint y: 189, endPoint x: 527, endPoint y: 283, distance: 96.0
click at [156, 189] on div at bounding box center [156, 187] width 14 height 14
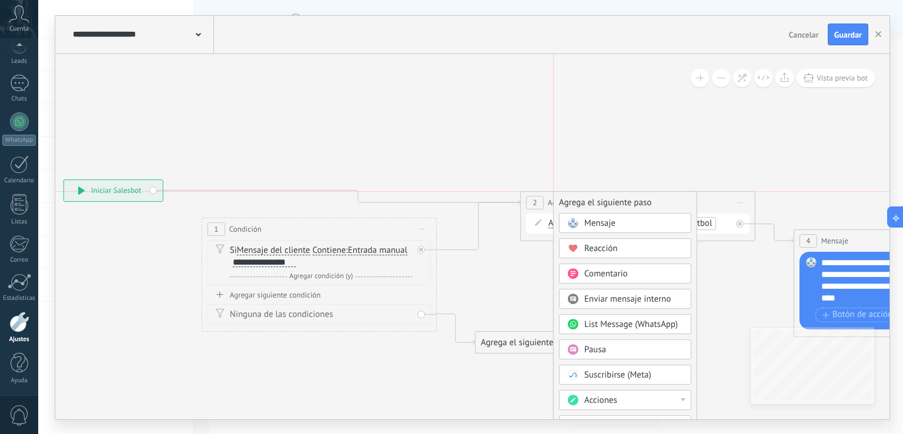
drag, startPoint x: 266, startPoint y: 346, endPoint x: 619, endPoint y: 195, distance: 383.9
click at [619, 195] on div "Agrega el siguiente paso" at bounding box center [625, 202] width 143 height 19
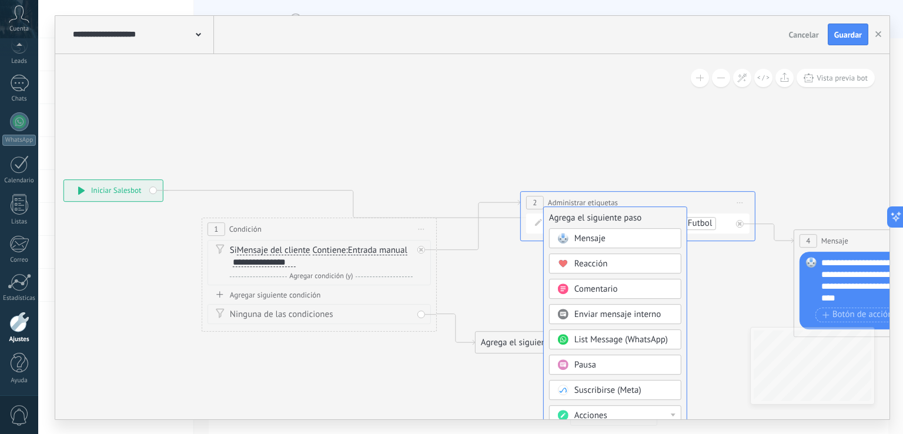
drag, startPoint x: 567, startPoint y: 255, endPoint x: 557, endPoint y: 216, distance: 40.1
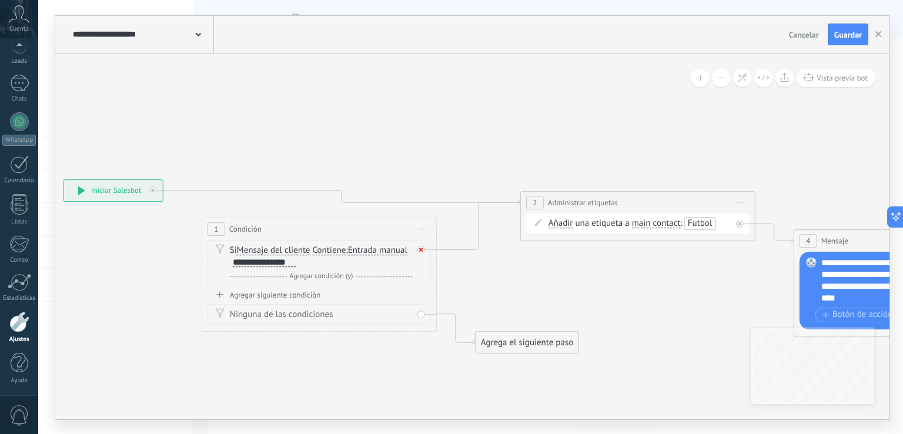
click at [420, 249] on icon at bounding box center [421, 250] width 4 height 4
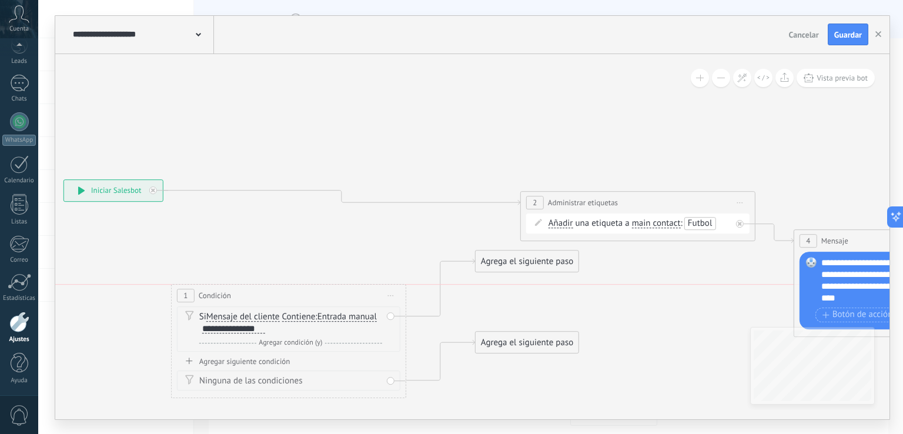
drag, startPoint x: 405, startPoint y: 235, endPoint x: 374, endPoint y: 301, distance: 72.9
click at [374, 302] on div "1 Condición ********* Iniciar vista previa aquí Cambiar nombre Duplicar Borrar" at bounding box center [289, 296] width 234 height 22
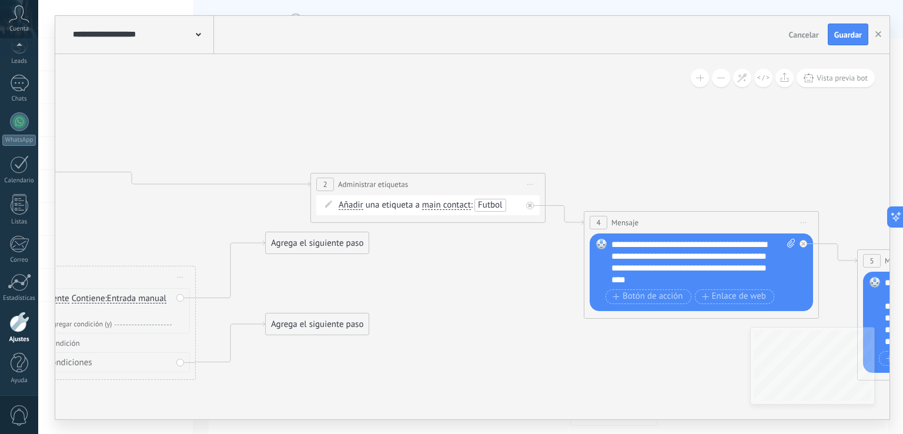
drag, startPoint x: 389, startPoint y: 266, endPoint x: 167, endPoint y: 245, distance: 222.7
click at [167, 245] on icon at bounding box center [910, 342] width 2702 height 950
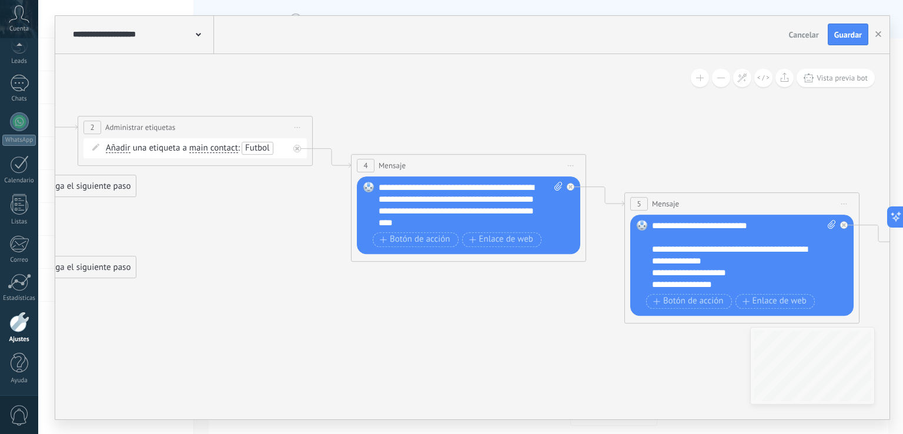
drag, startPoint x: 465, startPoint y: 286, endPoint x: 342, endPoint y: 259, distance: 126.4
click at [238, 231] on icon at bounding box center [678, 285] width 2702 height 950
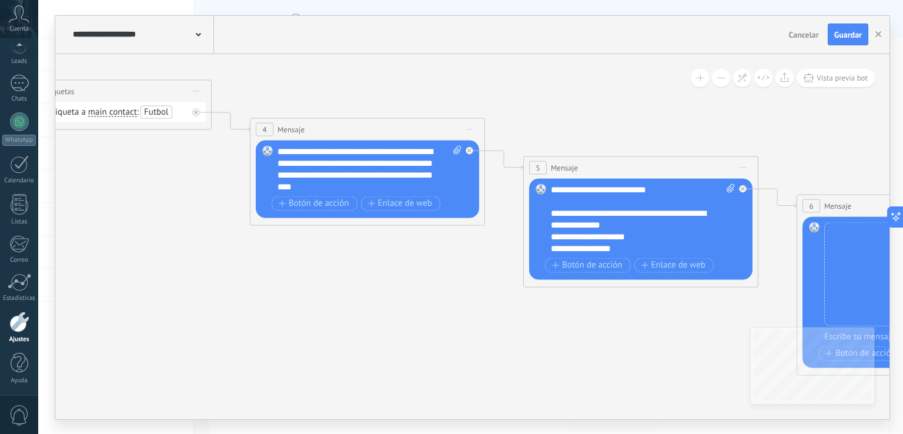
drag, startPoint x: 532, startPoint y: 322, endPoint x: 268, endPoint y: 261, distance: 271.1
click at [268, 259] on icon at bounding box center [576, 249] width 2702 height 950
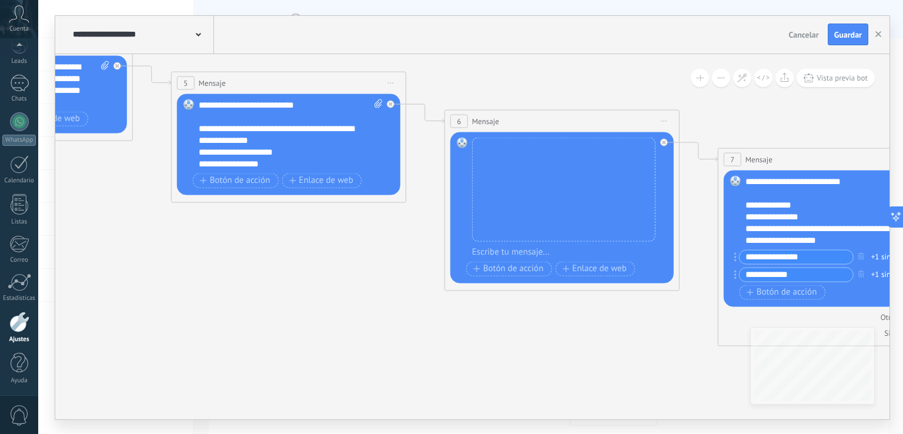
drag, startPoint x: 436, startPoint y: 316, endPoint x: 209, endPoint y: 255, distance: 235.5
click at [156, 253] on icon at bounding box center [224, 190] width 2702 height 1003
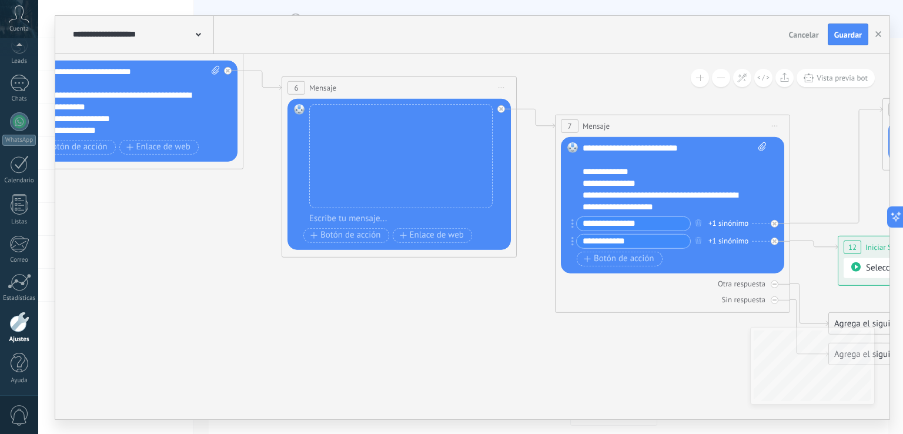
drag, startPoint x: 505, startPoint y: 325, endPoint x: 122, endPoint y: 251, distance: 389.4
click at [122, 251] on icon at bounding box center [112, 156] width 2804 height 1003
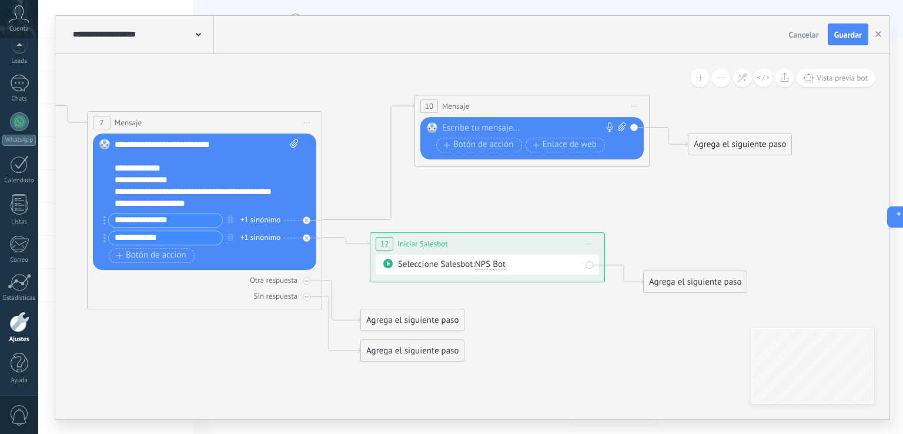
drag, startPoint x: 367, startPoint y: 315, endPoint x: 145, endPoint y: 343, distance: 223.6
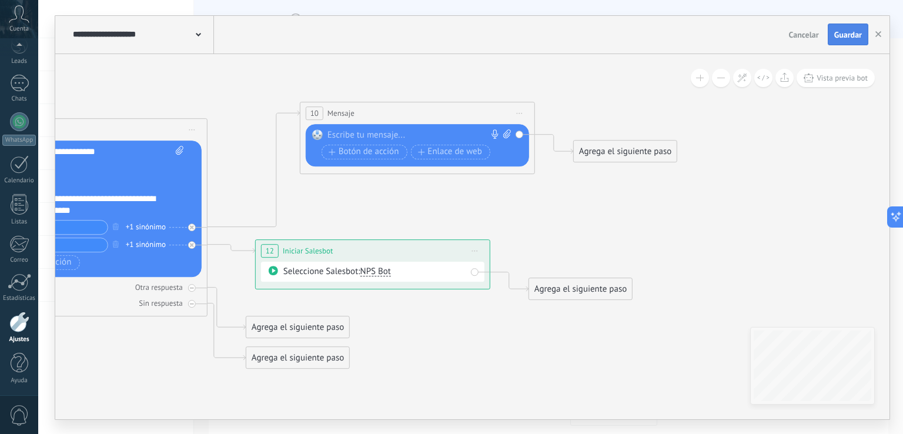
click at [859, 31] on span "Guardar" at bounding box center [849, 35] width 28 height 8
click at [880, 31] on icon "button" at bounding box center [879, 34] width 6 height 6
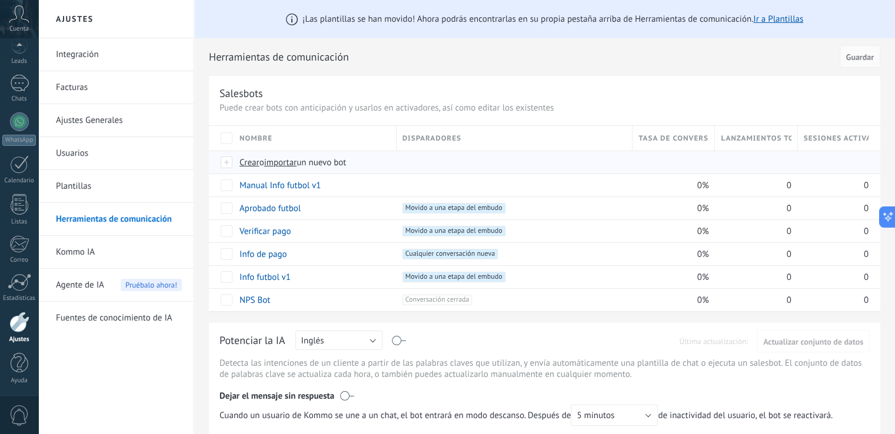
click at [252, 161] on span "Crear" at bounding box center [249, 162] width 20 height 11
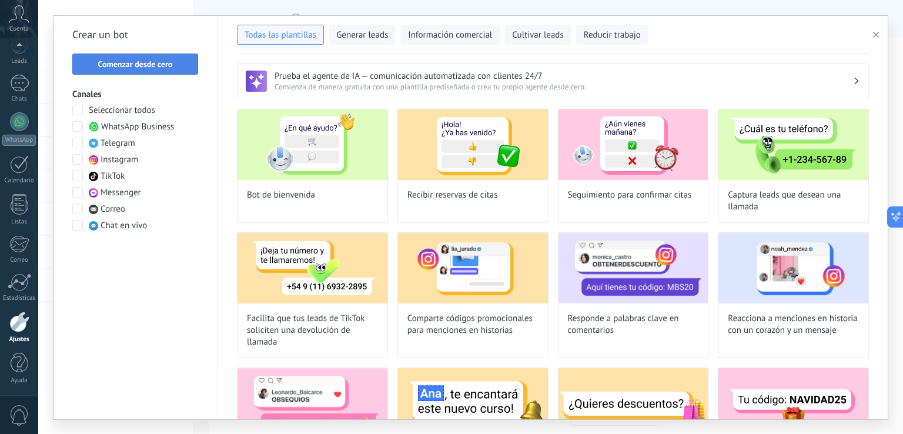
click at [171, 57] on button "Comenzar desde cero" at bounding box center [135, 64] width 126 height 21
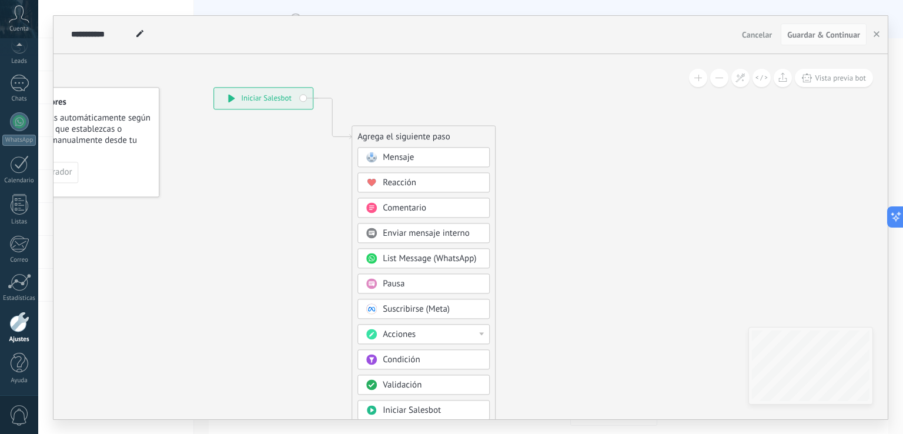
drag, startPoint x: 388, startPoint y: 276, endPoint x: 285, endPoint y: 248, distance: 106.6
click at [296, 221] on icon at bounding box center [314, 298] width 790 height 1011
click at [413, 358] on span "Condición" at bounding box center [399, 358] width 37 height 11
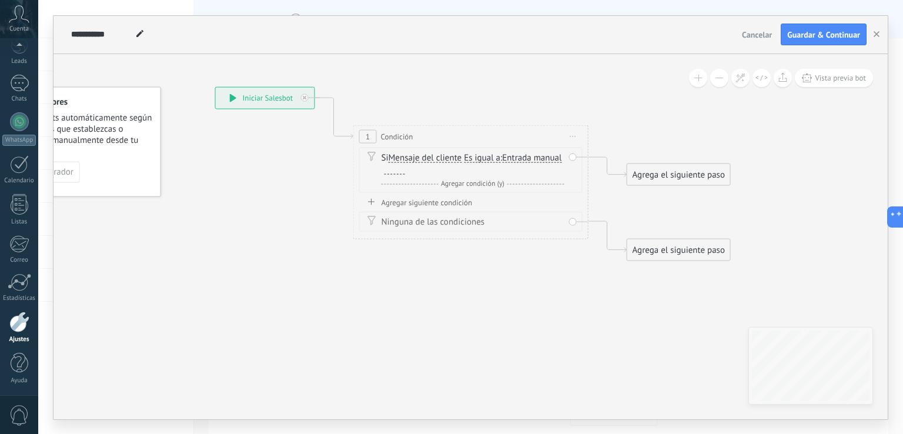
click at [490, 156] on span "Es igual a" at bounding box center [482, 157] width 36 height 9
click at [490, 156] on button "Es igual a" at bounding box center [531, 157] width 147 height 21
click at [504, 193] on span "Contiene" at bounding box center [522, 199] width 142 height 12
click at [533, 158] on span "Entrada manual" at bounding box center [528, 157] width 59 height 9
click at [533, 158] on button "Entrada manual" at bounding box center [566, 157] width 147 height 21
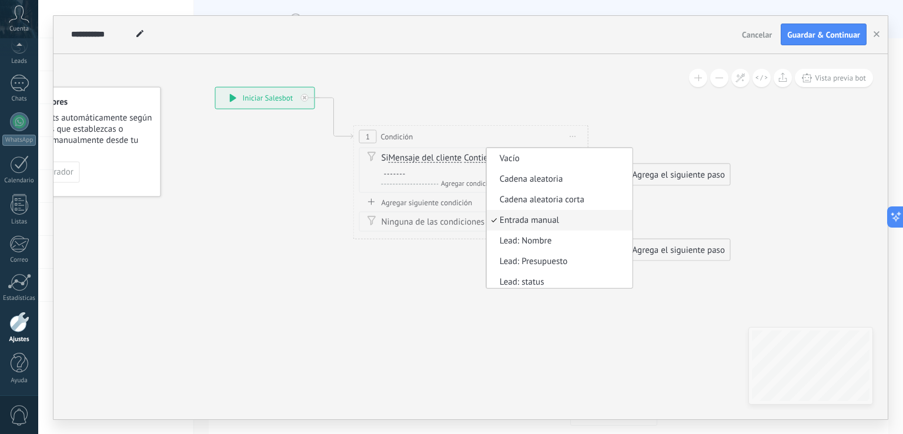
scroll to position [3, 0]
click at [403, 181] on div "Y Agregar condición (y)" at bounding box center [473, 184] width 183 height 12
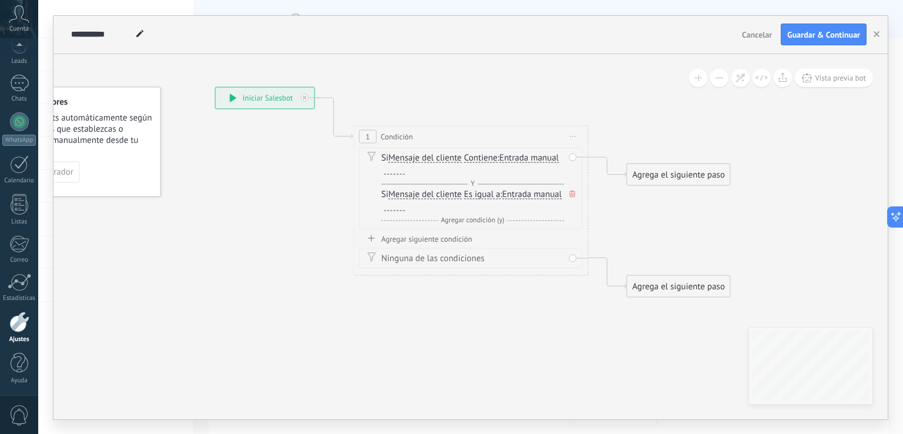
click at [396, 171] on div at bounding box center [395, 169] width 21 height 9
click at [569, 191] on span at bounding box center [573, 193] width 12 height 13
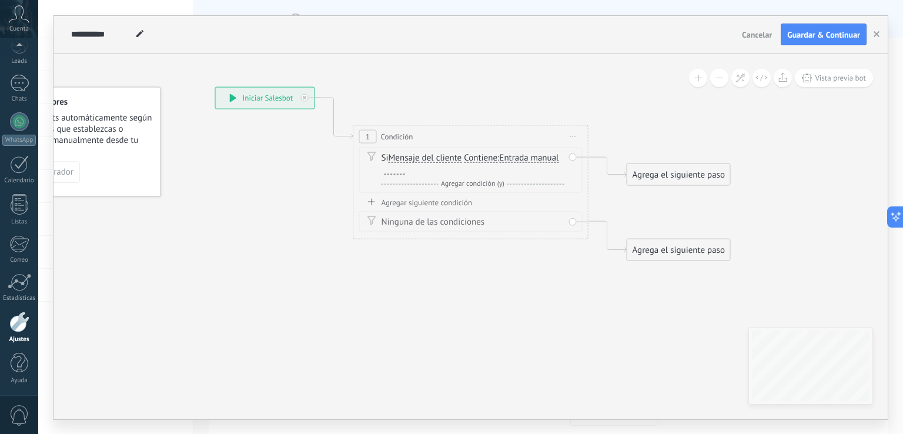
click at [402, 171] on div at bounding box center [395, 169] width 21 height 9
click at [645, 169] on div "Agrega el siguiente paso" at bounding box center [679, 174] width 103 height 19
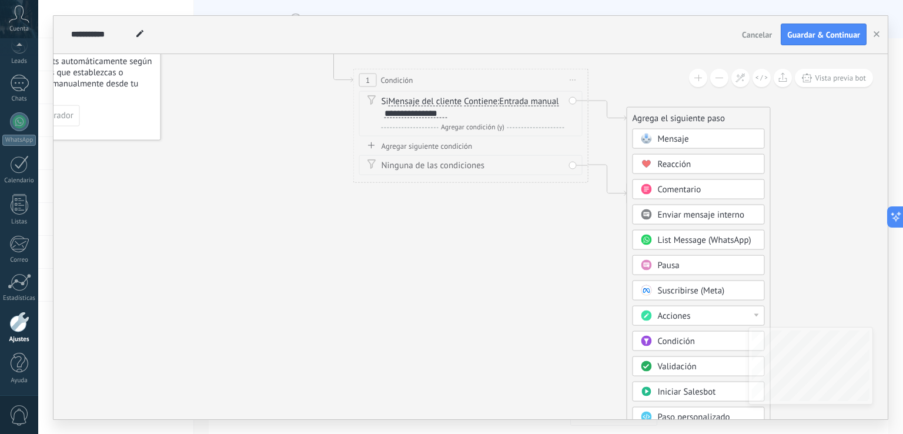
click at [701, 313] on div "Acciones" at bounding box center [707, 316] width 99 height 12
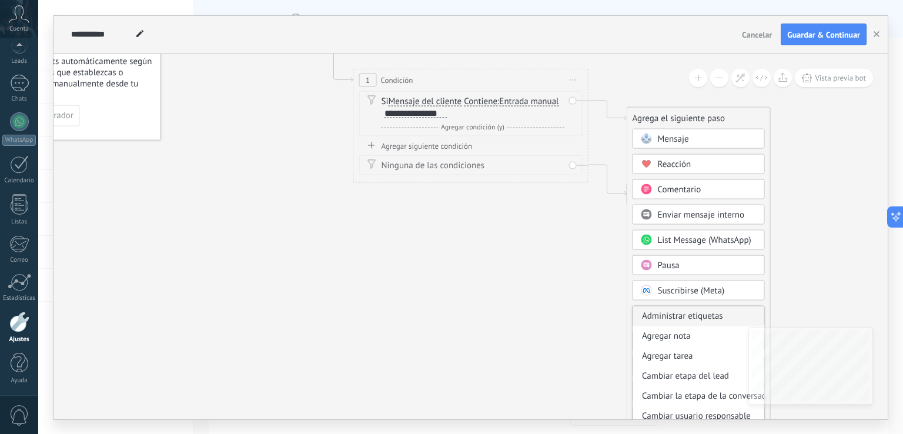
click at [701, 313] on div "Administrar etiquetas" at bounding box center [698, 316] width 131 height 20
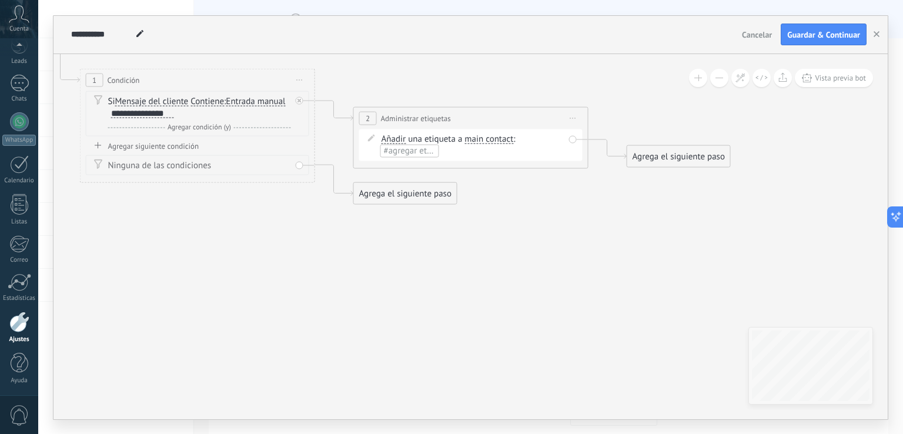
click at [423, 150] on span "#agregar etiquetas" at bounding box center [419, 150] width 71 height 11
drag, startPoint x: 396, startPoint y: 176, endPoint x: 431, endPoint y: 175, distance: 34.7
click at [396, 175] on span "Futbol" at bounding box center [394, 173] width 31 height 16
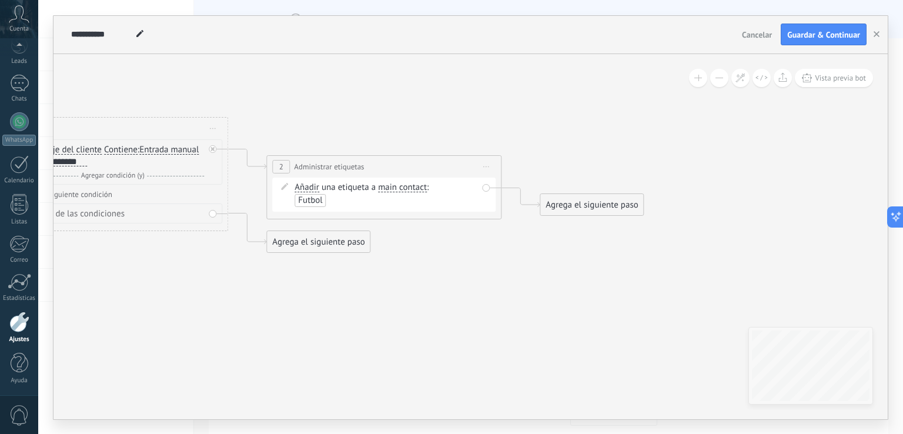
drag, startPoint x: 663, startPoint y: 257, endPoint x: 616, endPoint y: 277, distance: 51.7
click at [616, 277] on icon at bounding box center [229, 166] width 1337 height 762
click at [581, 198] on div "Agrega el siguiente paso" at bounding box center [591, 204] width 103 height 19
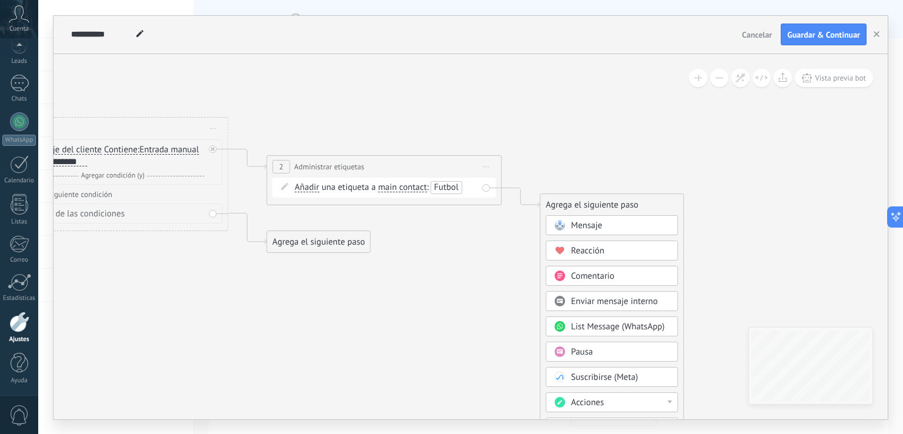
click at [639, 229] on div "Mensaje" at bounding box center [620, 226] width 99 height 12
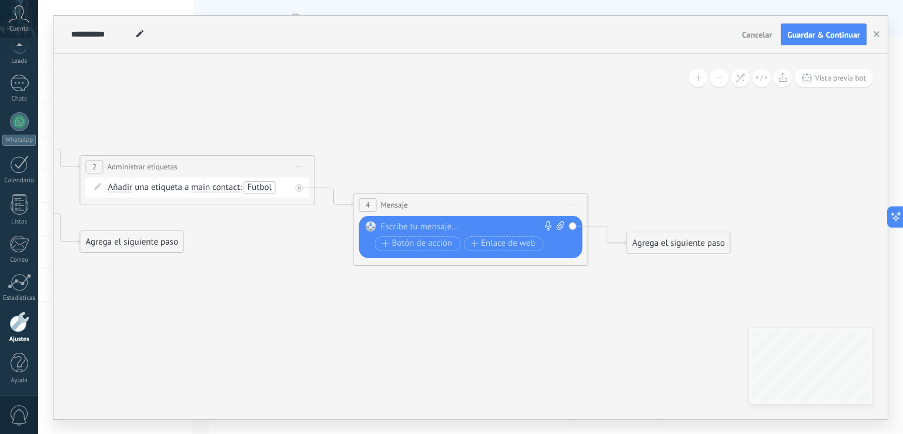
click at [432, 226] on div at bounding box center [468, 227] width 175 height 12
paste div
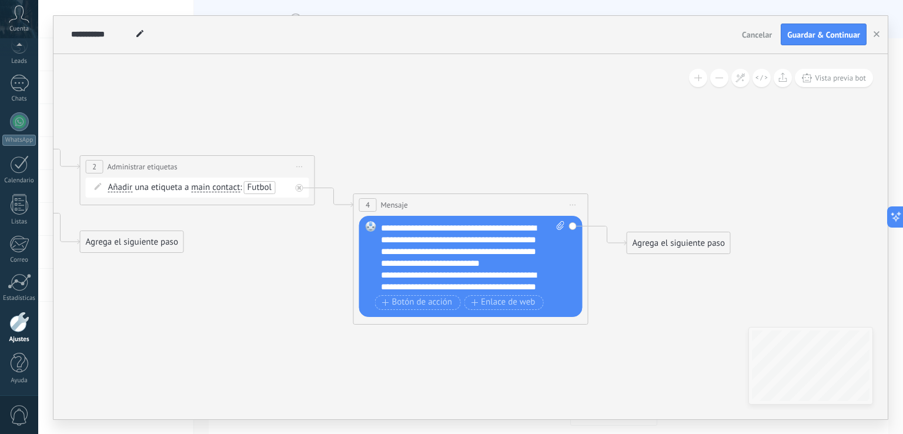
scroll to position [188, 0]
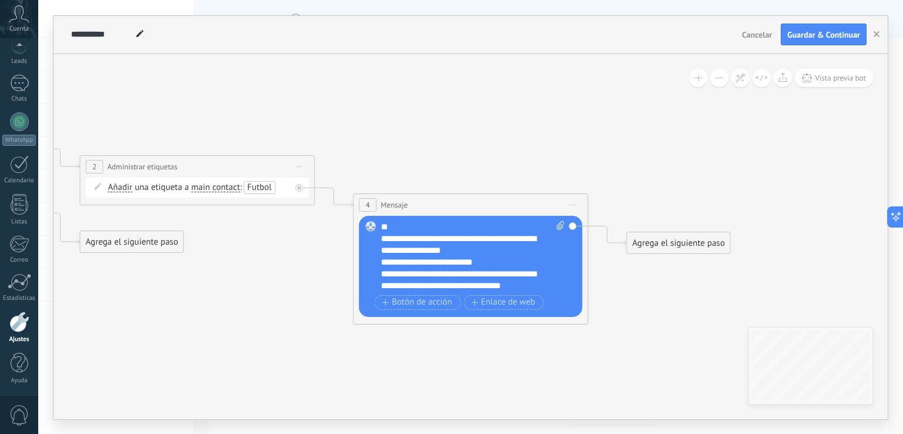
click at [499, 269] on div "**********" at bounding box center [463, 280] width 164 height 24
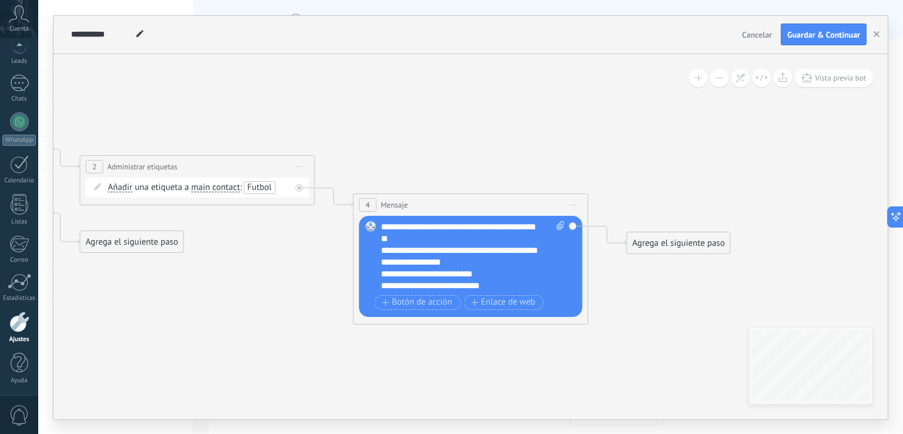
scroll to position [212, 0]
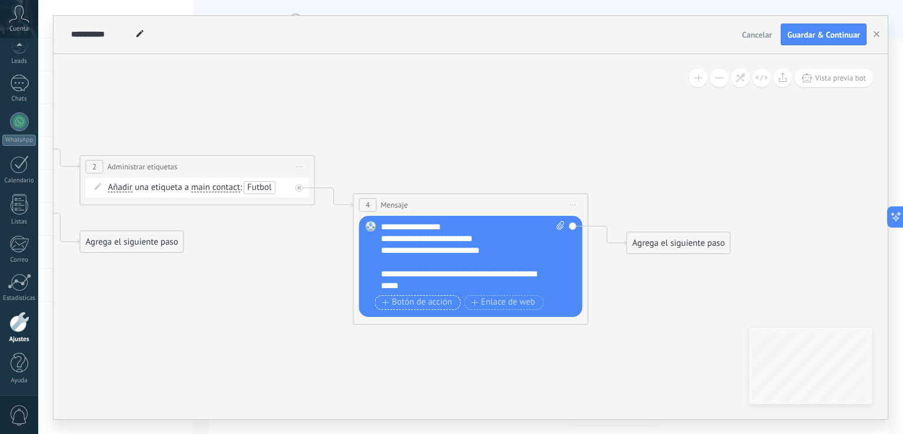
click at [432, 305] on span "Botón de acción" at bounding box center [417, 302] width 71 height 9
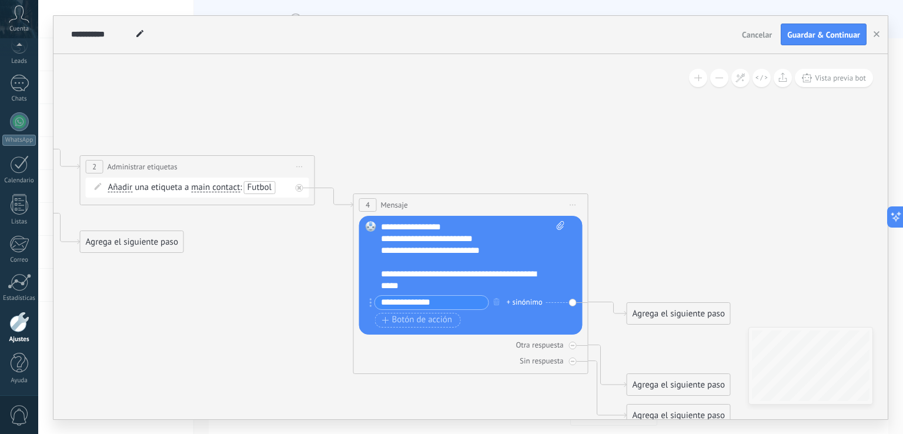
type input "**********"
click at [532, 302] on div "+ sinónimo" at bounding box center [525, 302] width 36 height 12
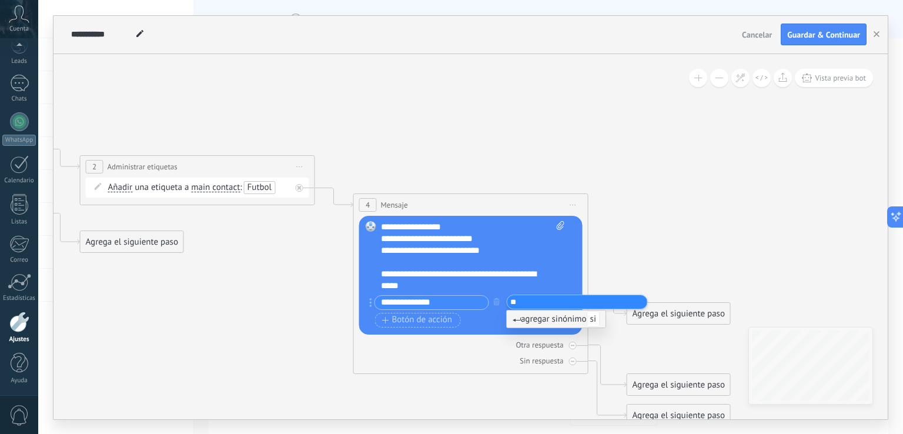
type input "**"
drag, startPoint x: 561, startPoint y: 319, endPoint x: 539, endPoint y: 332, distance: 25.8
click at [561, 319] on span "agregar sinónimo si" at bounding box center [556, 318] width 87 height 11
click at [398, 316] on span "Botón de acción" at bounding box center [417, 319] width 71 height 9
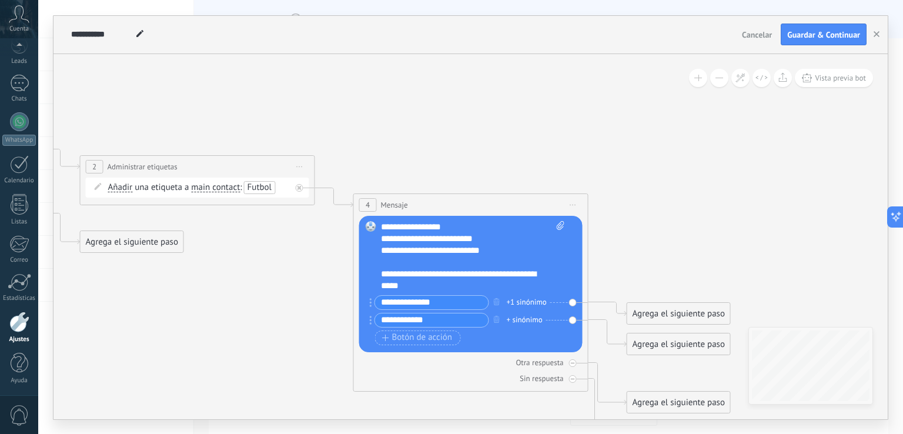
type input "**********"
click at [530, 322] on div "+ sinónimo" at bounding box center [525, 320] width 36 height 12
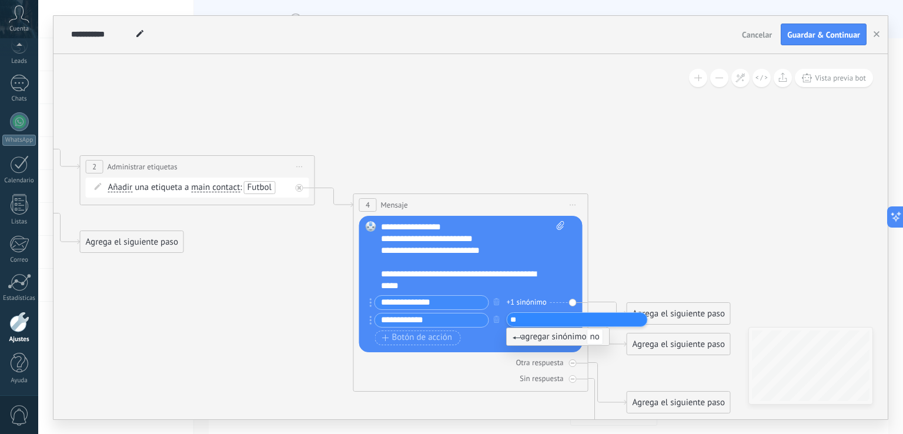
type input "**"
click at [569, 334] on span "agregar sinónimo no" at bounding box center [558, 336] width 91 height 11
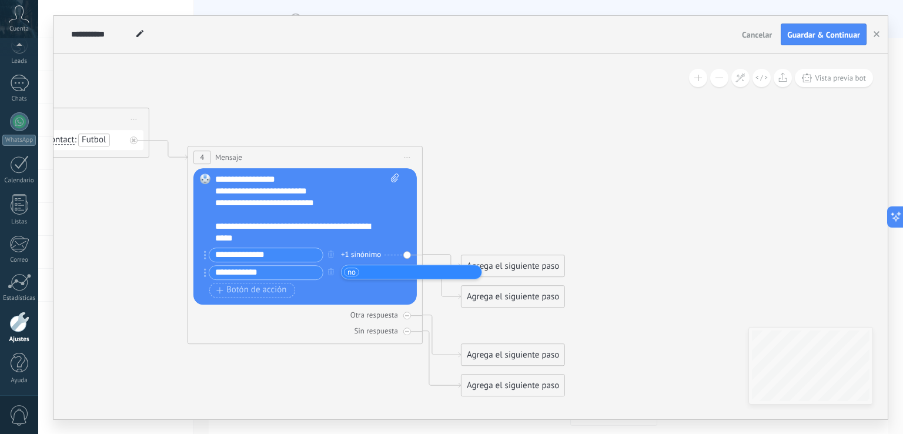
drag, startPoint x: 748, startPoint y: 222, endPoint x: 572, endPoint y: 172, distance: 183.4
click at [572, 172] on icon at bounding box center [13, 213] width 1611 height 953
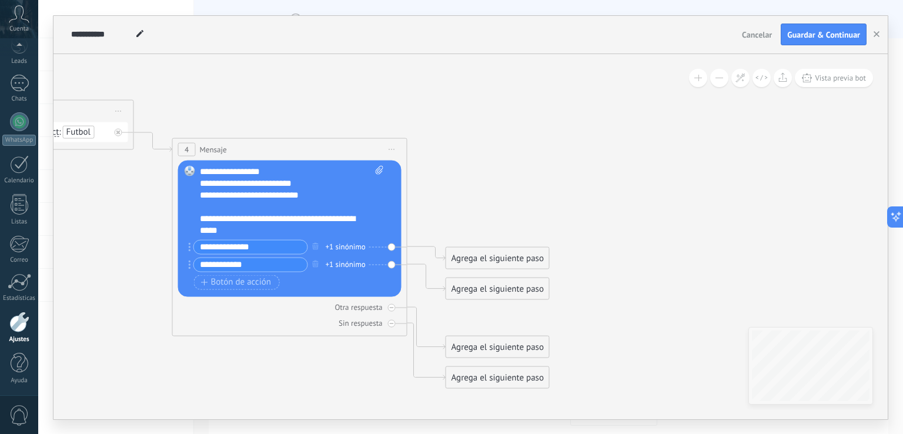
drag, startPoint x: 519, startPoint y: 259, endPoint x: 556, endPoint y: 175, distance: 91.7
click at [556, 175] on div "Agrega el siguiente paso" at bounding box center [533, 172] width 103 height 19
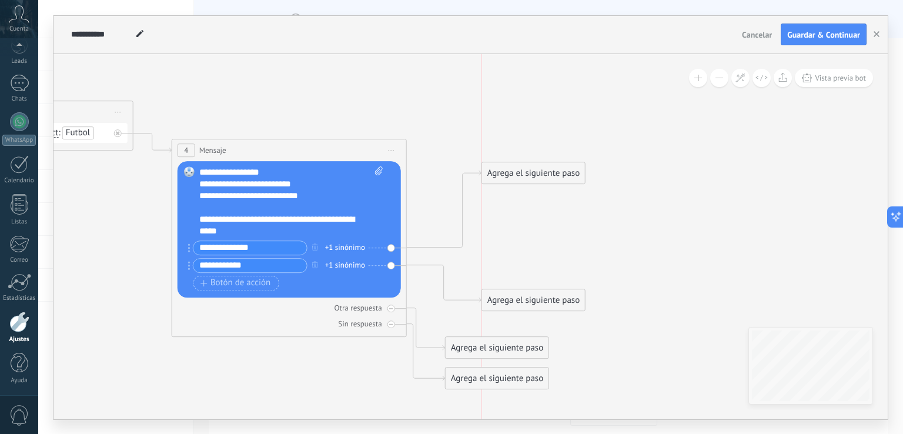
drag, startPoint x: 506, startPoint y: 287, endPoint x: 546, endPoint y: 298, distance: 41.4
click at [546, 298] on div "Agrega el siguiente paso" at bounding box center [533, 300] width 103 height 19
click at [397, 313] on div "Otra respuesta Sin respuesta Error al enviar el mensaje" at bounding box center [289, 314] width 223 height 32
click at [397, 309] on div "Otra respuesta" at bounding box center [289, 307] width 223 height 11
click at [393, 321] on div at bounding box center [392, 325] width 8 height 8
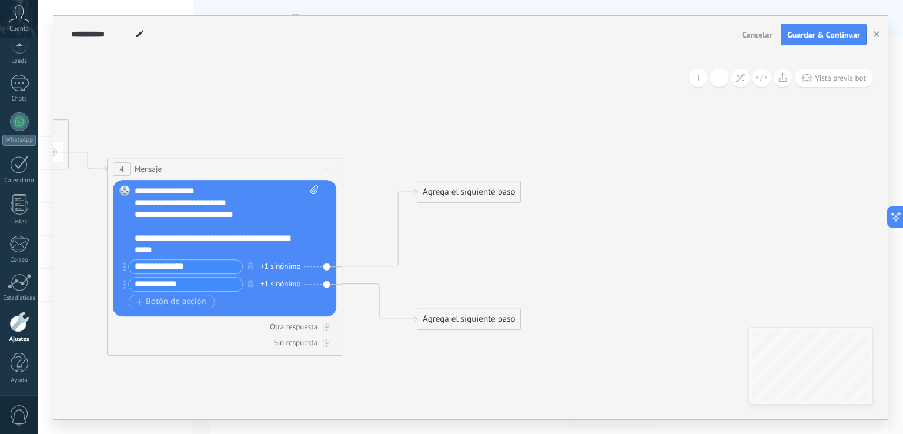
drag, startPoint x: 579, startPoint y: 238, endPoint x: 515, endPoint y: 258, distance: 67.0
drag, startPoint x: 480, startPoint y: 321, endPoint x: 518, endPoint y: 342, distance: 42.9
click at [518, 342] on div "Agrega el siguiente paso" at bounding box center [506, 342] width 103 height 19
click at [483, 198] on div "Agrega el siguiente paso" at bounding box center [469, 191] width 103 height 19
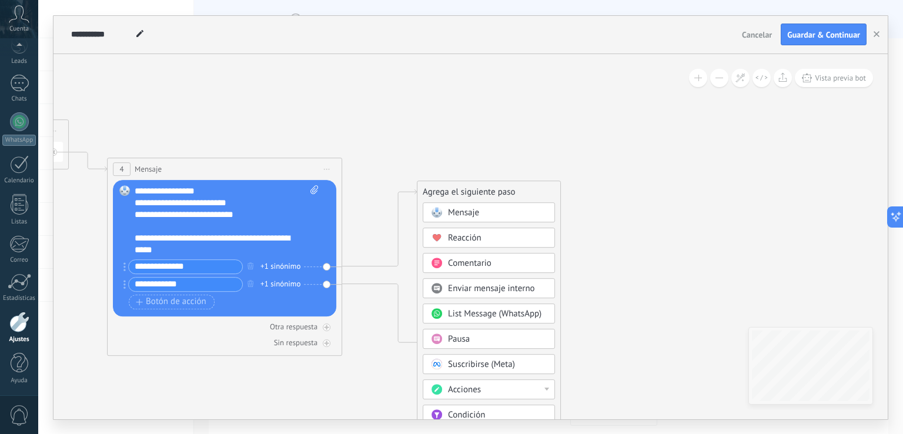
click at [469, 384] on span "Acciones" at bounding box center [464, 389] width 33 height 11
click at [500, 393] on div "Cambiar etapa del lead" at bounding box center [488, 391] width 131 height 20
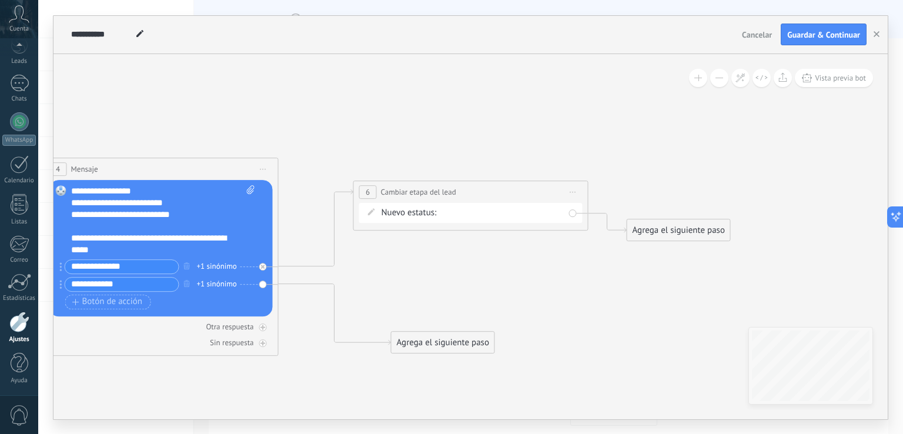
click at [0, 0] on div "Iniciar manualmente Interesado En espera de pago Atencion personal Verificar pa…" at bounding box center [0, 0] width 0 height 0
click at [0, 0] on label "Interesado" at bounding box center [0, 0] width 0 height 0
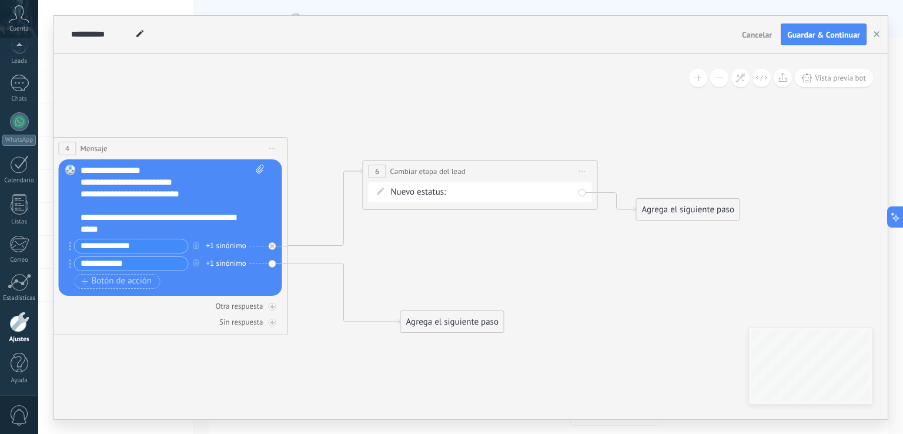
drag, startPoint x: 429, startPoint y: 270, endPoint x: 440, endPoint y: 249, distance: 23.7
click at [439, 249] on icon at bounding box center [34, 178] width 1921 height 900
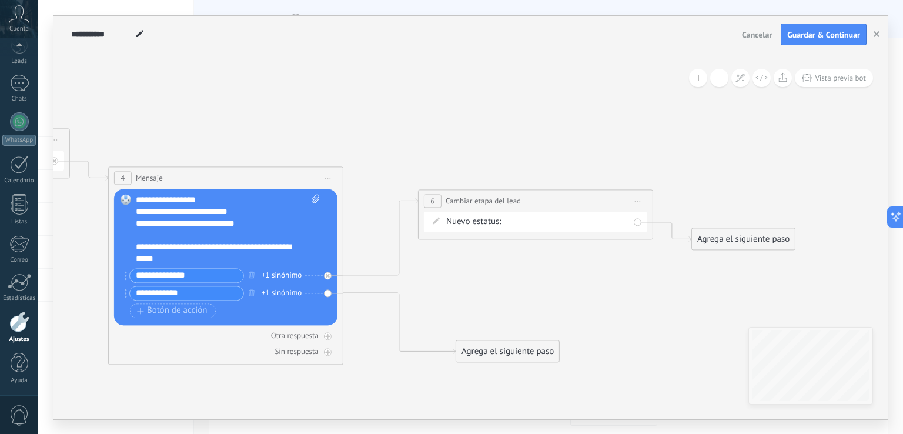
drag, startPoint x: 438, startPoint y: 248, endPoint x: 680, endPoint y: 308, distance: 249.6
click at [679, 310] on icon at bounding box center [89, 208] width 1921 height 900
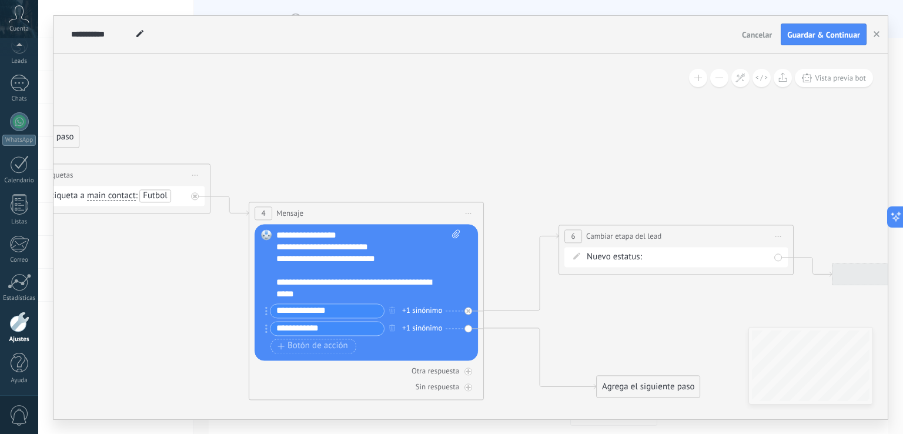
drag, startPoint x: 467, startPoint y: 156, endPoint x: 538, endPoint y: 159, distance: 70.7
click at [411, 158] on icon at bounding box center [230, 243] width 1921 height 900
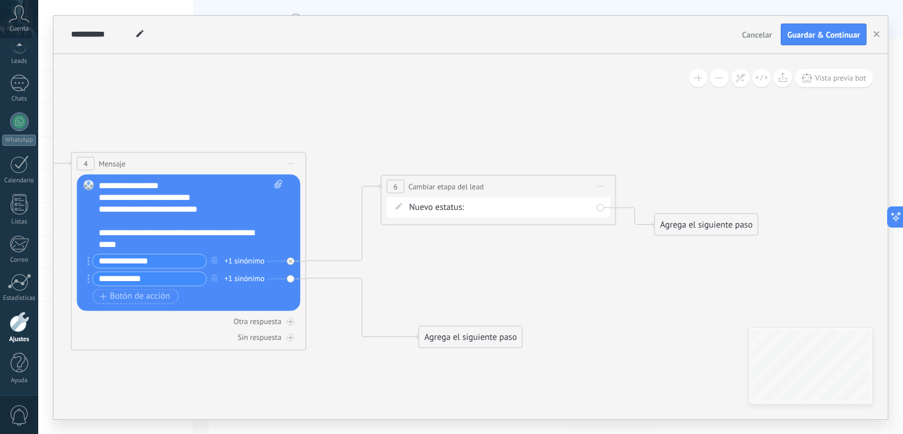
drag, startPoint x: 598, startPoint y: 168, endPoint x: 386, endPoint y: 106, distance: 220.4
click at [386, 106] on icon at bounding box center [52, 193] width 1921 height 900
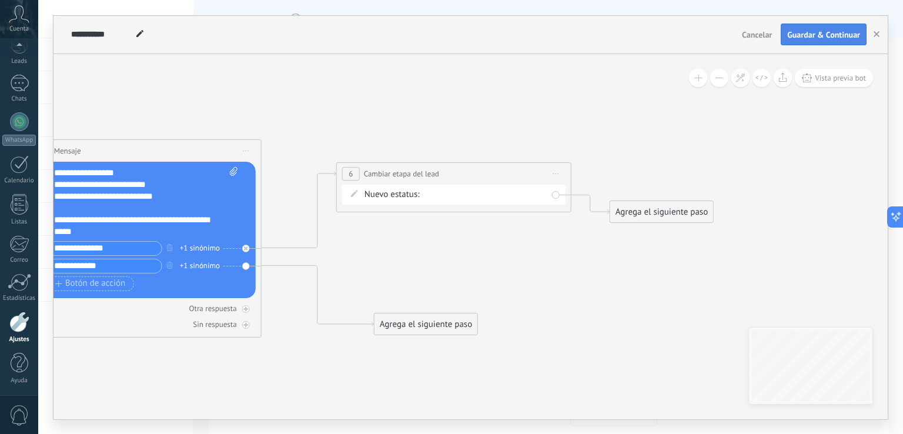
click at [830, 28] on button "Guardar & Continuar" at bounding box center [824, 35] width 86 height 22
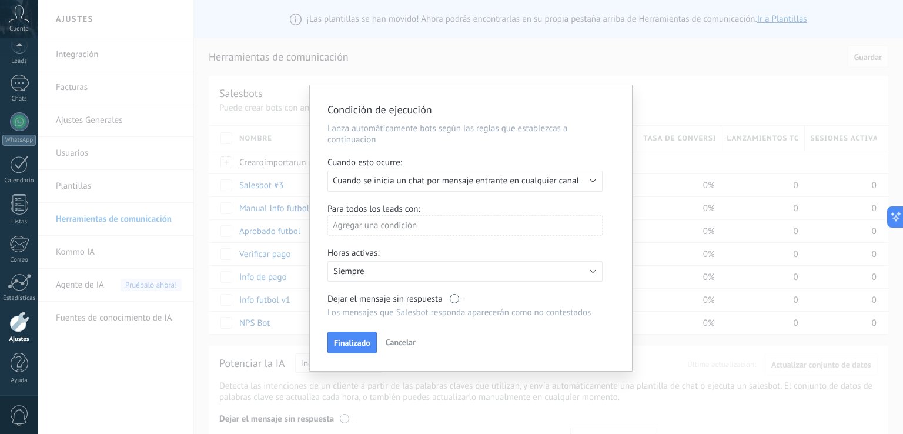
click at [355, 348] on button "Finalizado" at bounding box center [352, 343] width 49 height 22
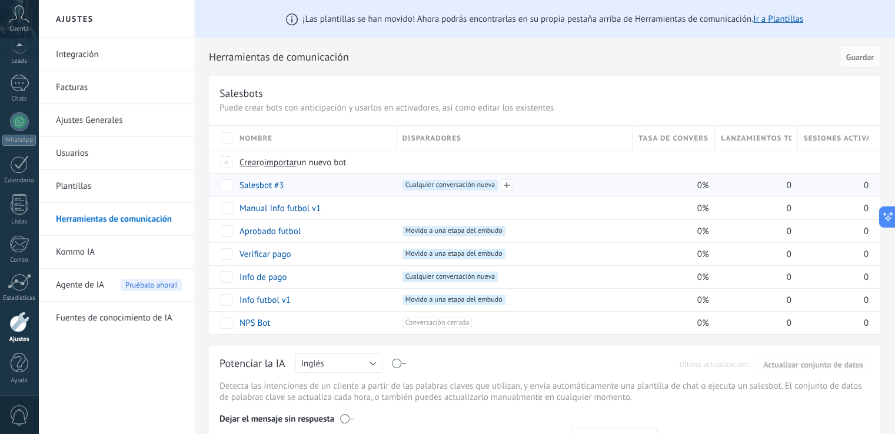
click at [442, 188] on span "Cualquier conversación nueva +0" at bounding box center [449, 185] width 95 height 11
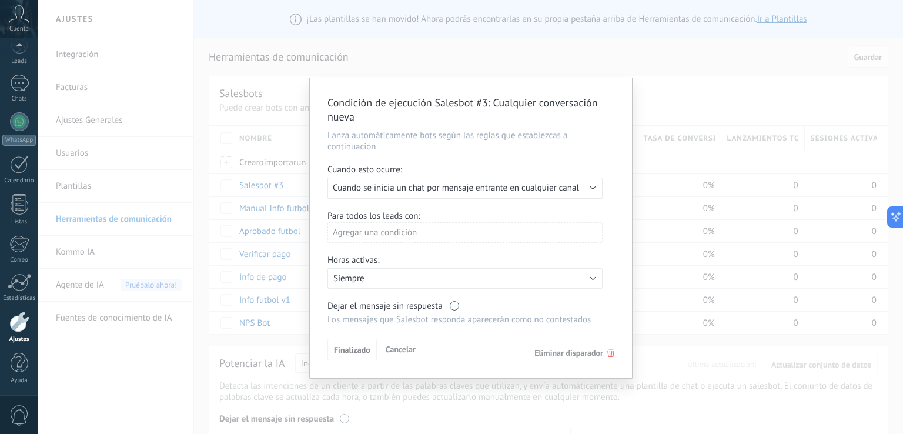
click at [436, 191] on span "Cuando se inicia un chat por mensaje entrante en cualquier canal" at bounding box center [456, 187] width 246 height 11
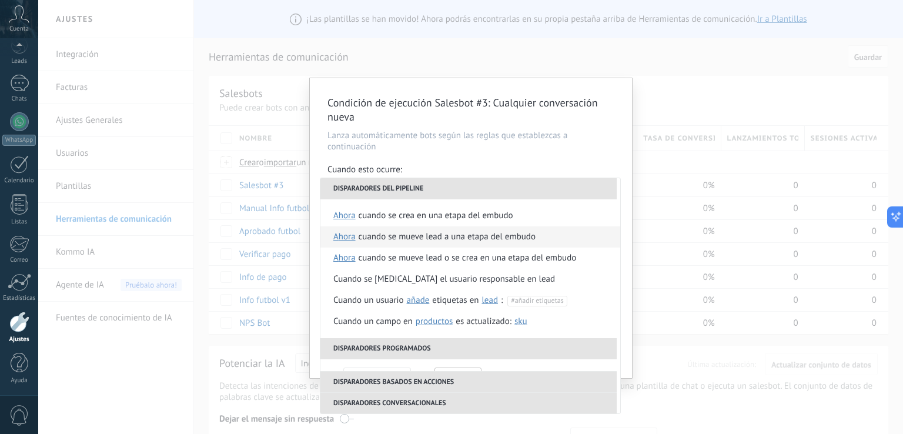
click at [455, 242] on div "Cuando se mueve lead a una etapa del embudo" at bounding box center [447, 236] width 177 height 21
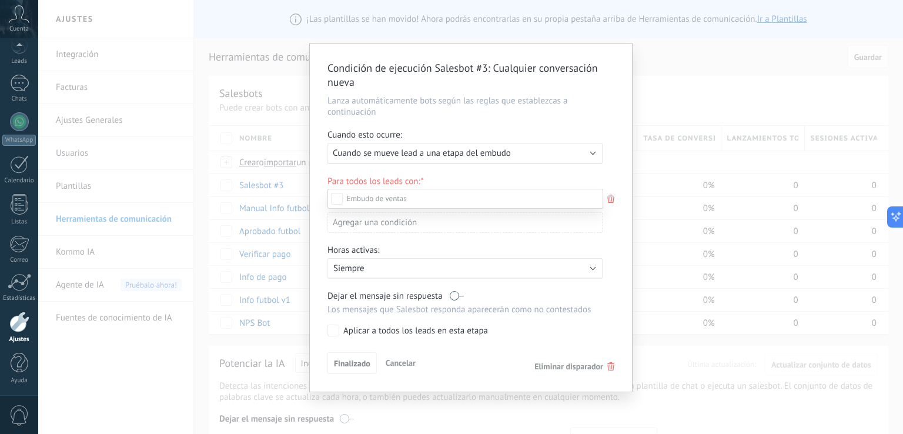
click at [0, 0] on label "Pago aprobado" at bounding box center [0, 0] width 0 height 0
click at [325, 372] on div at bounding box center [470, 217] width 865 height 434
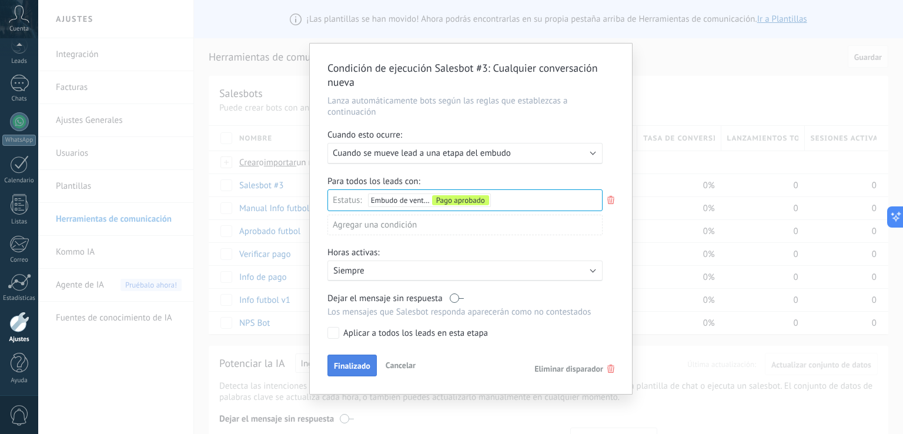
click at [340, 366] on span "Finalizado" at bounding box center [352, 366] width 36 height 8
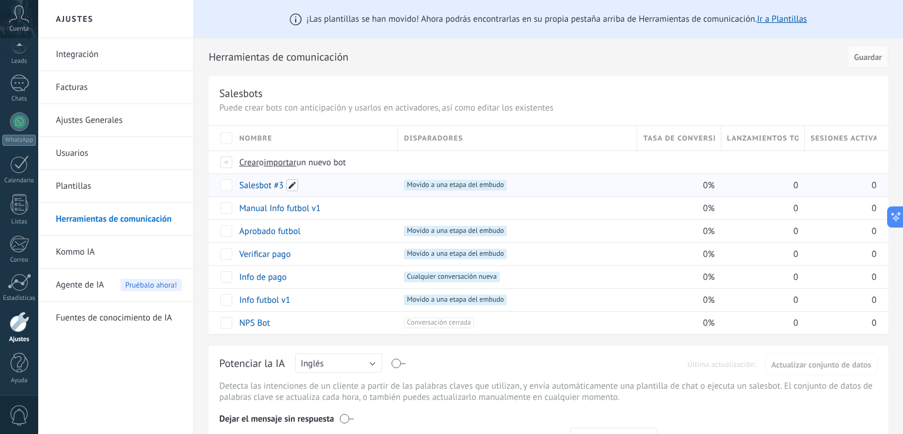
click at [289, 185] on span at bounding box center [292, 185] width 12 height 12
drag, startPoint x: 286, startPoint y: 191, endPoint x: 235, endPoint y: 190, distance: 51.2
click at [235, 190] on div "**********" at bounding box center [314, 202] width 165 height 59
type input "**********"
click at [242, 216] on button "Guardar" at bounding box center [266, 212] width 52 height 22
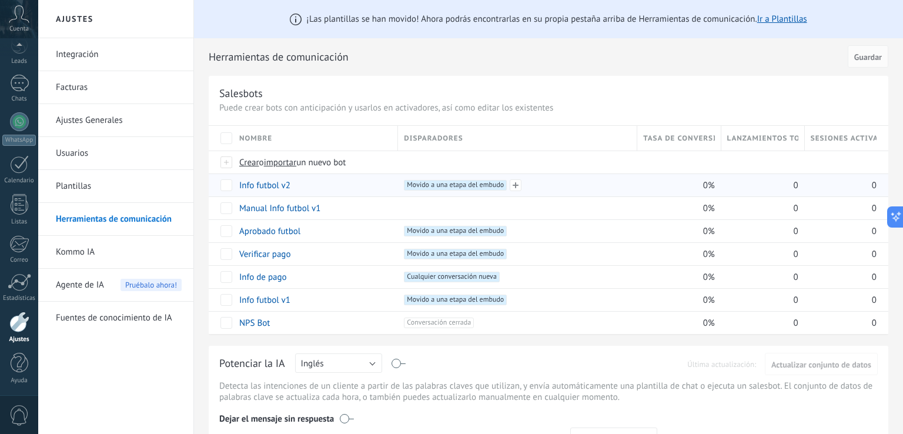
click at [459, 182] on span "Movido a una etapa del embudo +0" at bounding box center [455, 185] width 103 height 11
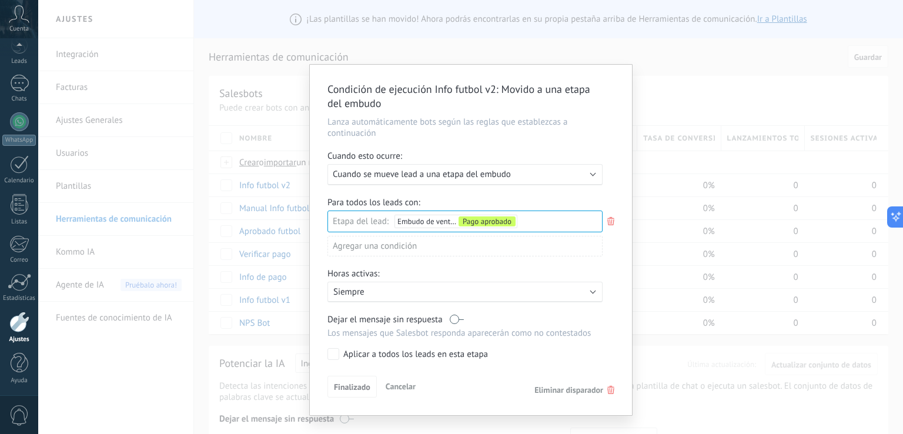
click at [574, 175] on div "Ejecutar: Cuando se mueve lead a una etapa del embudo" at bounding box center [460, 174] width 255 height 11
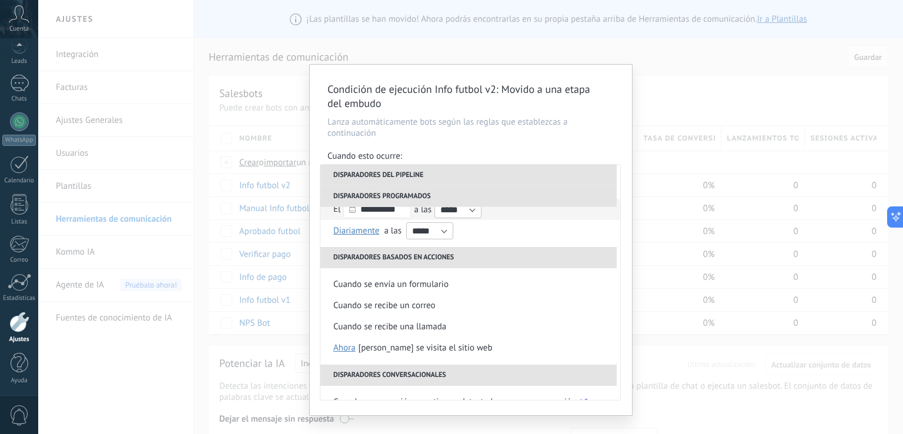
scroll to position [172, 0]
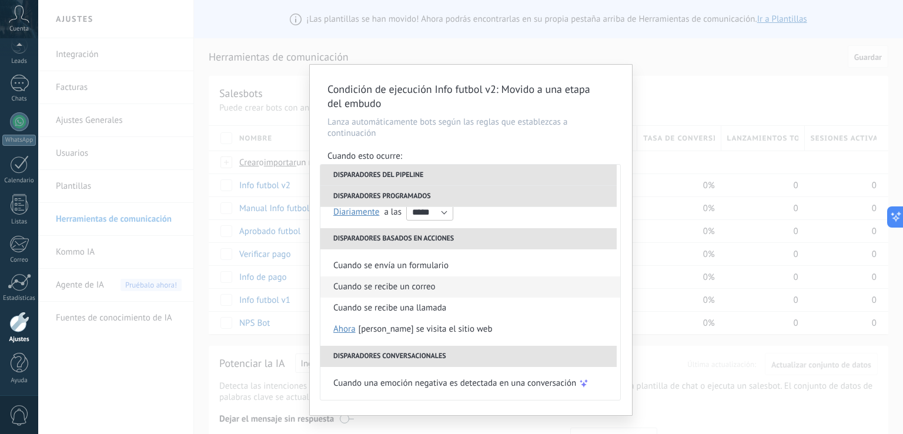
click at [494, 286] on li "Cuando se recibe un correo" at bounding box center [471, 286] width 300 height 21
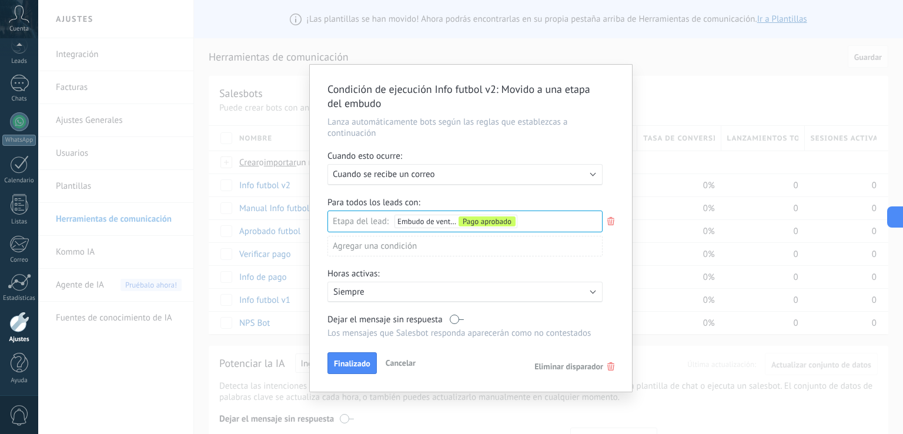
click at [450, 296] on p "Siempre" at bounding box center [436, 291] width 206 height 11
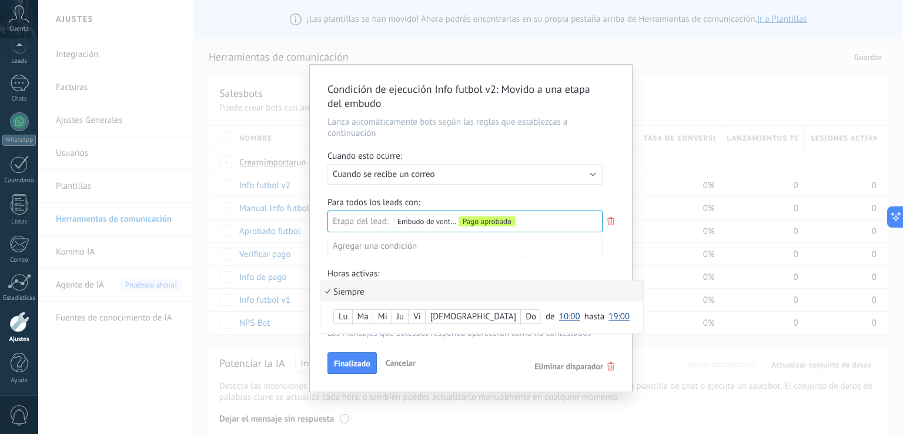
drag, startPoint x: 453, startPoint y: 289, endPoint x: 457, endPoint y: 280, distance: 9.7
click at [453, 288] on li "Siempre" at bounding box center [482, 291] width 323 height 21
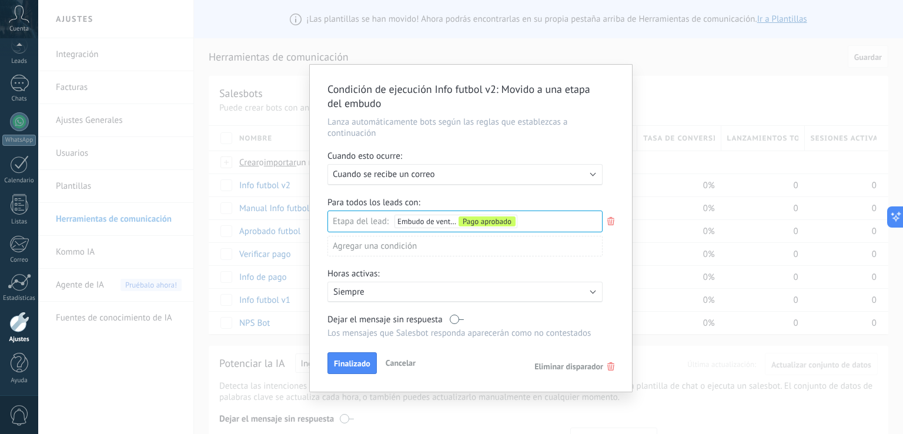
click at [0, 0] on div "Leads Entrantes Iniciar manualmente Interesado En espera de pago Atencion perso…" at bounding box center [0, 0] width 0 height 0
click at [612, 219] on div at bounding box center [470, 217] width 865 height 434
click at [612, 219] on use at bounding box center [611, 221] width 7 height 8
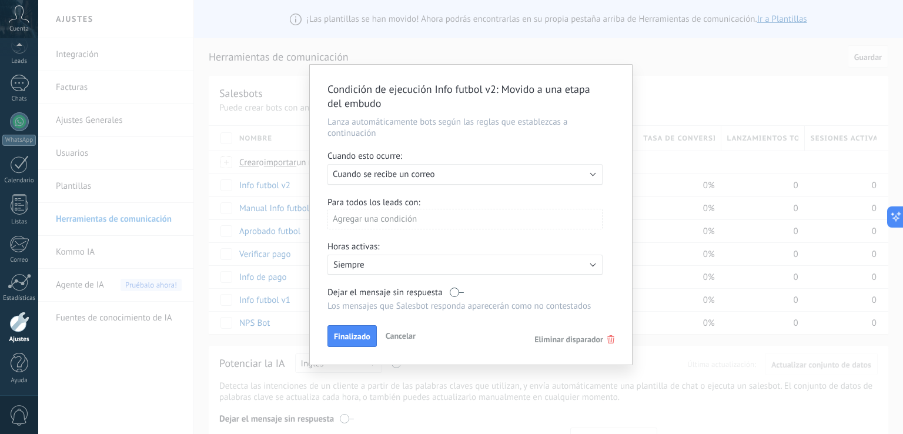
click at [405, 219] on div "Agregar una condición" at bounding box center [465, 219] width 275 height 21
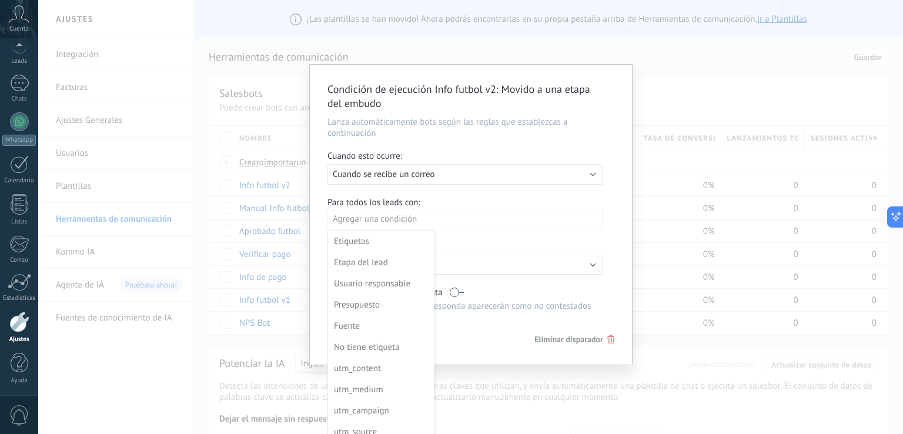
click at [501, 227] on div at bounding box center [471, 215] width 322 height 300
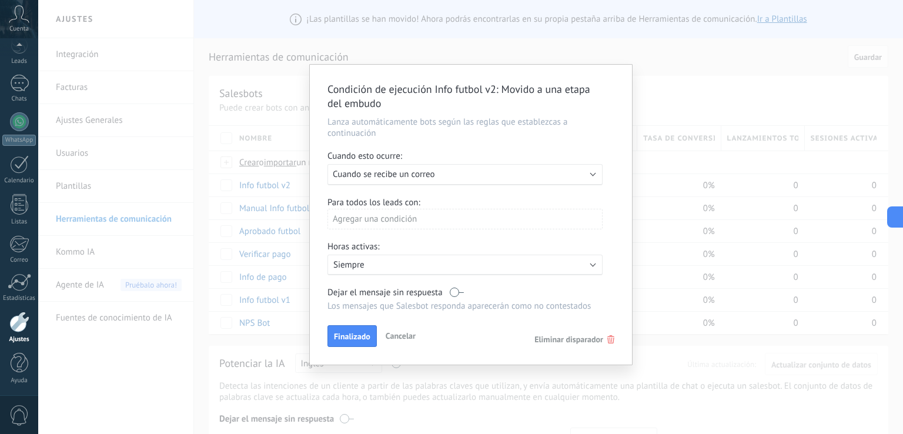
click at [436, 130] on p "Lanza automáticamente bots según las reglas que establezcas a continuación" at bounding box center [471, 127] width 287 height 22
click at [438, 175] on div "Ejecutar: Cuando se recibe un correo" at bounding box center [460, 174] width 255 height 11
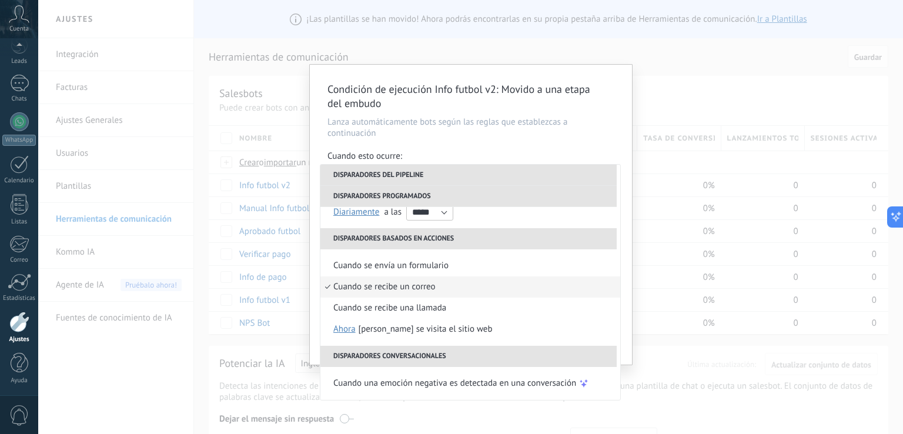
click at [546, 139] on div "Condición de ejecución Info futbol v2 : Movido a una etapa del embudo Lanza aut…" at bounding box center [471, 215] width 322 height 300
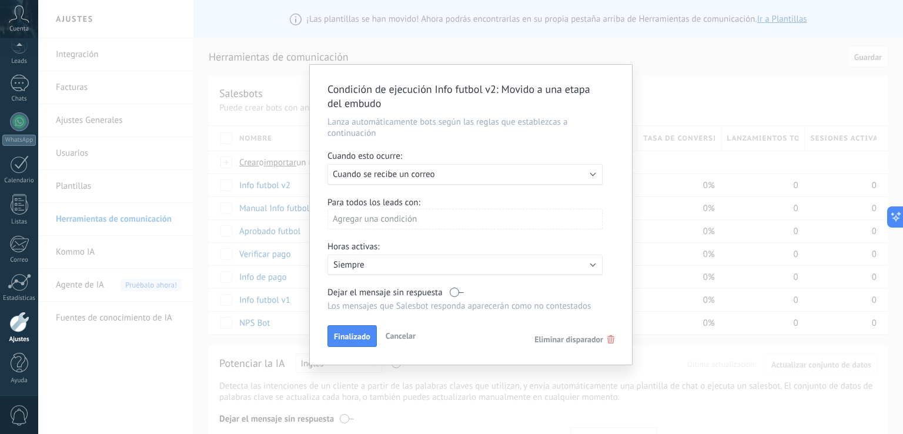
click at [668, 76] on div "Condición de ejecución Info futbol v2 : Movido a una etapa del embudo Lanza aut…" at bounding box center [470, 217] width 865 height 434
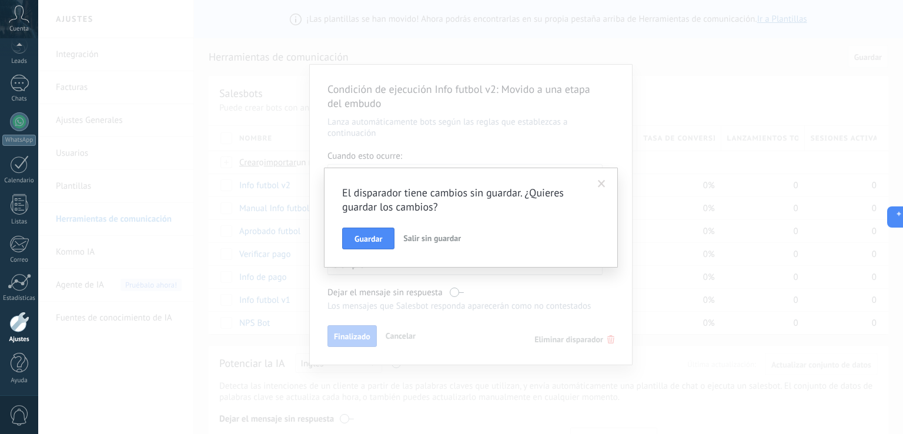
click at [348, 234] on button "Guardar" at bounding box center [368, 239] width 52 height 22
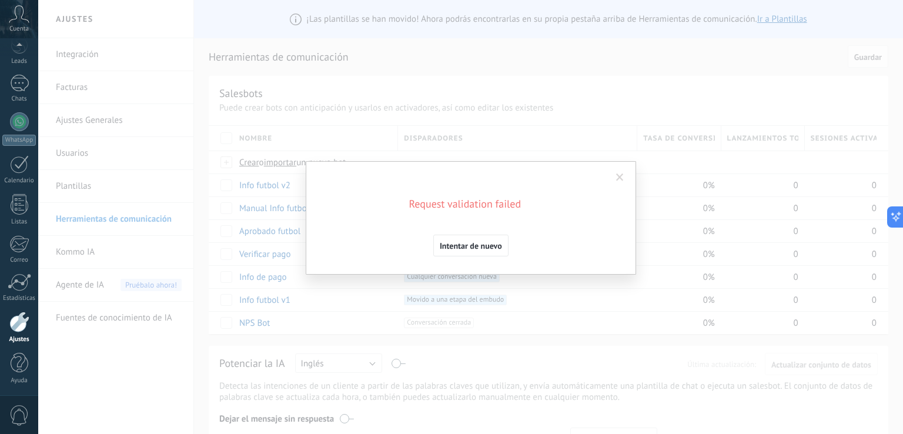
drag, startPoint x: 486, startPoint y: 242, endPoint x: 496, endPoint y: 236, distance: 11.8
click at [485, 242] on span "Intentar de nuevo" at bounding box center [471, 246] width 62 height 8
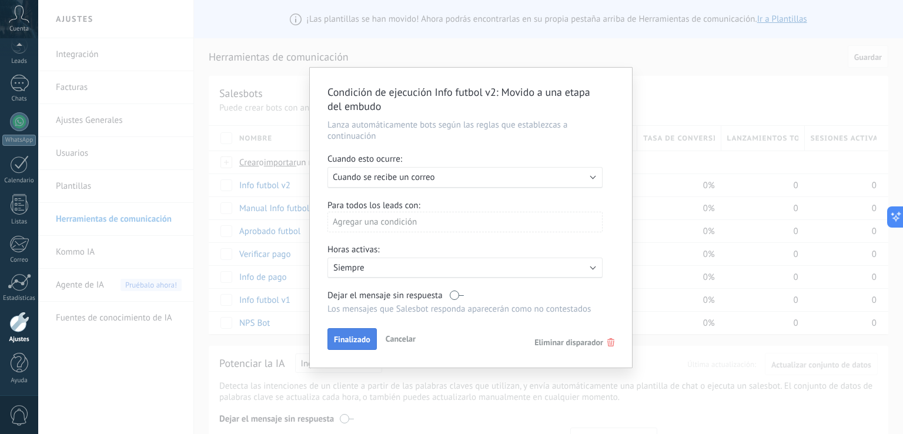
click at [355, 342] on span "Finalizado" at bounding box center [352, 339] width 36 height 8
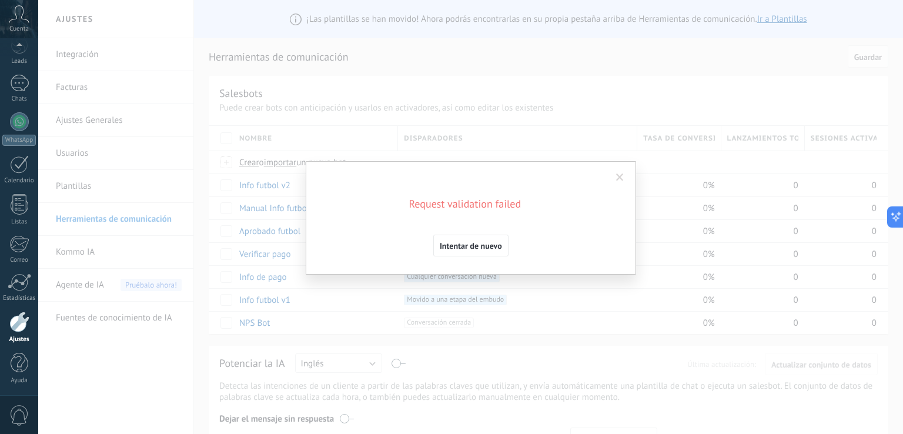
click at [480, 248] on span "Intentar de nuevo" at bounding box center [471, 246] width 62 height 8
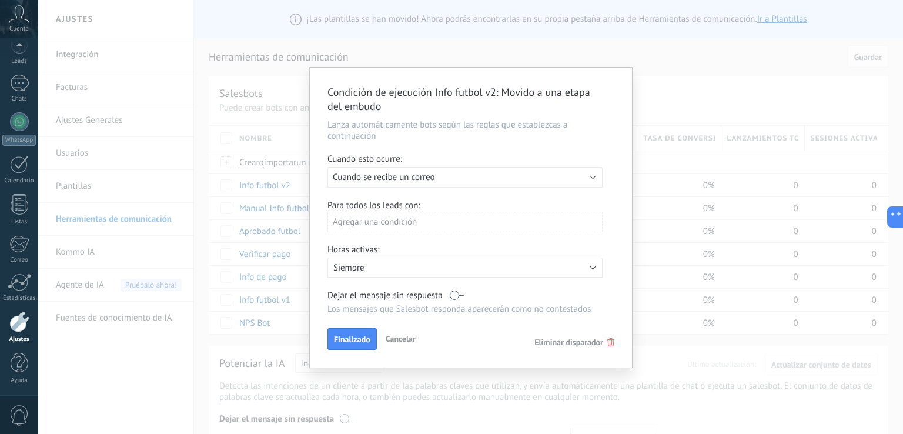
click at [398, 171] on div "Ejecutar: Cuando se recibe un correo" at bounding box center [465, 177] width 275 height 21
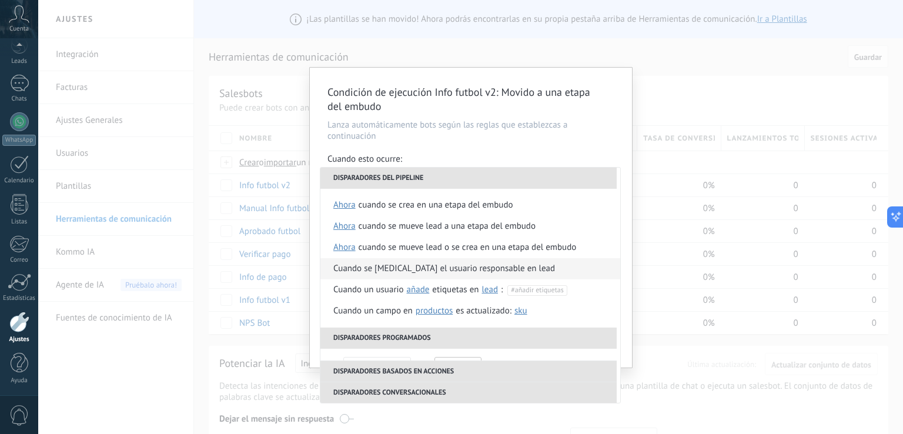
click at [375, 269] on div "Cuando se [MEDICAL_DATA] el usuario responsable en lead" at bounding box center [444, 268] width 222 height 21
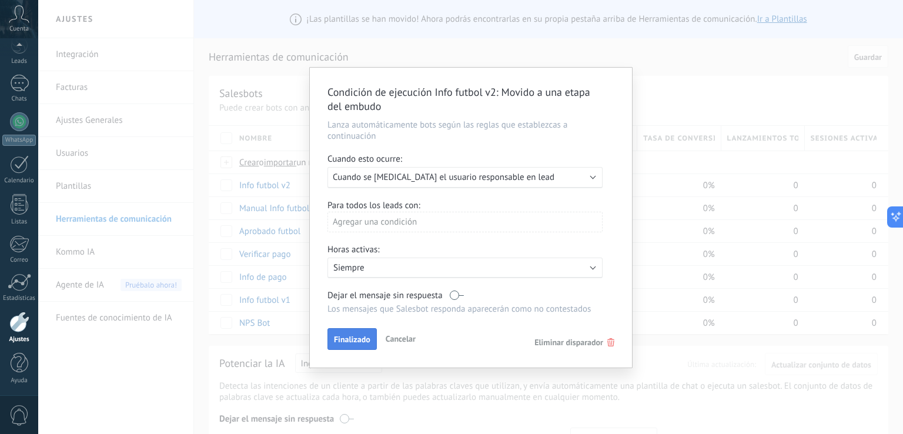
click at [354, 333] on button "Finalizado" at bounding box center [352, 339] width 49 height 22
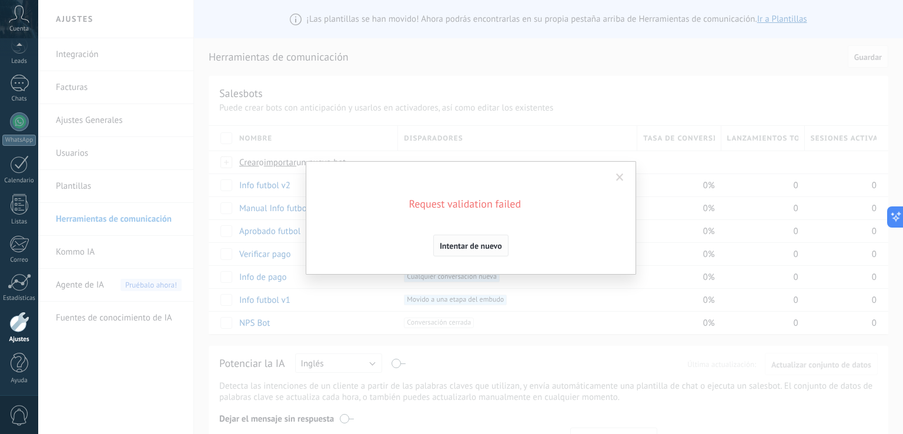
click at [438, 248] on button "Intentar de nuevo" at bounding box center [470, 246] width 75 height 22
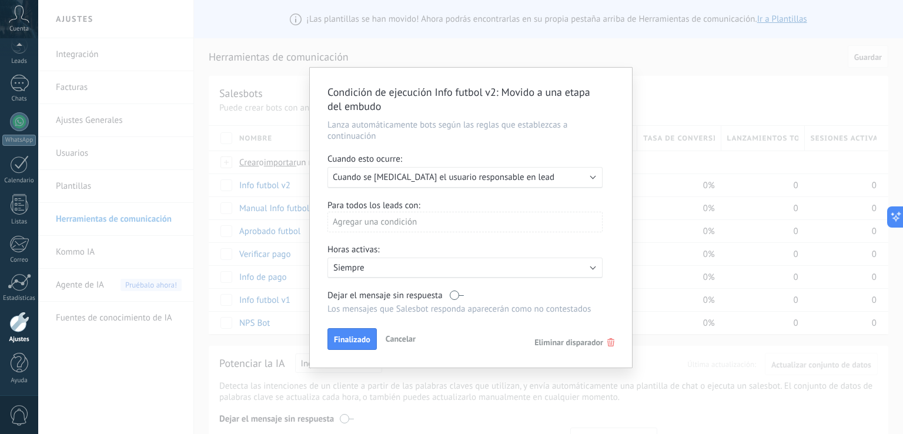
click at [468, 182] on span "Cuando se [MEDICAL_DATA] el usuario responsable en lead" at bounding box center [444, 177] width 222 height 11
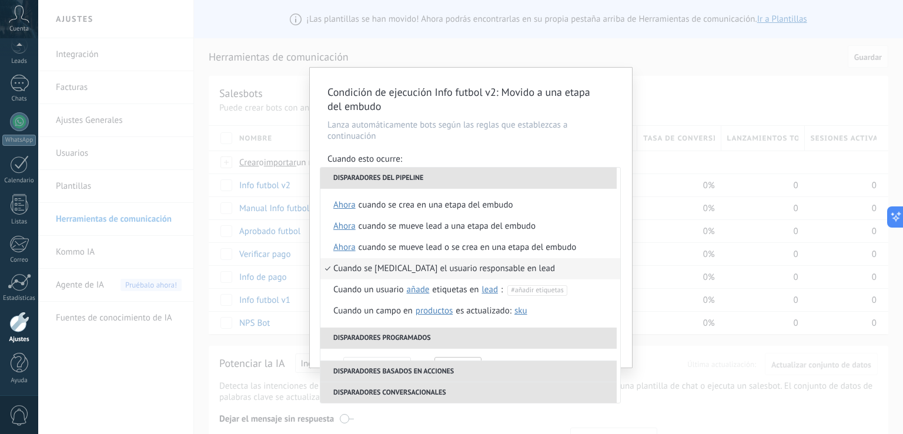
click at [466, 229] on div "Cuando se mueve lead a una etapa del embudo" at bounding box center [447, 226] width 177 height 21
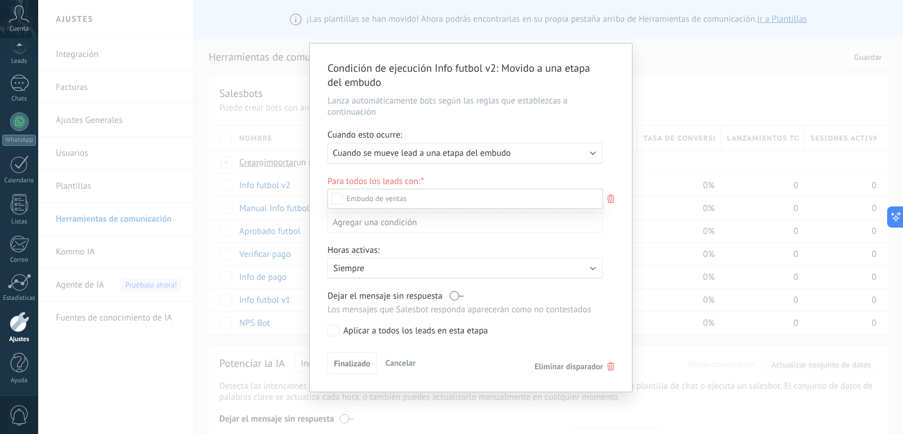
click at [0, 0] on div "Atencion personal" at bounding box center [0, 0] width 0 height 0
click at [363, 365] on div "Leads Entrantes Iniciar manualmente Interesado En espera de pago Atencion perso…" at bounding box center [466, 310] width 276 height 243
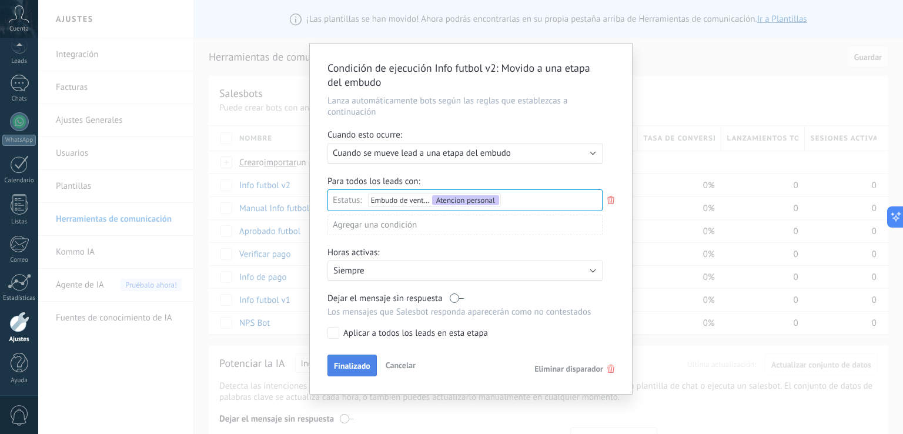
click at [362, 364] on span "Finalizado" at bounding box center [352, 366] width 36 height 8
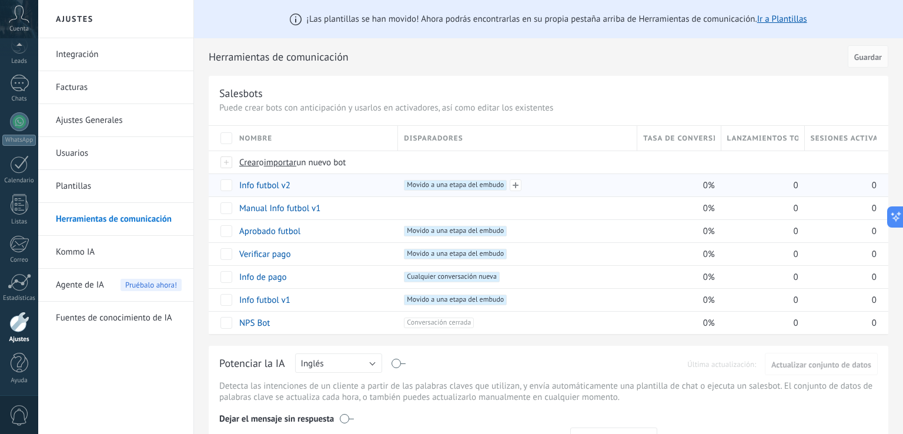
drag, startPoint x: 449, startPoint y: 188, endPoint x: 443, endPoint y: 189, distance: 6.0
click at [443, 189] on span "Movido a una etapa del embudo +0" at bounding box center [455, 185] width 103 height 11
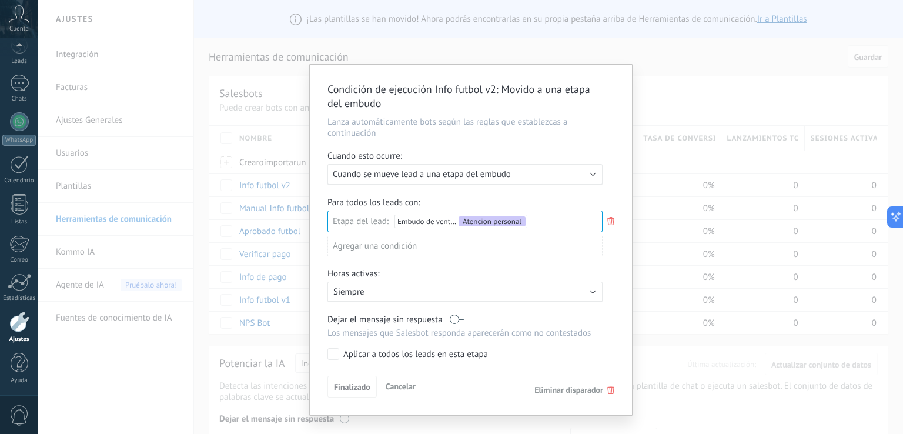
drag, startPoint x: 602, startPoint y: 396, endPoint x: 607, endPoint y: 389, distance: 8.0
click at [603, 395] on div "Finalizado Cancelar Eliminar disparador" at bounding box center [471, 387] width 287 height 22
click at [609, 388] on icon at bounding box center [611, 390] width 7 height 8
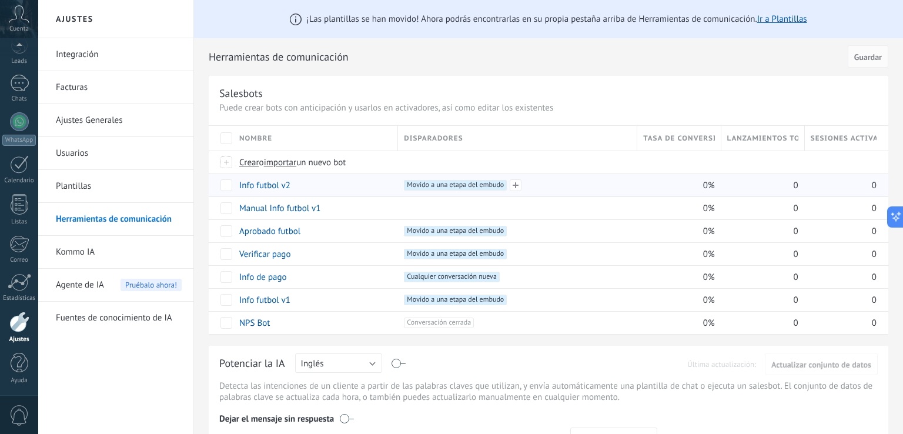
click at [433, 186] on span "Movido a una etapa del embudo +0" at bounding box center [455, 185] width 103 height 11
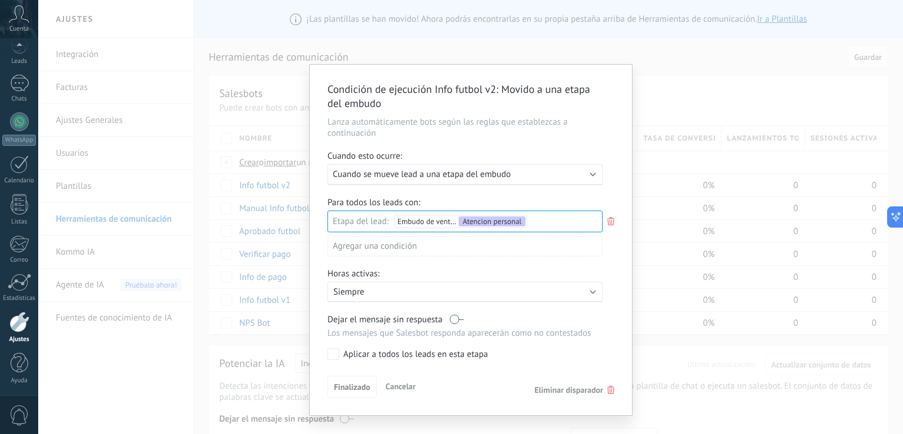
click at [572, 387] on span "Eliminar disparador" at bounding box center [569, 390] width 69 height 11
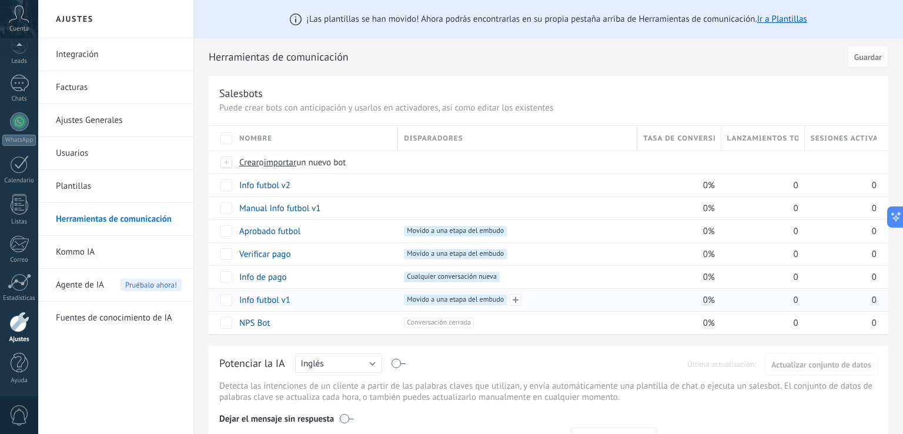
click at [456, 295] on span "Movido a una etapa del embudo +0" at bounding box center [455, 300] width 103 height 11
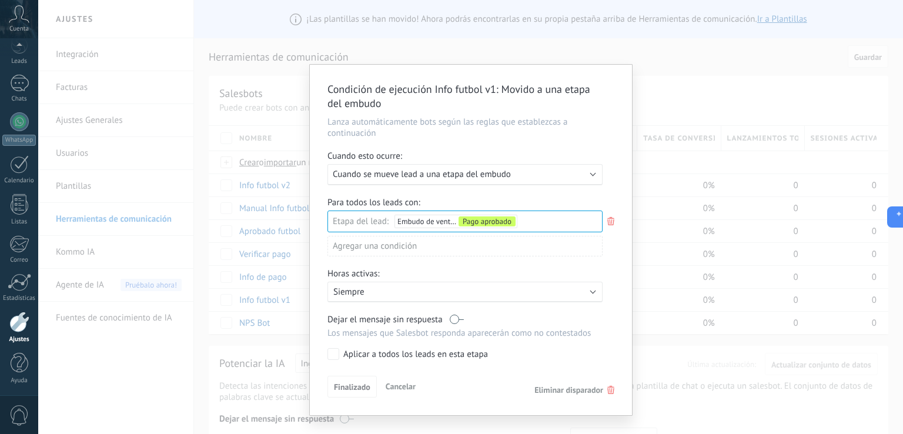
click at [672, 124] on div "Condición de ejecución Info futbol v1 : Movido a una etapa del embudo Lanza aut…" at bounding box center [470, 217] width 865 height 434
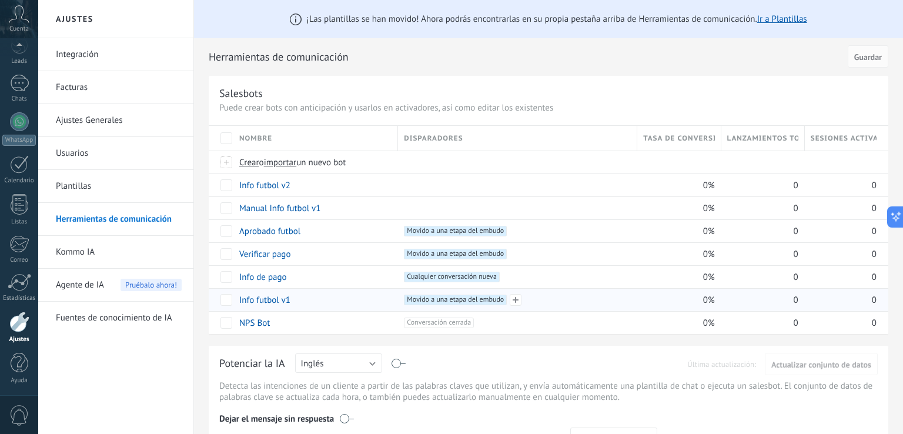
click at [482, 295] on span "Movido a una etapa del embudo +0" at bounding box center [455, 300] width 103 height 11
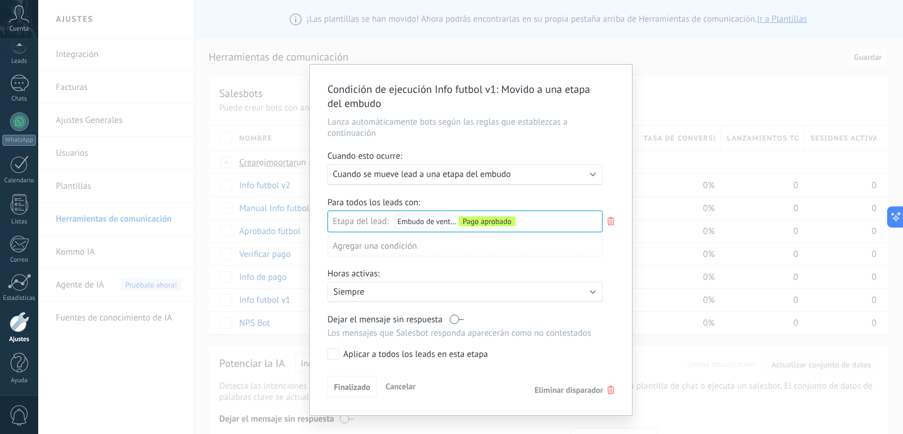
click at [582, 391] on span "Eliminar disparador" at bounding box center [569, 390] width 69 height 11
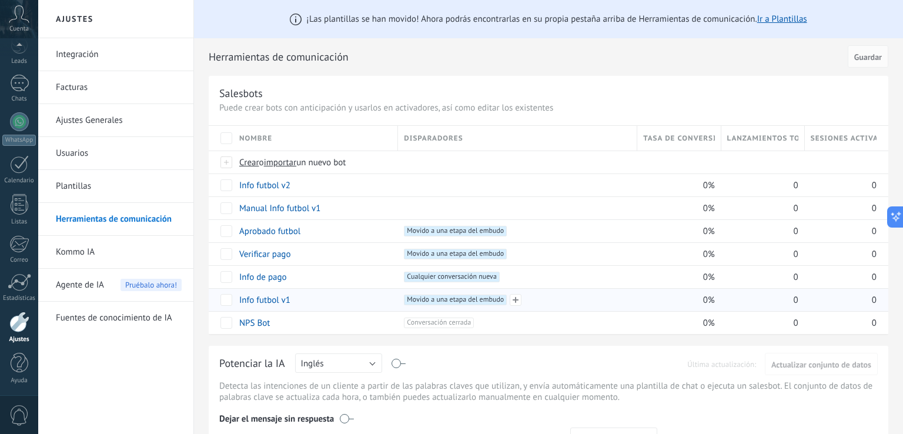
click at [465, 296] on span "Movido a una etapa del embudo +0" at bounding box center [455, 300] width 103 height 11
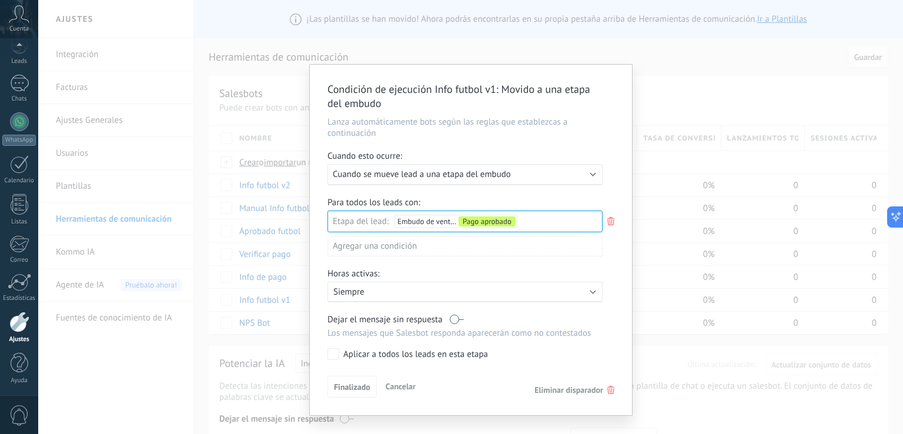
click at [586, 391] on span "Eliminar disparador" at bounding box center [569, 390] width 69 height 11
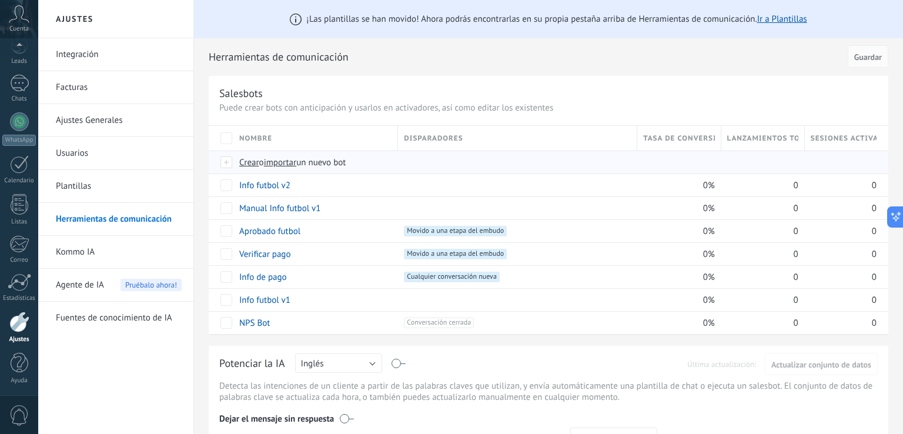
click at [246, 163] on span "Crear" at bounding box center [249, 162] width 20 height 11
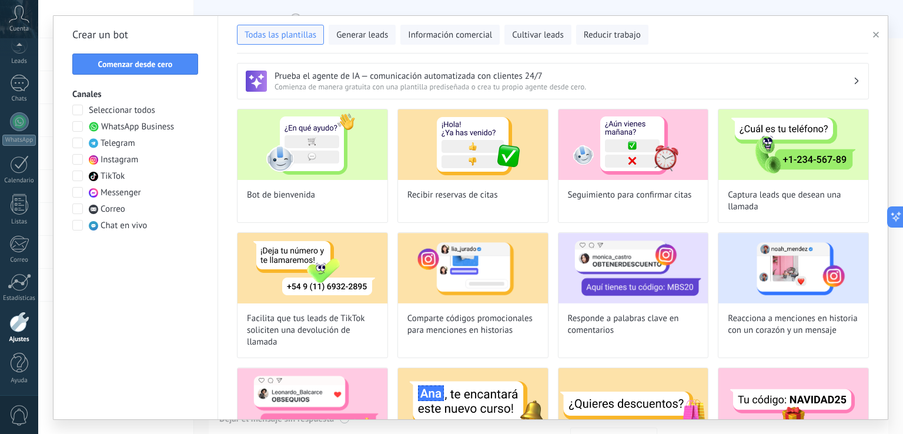
click at [162, 62] on span "Comenzar desde cero" at bounding box center [135, 64] width 75 height 8
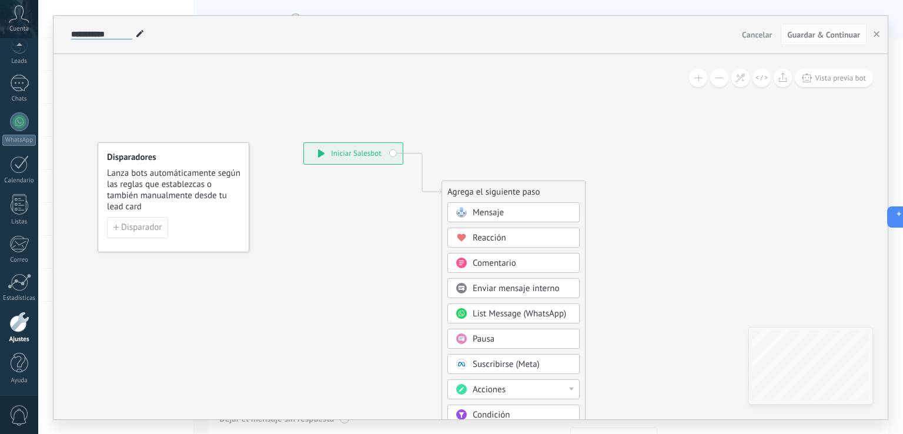
click at [128, 37] on input "**********" at bounding box center [101, 34] width 61 height 9
type input "*"
type input "**********"
click at [352, 252] on icon at bounding box center [404, 353] width 790 height 1011
click at [490, 208] on span "Mensaje" at bounding box center [488, 212] width 31 height 11
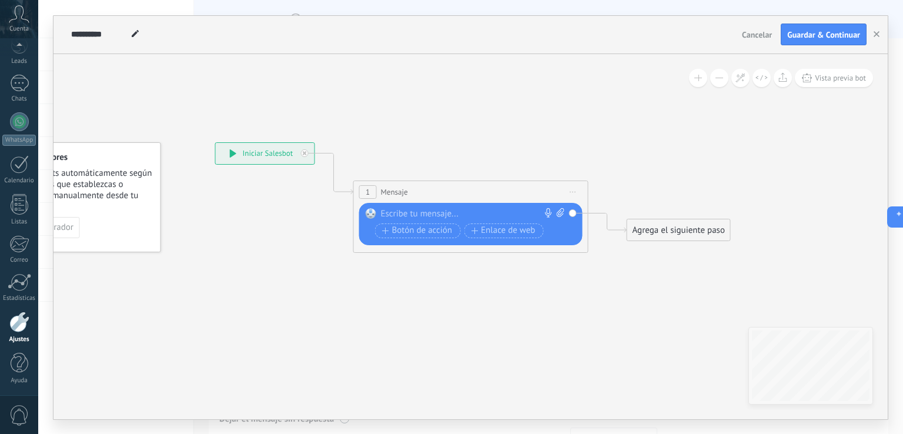
click at [444, 219] on div "Reemplazar Quitar Convertir a mensaje de voz Arrastre la imagen aquí para adjun…" at bounding box center [472, 224] width 183 height 33
click at [447, 215] on div at bounding box center [468, 214] width 175 height 12
paste div
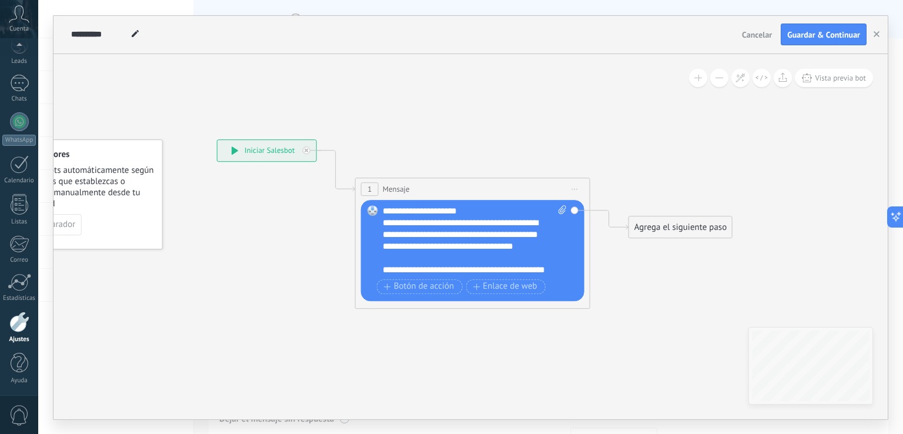
drag, startPoint x: 470, startPoint y: 152, endPoint x: 475, endPoint y: 147, distance: 7.5
click at [473, 148] on icon at bounding box center [455, 194] width 1064 height 698
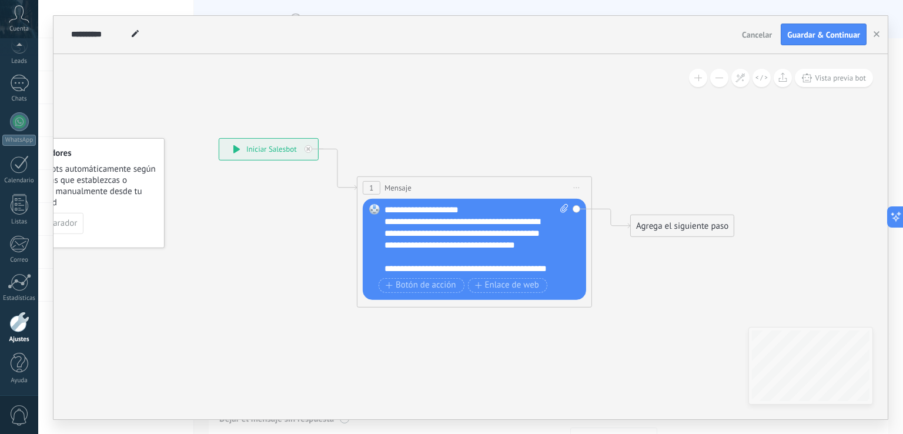
click at [649, 219] on div "Agrega el siguiente paso" at bounding box center [682, 225] width 103 height 19
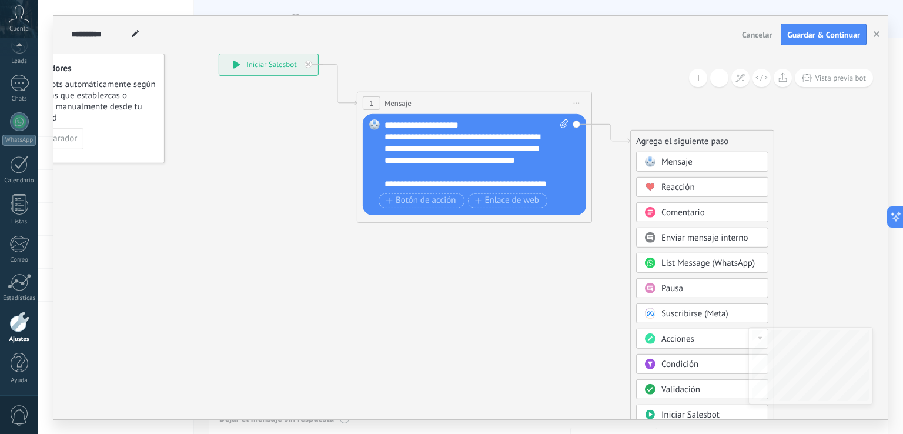
click at [712, 335] on div "Acciones" at bounding box center [711, 339] width 99 height 12
click at [735, 401] on div "Cambiar etapa del lead" at bounding box center [702, 399] width 131 height 20
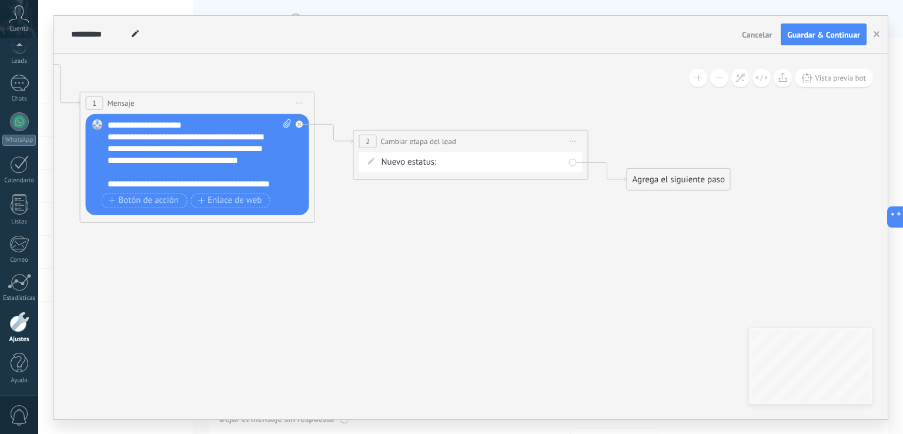
click at [0, 0] on div "Iniciar manualmente Interesado En espera de pago Atencion personal Verificar pa…" at bounding box center [0, 0] width 0 height 0
click at [0, 0] on label "Pedido cancelado – perdido" at bounding box center [0, 0] width 0 height 0
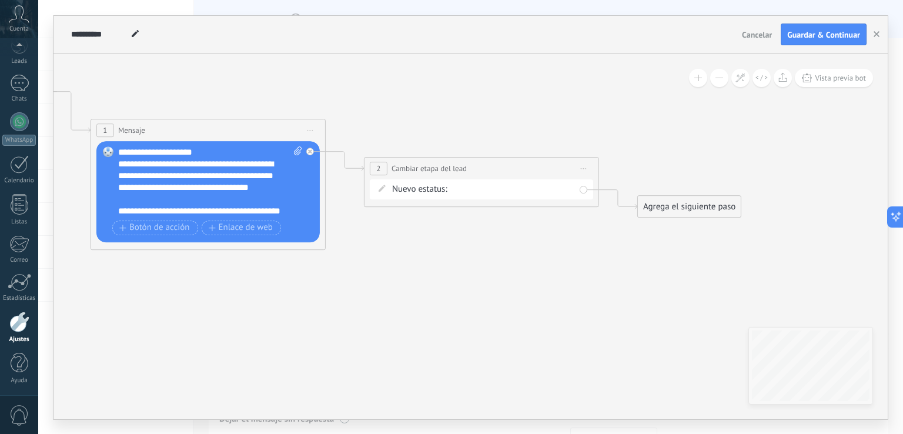
drag, startPoint x: 497, startPoint y: 266, endPoint x: 504, endPoint y: 278, distance: 14.2
click at [504, 278] on icon at bounding box center [326, 165] width 1337 height 757
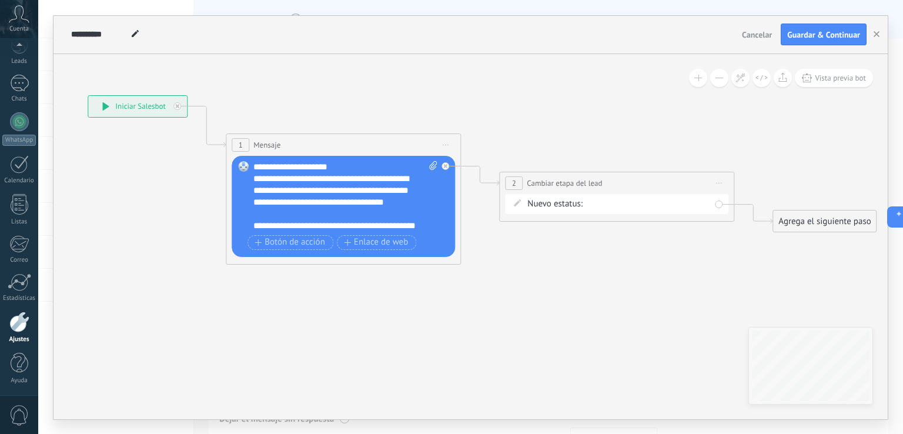
drag, startPoint x: 489, startPoint y: 266, endPoint x: 643, endPoint y: 275, distance: 154.9
click at [642, 275] on icon at bounding box center [462, 179] width 1337 height 757
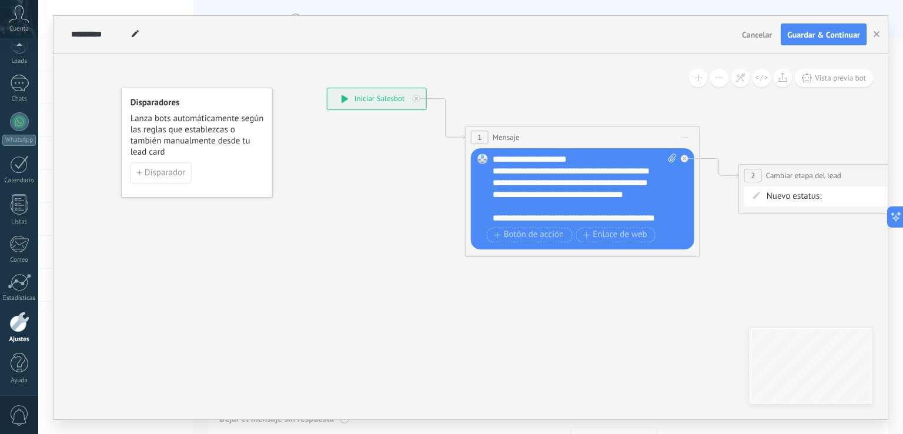
drag, startPoint x: 438, startPoint y: 308, endPoint x: 662, endPoint y: 301, distance: 224.8
click at [659, 301] on icon at bounding box center [701, 172] width 1337 height 757
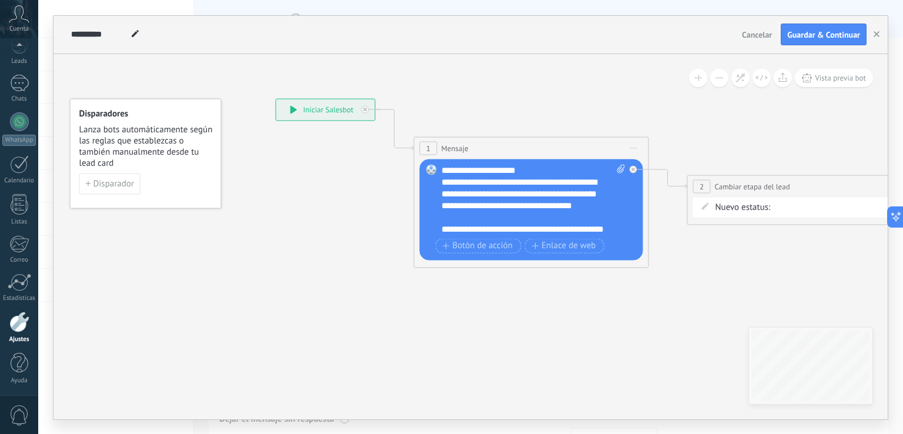
drag, startPoint x: 419, startPoint y: 239, endPoint x: 375, endPoint y: 245, distance: 45.2
click at [375, 245] on icon at bounding box center [650, 182] width 1337 height 757
click at [826, 38] on span "Guardar & Continuar" at bounding box center [823, 35] width 73 height 8
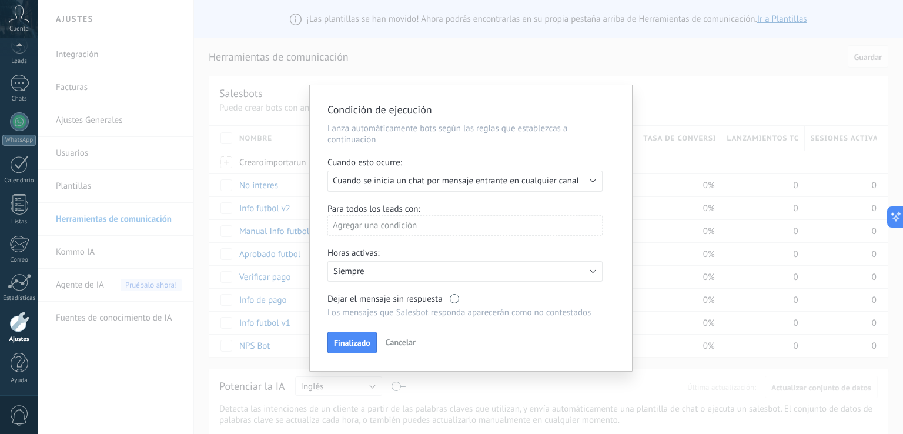
click at [395, 347] on span "Cancelar" at bounding box center [401, 342] width 30 height 11
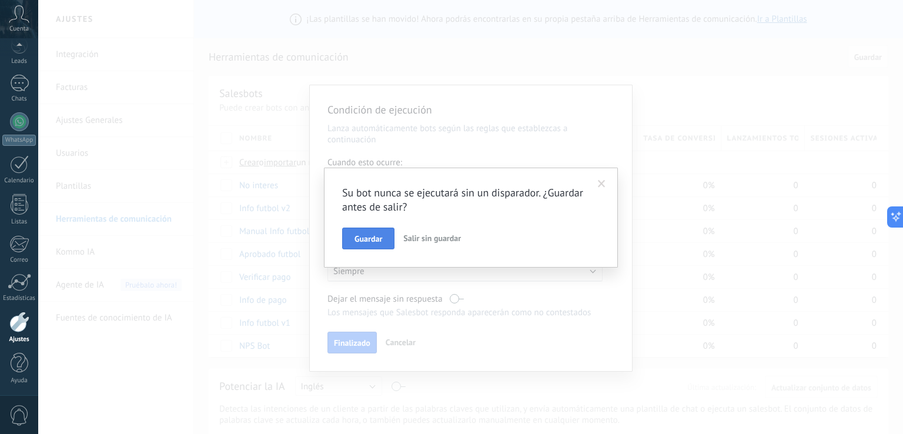
click at [370, 239] on span "Guardar" at bounding box center [369, 239] width 28 height 8
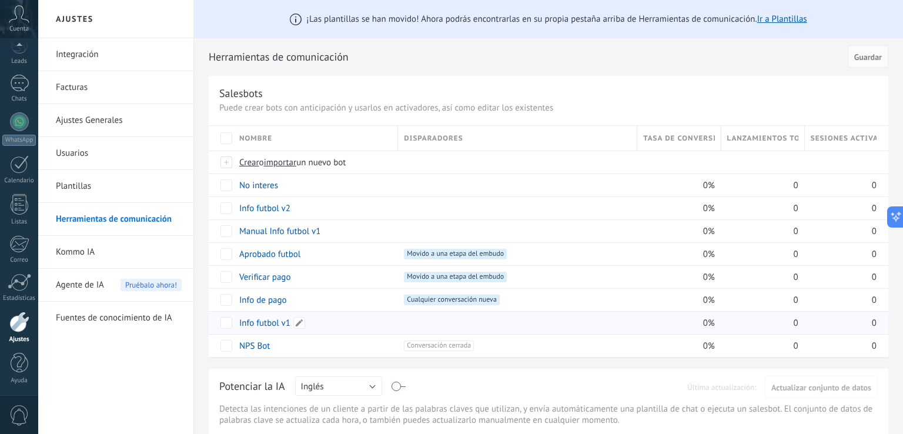
click at [268, 324] on link "Info futbol v1" at bounding box center [264, 323] width 51 height 11
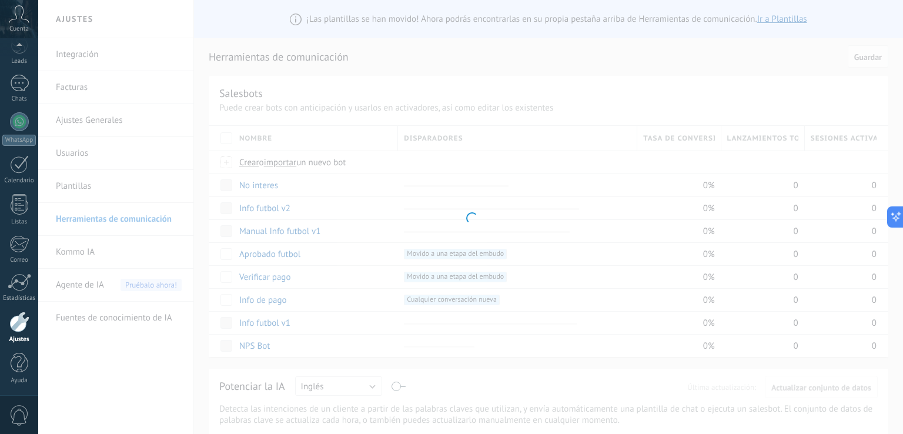
type input "**********"
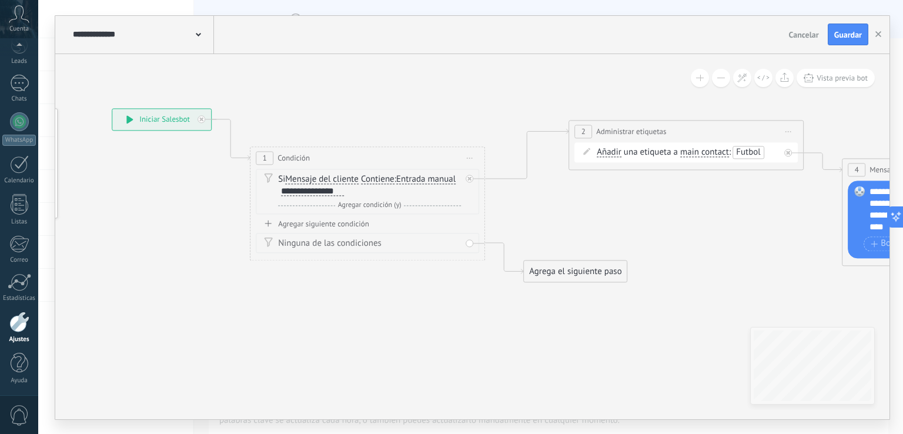
drag, startPoint x: 409, startPoint y: 279, endPoint x: 165, endPoint y: 232, distance: 249.1
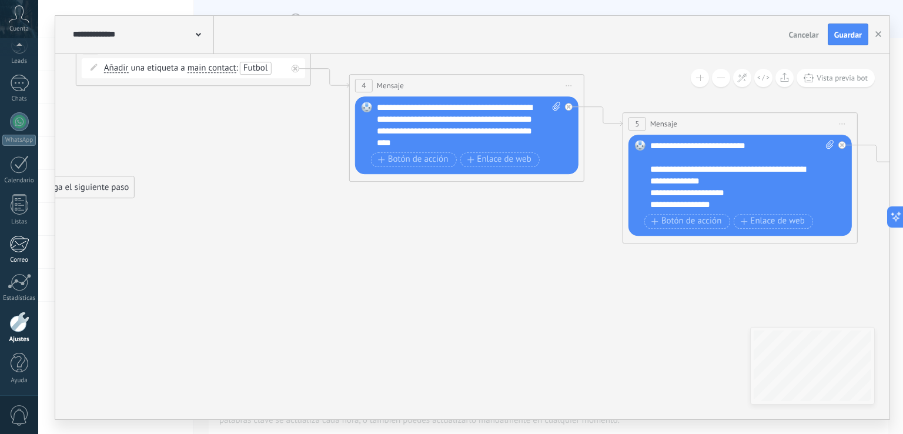
drag, startPoint x: 441, startPoint y: 323, endPoint x: 0, endPoint y: 252, distance: 446.8
click at [0, 252] on body ".abccls-1,.abccls-2{fill-rule:evenodd}.abccls-2{fill:#fff} .abfcls-1{fill:none}…" at bounding box center [451, 217] width 903 height 434
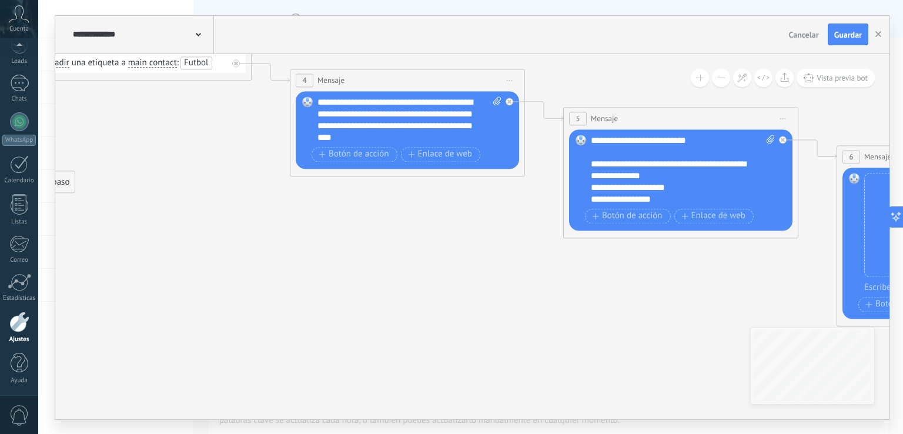
drag, startPoint x: 555, startPoint y: 251, endPoint x: 162, endPoint y: 231, distance: 393.4
click at [162, 229] on icon at bounding box center [616, 200] width 2702 height 950
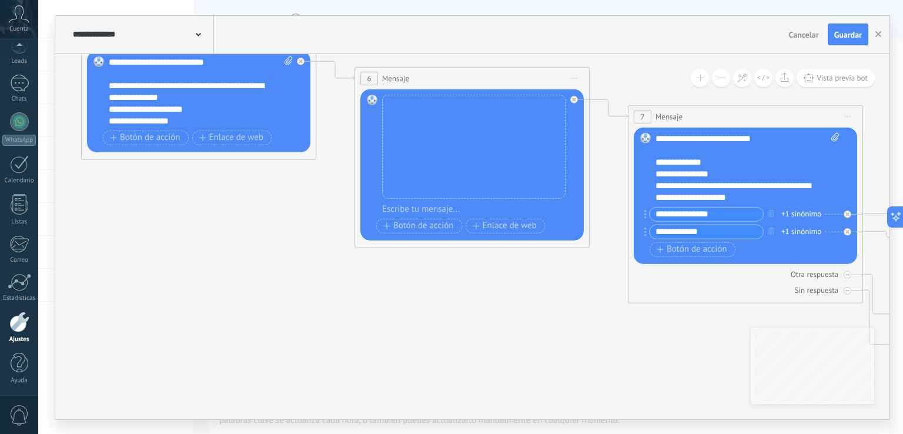
drag, startPoint x: 393, startPoint y: 290, endPoint x: 183, endPoint y: 226, distance: 219.0
click at [181, 223] on icon at bounding box center [162, 147] width 2759 height 1003
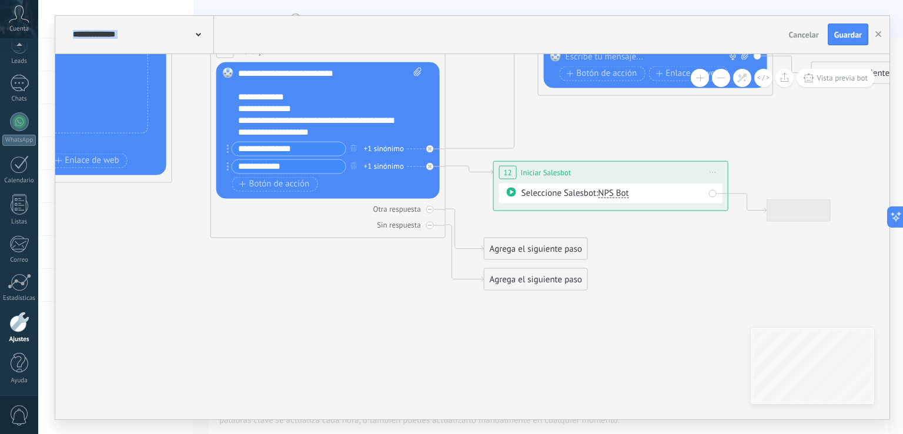
drag, startPoint x: 407, startPoint y: 275, endPoint x: 218, endPoint y: 258, distance: 189.6
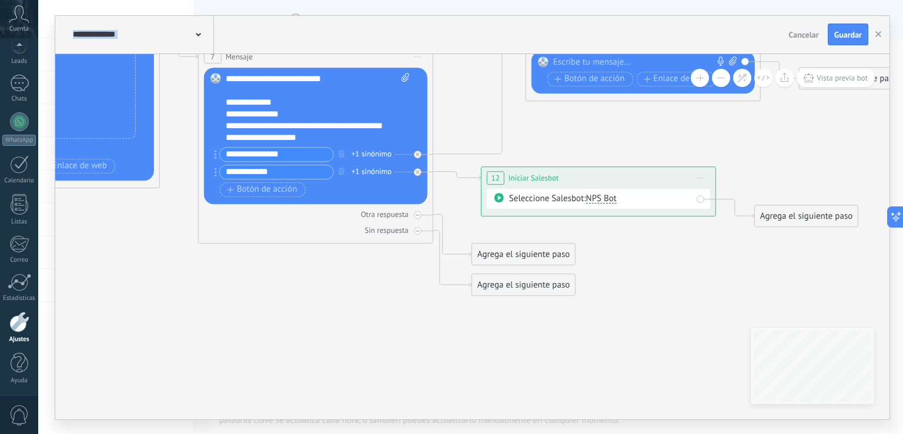
click at [604, 199] on span "NPS Bot" at bounding box center [601, 198] width 31 height 11
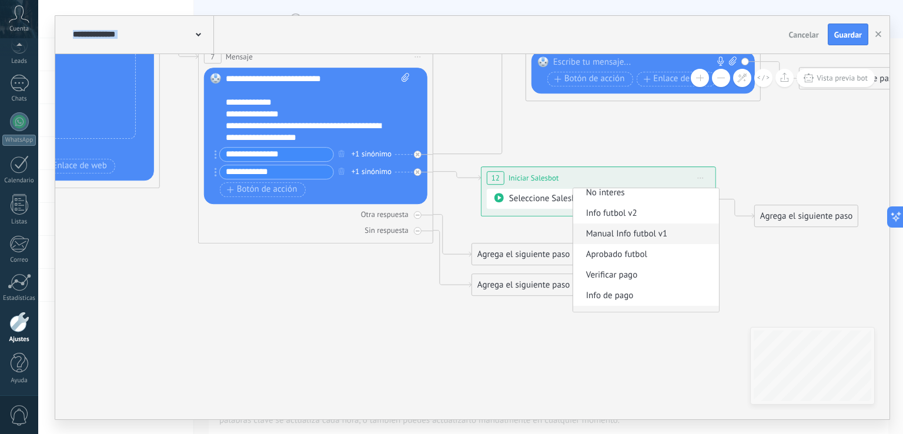
scroll to position [0, 0]
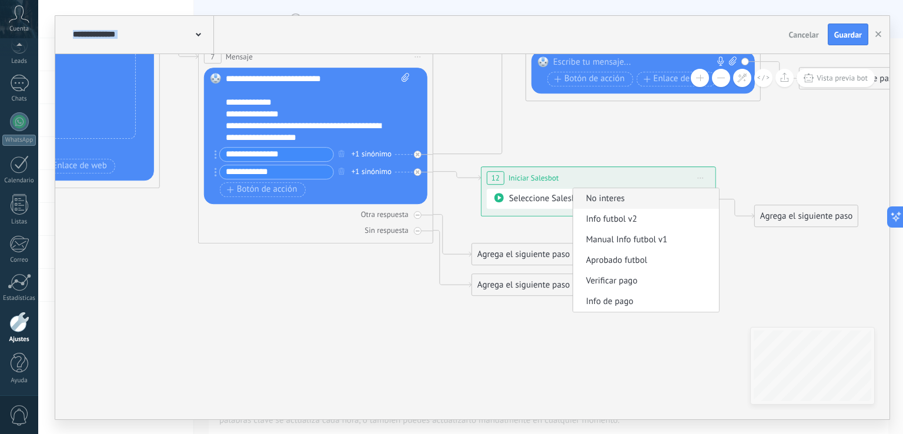
click at [621, 201] on span "No interes" at bounding box center [644, 199] width 142 height 12
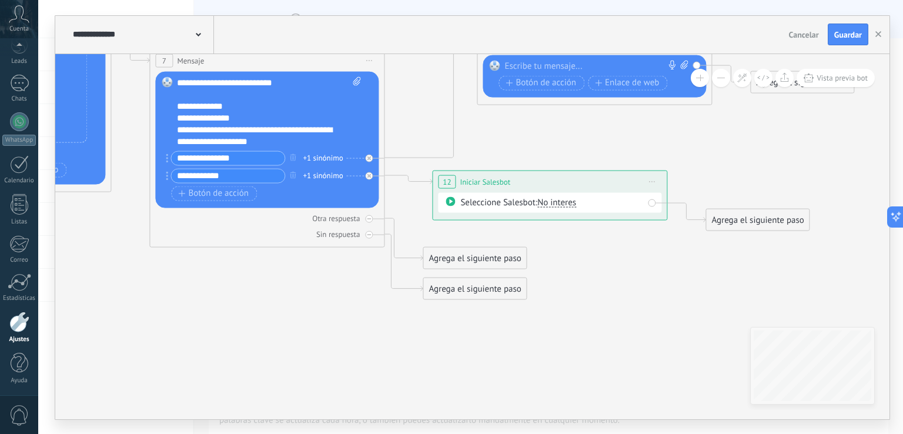
drag, startPoint x: 633, startPoint y: 265, endPoint x: 592, endPoint y: 271, distance: 41.1
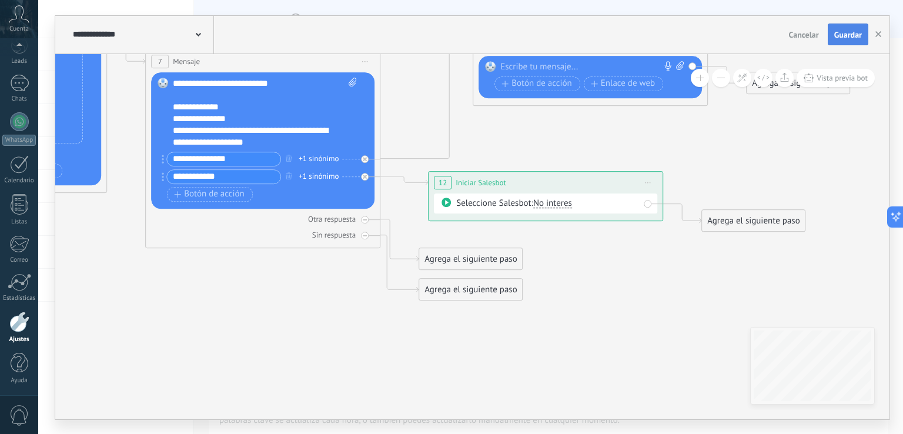
click at [848, 42] on button "Guardar" at bounding box center [848, 35] width 41 height 22
click at [840, 74] on span "Vista previa bot" at bounding box center [842, 78] width 51 height 10
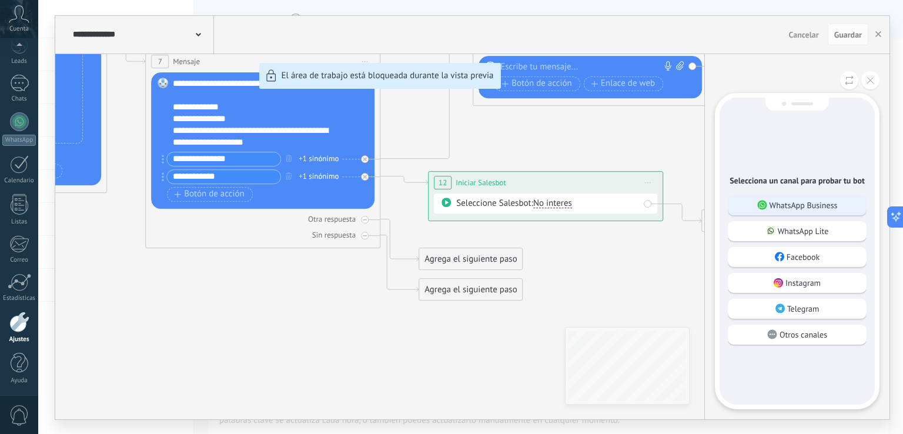
click at [806, 201] on p "WhatsApp Business" at bounding box center [804, 205] width 68 height 11
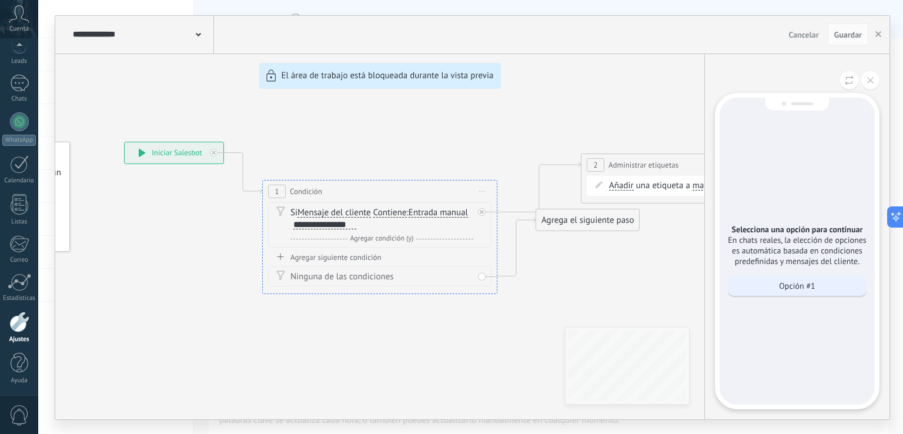
click at [805, 281] on p "Opción #1" at bounding box center [797, 286] width 36 height 11
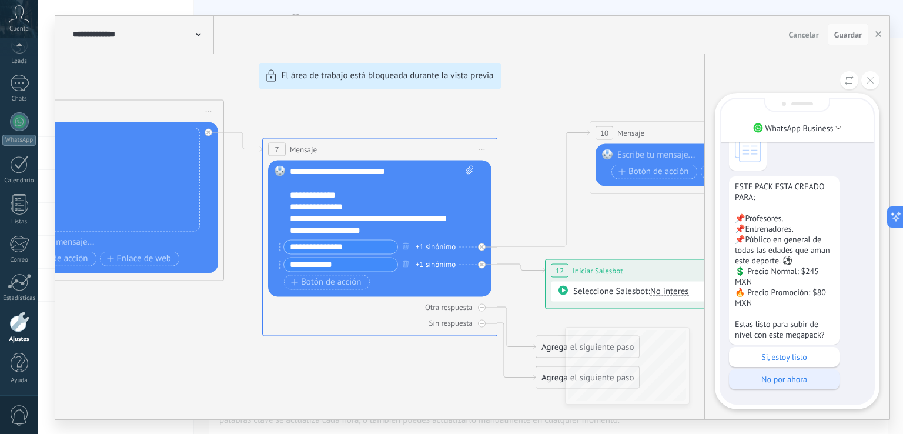
click at [802, 352] on p "Si, estoy listo" at bounding box center [784, 357] width 99 height 11
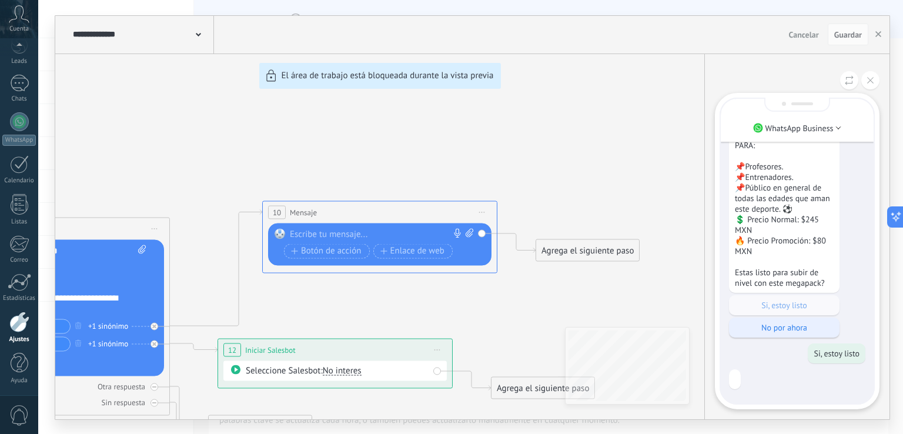
click at [787, 323] on p "No por ahora" at bounding box center [784, 327] width 99 height 11
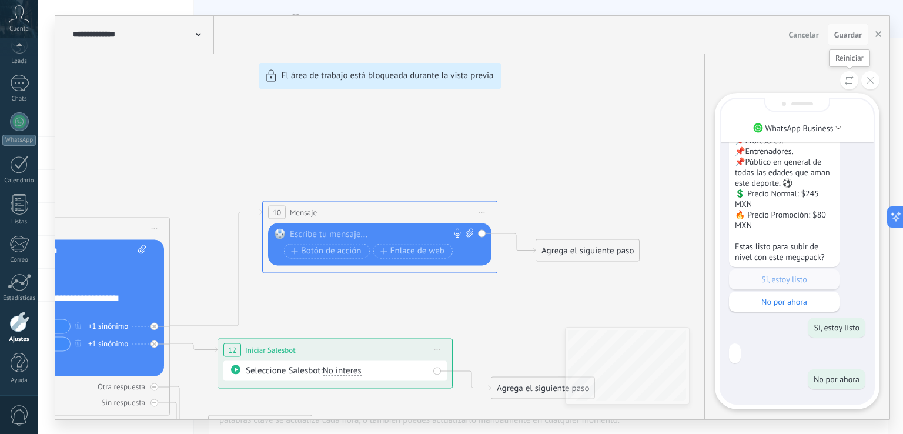
click at [850, 81] on icon at bounding box center [849, 80] width 9 height 10
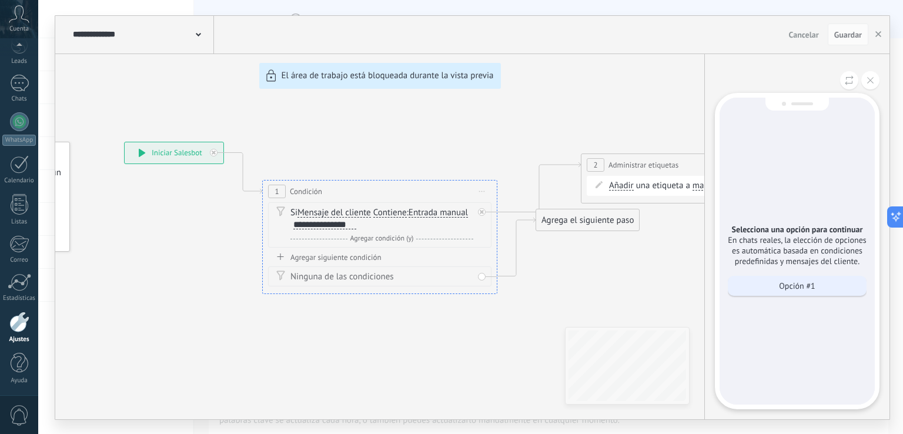
click at [785, 281] on p "Opción #1" at bounding box center [797, 286] width 36 height 11
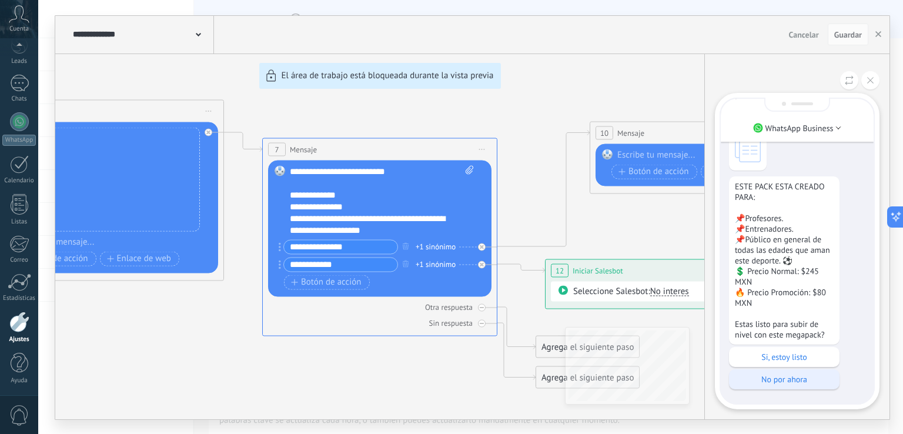
click at [808, 375] on p "No por ahora" at bounding box center [784, 379] width 99 height 11
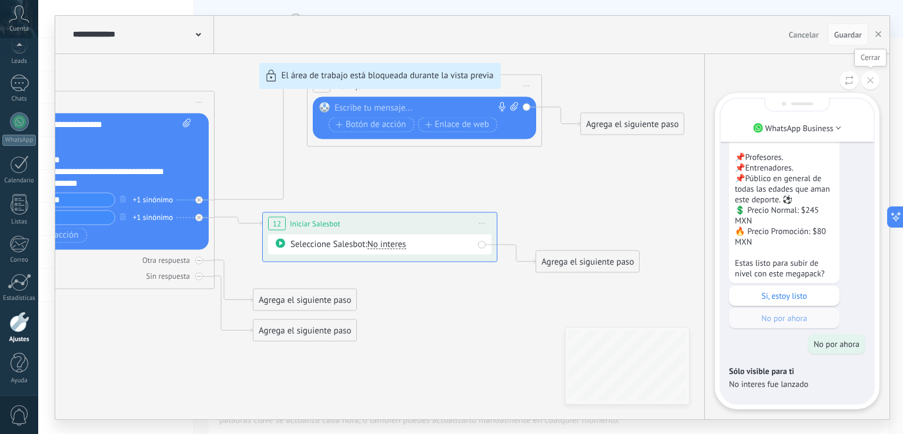
click at [876, 84] on button at bounding box center [871, 80] width 18 height 18
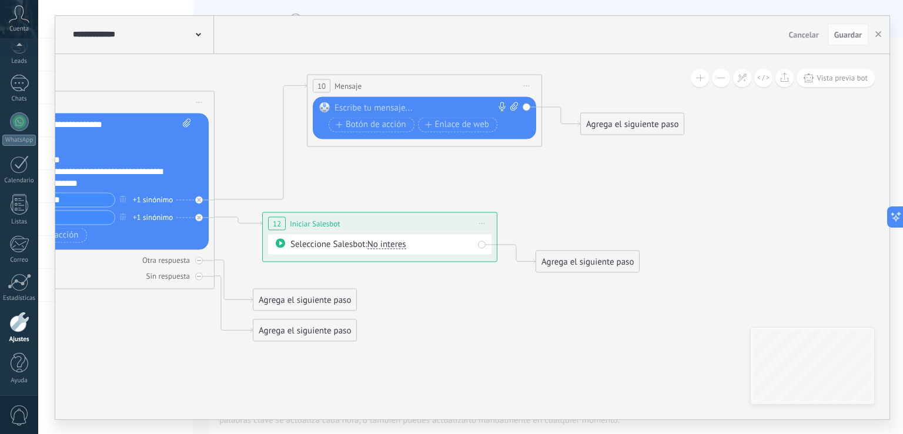
click at [525, 82] on span "Iniciar vista previa aquí Cambiar nombre Duplicar [GEOGRAPHIC_DATA]" at bounding box center [527, 85] width 19 height 17
click at [568, 159] on div "Borrar" at bounding box center [580, 162] width 116 height 20
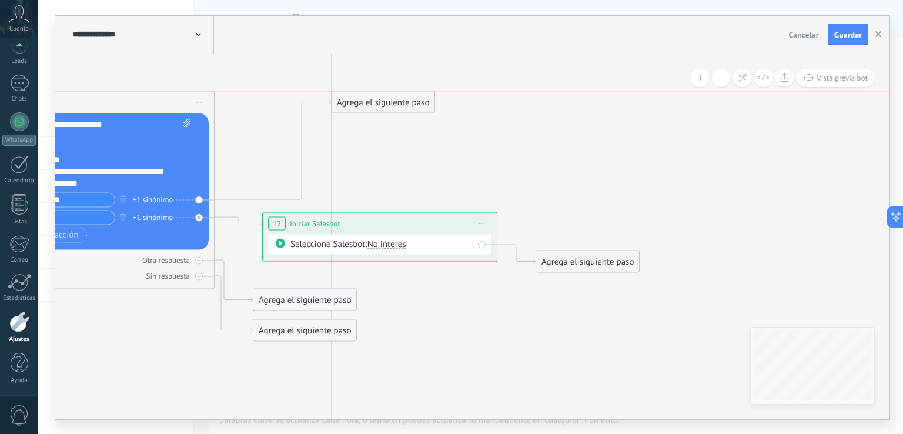
drag, startPoint x: 292, startPoint y: 364, endPoint x: 371, endPoint y: 109, distance: 267.3
click at [371, 109] on div "Agrega el siguiente paso" at bounding box center [383, 101] width 103 height 19
click at [372, 110] on div "Agrega el siguiente paso" at bounding box center [383, 101] width 103 height 19
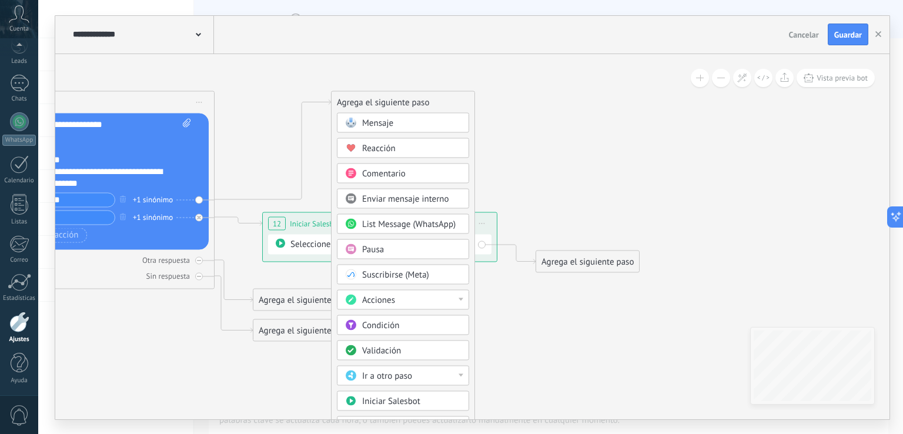
click at [438, 301] on div "Acciones" at bounding box center [411, 300] width 99 height 12
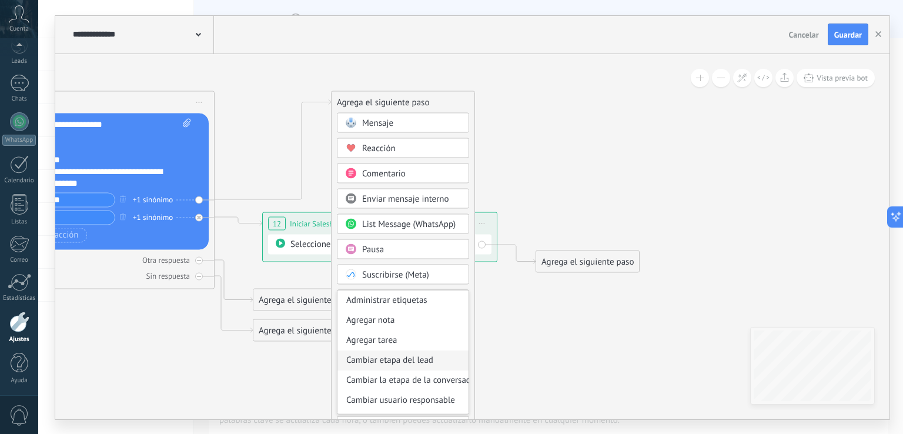
click at [439, 351] on div "Cambiar etapa del lead" at bounding box center [403, 360] width 131 height 20
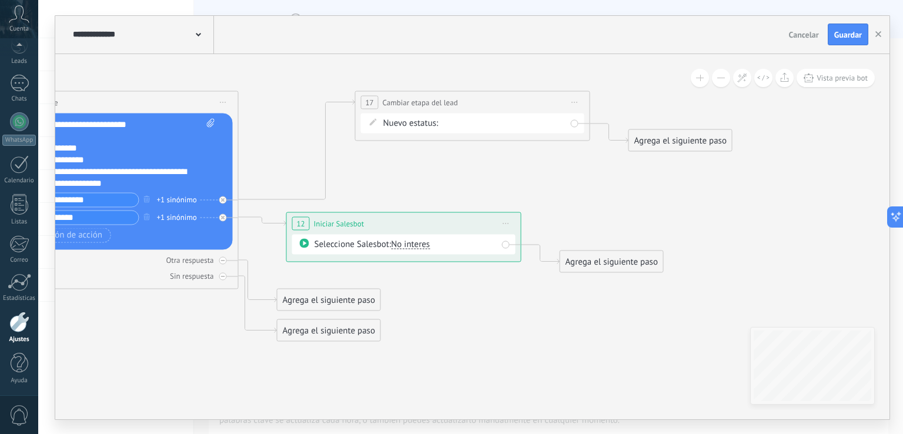
click at [0, 0] on div "Iniciar manualmente Interesado En espera de pago Atencion personal Verificar pa…" at bounding box center [0, 0] width 0 height 0
click at [0, 0] on label "Interesado" at bounding box center [0, 0] width 0 height 0
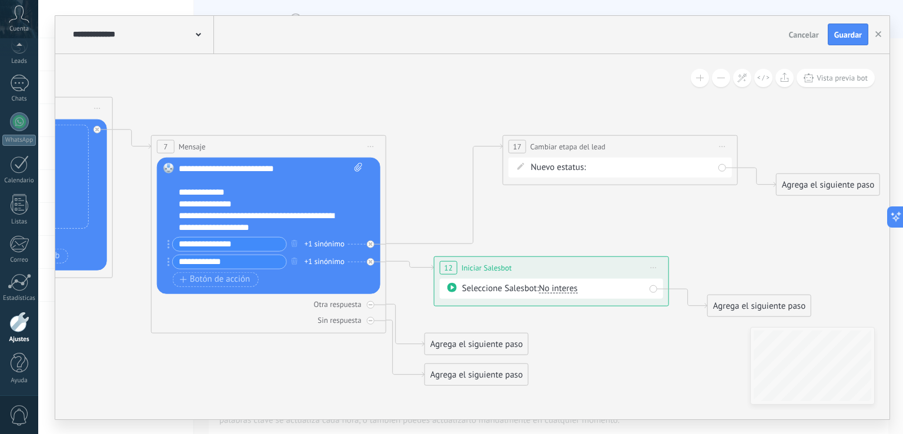
drag, startPoint x: 600, startPoint y: 178, endPoint x: 737, endPoint y: 217, distance: 142.4
click at [847, 32] on span "Guardar" at bounding box center [849, 35] width 28 height 8
click at [879, 31] on icon "button" at bounding box center [879, 34] width 6 height 6
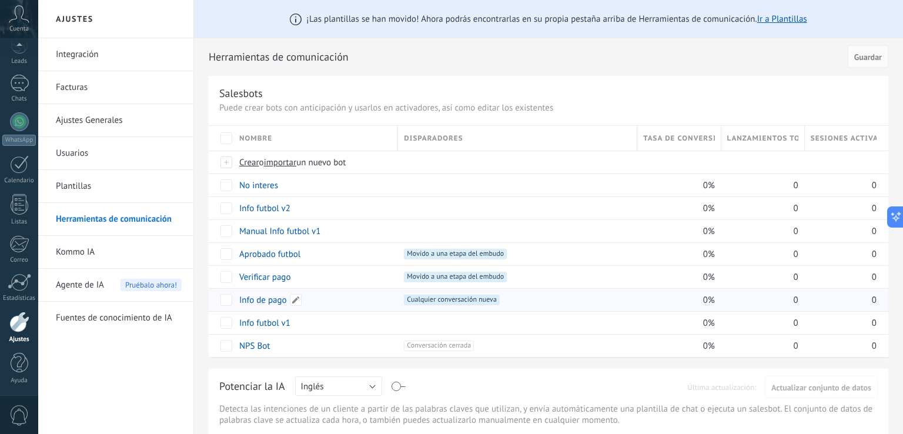
click at [273, 302] on link "Info de pago" at bounding box center [263, 300] width 48 height 11
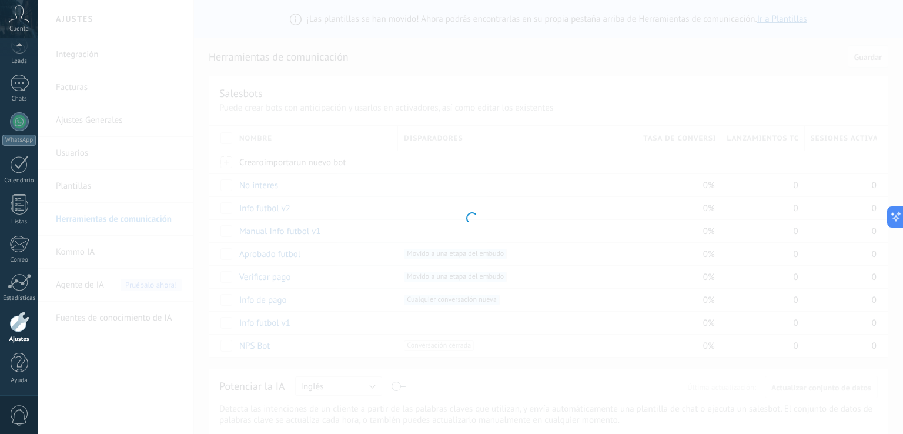
type input "**********"
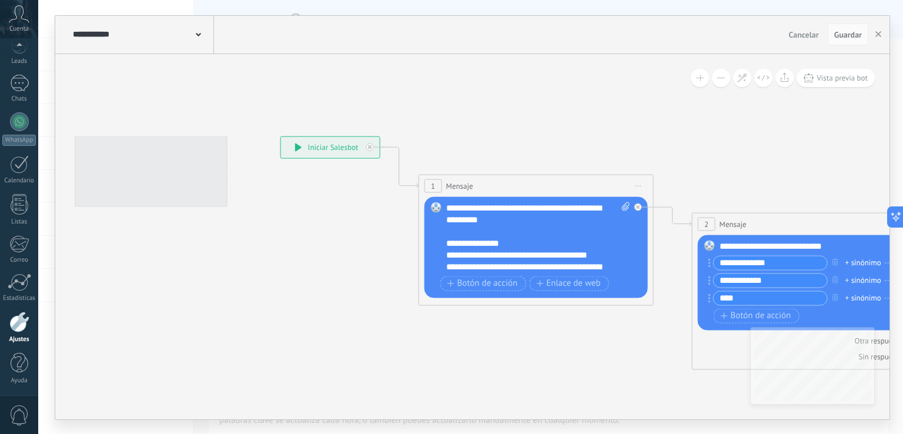
drag, startPoint x: 423, startPoint y: 299, endPoint x: 228, endPoint y: 264, distance: 198.4
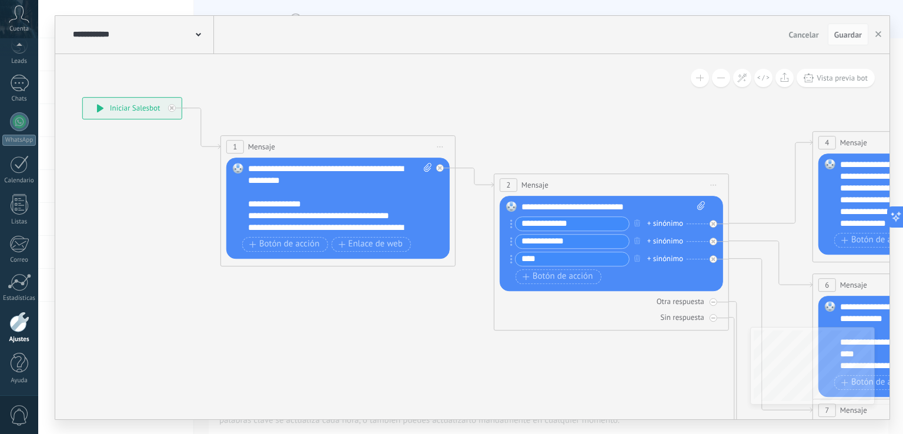
drag, startPoint x: 473, startPoint y: 362, endPoint x: 233, endPoint y: 298, distance: 248.9
click at [236, 299] on icon at bounding box center [746, 344] width 1916 height 1083
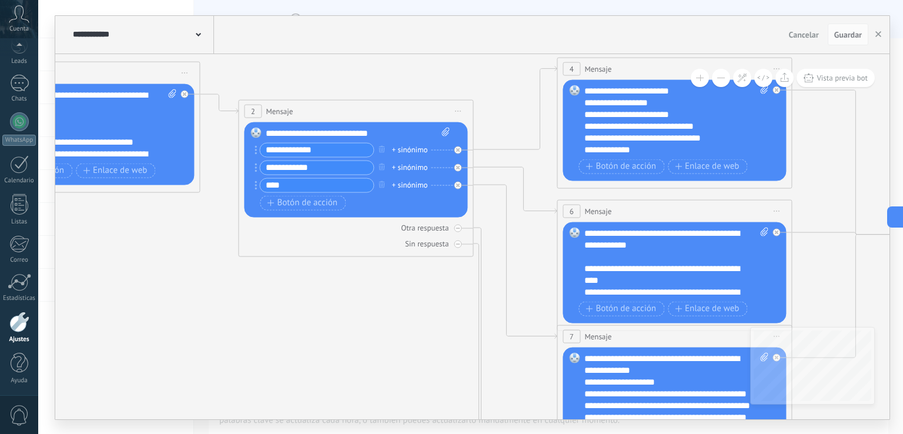
drag, startPoint x: 445, startPoint y: 343, endPoint x: 225, endPoint y: 272, distance: 230.6
click at [237, 274] on icon at bounding box center [541, 270] width 2018 height 1083
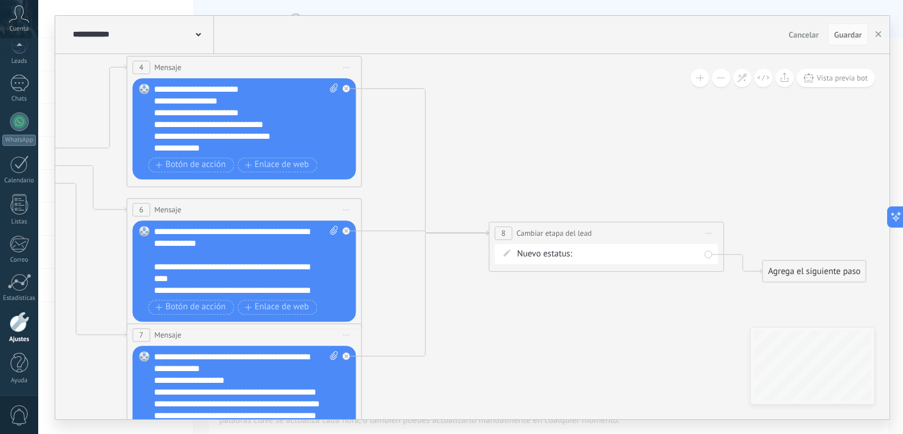
drag, startPoint x: 772, startPoint y: 272, endPoint x: 529, endPoint y: 313, distance: 247.0
click at [548, 334] on icon at bounding box center [111, 269] width 2018 height 1083
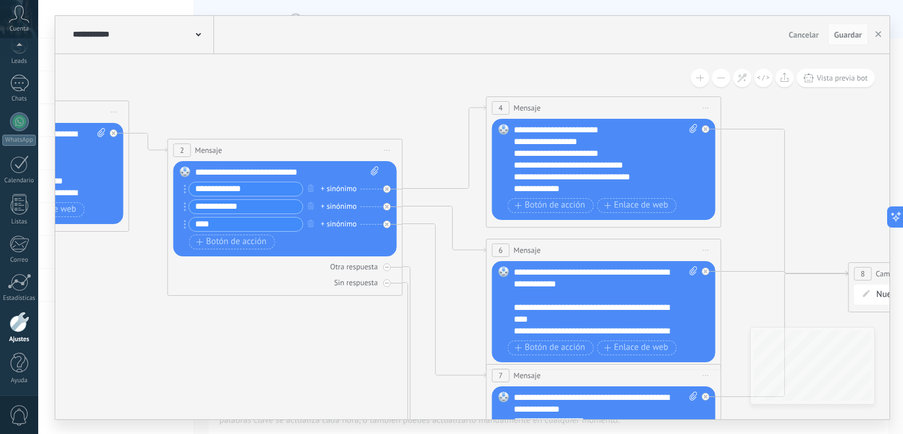
drag, startPoint x: 538, startPoint y: 155, endPoint x: 852, endPoint y: 166, distance: 313.7
click at [902, 198] on div "**********" at bounding box center [470, 217] width 865 height 434
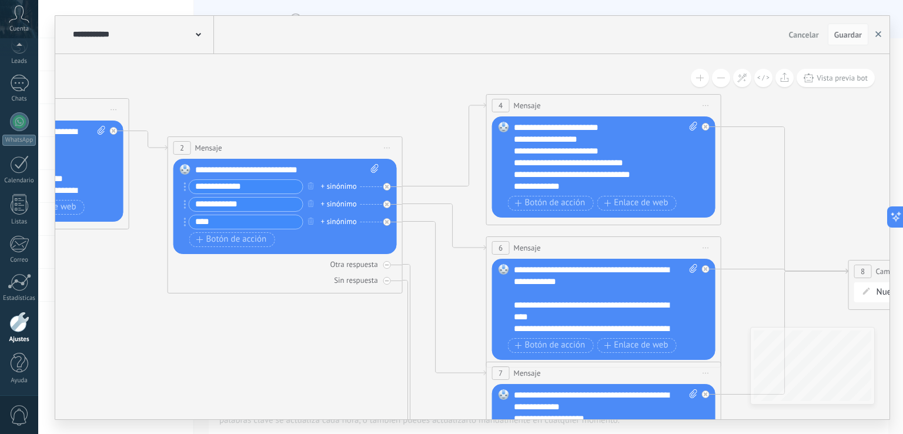
click at [877, 34] on use "button" at bounding box center [879, 34] width 6 height 6
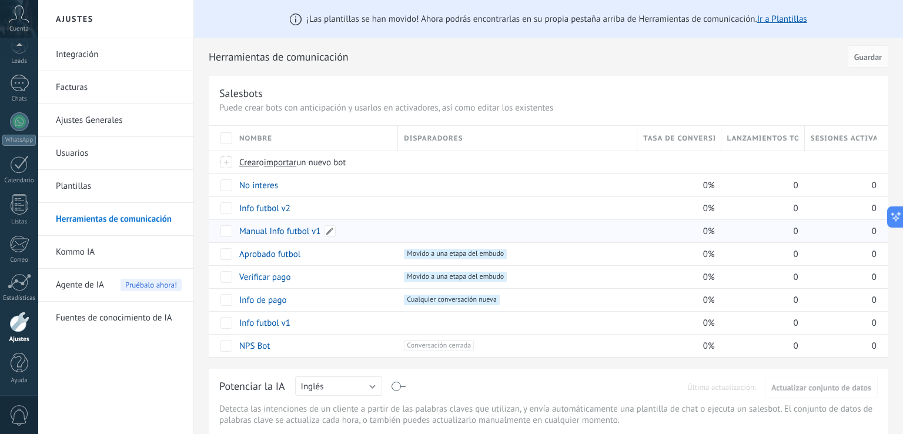
click at [285, 235] on link "Manual Info futbol v1" at bounding box center [279, 231] width 81 height 11
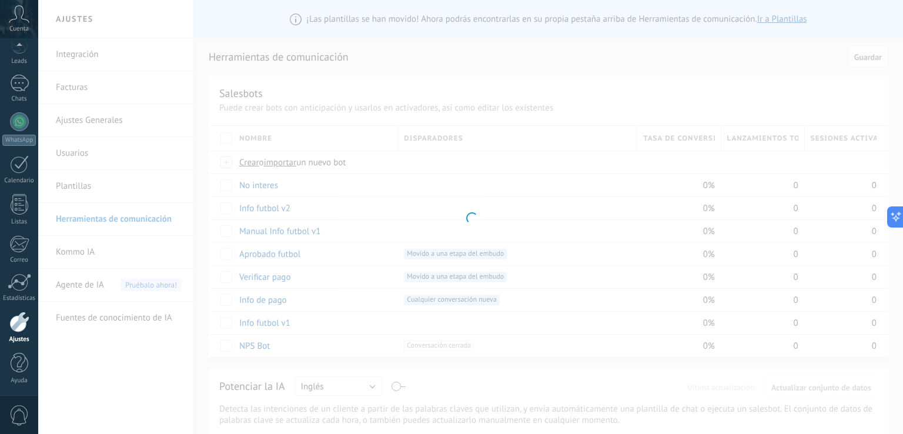
type input "**********"
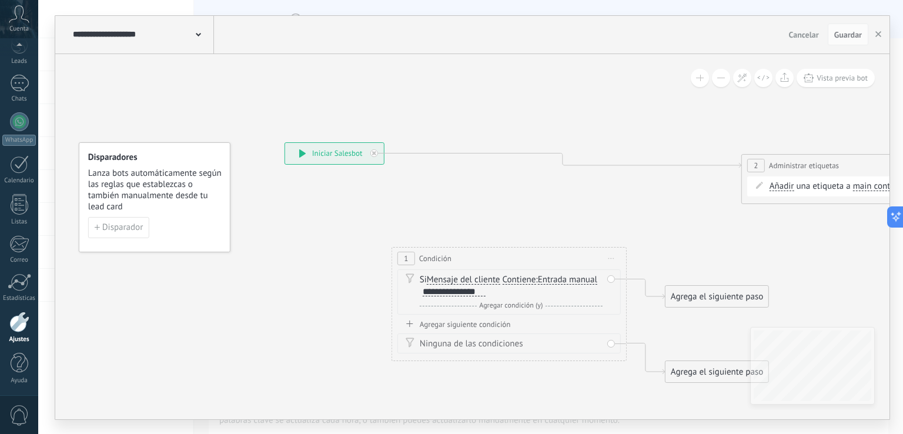
drag, startPoint x: 583, startPoint y: 219, endPoint x: 144, endPoint y: 218, distance: 439.3
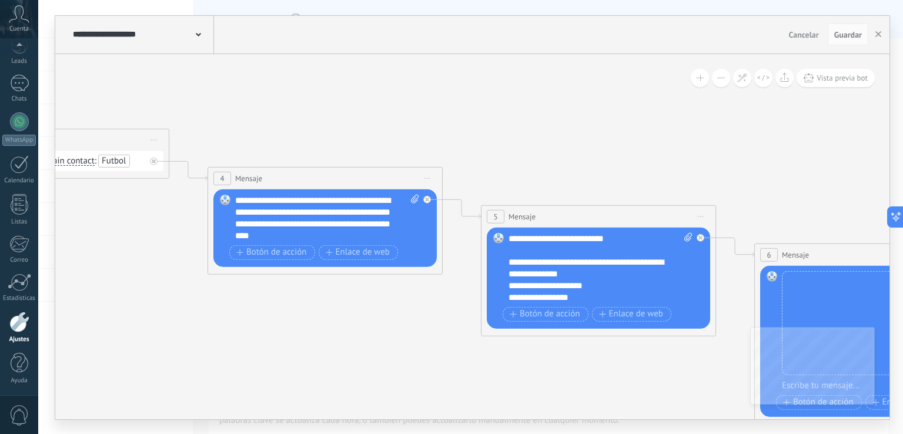
drag, startPoint x: 436, startPoint y: 255, endPoint x: 232, endPoint y: 211, distance: 208.2
click at [61, 235] on icon at bounding box center [534, 297] width 2702 height 950
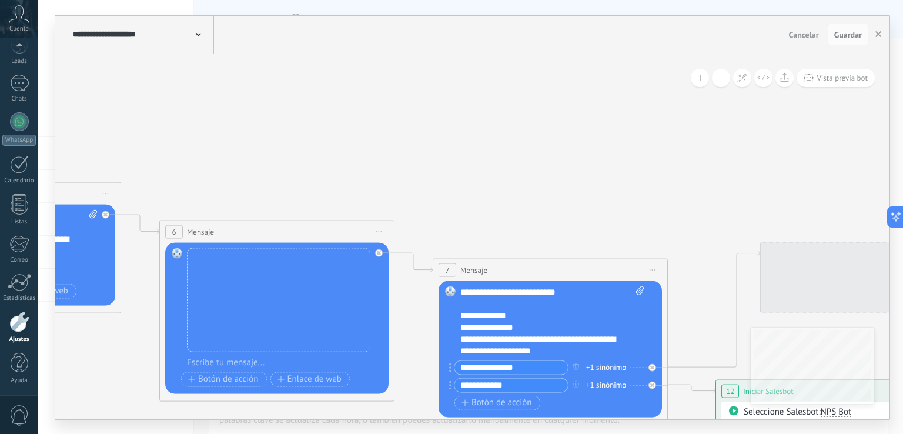
drag, startPoint x: 689, startPoint y: 186, endPoint x: 559, endPoint y: 158, distance: 132.9
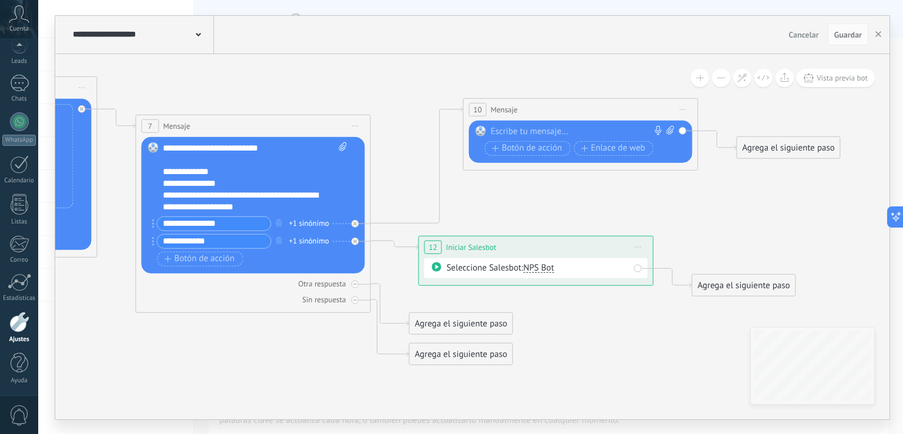
drag, startPoint x: 796, startPoint y: 201, endPoint x: 525, endPoint y: 56, distance: 306.5
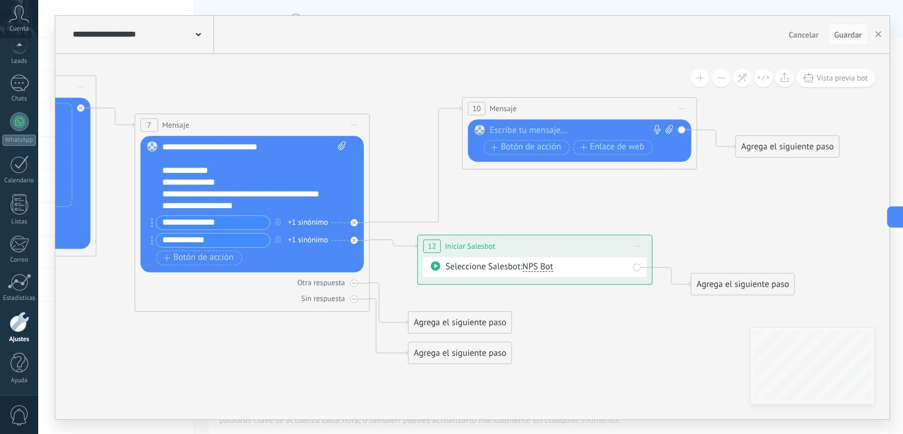
click at [541, 263] on span "NPS Bot" at bounding box center [538, 266] width 31 height 11
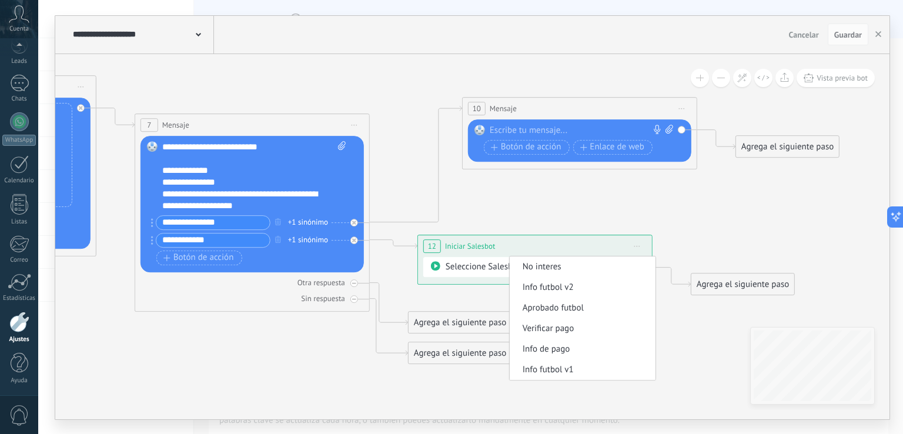
click at [586, 267] on span "No interes" at bounding box center [581, 267] width 142 height 12
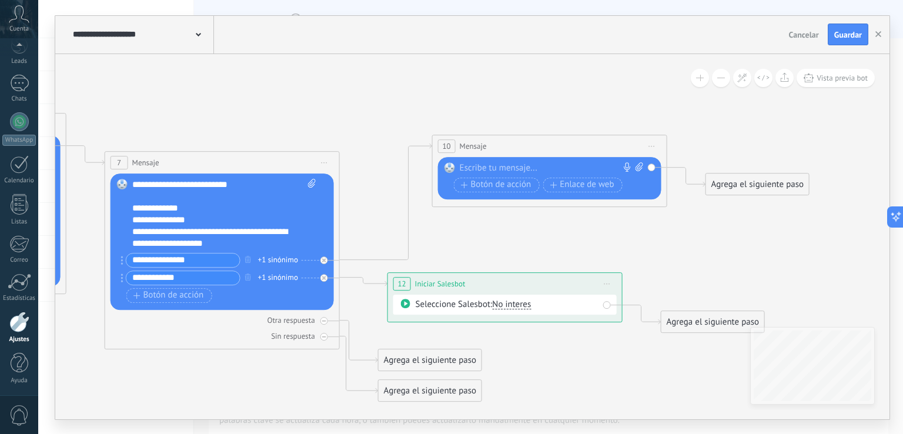
drag, startPoint x: 613, startPoint y: 206, endPoint x: 560, endPoint y: 269, distance: 82.2
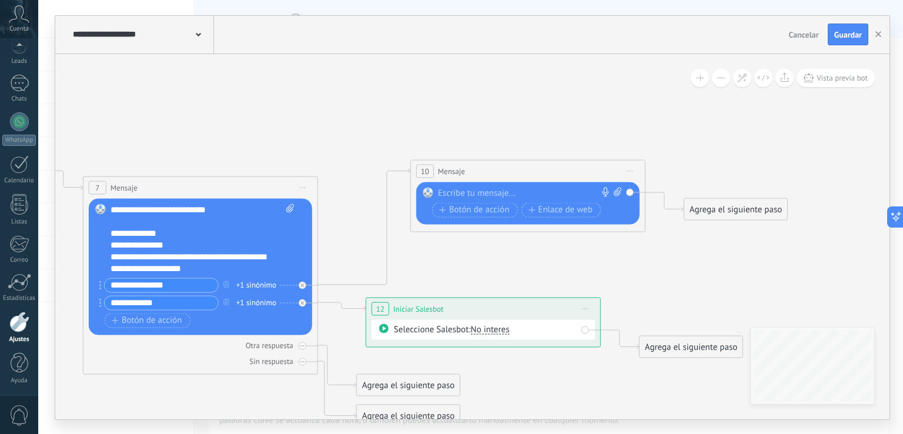
click at [634, 169] on span "Iniciar vista previa aquí Cambiar nombre Duplicar [GEOGRAPHIC_DATA]" at bounding box center [630, 170] width 19 height 17
click at [656, 243] on div "Borrar" at bounding box center [684, 248] width 116 height 20
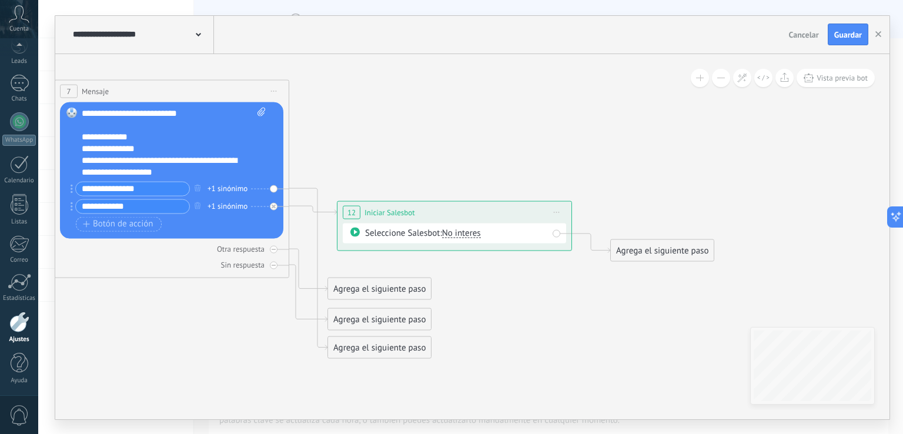
drag, startPoint x: 438, startPoint y: 165, endPoint x: 433, endPoint y: 117, distance: 48.5
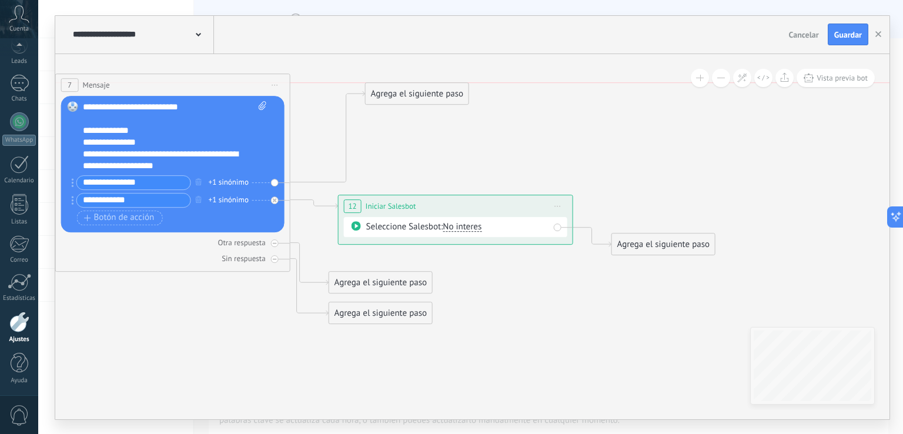
drag, startPoint x: 414, startPoint y: 342, endPoint x: 457, endPoint y: 94, distance: 251.3
click at [455, 95] on div "Agrega el siguiente paso" at bounding box center [417, 93] width 103 height 19
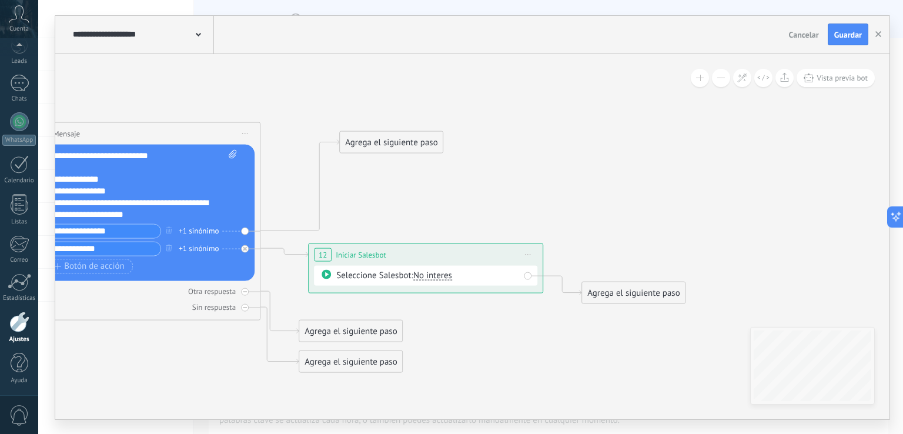
drag, startPoint x: 515, startPoint y: 203, endPoint x: 438, endPoint y: 193, distance: 78.4
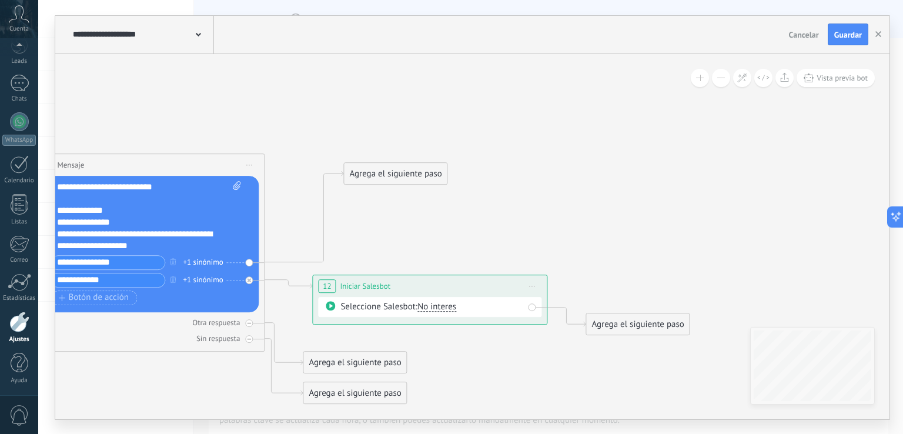
click at [418, 164] on div "Agrega el siguiente paso" at bounding box center [395, 173] width 103 height 19
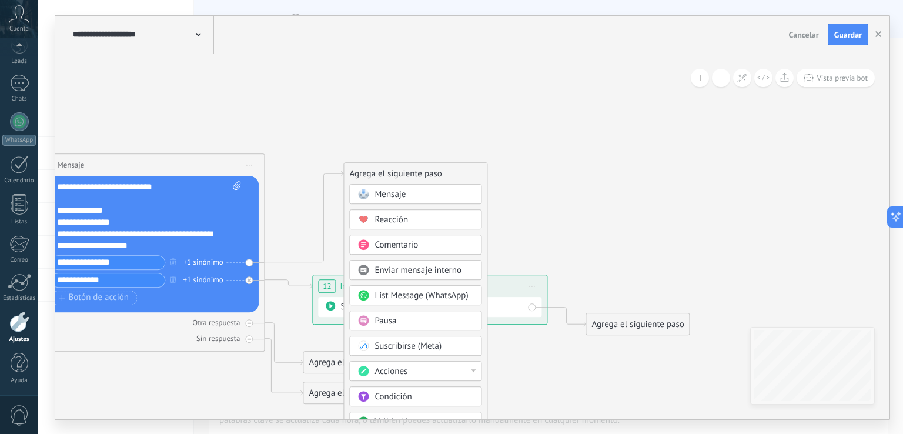
click at [438, 377] on div "Acciones" at bounding box center [415, 371] width 132 height 20
click at [438, 369] on div "Cambiar etapa del lead" at bounding box center [415, 373] width 131 height 20
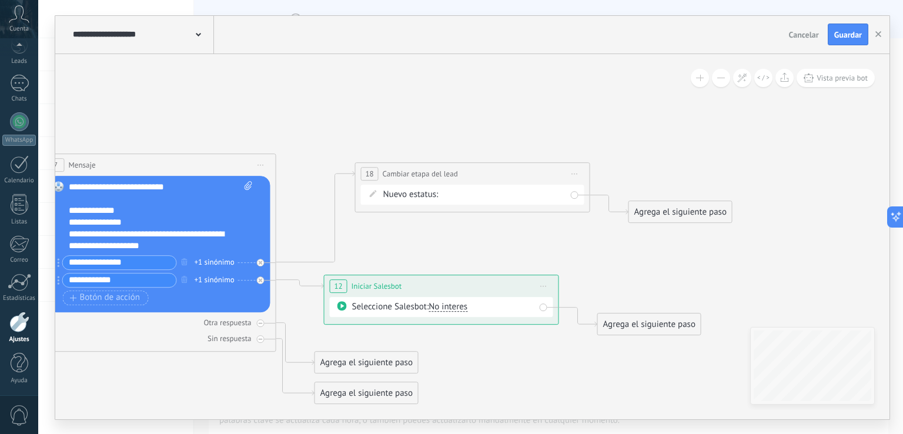
click at [0, 0] on div "Iniciar manualmente Interesado En espera de pago Atencion personal Verificar pa…" at bounding box center [0, 0] width 0 height 0
click at [0, 0] on label "Interesado" at bounding box center [0, 0] width 0 height 0
click at [842, 38] on span "Guardar" at bounding box center [849, 35] width 28 height 8
click at [875, 34] on button "button" at bounding box center [879, 35] width 18 height 22
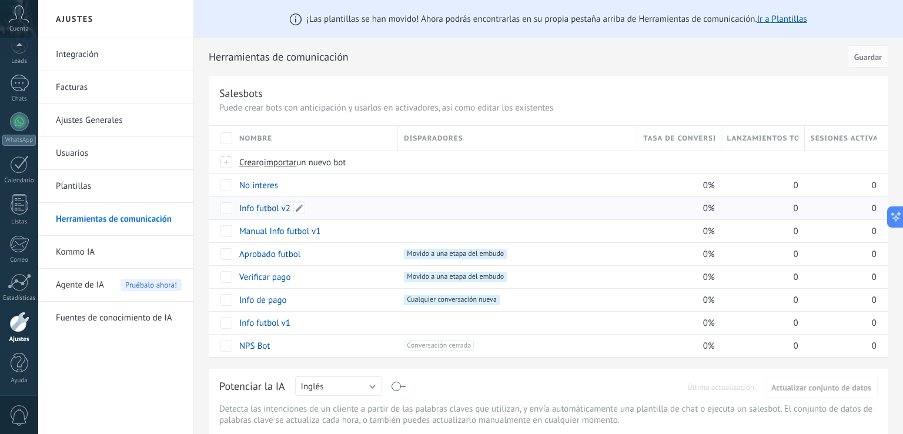
click at [267, 206] on link "Info futbol v2" at bounding box center [264, 208] width 51 height 11
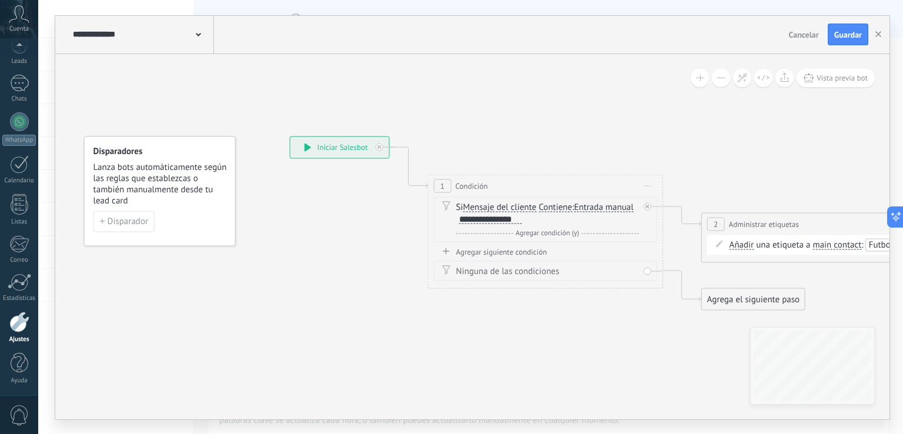
drag, startPoint x: 645, startPoint y: 144, endPoint x: 331, endPoint y: 107, distance: 316.2
click at [319, 107] on icon at bounding box center [905, 318] width 1818 height 953
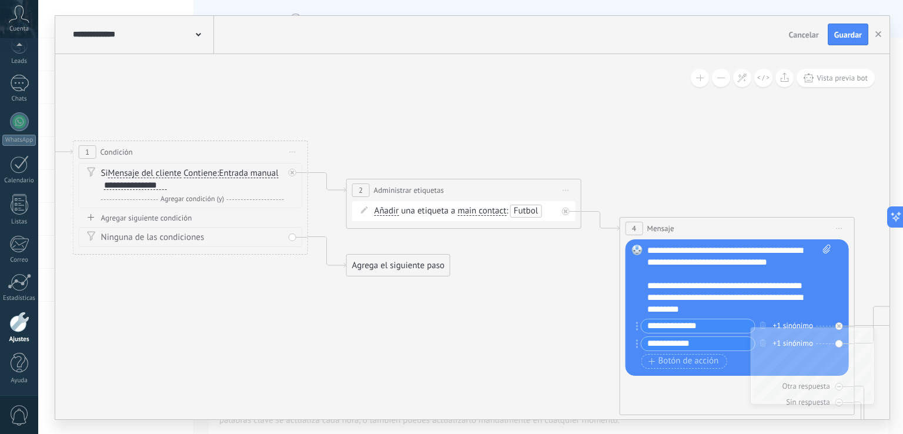
drag, startPoint x: 679, startPoint y: 114, endPoint x: 329, endPoint y: 95, distance: 349.8
click at [329, 95] on icon at bounding box center [601, 284] width 1921 height 953
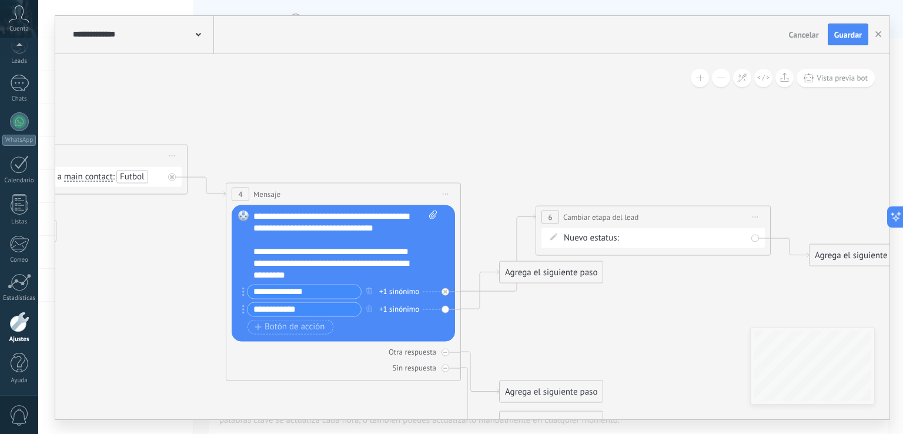
drag, startPoint x: 556, startPoint y: 146, endPoint x: 272, endPoint y: 86, distance: 291.0
click at [273, 87] on icon at bounding box center [207, 250] width 1921 height 953
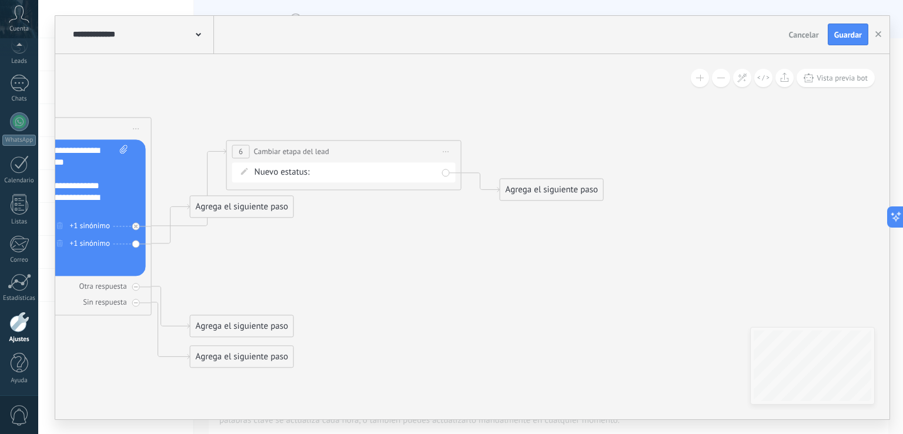
drag, startPoint x: 528, startPoint y: 140, endPoint x: 428, endPoint y: 122, distance: 101.6
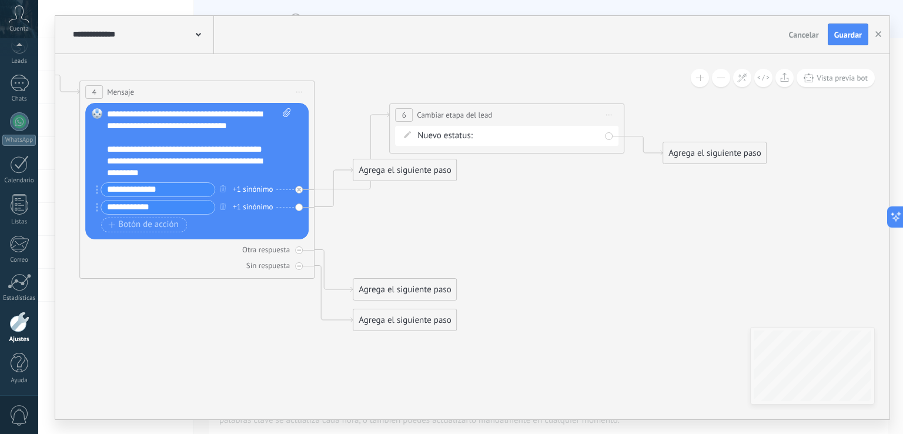
drag, startPoint x: 295, startPoint y: 223, endPoint x: 459, endPoint y: 186, distance: 167.6
click at [459, 186] on icon at bounding box center [60, 148] width 1921 height 953
drag, startPoint x: 413, startPoint y: 166, endPoint x: 456, endPoint y: 215, distance: 64.6
click at [456, 215] on div "Agrega el siguiente paso" at bounding box center [447, 218] width 103 height 19
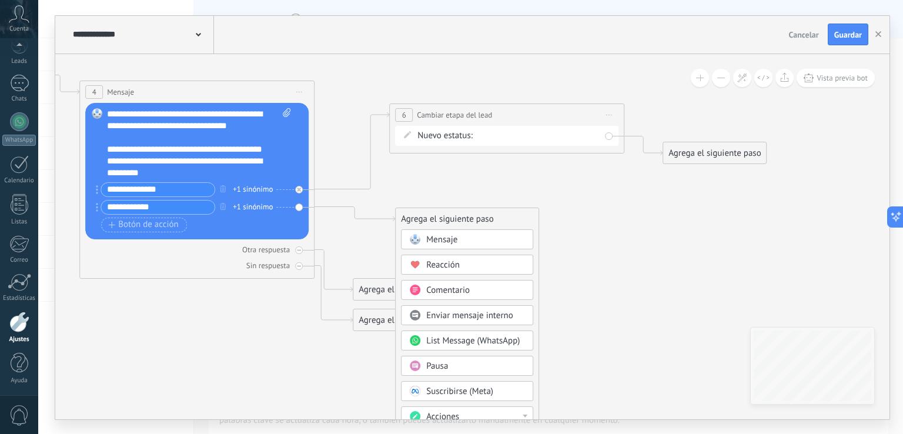
click at [451, 411] on span "Acciones" at bounding box center [442, 416] width 33 height 11
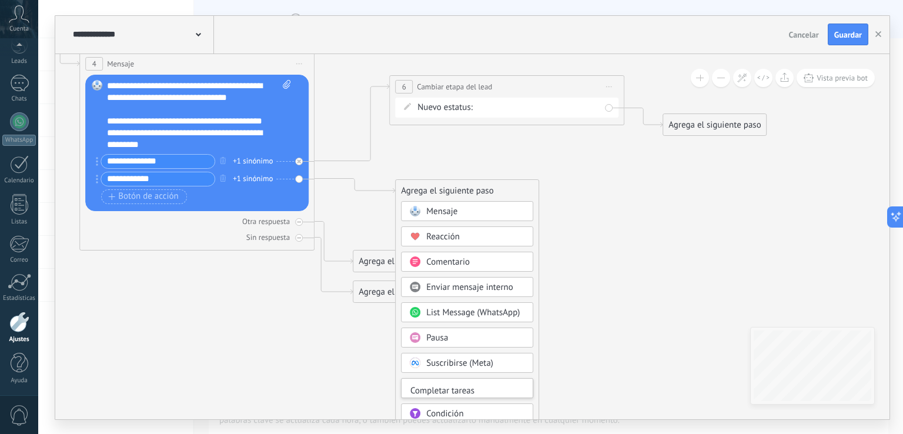
scroll to position [59, 0]
click at [487, 388] on div "Cambiar etapa del lead" at bounding box center [467, 390] width 131 height 20
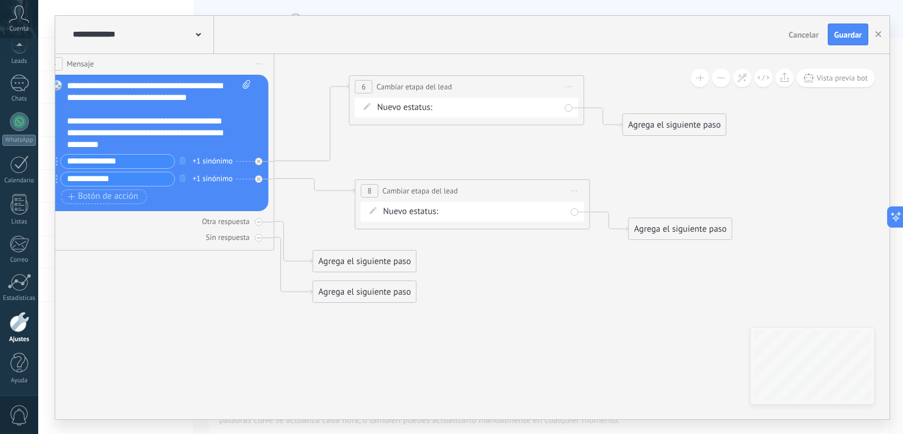
click at [0, 0] on div "Iniciar manualmente Interesado En espera de pago Atencion personal Verificar pa…" at bounding box center [0, 0] width 0 height 0
click at [0, 0] on label "Interesado" at bounding box center [0, 0] width 0 height 0
click at [0, 0] on div "Iniciar manualmente Interesado En espera de pago Atencion personal Verificar pa…" at bounding box center [0, 0] width 0 height 0
click at [535, 190] on div at bounding box center [470, 217] width 865 height 434
click at [569, 186] on span "Iniciar vista previa aquí Cambiar nombre Duplicar [GEOGRAPHIC_DATA]" at bounding box center [575, 190] width 19 height 17
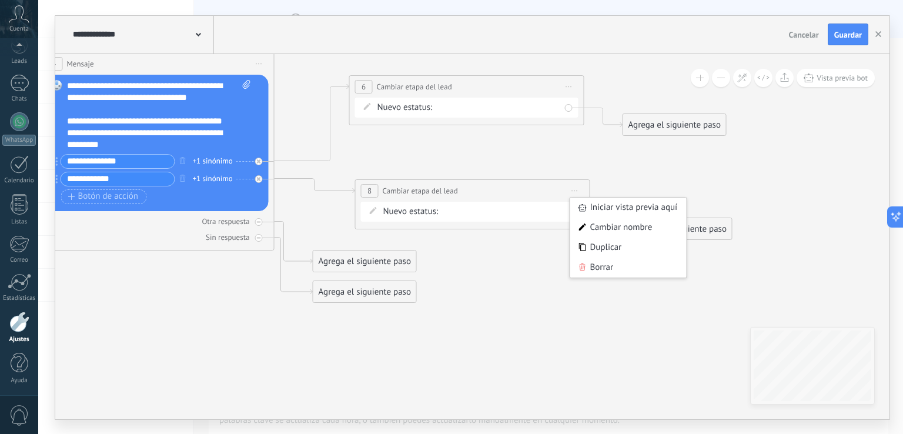
drag, startPoint x: 590, startPoint y: 269, endPoint x: 508, endPoint y: 246, distance: 85.5
click at [590, 269] on div "Borrar" at bounding box center [628, 268] width 116 height 20
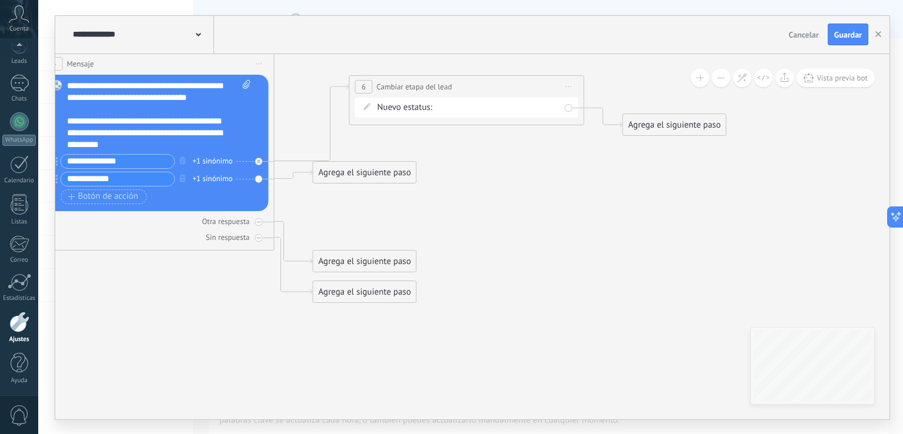
click at [416, 178] on div "Agrega el siguiente paso Mensaje Mensaje Mensaje Reacción Comentario Enviar men…" at bounding box center [365, 172] width 104 height 22
drag, startPoint x: 391, startPoint y: 175, endPoint x: 436, endPoint y: 198, distance: 51.3
click at [436, 198] on div "Agrega el siguiente paso" at bounding box center [401, 191] width 103 height 19
click at [436, 196] on div "Agrega el siguiente paso" at bounding box center [410, 194] width 103 height 19
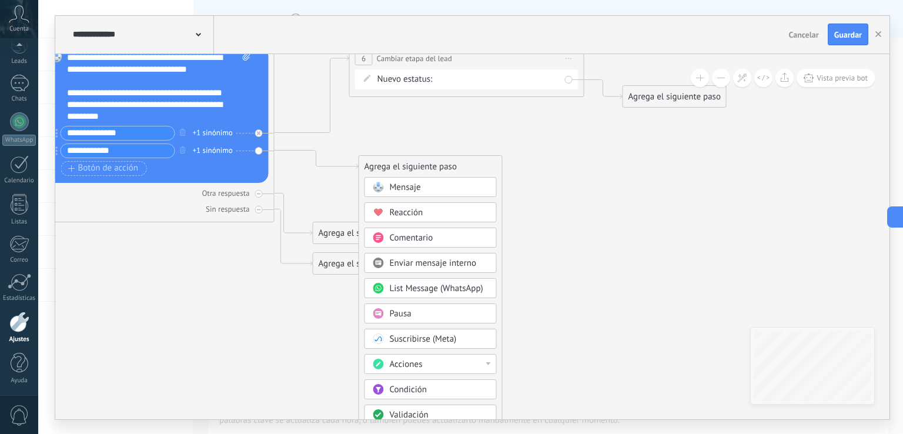
click at [416, 359] on span "Acciones" at bounding box center [406, 364] width 33 height 11
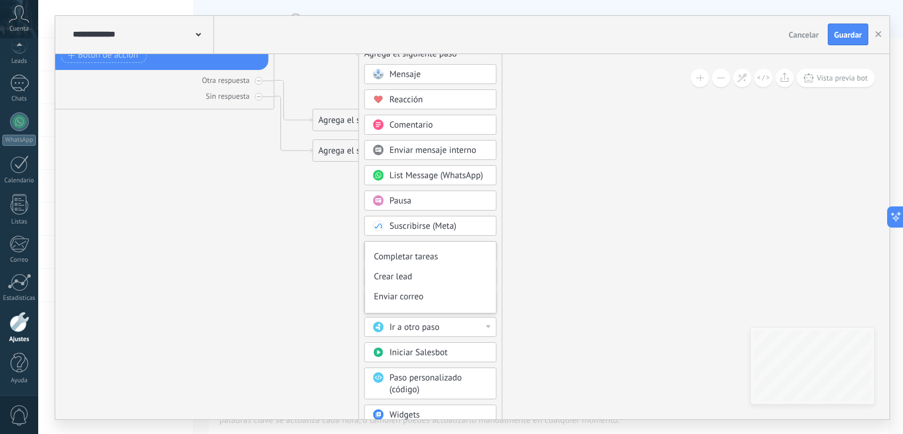
scroll to position [90, 0]
click at [452, 348] on div "Iniciar Salesbot" at bounding box center [439, 353] width 99 height 12
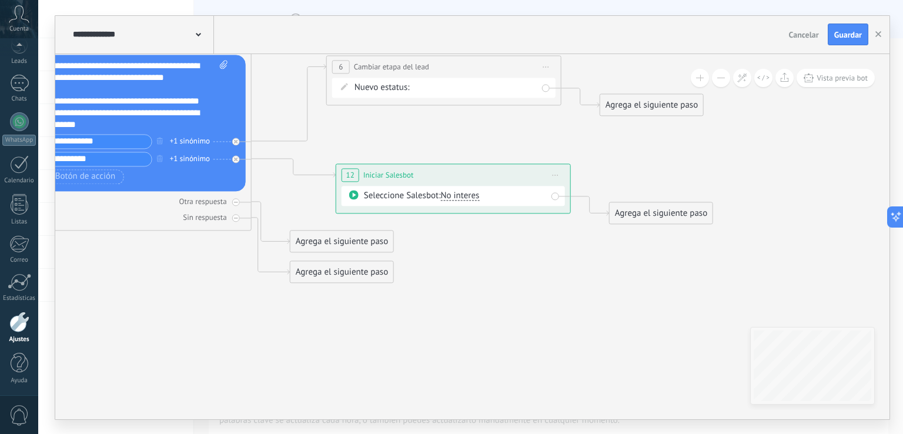
drag, startPoint x: 511, startPoint y: 164, endPoint x: 480, endPoint y: 294, distance: 133.7
click at [487, 303] on icon at bounding box center [2, 100] width 1930 height 953
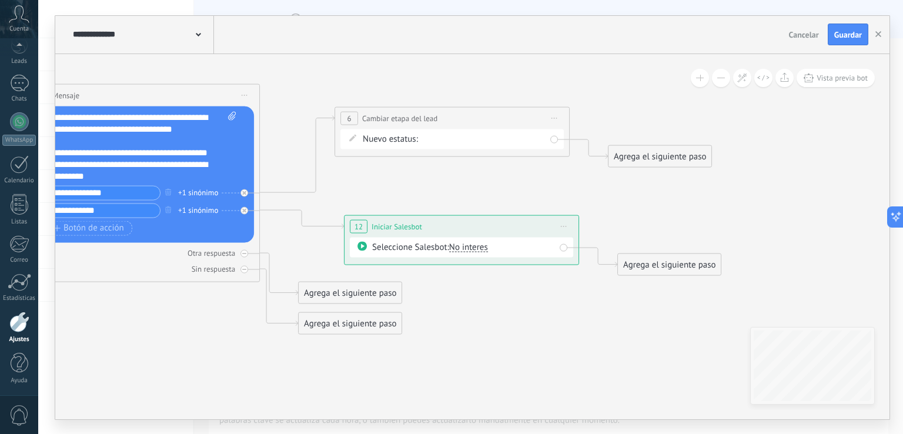
drag, startPoint x: 493, startPoint y: 299, endPoint x: 497, endPoint y: 315, distance: 16.4
click at [498, 313] on icon at bounding box center [10, 151] width 1930 height 953
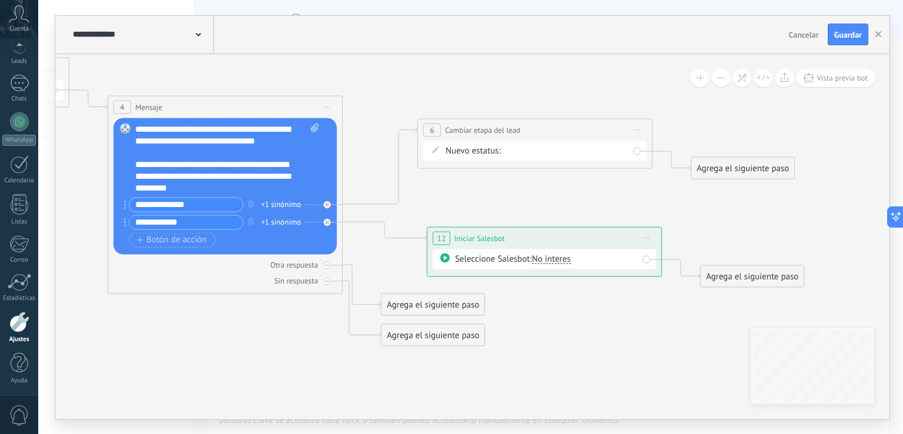
drag, startPoint x: 471, startPoint y: 306, endPoint x: 544, endPoint y: 305, distance: 72.9
click at [549, 314] on icon at bounding box center [93, 163] width 1930 height 953
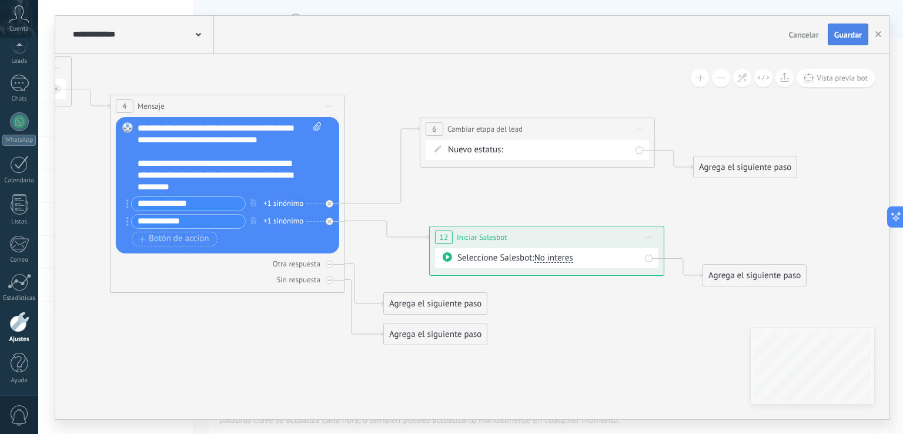
click at [848, 38] on span "Guardar" at bounding box center [849, 35] width 28 height 8
click at [880, 31] on icon "button" at bounding box center [879, 34] width 6 height 6
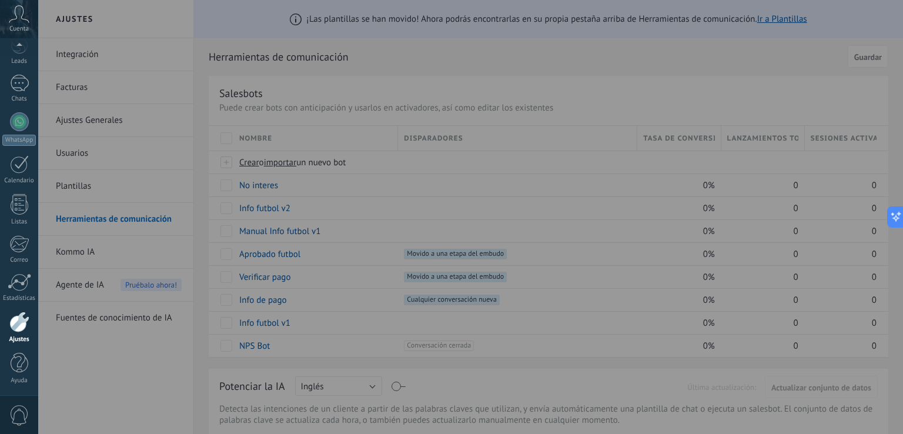
click at [287, 62] on div at bounding box center [489, 217] width 903 height 434
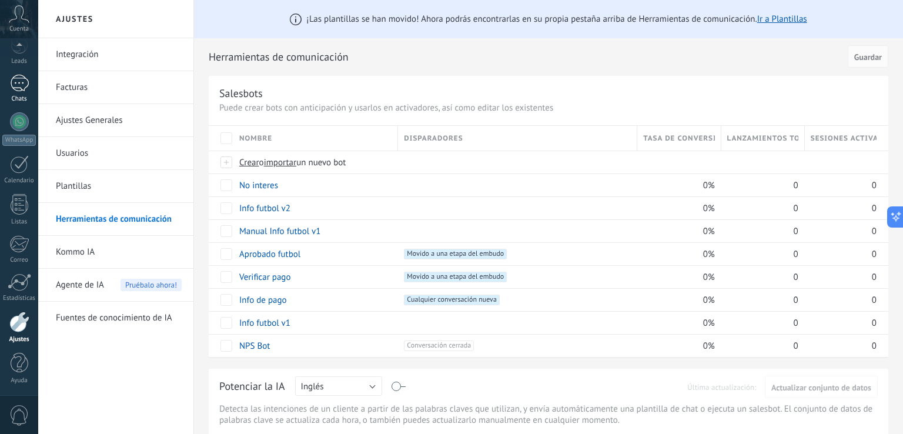
click at [22, 82] on div at bounding box center [19, 83] width 19 height 17
